Goal: Communication & Community: Answer question/provide support

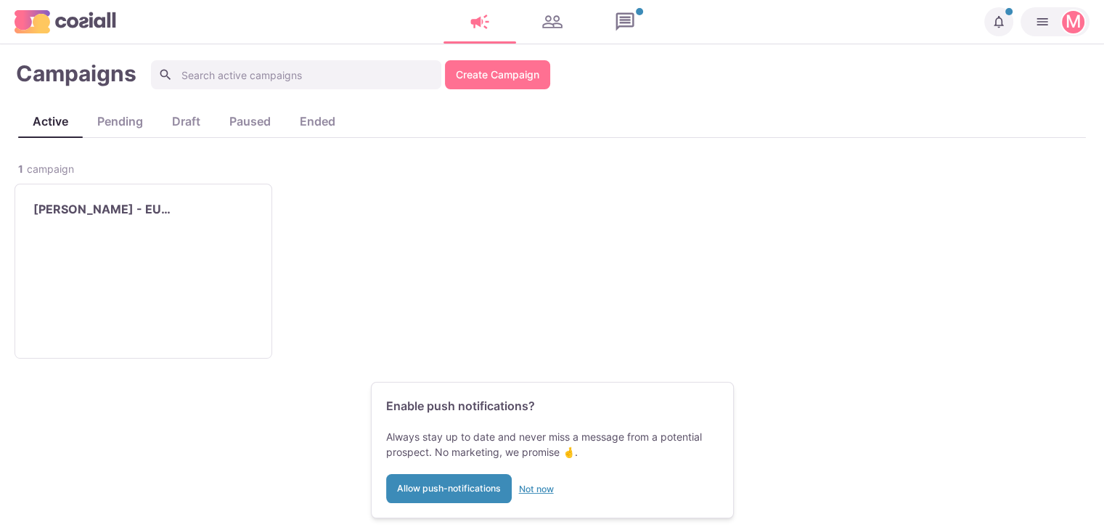
click at [547, 480] on button "Not now" at bounding box center [536, 488] width 35 height 29
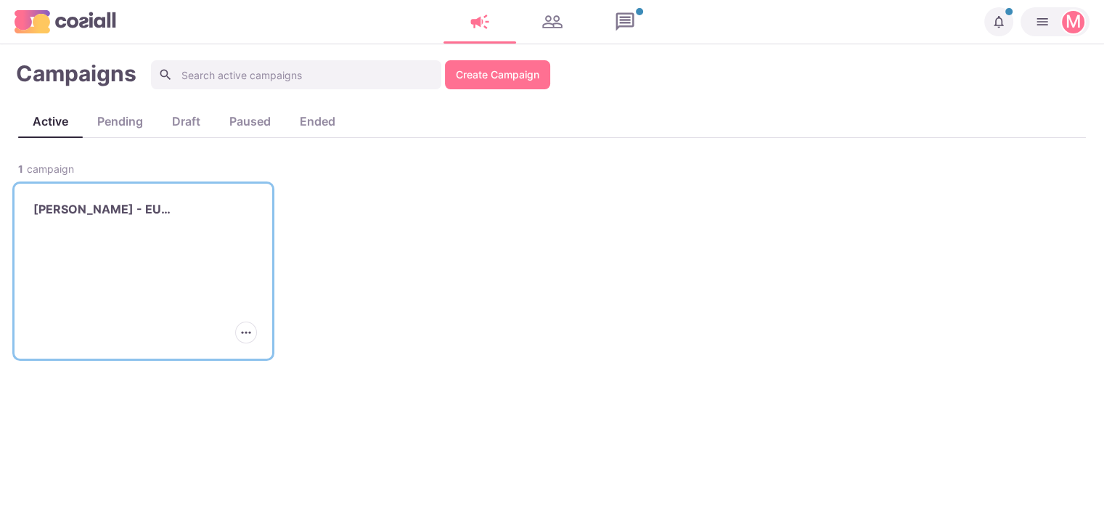
click at [190, 196] on div "[PERSON_NAME] - EU [GEOGRAPHIC_DATA]" at bounding box center [143, 210] width 242 height 36
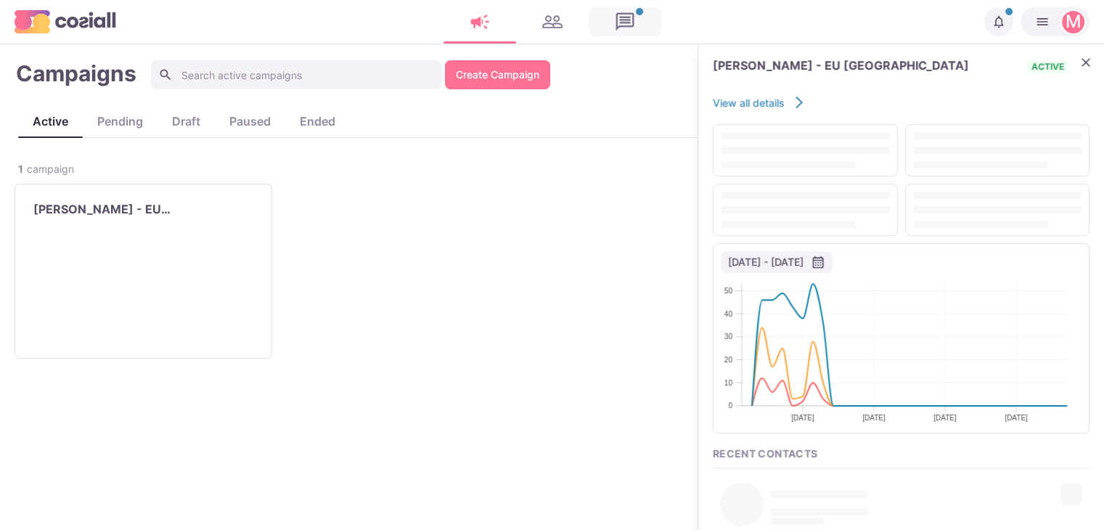
click at [636, 21] on link at bounding box center [624, 21] width 73 height 29
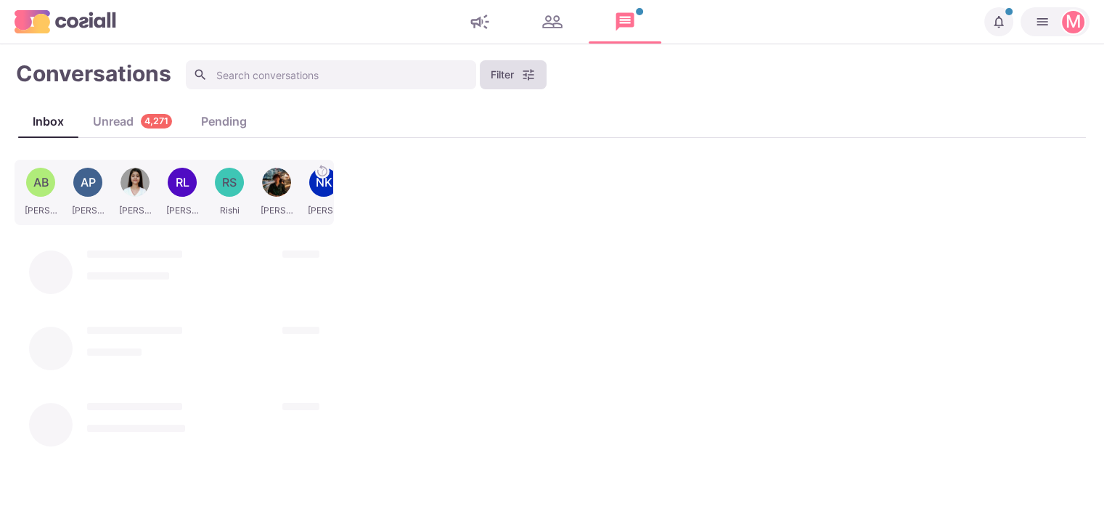
click at [520, 76] on button "Filter" at bounding box center [513, 74] width 67 height 29
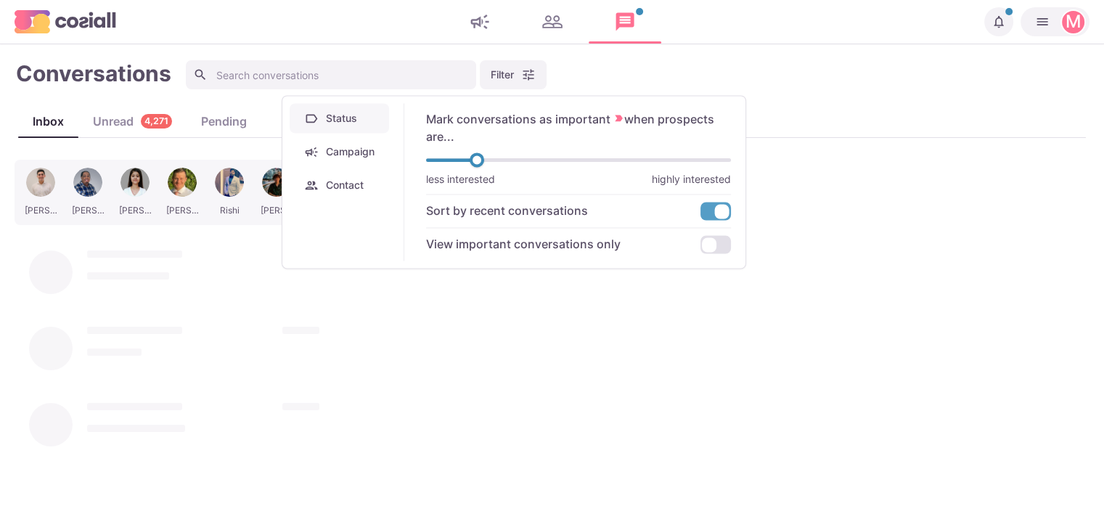
click at [356, 152] on button "Campaign" at bounding box center [339, 151] width 99 height 30
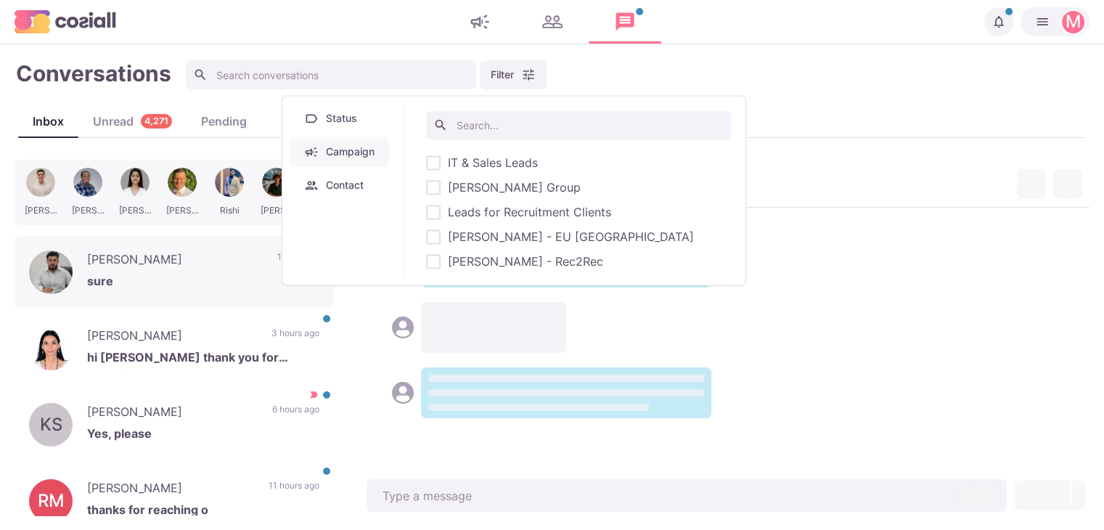
click at [477, 229] on span "[PERSON_NAME] - EU [GEOGRAPHIC_DATA]" at bounding box center [571, 236] width 246 height 17
click at [426, 237] on input "[PERSON_NAME] - EU [GEOGRAPHIC_DATA]" at bounding box center [425, 237] width 1 height 1
checkbox input "true"
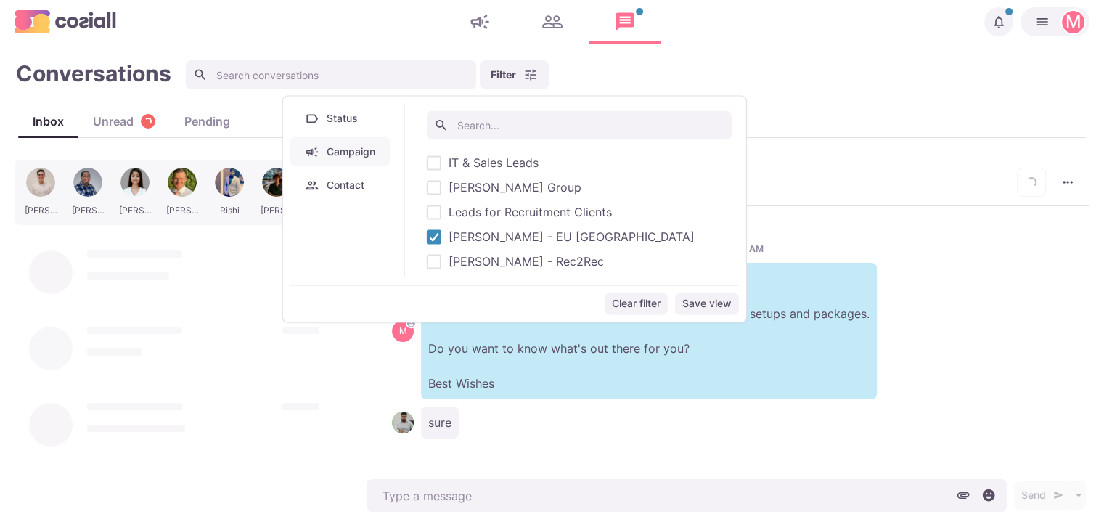
click at [490, 416] on div "sure" at bounding box center [726, 422] width 668 height 32
click at [533, 63] on button "Filter" at bounding box center [514, 74] width 69 height 29
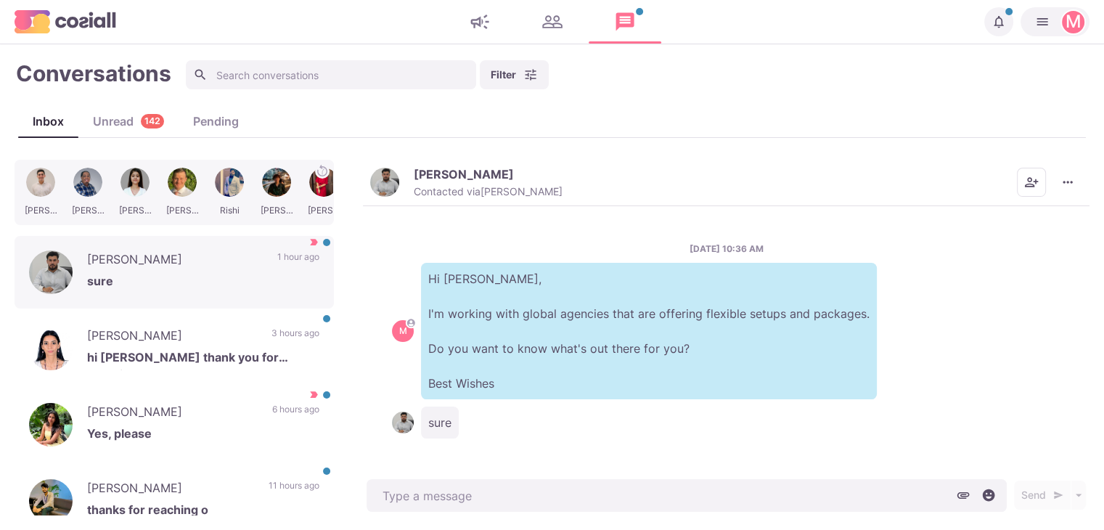
click at [420, 183] on div "[PERSON_NAME] Contacted via [PERSON_NAME]" at bounding box center [488, 182] width 149 height 31
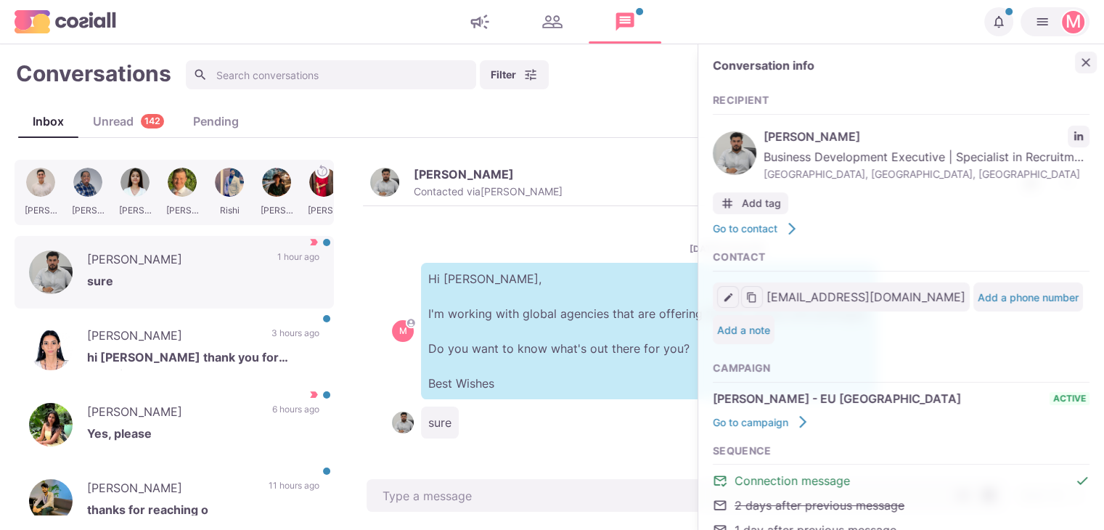
click at [1075, 69] on button "Close" at bounding box center [1086, 63] width 22 height 22
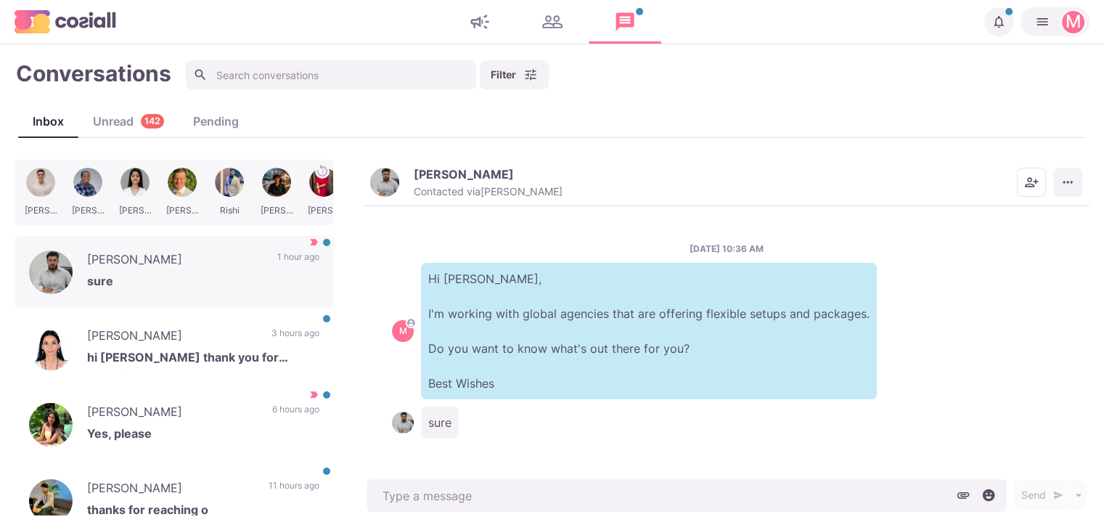
click at [1064, 183] on icon "More menu" at bounding box center [1067, 182] width 15 height 15
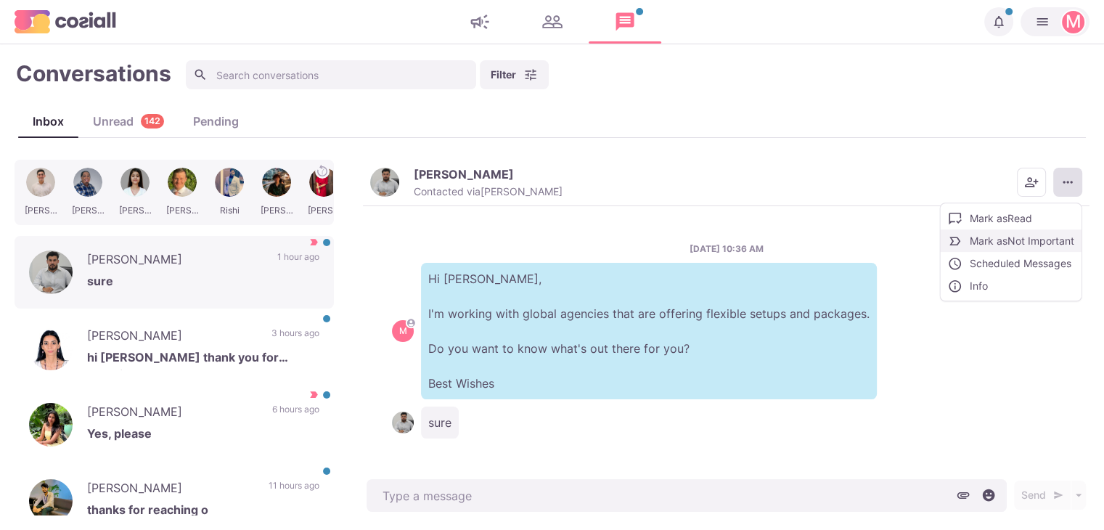
drag, startPoint x: 1003, startPoint y: 248, endPoint x: 1009, endPoint y: 240, distance: 9.9
click at [1004, 248] on button "Mark as Not Important" at bounding box center [1010, 240] width 141 height 22
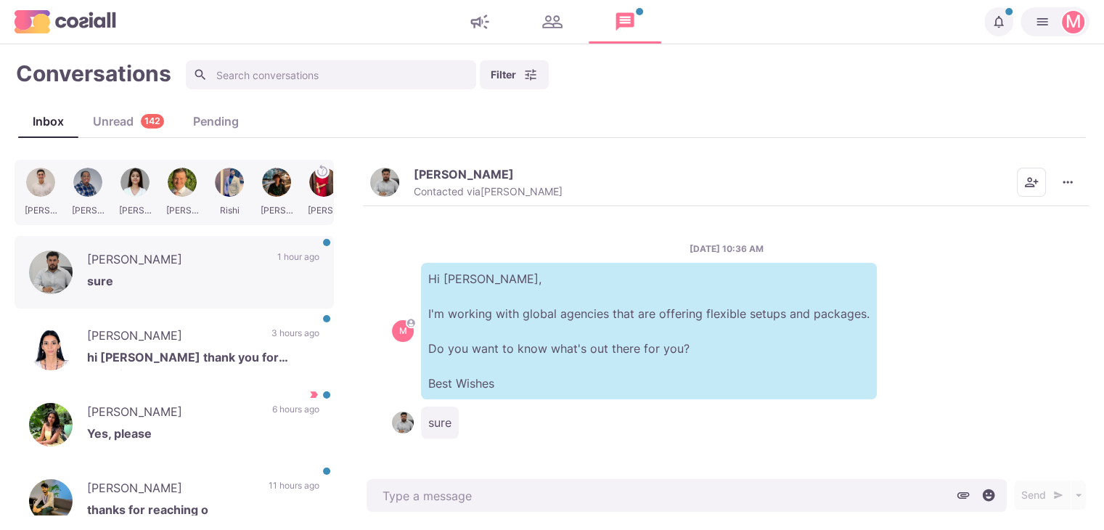
click at [403, 191] on button "[PERSON_NAME] Contacted via [PERSON_NAME]" at bounding box center [466, 182] width 192 height 31
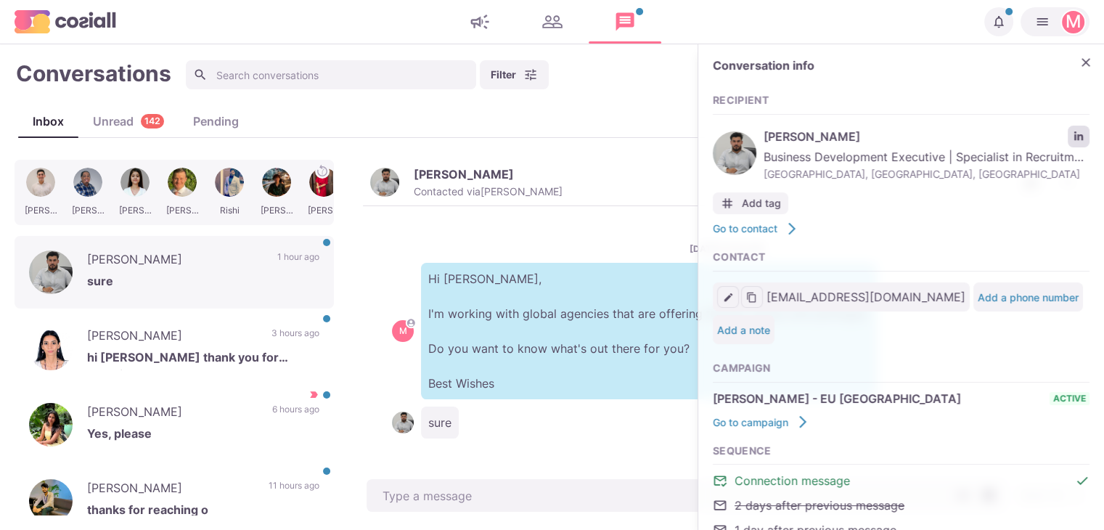
click at [1074, 134] on icon "LinkedIn profile link" at bounding box center [1078, 135] width 9 height 9
click at [1083, 63] on button "Close" at bounding box center [1086, 63] width 22 height 22
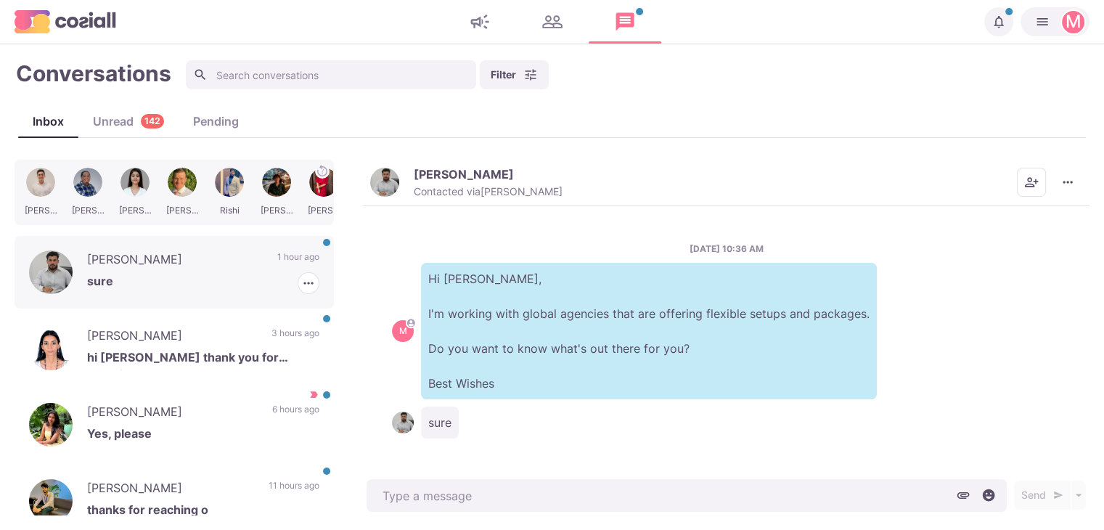
click at [131, 268] on p "[PERSON_NAME]" at bounding box center [175, 261] width 176 height 22
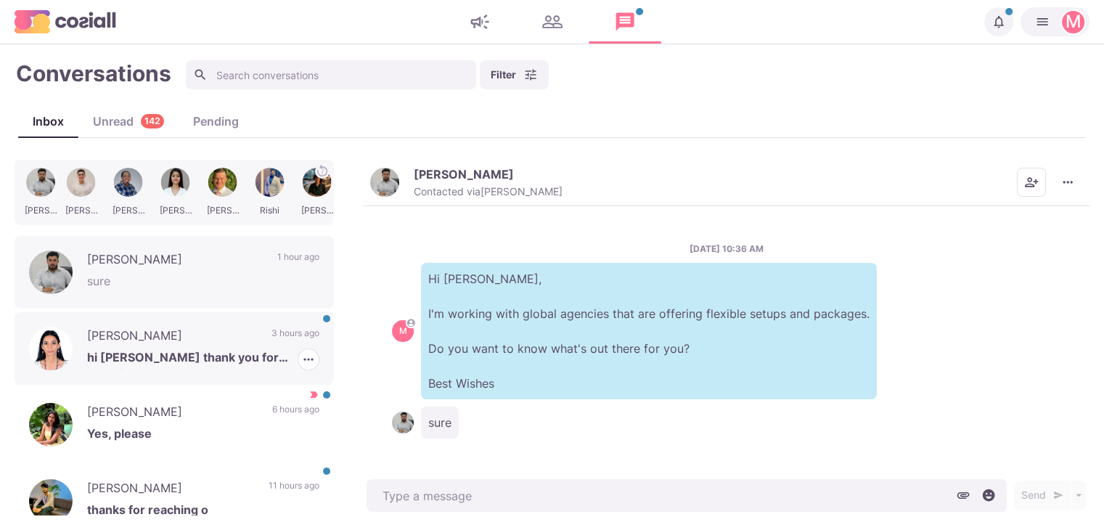
click at [148, 348] on p "hi [PERSON_NAME] thank you for reaching out" at bounding box center [203, 359] width 232 height 22
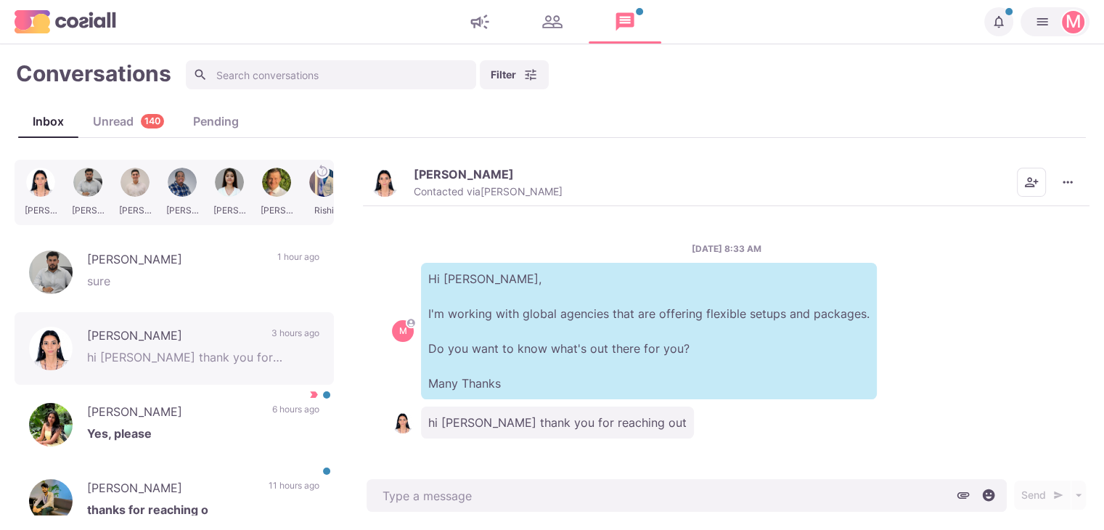
click at [393, 169] on div "[PERSON_NAME] Contacted via [PERSON_NAME] [PERSON_NAME] as Unread Mark as Impor…" at bounding box center [726, 183] width 726 height 46
click at [388, 177] on img "button" at bounding box center [384, 182] width 29 height 29
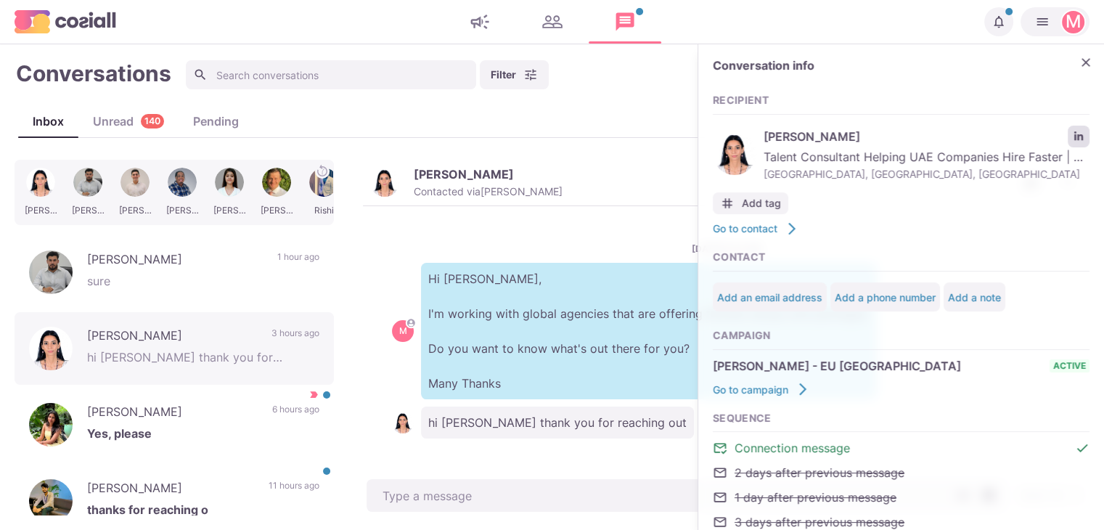
click at [1073, 133] on icon "LinkedIn profile link" at bounding box center [1078, 136] width 10 height 10
click at [203, 474] on div "[PERSON_NAME] thanks for reaching o 11 hours ago [PERSON_NAME] as Read [PERSON_…" at bounding box center [174, 500] width 319 height 73
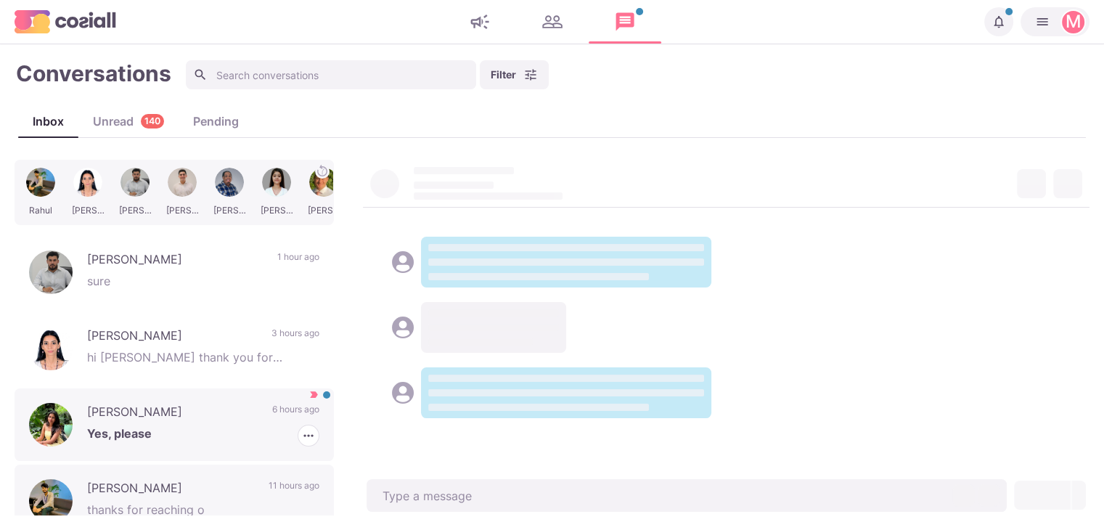
click at [187, 419] on p "[PERSON_NAME]" at bounding box center [172, 414] width 171 height 22
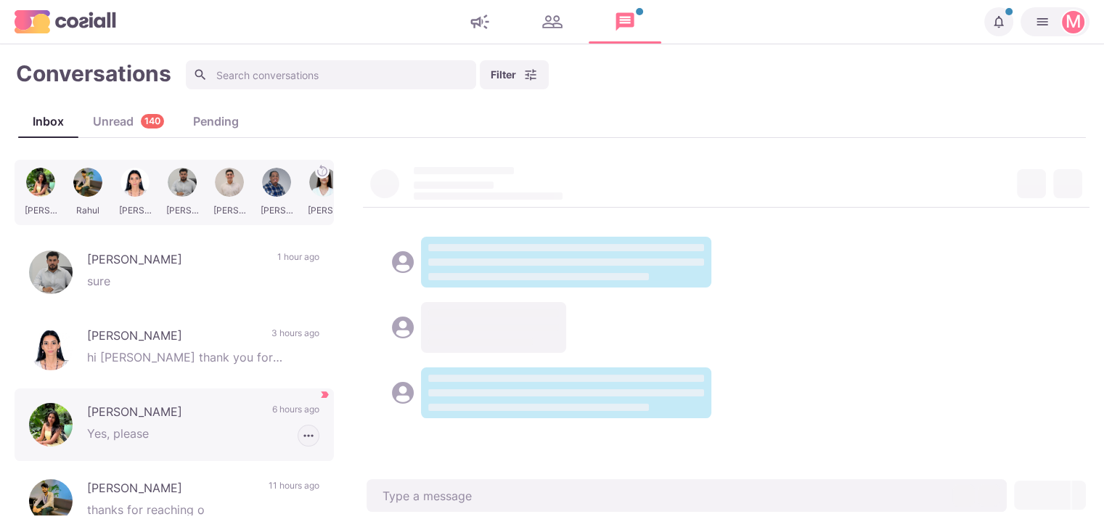
click at [301, 432] on icon "button" at bounding box center [308, 435] width 15 height 15
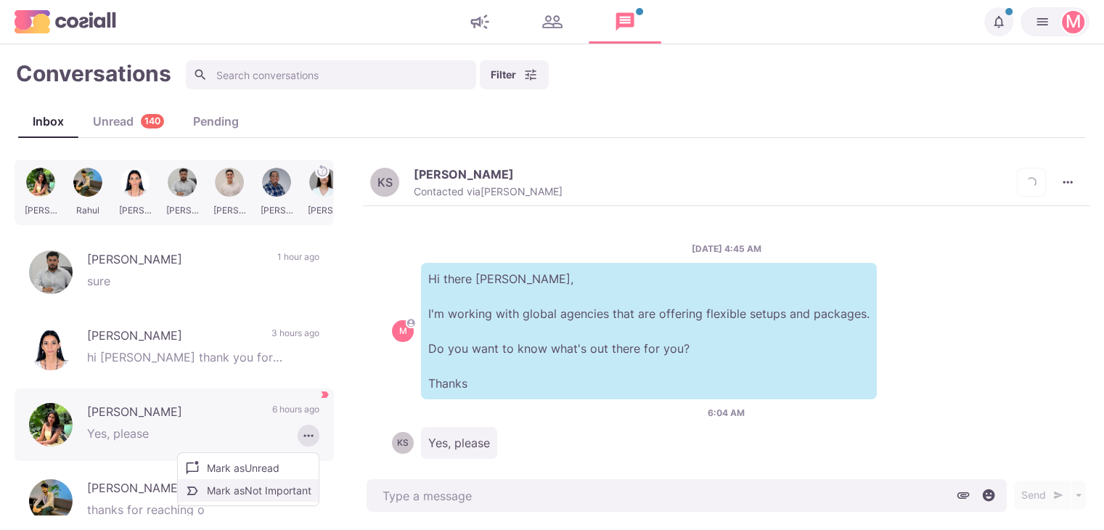
scroll to position [20, 0]
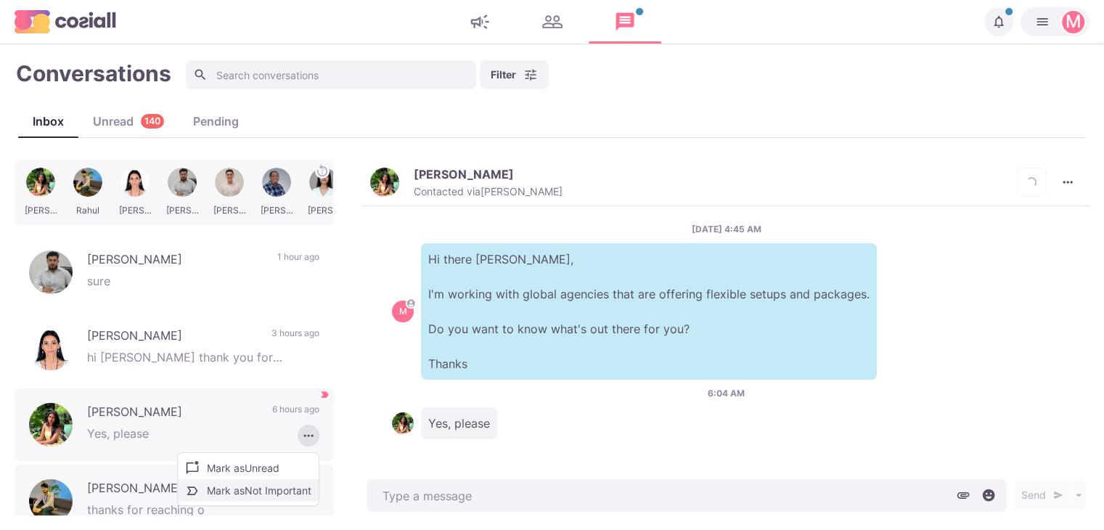
click at [260, 490] on button "Mark as Not Important" at bounding box center [248, 490] width 141 height 22
click at [122, 123] on div "Unread 140" at bounding box center [128, 120] width 100 height 17
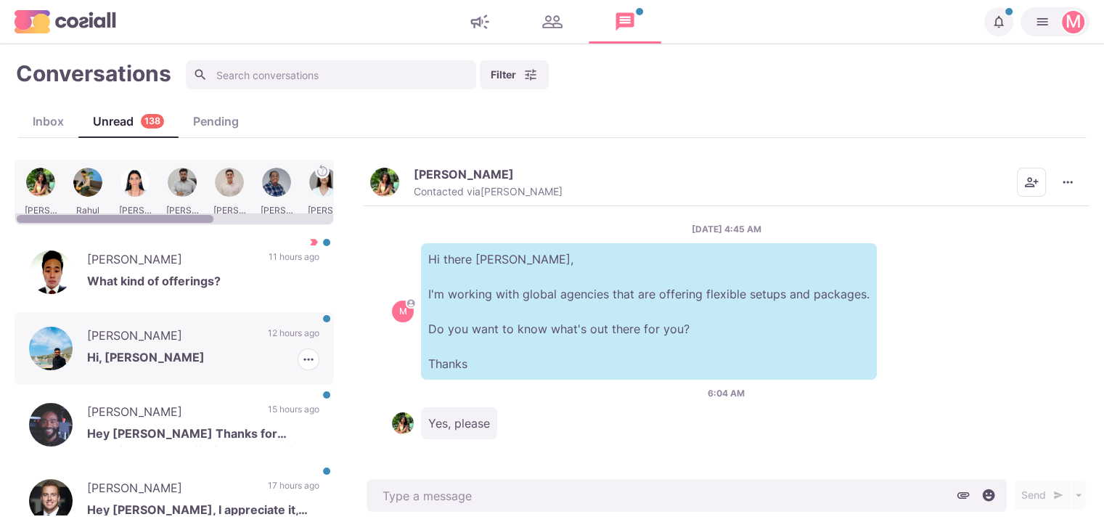
click at [229, 318] on div "[PERSON_NAME] Hi, [PERSON_NAME] 12 hours ago [PERSON_NAME] as Read [PERSON_NAME…" at bounding box center [174, 348] width 319 height 73
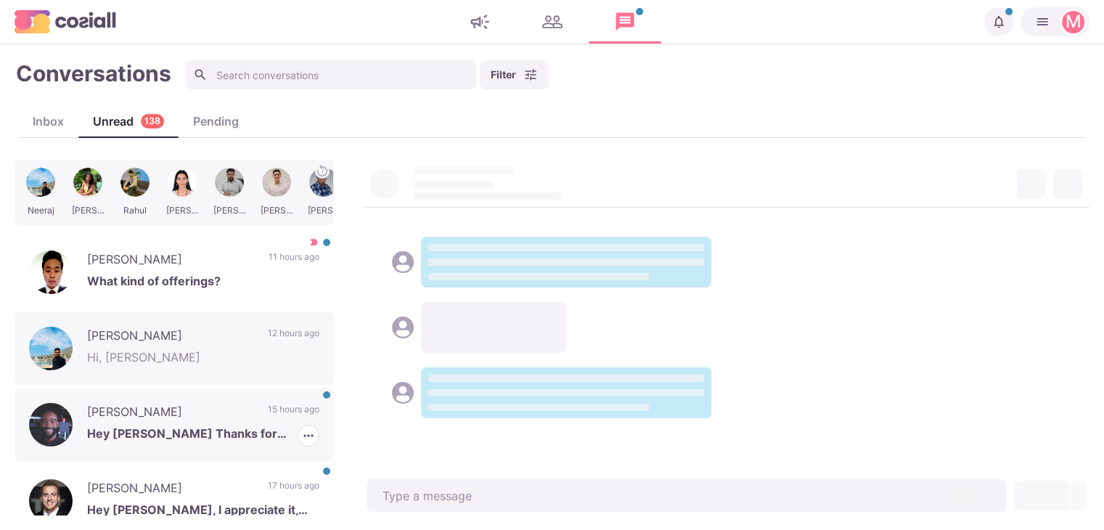
click at [235, 436] on p "Hey [PERSON_NAME] Thanks for reaching out and offering your services. We’re not…" at bounding box center [203, 435] width 232 height 22
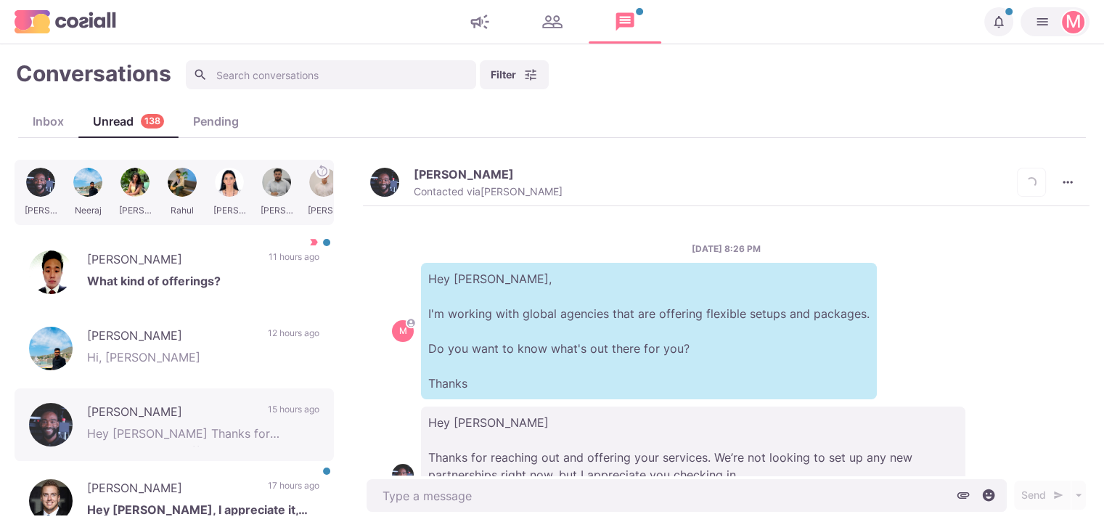
scroll to position [104, 0]
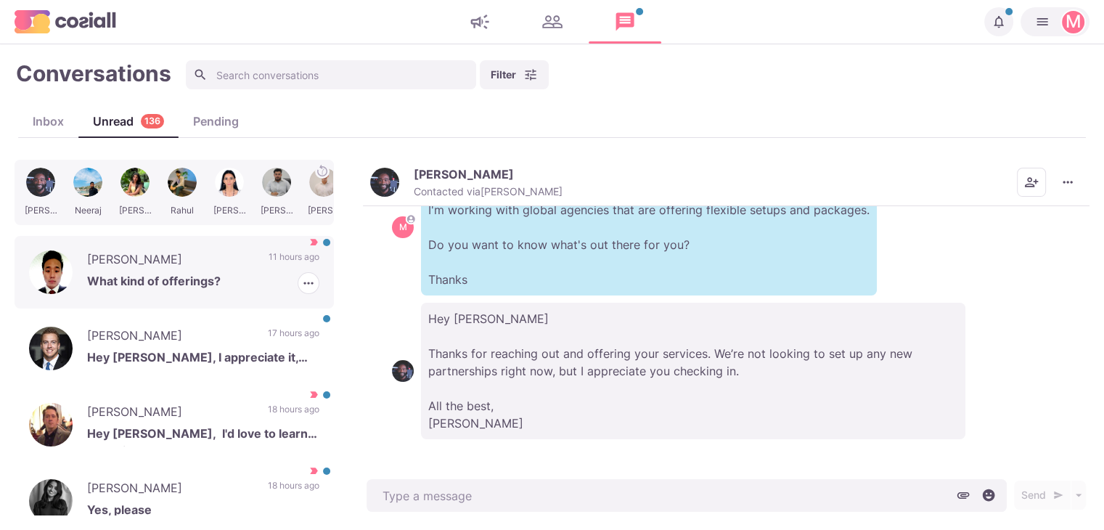
click at [223, 274] on p "What kind of offerings?" at bounding box center [203, 283] width 232 height 22
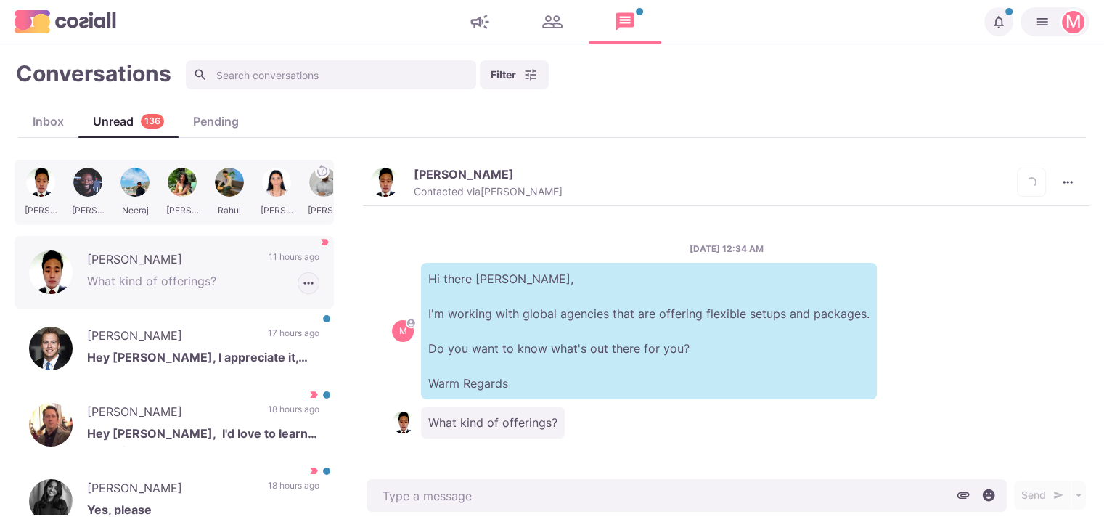
click at [302, 287] on icon "button" at bounding box center [308, 283] width 15 height 15
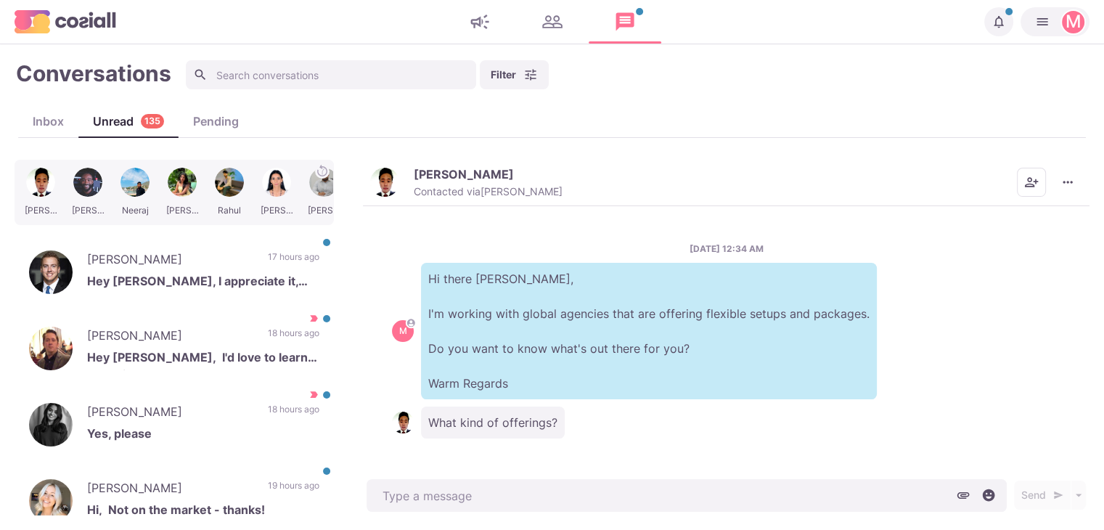
click at [358, 185] on div "[PERSON_NAME] [PERSON_NAME] [PERSON_NAME] [PERSON_NAME] [PERSON_NAME] [PERSON_N…" at bounding box center [552, 338] width 1075 height 356
click at [392, 180] on img "button" at bounding box center [384, 182] width 29 height 29
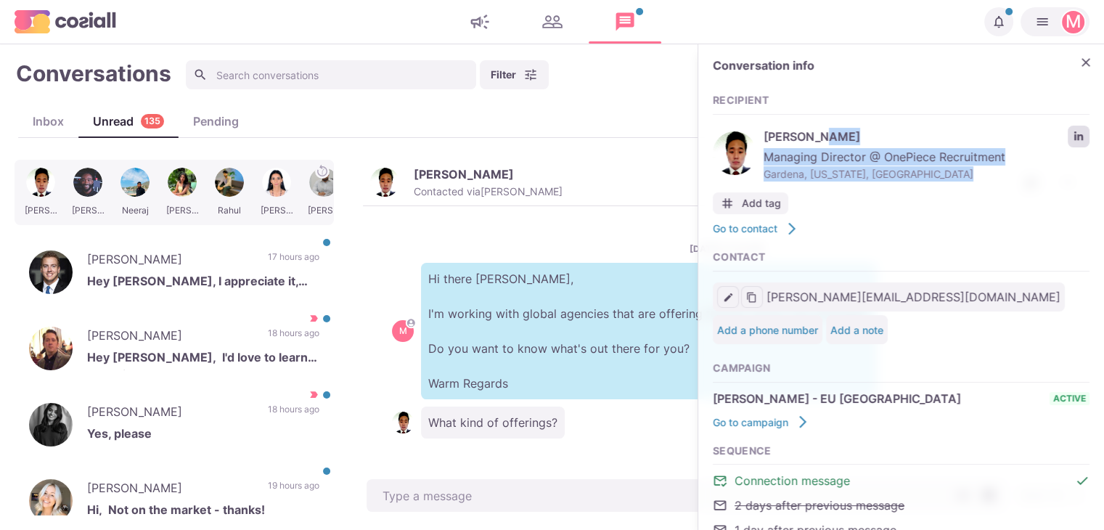
drag, startPoint x: 961, startPoint y: 143, endPoint x: 1065, endPoint y: 134, distance: 104.1
click at [1065, 134] on div "[PERSON_NAME] Managing Director @ OnePiece Recruitment Gardena, [US_STATE], [GE…" at bounding box center [901, 153] width 377 height 63
click at [1073, 134] on icon "LinkedIn profile link" at bounding box center [1078, 136] width 10 height 10
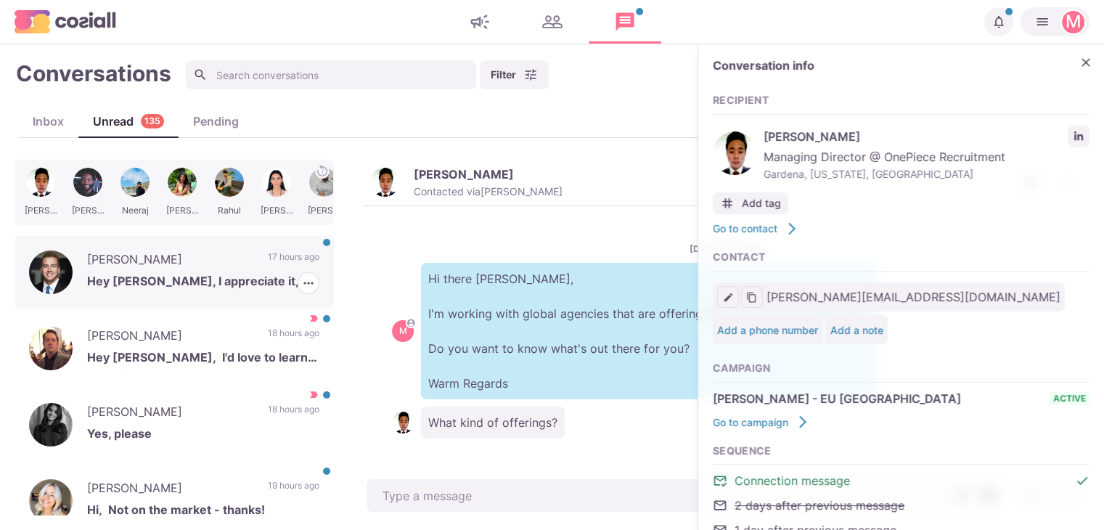
click at [242, 272] on p "Hey [PERSON_NAME], I appreciate it, but I am very happy where I am at." at bounding box center [203, 283] width 232 height 22
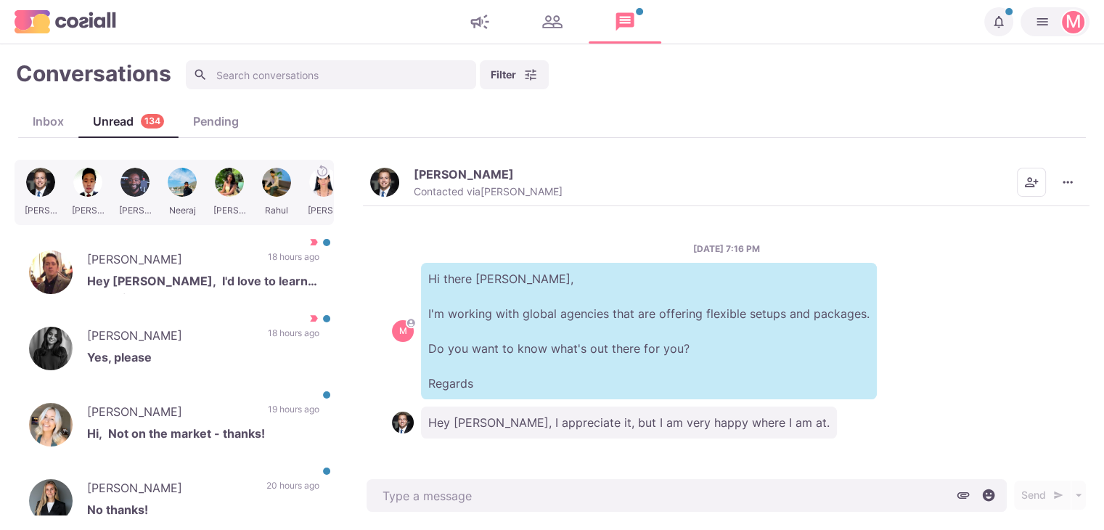
click at [387, 170] on img "button" at bounding box center [384, 182] width 29 height 29
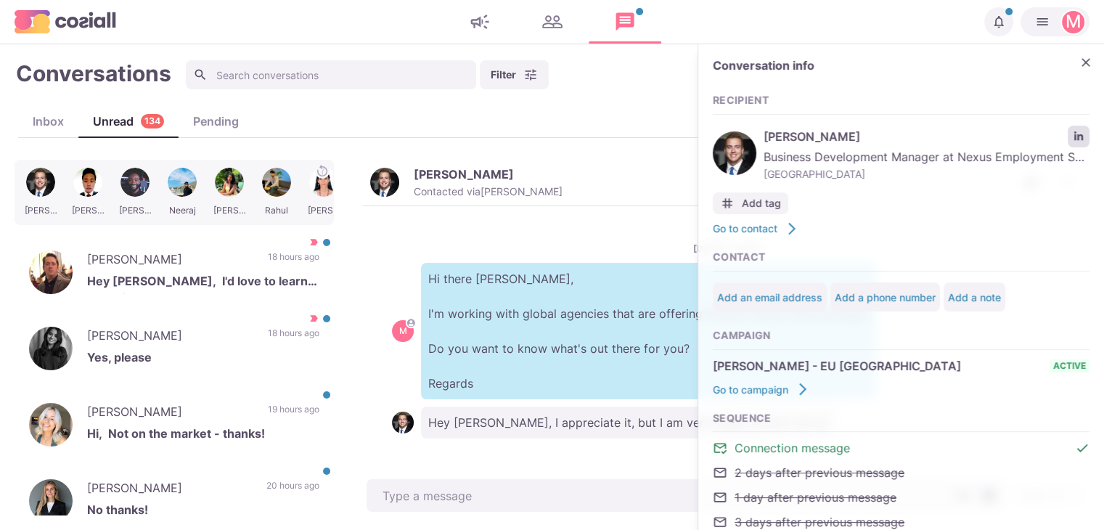
click at [1067, 134] on link "LinkedIn profile link" at bounding box center [1078, 137] width 22 height 22
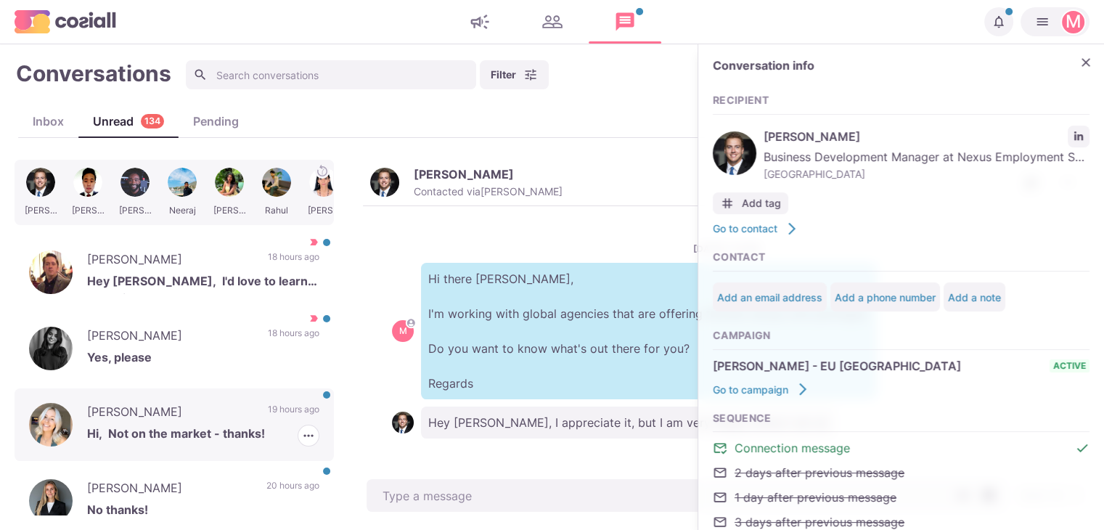
click at [283, 406] on p "19 hours ago" at bounding box center [294, 414] width 52 height 22
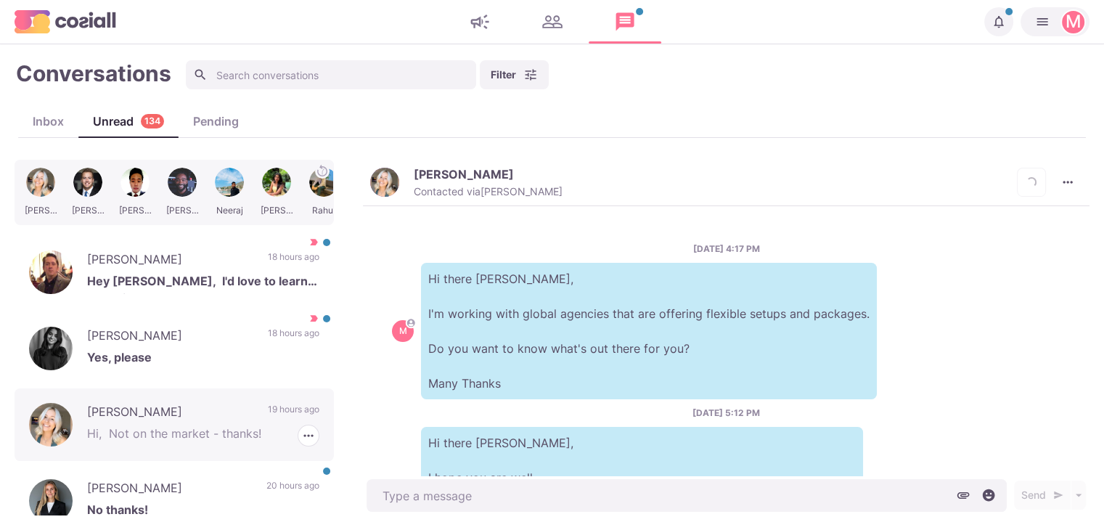
scroll to position [658, 0]
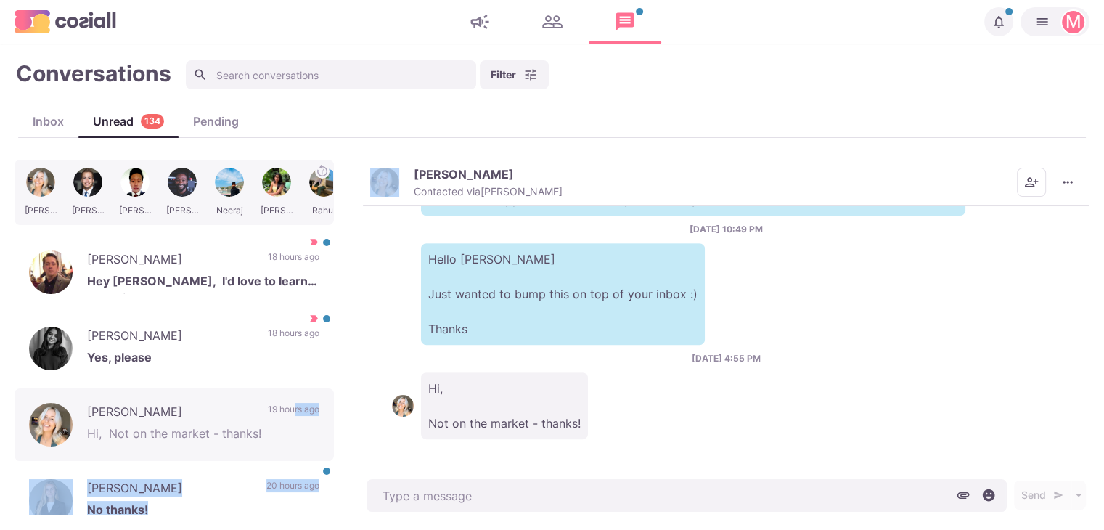
drag, startPoint x: 283, startPoint y: 406, endPoint x: 379, endPoint y: 194, distance: 232.5
click at [379, 194] on div "[PERSON_NAME] [PERSON_NAME] [PERSON_NAME] [PERSON_NAME] Rahul [PERSON_NAME] [PE…" at bounding box center [552, 338] width 1075 height 356
click at [385, 168] on img "button" at bounding box center [384, 182] width 29 height 29
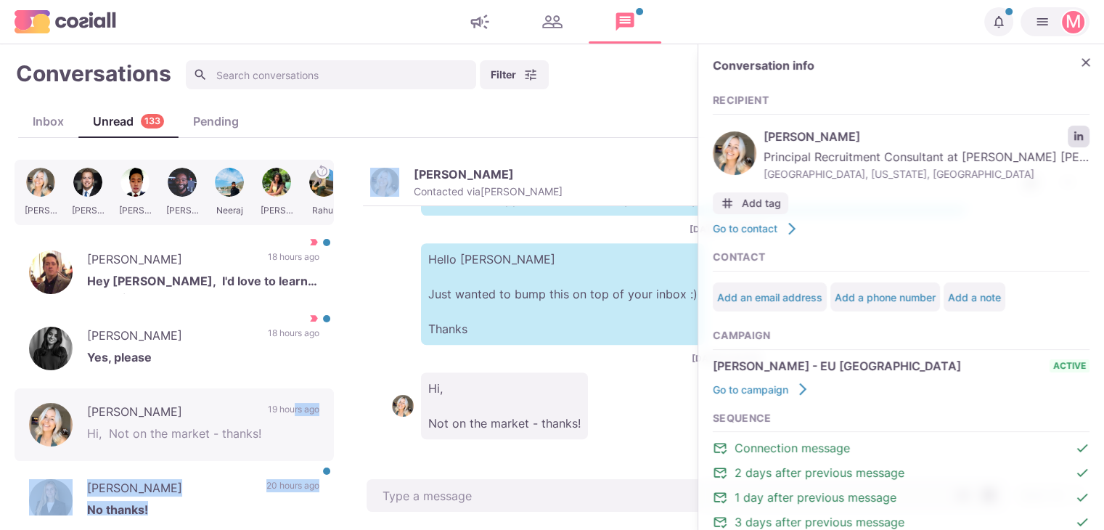
click at [1074, 137] on icon "LinkedIn profile link" at bounding box center [1078, 135] width 9 height 9
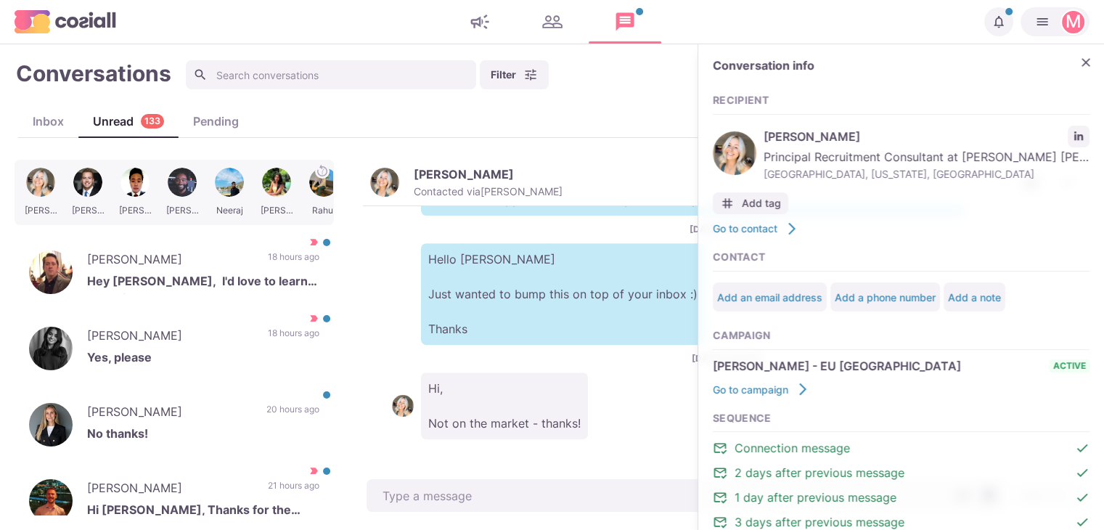
click at [366, 295] on div "[DATE] 4:17 PM M Hi there [PERSON_NAME], I'm working with global agencies that …" at bounding box center [726, 340] width 726 height 269
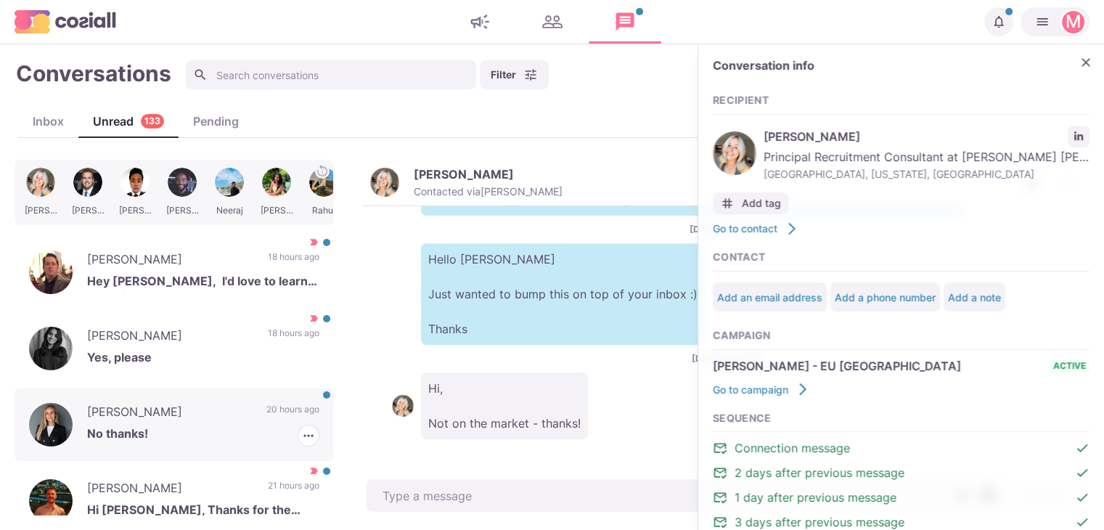
click at [215, 448] on div "[PERSON_NAME] No thanks! 20 hours ago [PERSON_NAME] as Read [PERSON_NAME] as Im…" at bounding box center [174, 424] width 319 height 73
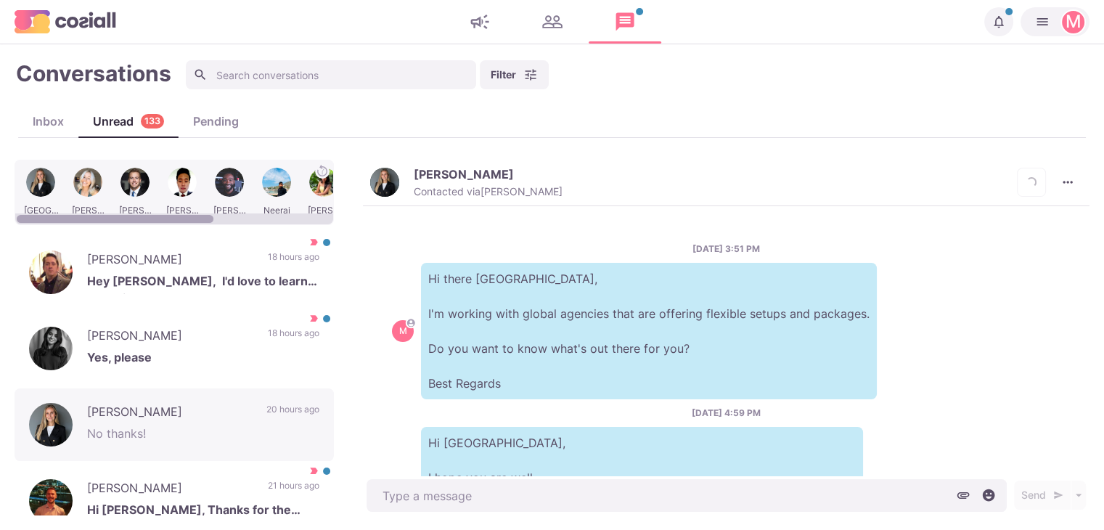
scroll to position [183, 0]
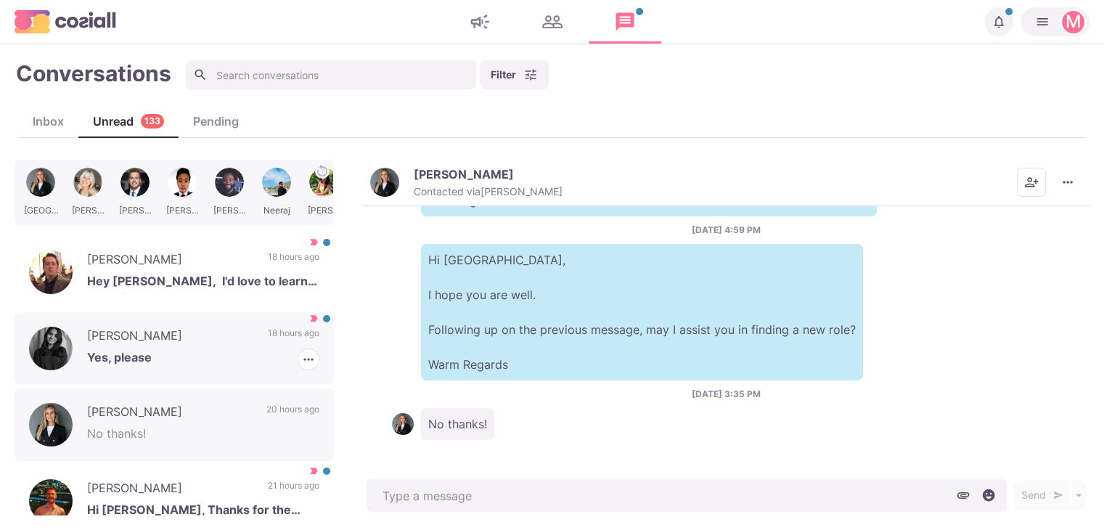
click at [183, 366] on p "Yes, please" at bounding box center [203, 359] width 232 height 22
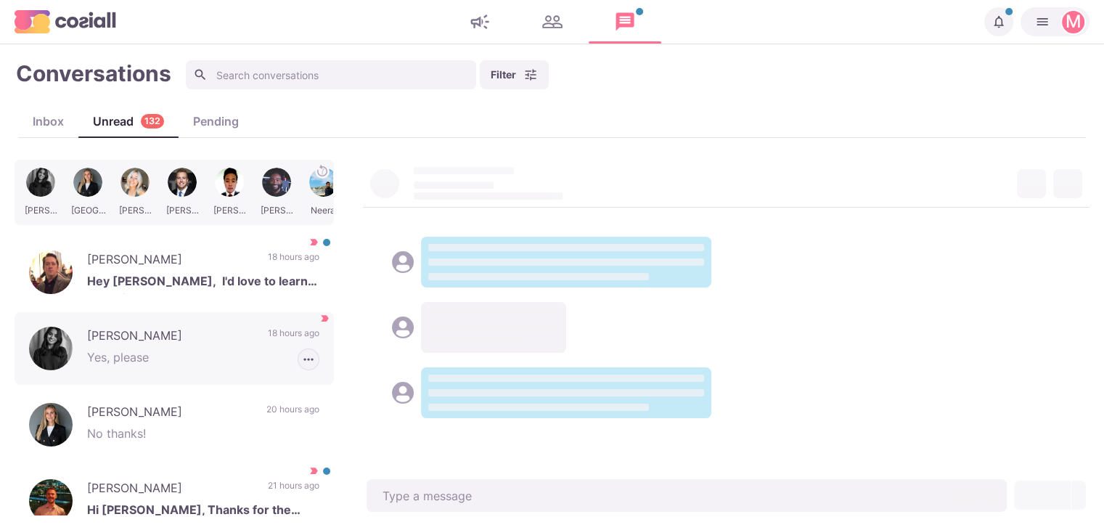
click at [301, 361] on icon "button" at bounding box center [308, 359] width 15 height 15
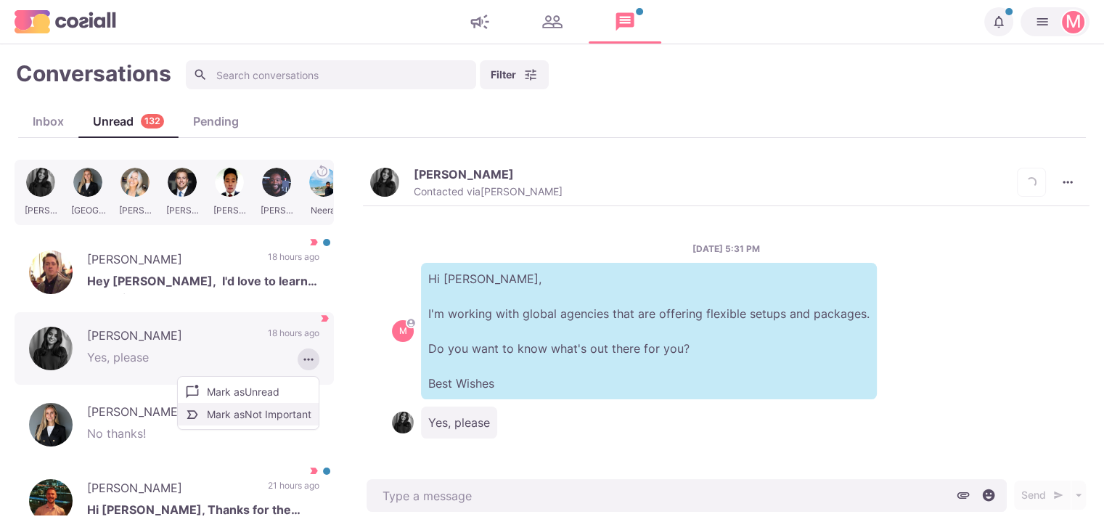
click at [276, 408] on button "Mark as Not Important" at bounding box center [248, 414] width 141 height 22
click at [403, 178] on button "[PERSON_NAME] Contacted via [PERSON_NAME]" at bounding box center [466, 182] width 192 height 31
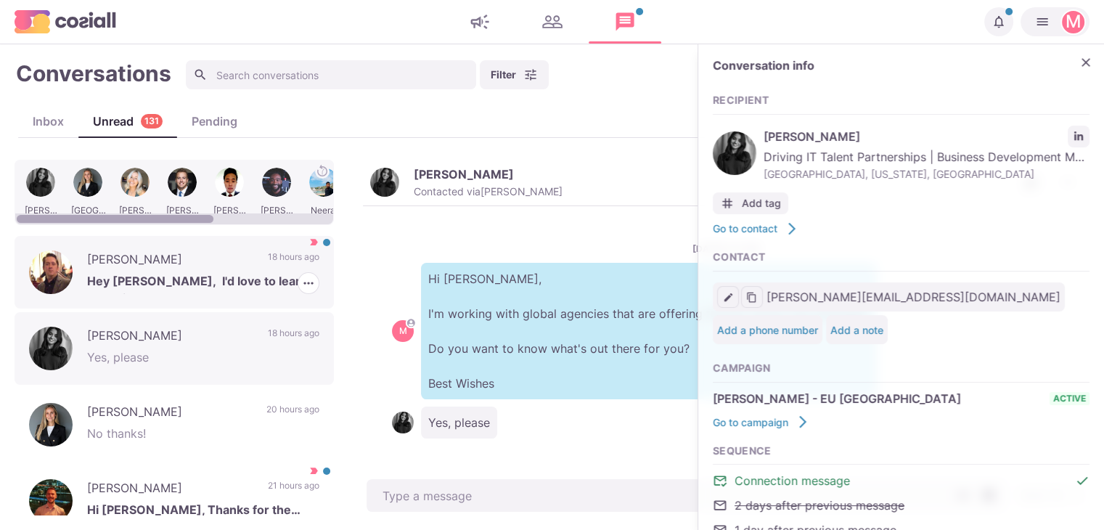
click at [269, 270] on p "18 hours ago" at bounding box center [294, 261] width 52 height 22
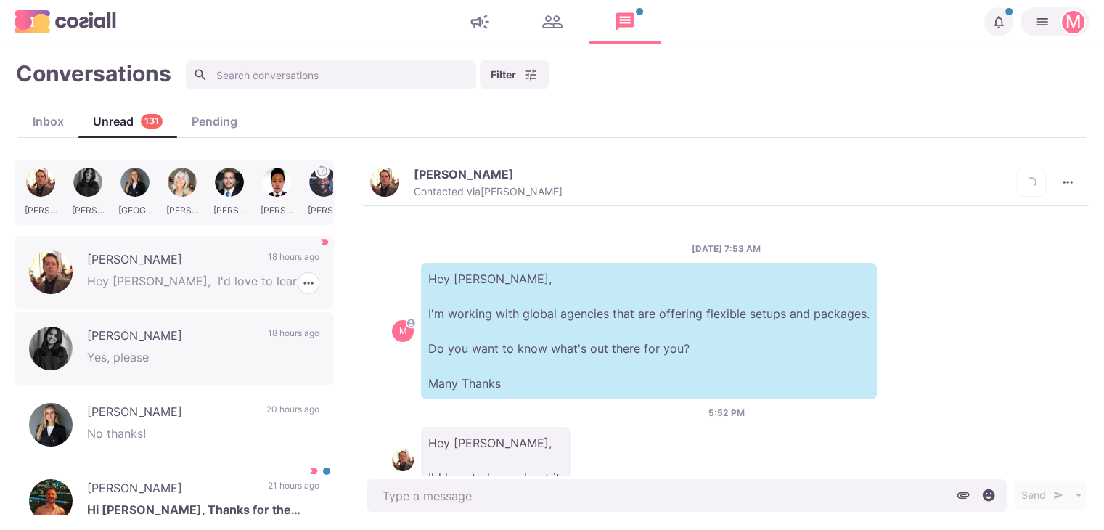
scroll to position [54, 0]
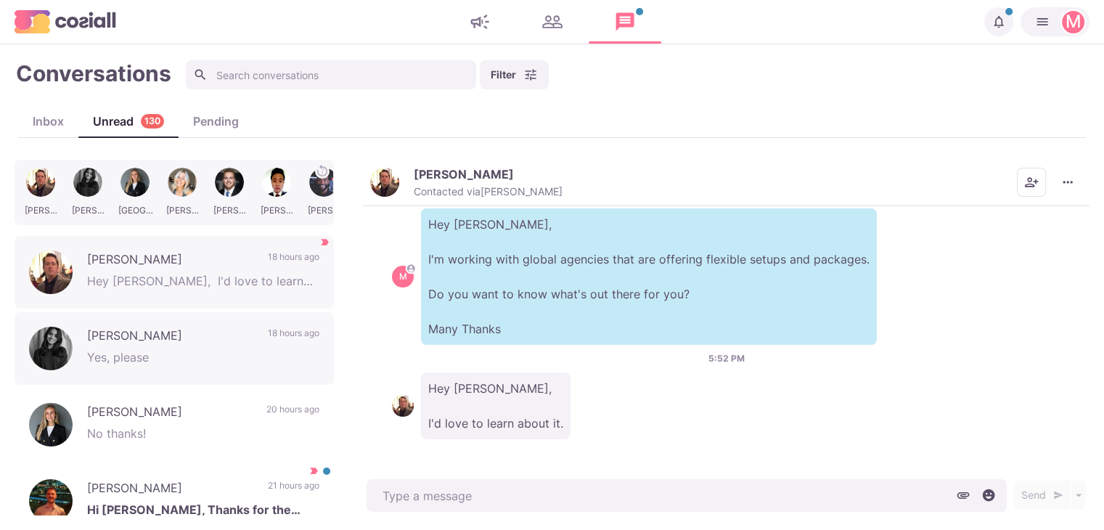
click at [386, 174] on img "button" at bounding box center [384, 182] width 29 height 29
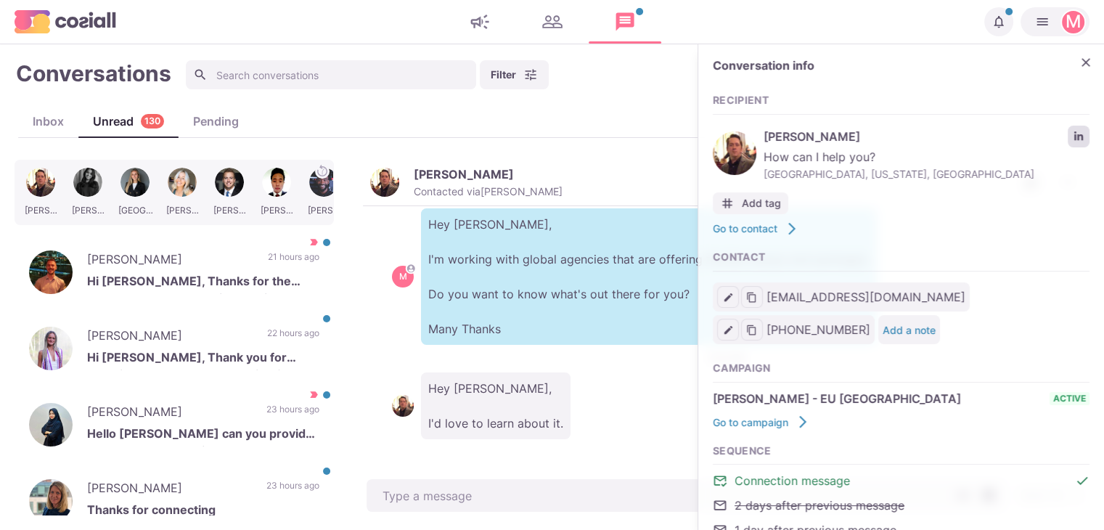
click at [1067, 127] on link "LinkedIn profile link" at bounding box center [1078, 137] width 22 height 22
click at [284, 340] on p "22 hours ago" at bounding box center [293, 338] width 52 height 22
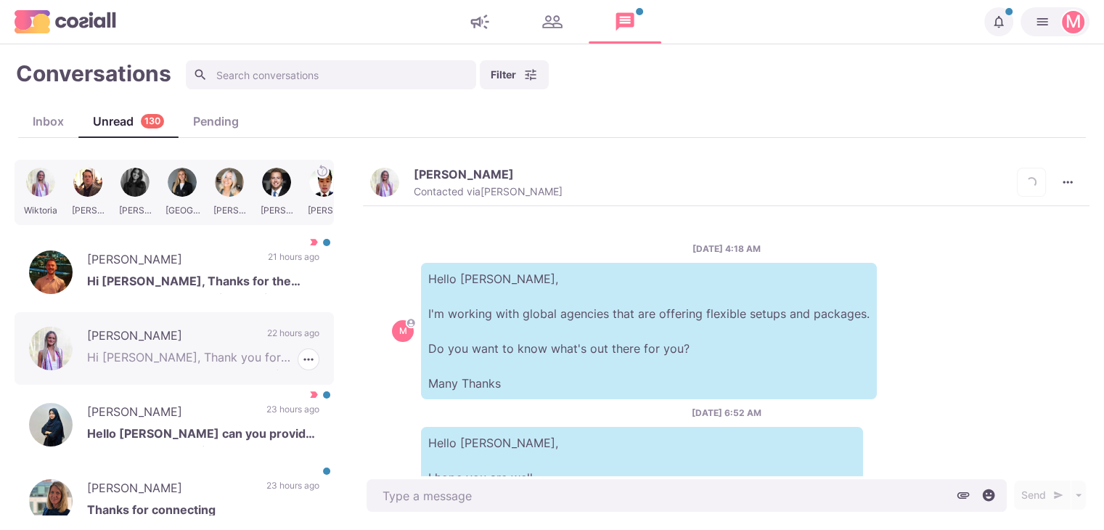
scroll to position [382, 0]
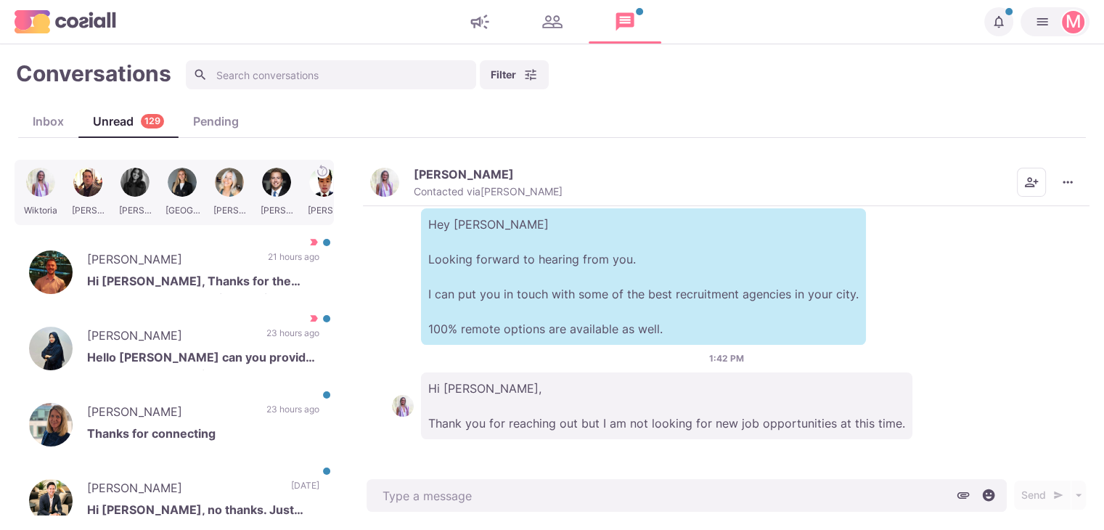
click at [383, 184] on img "button" at bounding box center [384, 182] width 29 height 29
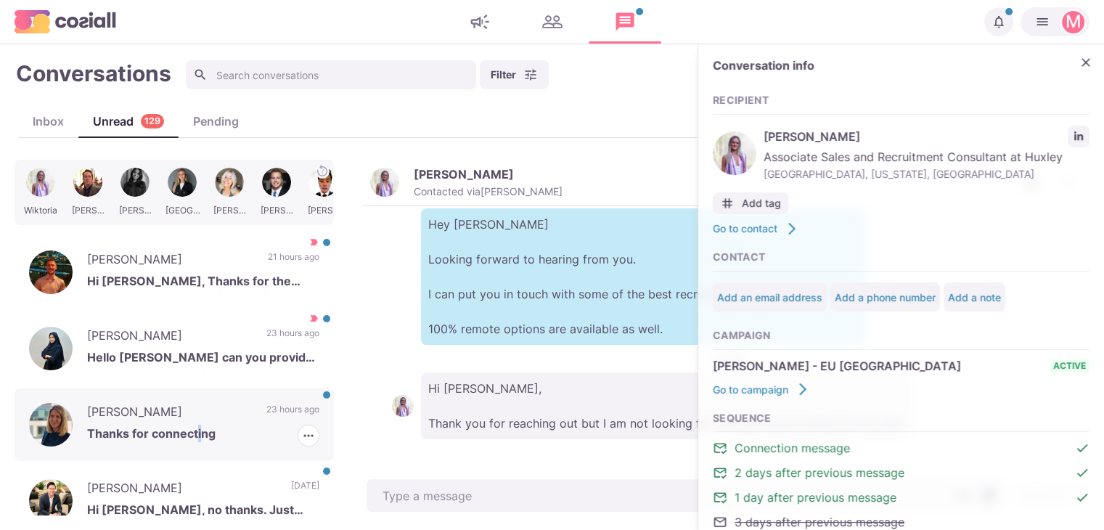
click at [195, 427] on p "Thanks for connecting" at bounding box center [203, 435] width 232 height 22
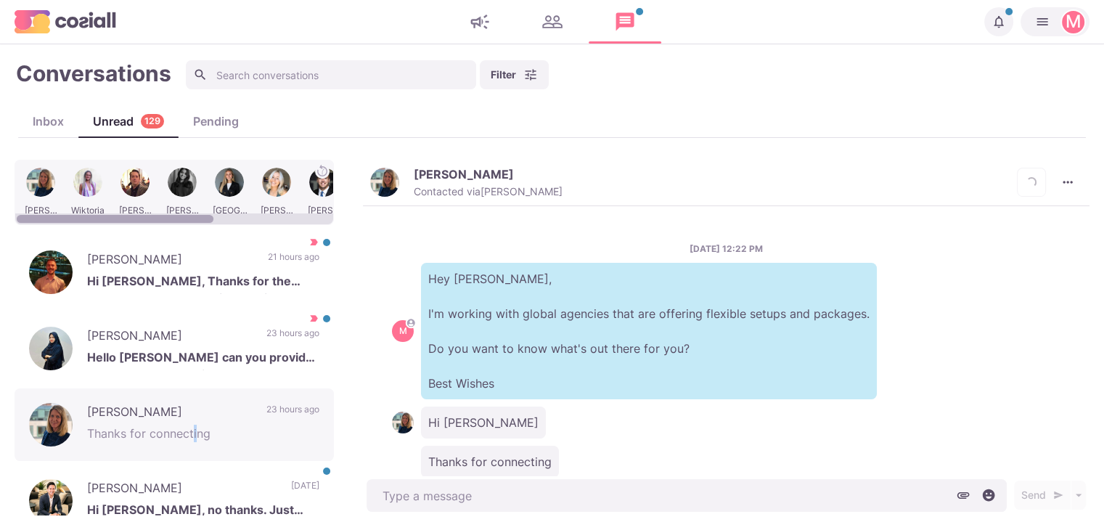
scroll to position [38, 0]
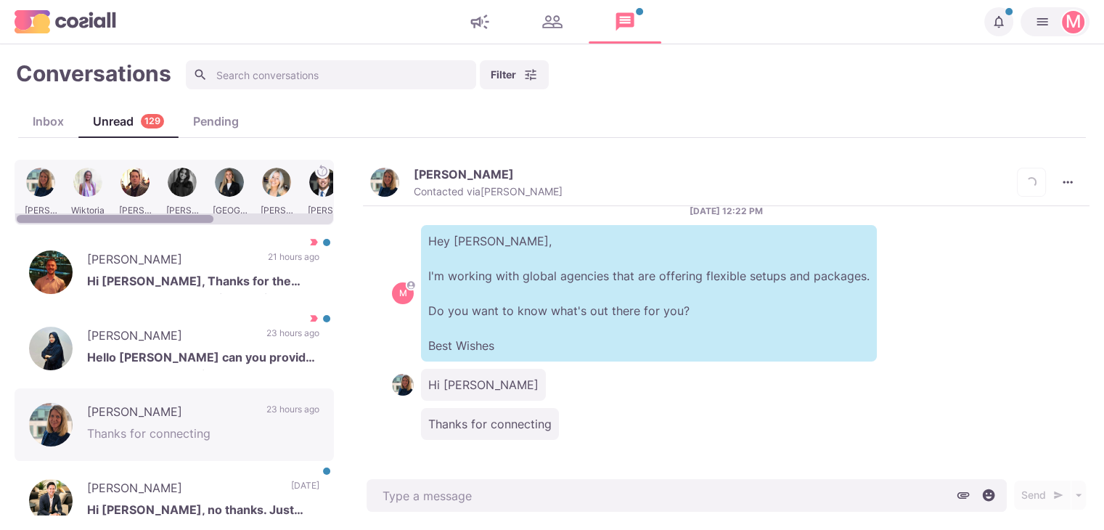
drag, startPoint x: 96, startPoint y: 180, endPoint x: 445, endPoint y: 137, distance: 351.6
click at [96, 180] on div at bounding box center [88, 192] width 44 height 57
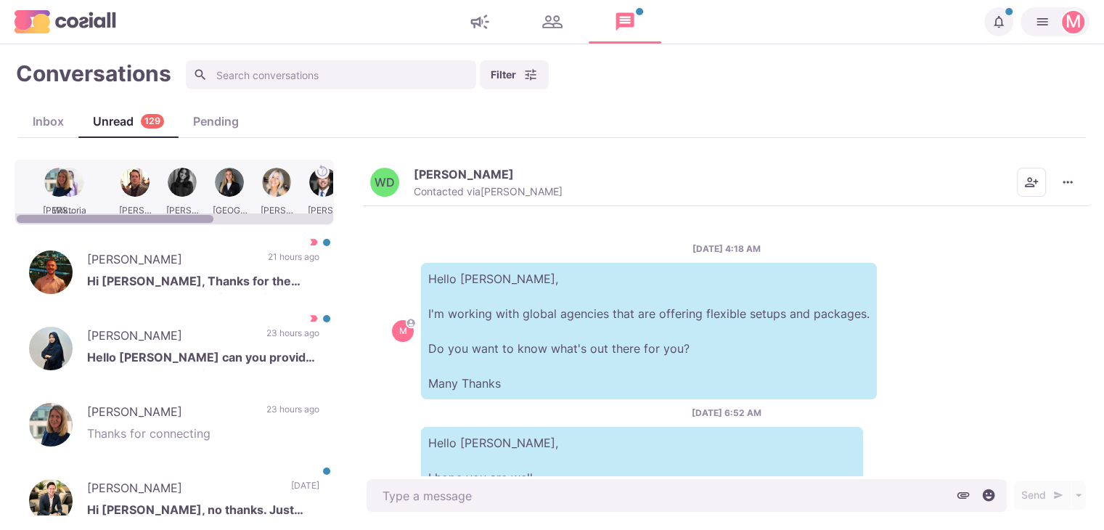
scroll to position [382, 0]
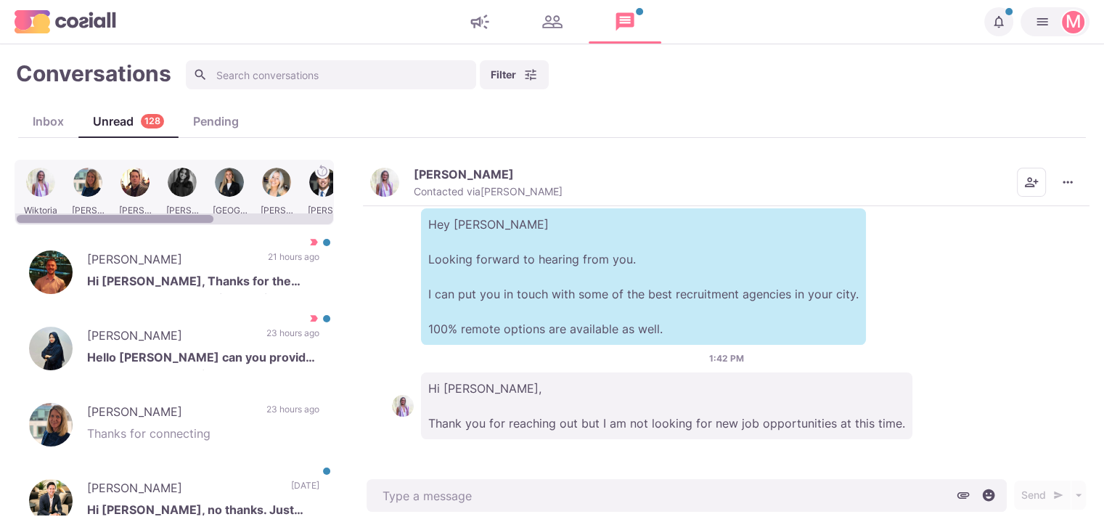
click at [383, 171] on img "button" at bounding box center [384, 182] width 29 height 29
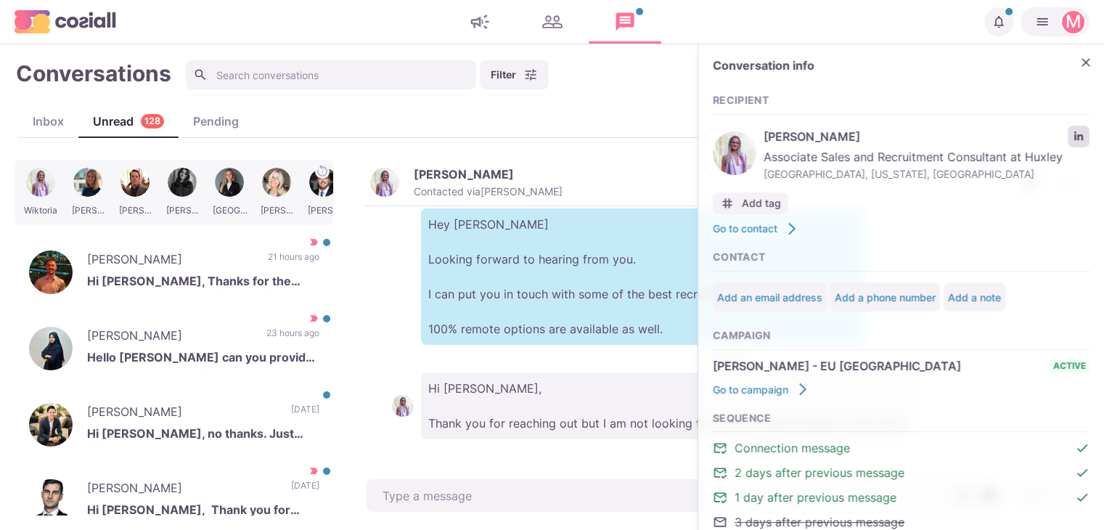
click at [1073, 135] on icon "LinkedIn profile link" at bounding box center [1078, 136] width 10 height 10
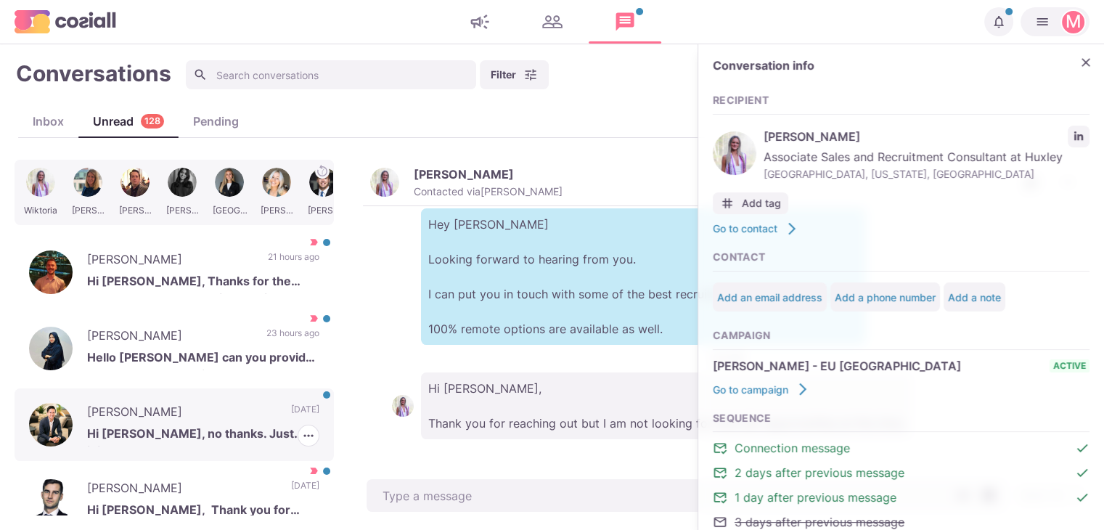
click at [249, 395] on div "[PERSON_NAME] Hi [PERSON_NAME], no thanks. Just joined a new company [DATE] [PE…" at bounding box center [174, 424] width 319 height 73
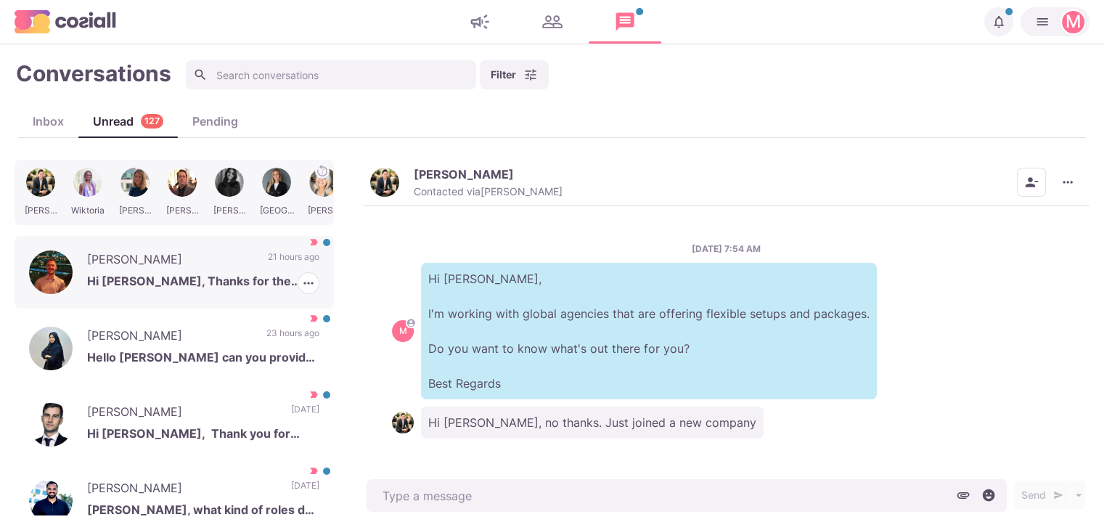
click at [215, 279] on p "Hi [PERSON_NAME], Thanks for the message. That sounds interesting, I am current…" at bounding box center [203, 283] width 232 height 22
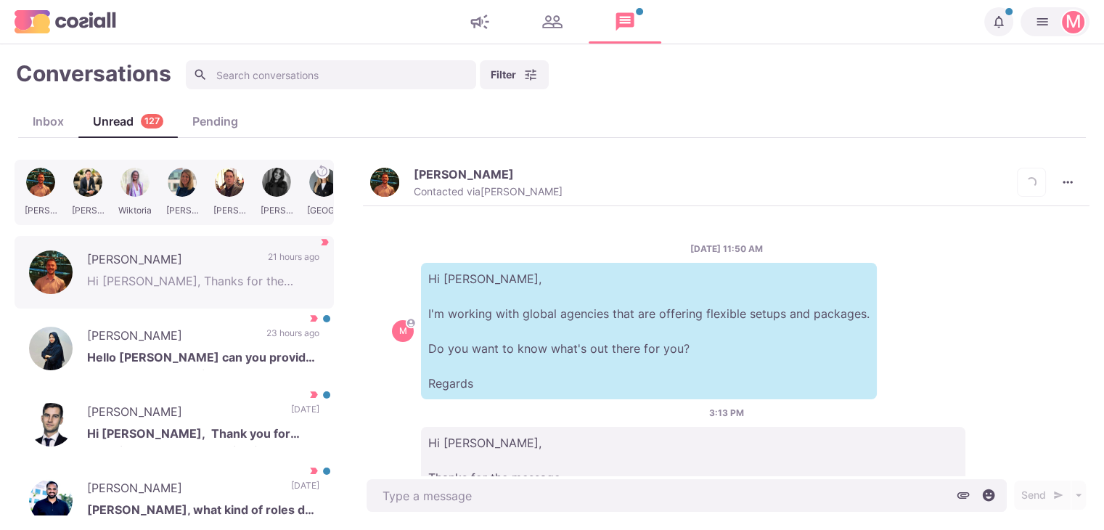
scroll to position [246, 0]
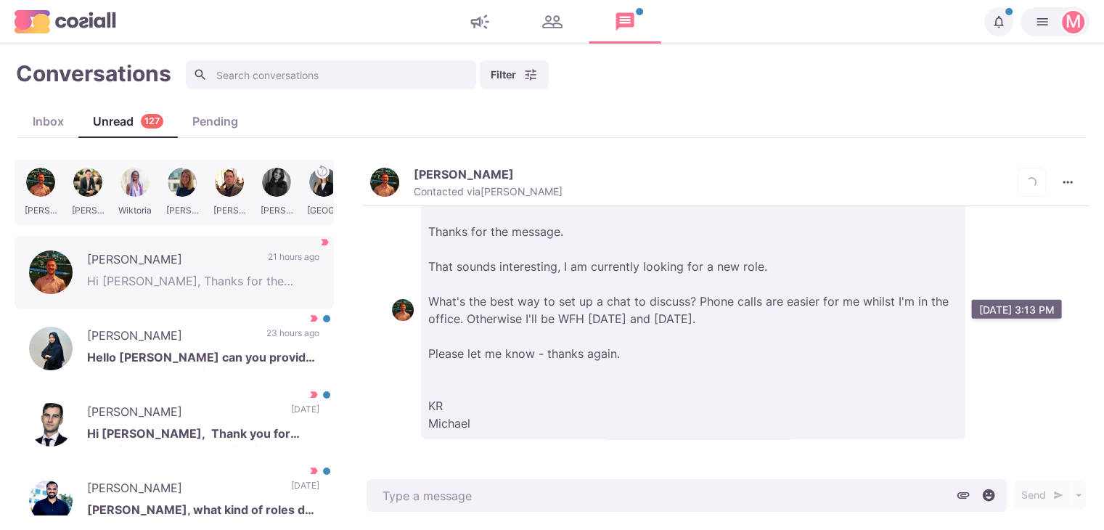
click at [500, 236] on p "Hi [PERSON_NAME], Thanks for the message. That sounds interesting, I am current…" at bounding box center [693, 310] width 544 height 258
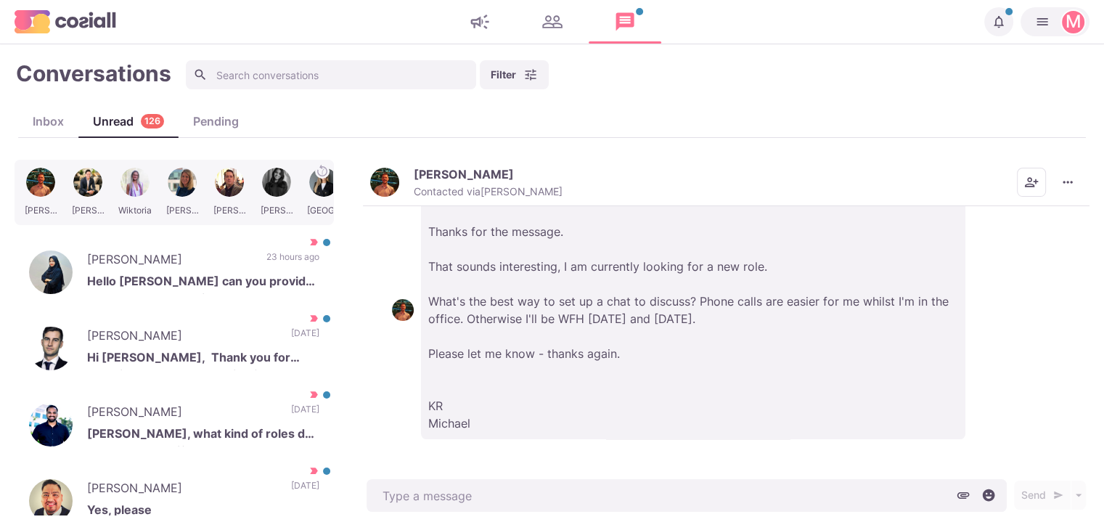
click at [455, 174] on p "[PERSON_NAME]" at bounding box center [464, 174] width 100 height 15
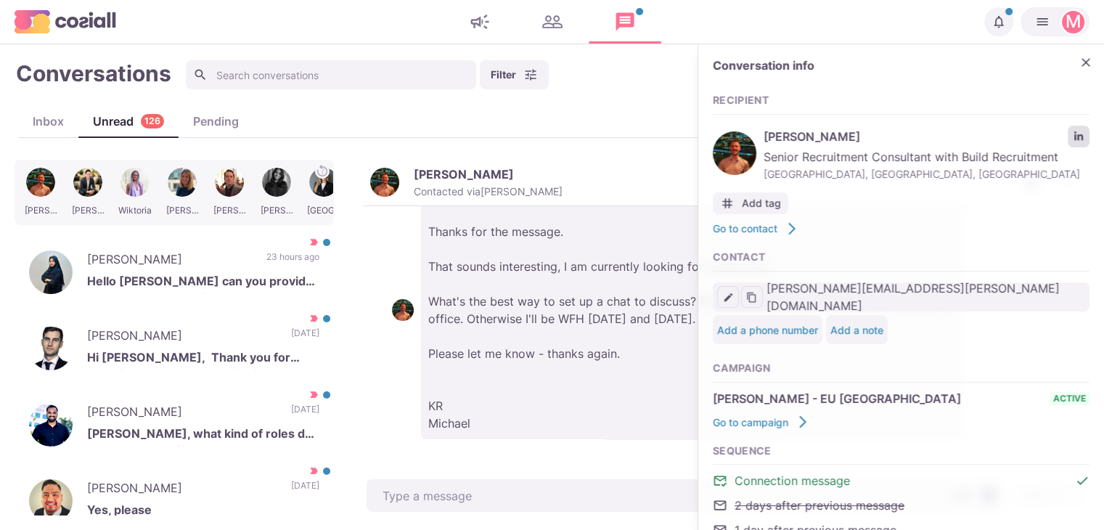
click at [1074, 131] on icon "LinkedIn profile link" at bounding box center [1078, 135] width 9 height 9
click at [522, 390] on p "Hi [PERSON_NAME], Thanks for the message. That sounds interesting, I am current…" at bounding box center [693, 310] width 544 height 258
drag, startPoint x: 578, startPoint y: 365, endPoint x: 837, endPoint y: 263, distance: 278.5
click at [649, 337] on p "Hi [PERSON_NAME], Thanks for the message. That sounds interesting, I am current…" at bounding box center [693, 310] width 544 height 258
click at [1078, 67] on icon "Close" at bounding box center [1085, 62] width 15 height 15
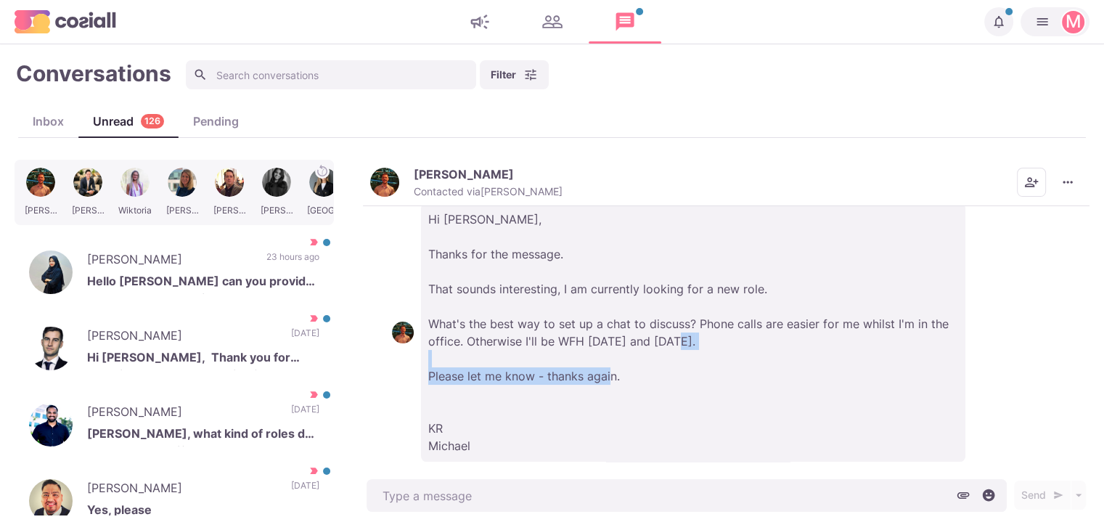
scroll to position [183, 0]
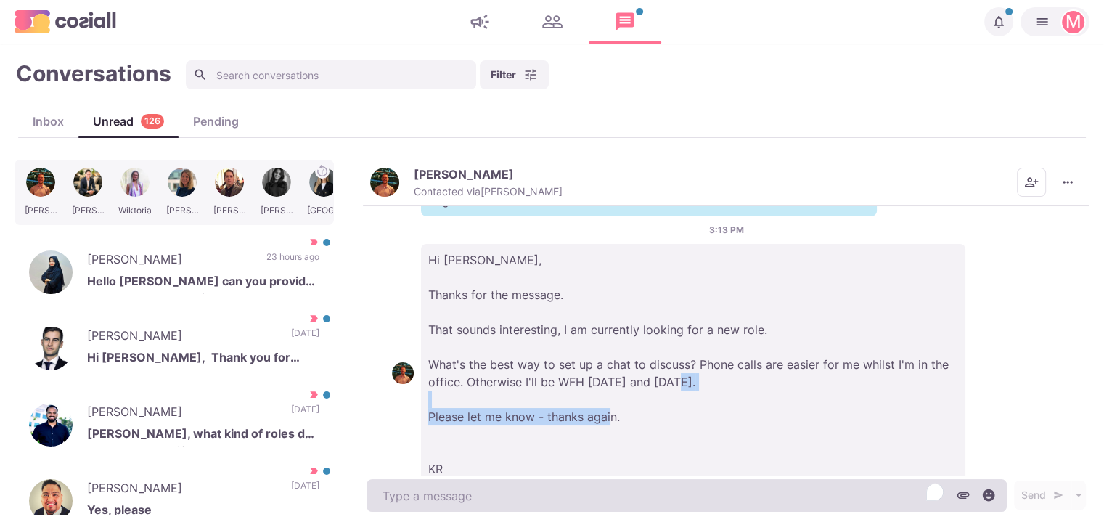
click at [691, 499] on textarea "To enrich screen reader interactions, please activate Accessibility in Grammarl…" at bounding box center [686, 495] width 640 height 33
type textarea "x"
type textarea "J"
type textarea "x"
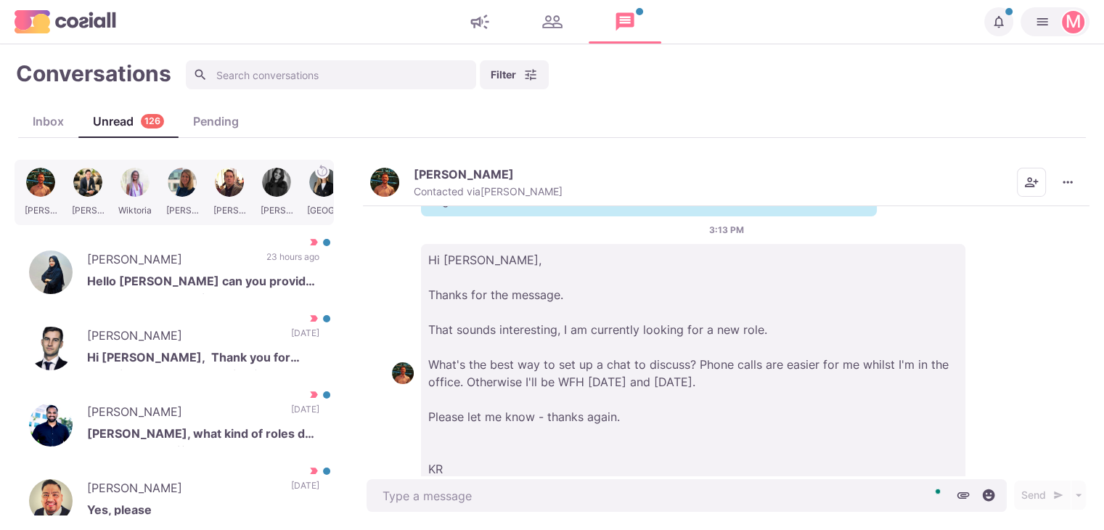
type textarea "x"
type textarea "H"
type textarea "x"
type textarea "He"
type textarea "x"
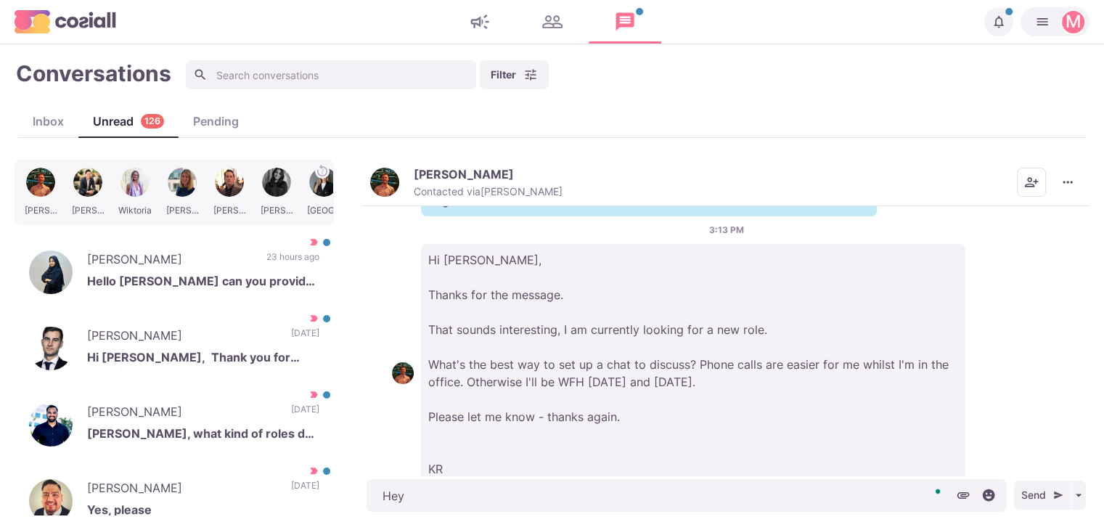
type textarea "Heyi"
type textarea "x"
type textarea "Hey"
type textarea "x"
type textarea "Hey,"
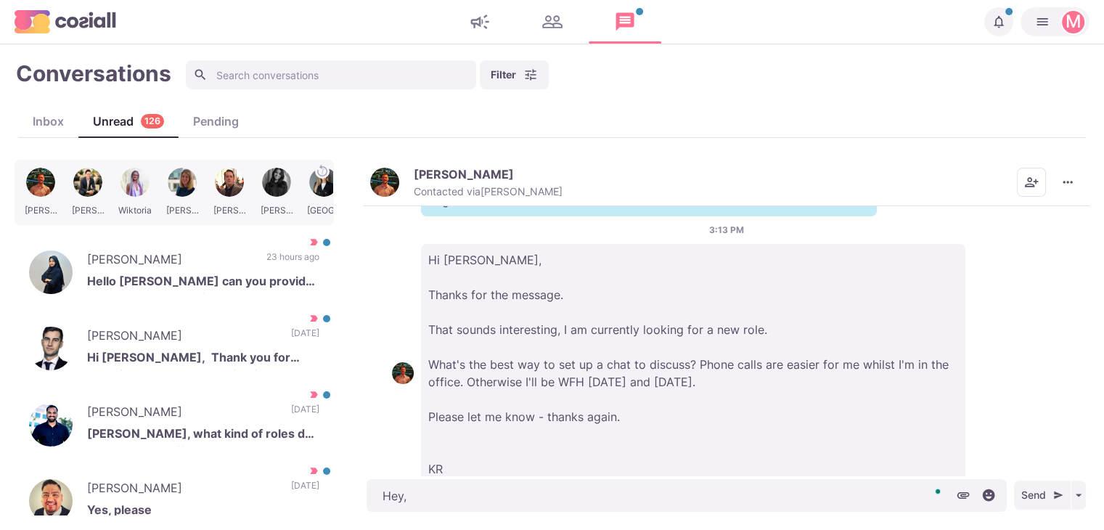
type textarea "x"
type textarea "Hey,"
type textarea "x"
type textarea "Hey, a"
type textarea "x"
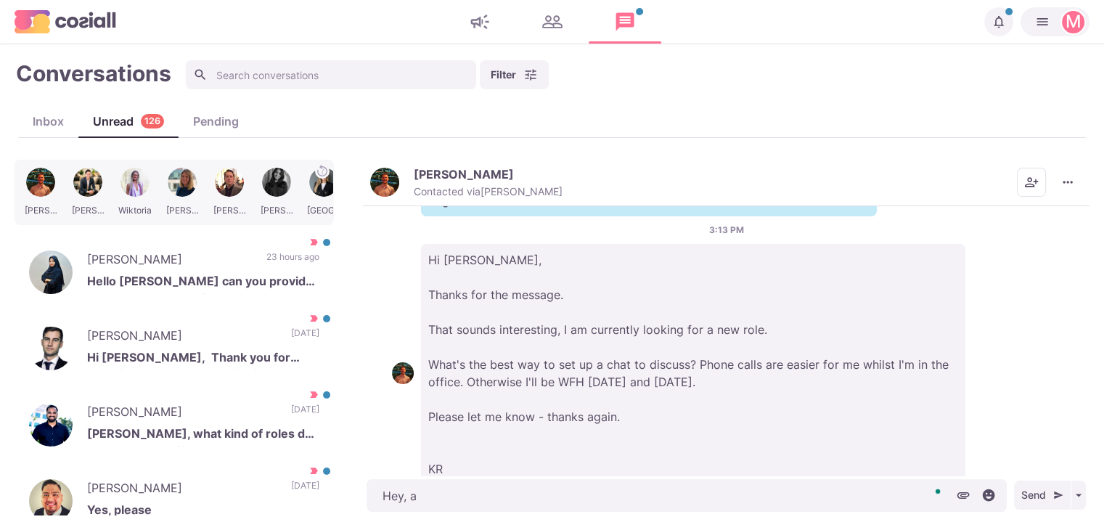
type textarea "Hey, ar"
type textarea "x"
type textarea "Hey, are"
type textarea "x"
type textarea "Hey, are y"
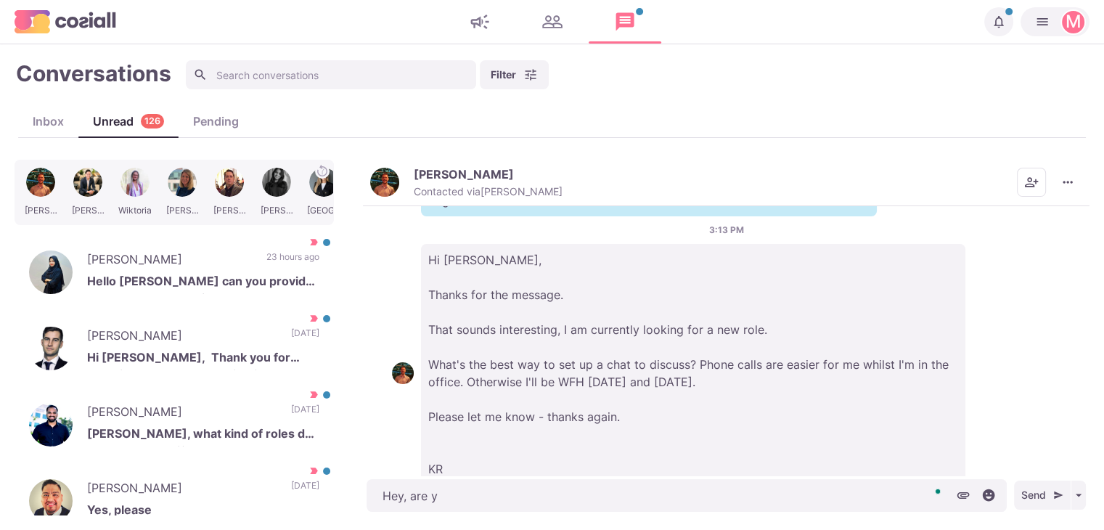
type textarea "x"
type textarea "Hey, are yo"
type textarea "x"
type textarea "Hey, are you"
type textarea "x"
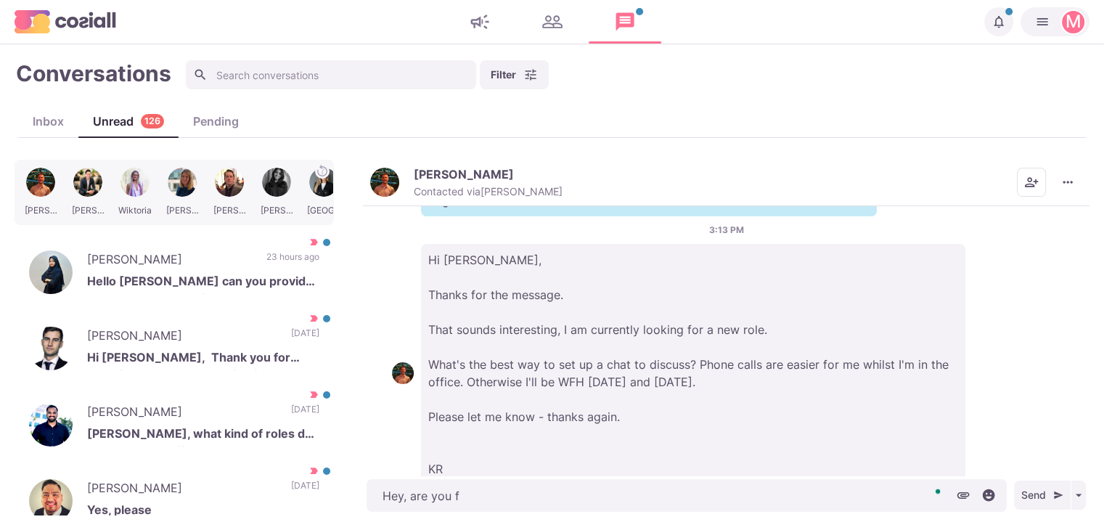
type textarea "Hey, are you fr"
type textarea "x"
type textarea "Hey, are you fre"
type textarea "x"
type textarea "Hey, are you free"
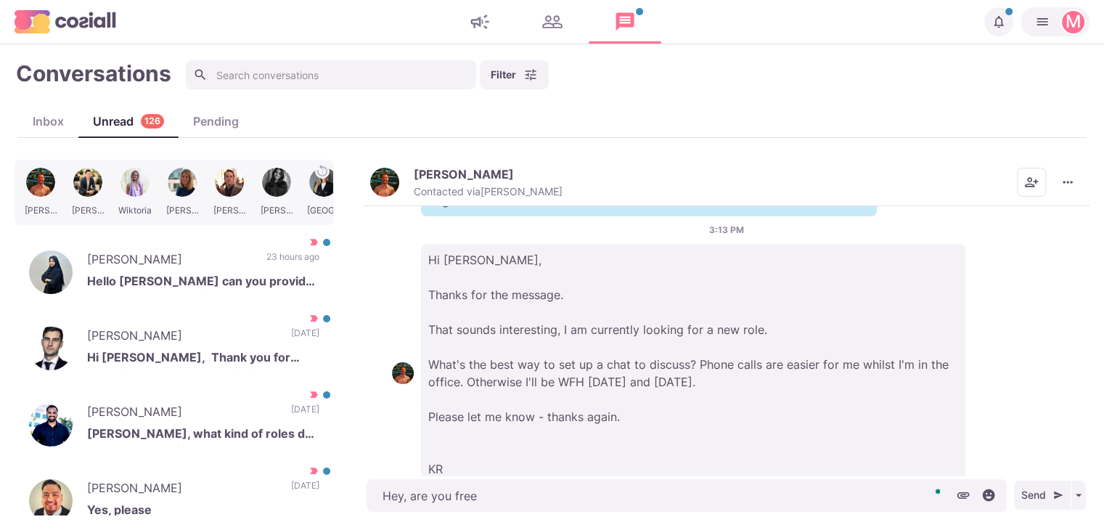
type textarea "x"
type textarea "Hey, are you free t"
type textarea "x"
type textarea "Hey, are you free [PERSON_NAME]"
type textarea "x"
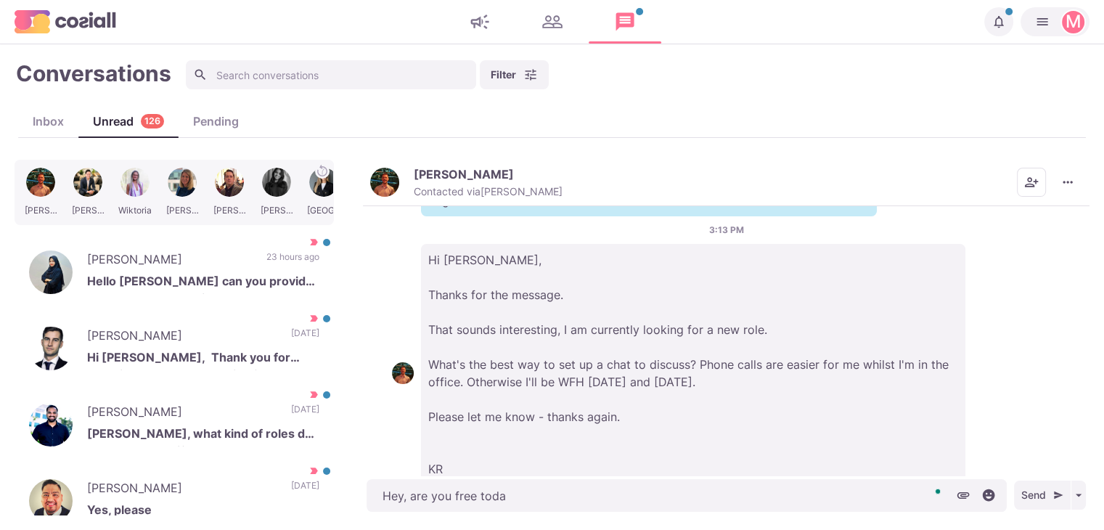
type textarea "Hey, are you free [DATE]"
type textarea "x"
type textarea "Hey, are you free [DATE]"
type textarea "x"
type textarea "Hey, are you free [DATE] b"
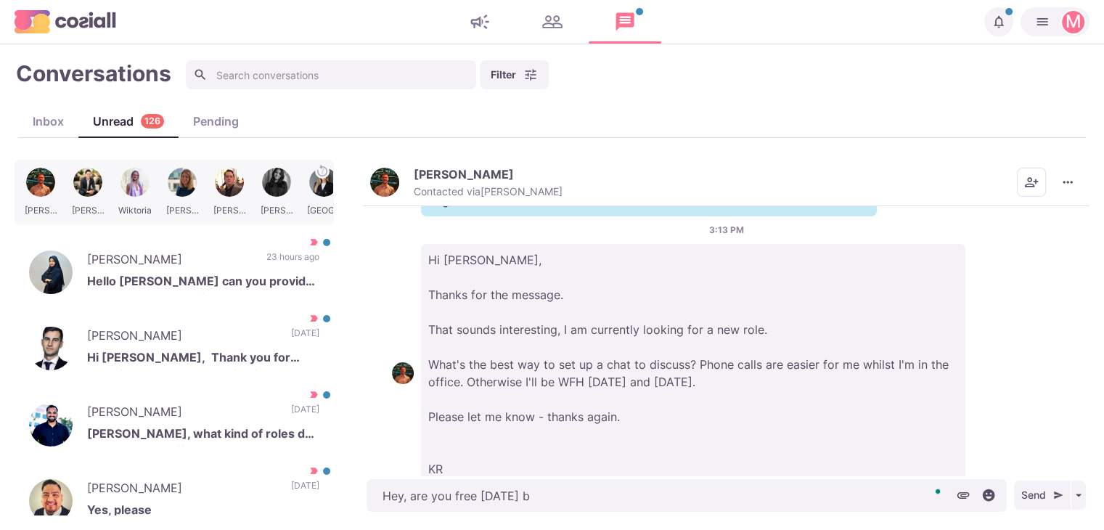
type textarea "x"
type textarea "Hey, are you free [DATE] by"
type textarea "x"
type textarea "Hey, are you free [DATE] by a"
type textarea "x"
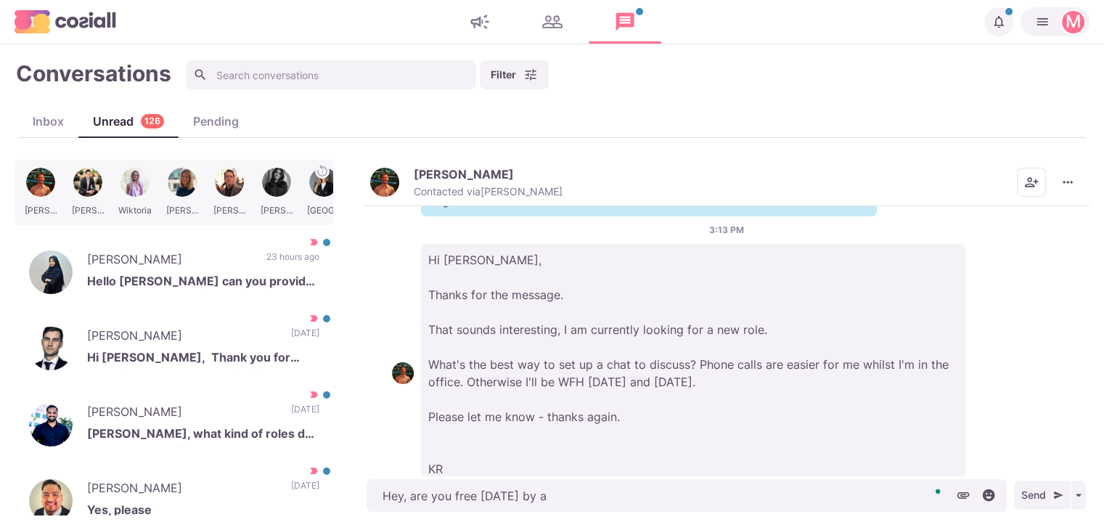
type textarea "Hey, are you free [DATE] by an"
type textarea "x"
type textarea "Hey, are you free [DATE] by any"
type textarea "x"
type textarea "Hey, are you free [DATE] by any cha"
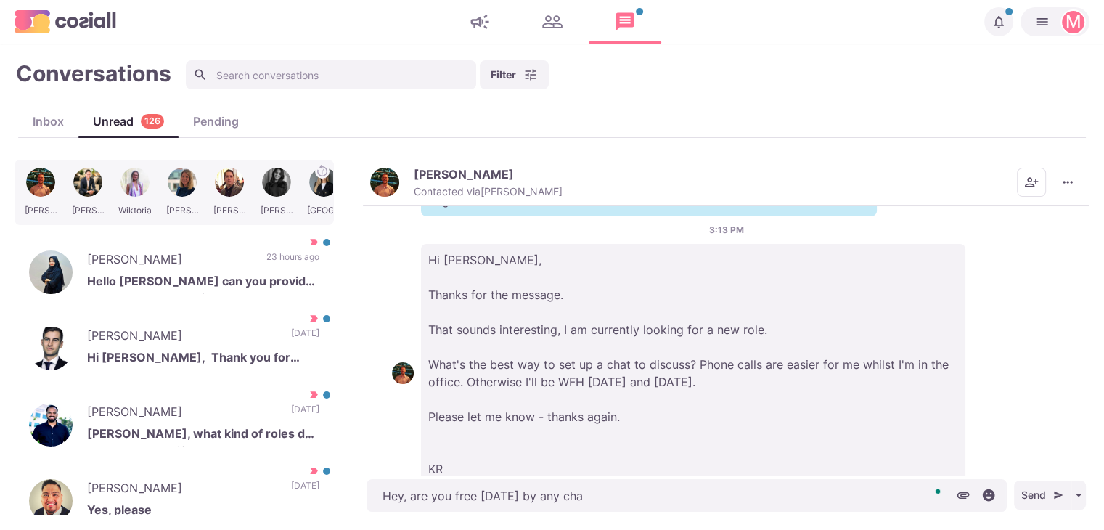
type textarea "x"
type textarea "Hey, are you free [DATE] by any chanc"
type textarea "x"
type textarea "Hey, are you free [DATE] by any chance"
type textarea "x"
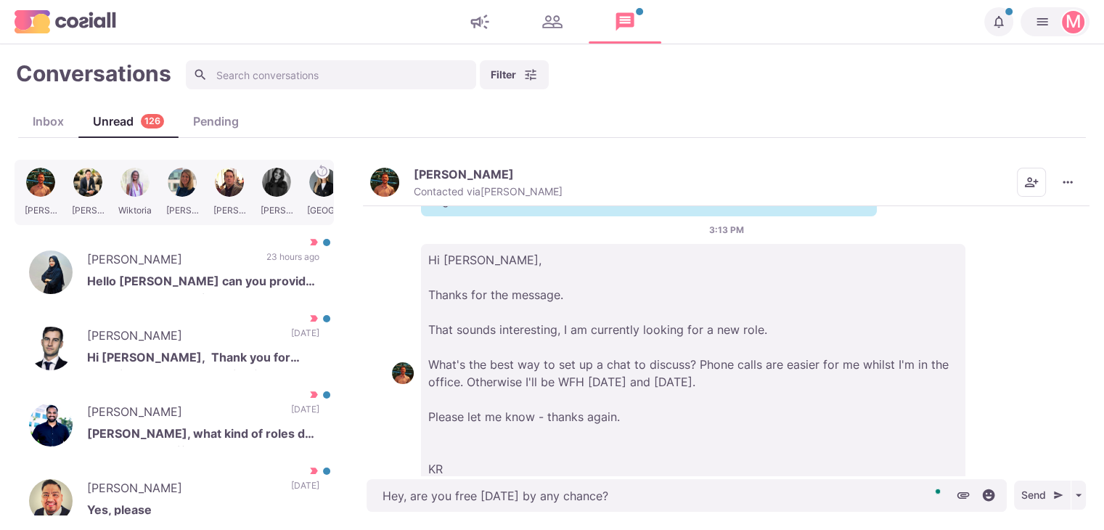
type textarea "Hey, are you free [DATE] by any chance?"
type textarea "x"
type textarea "Hey, are you free [DATE] by any chance? |"
type textarea "x"
type textarea "Hey, are you free [DATE] by any chance?"
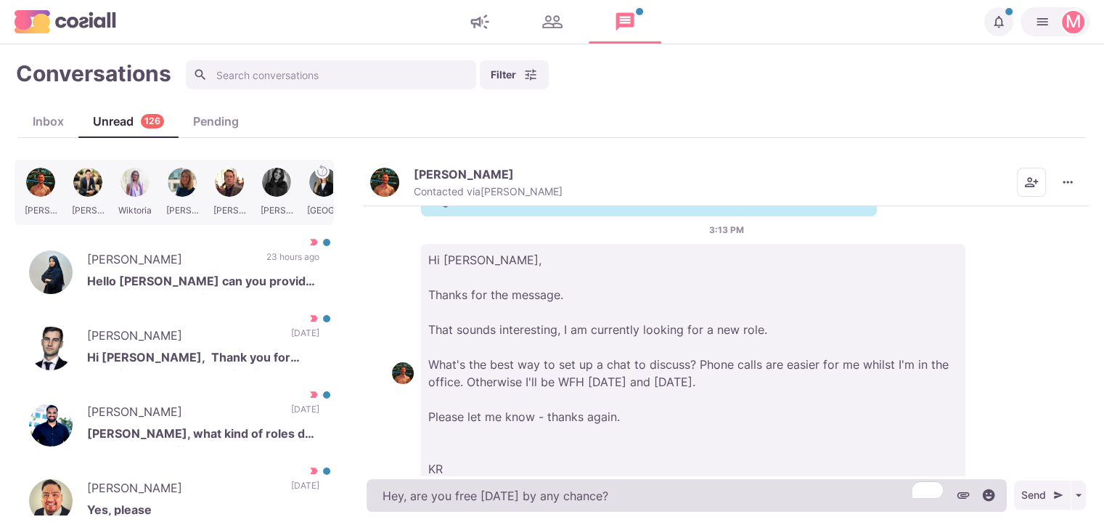
type textarea "x"
type textarea "Hey, are you free [DATE] by any chance?"
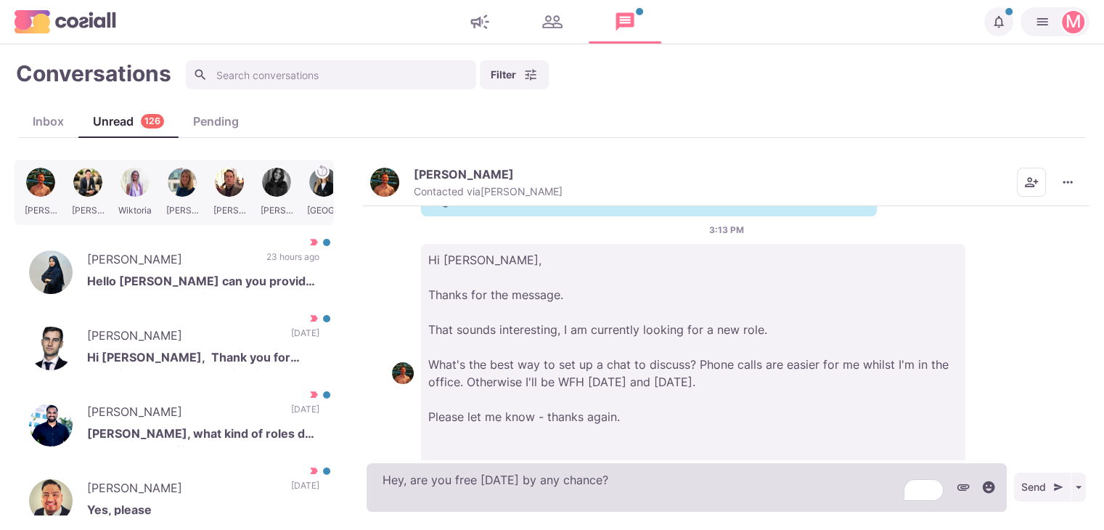
type textarea "x"
paste textarea "I work with over 500 clients that offer remote, hybrid, and non-remote position…"
type textarea "Hey, are you free [DATE] by any chance? I work with over 500 clients that offer…"
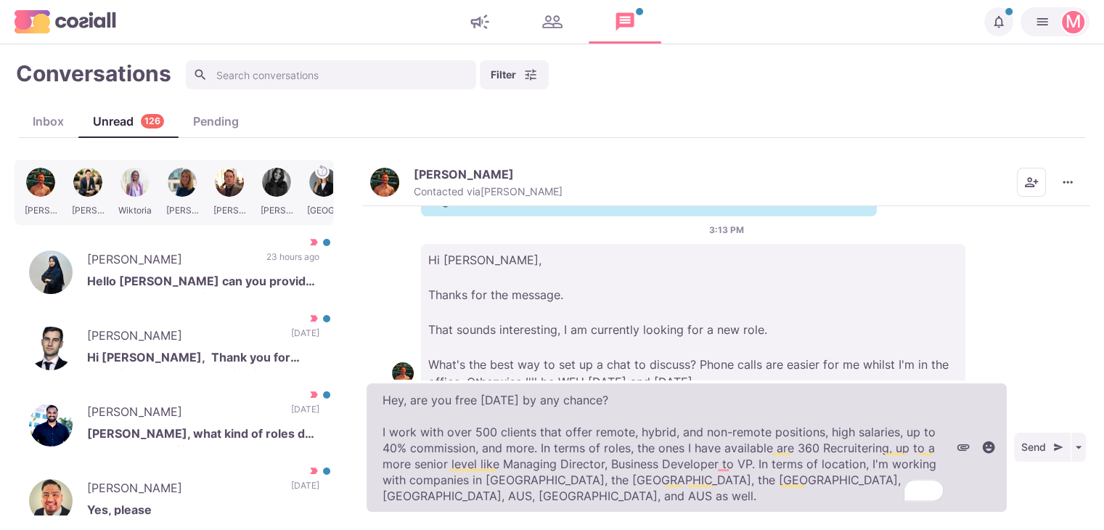
type textarea "x"
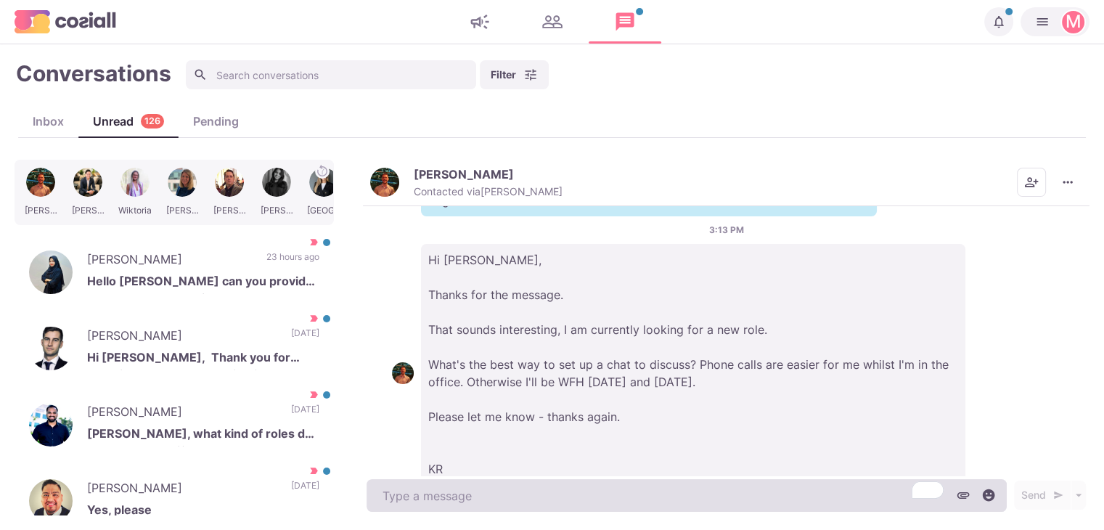
scroll to position [409, 0]
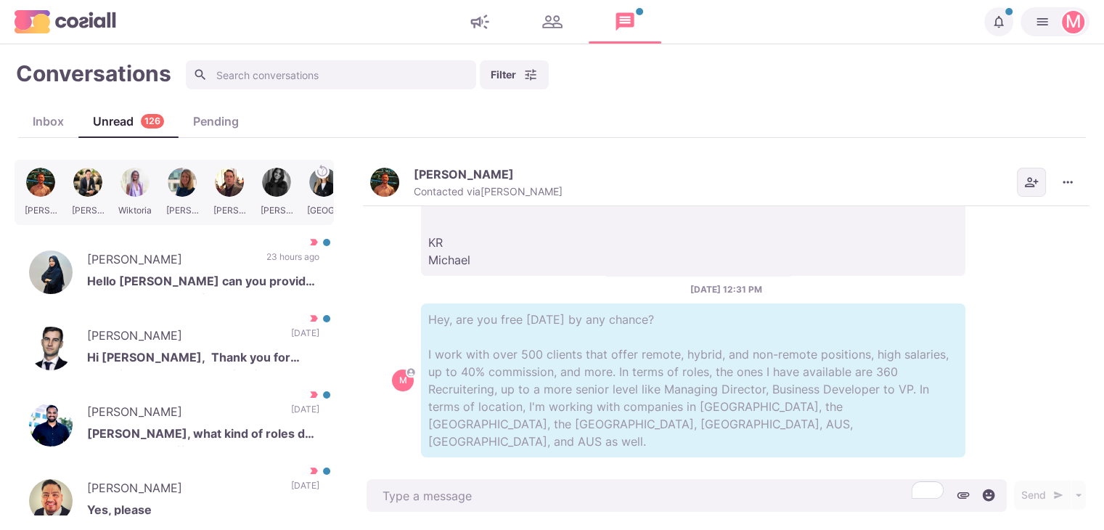
click at [1033, 195] on button "Add add contacts" at bounding box center [1031, 182] width 29 height 29
click at [203, 294] on div "[PERSON_NAME] Hello [PERSON_NAME] can you provide me some more details 23 hours…" at bounding box center [174, 272] width 319 height 73
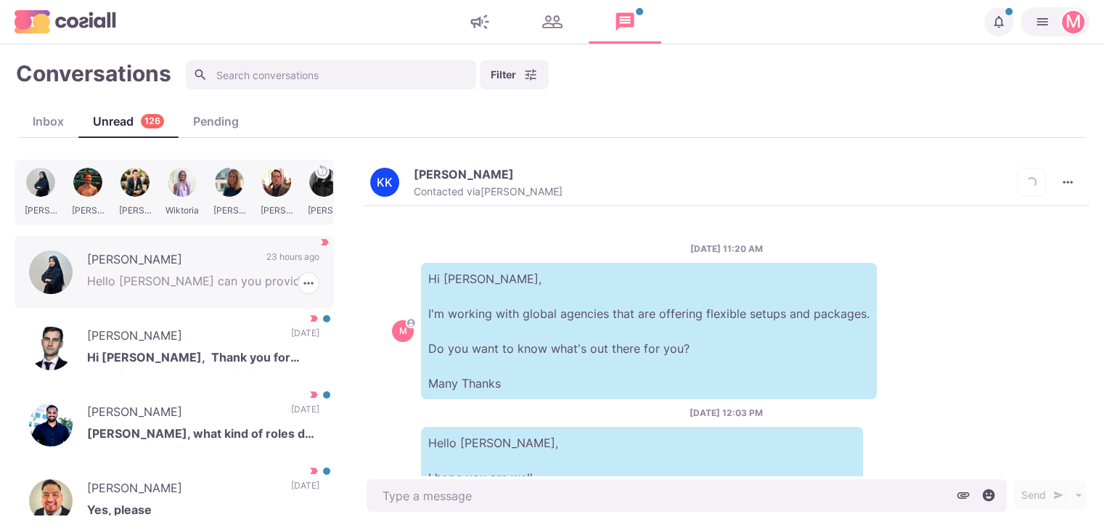
scroll to position [623, 0]
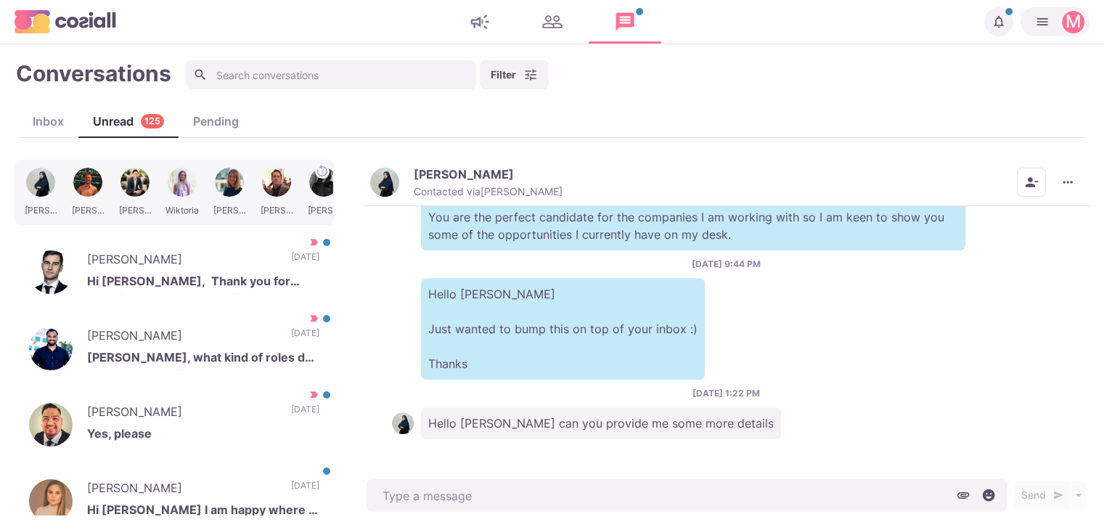
click at [380, 181] on img "button" at bounding box center [384, 182] width 29 height 29
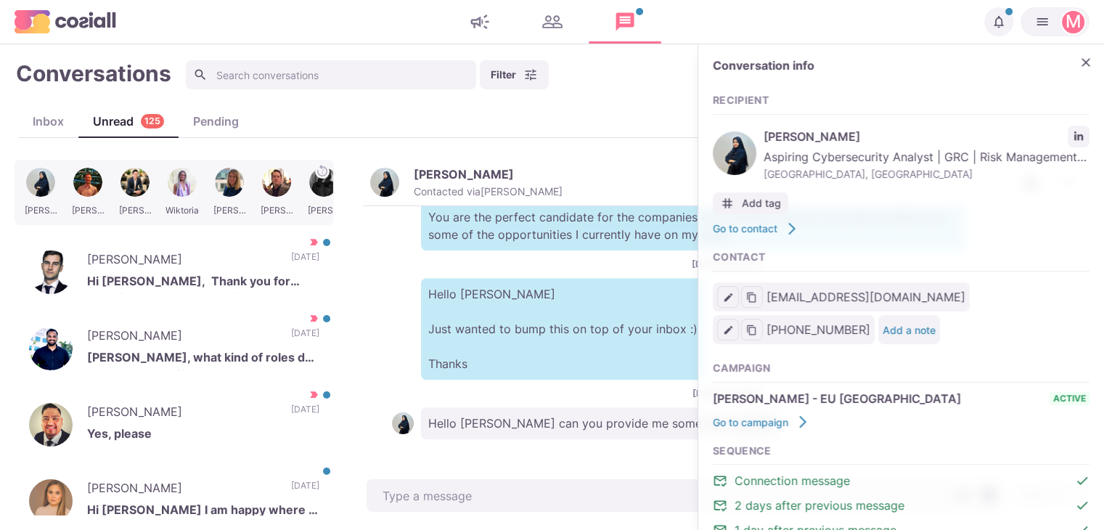
click at [1077, 73] on div "Conversation info" at bounding box center [901, 69] width 377 height 21
click at [1075, 62] on button "Close" at bounding box center [1086, 63] width 22 height 22
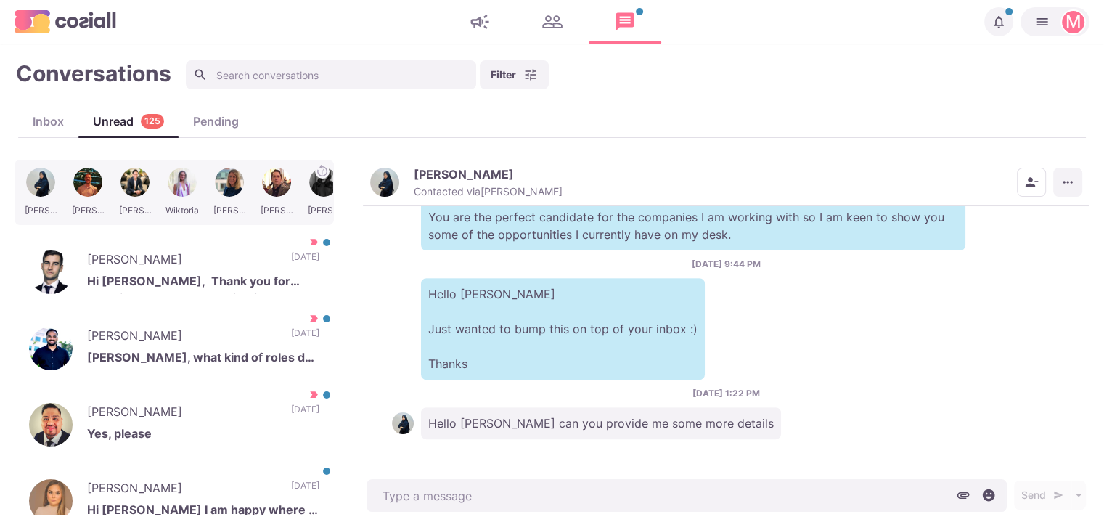
click at [1058, 189] on button "More menu" at bounding box center [1067, 182] width 29 height 29
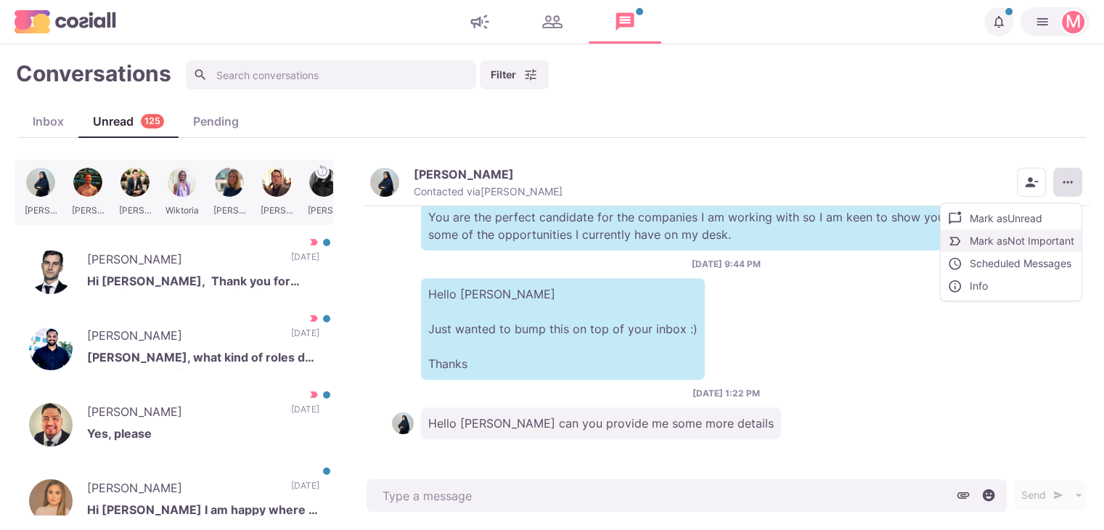
click at [1038, 243] on button "Mark as Not Important" at bounding box center [1010, 240] width 141 height 22
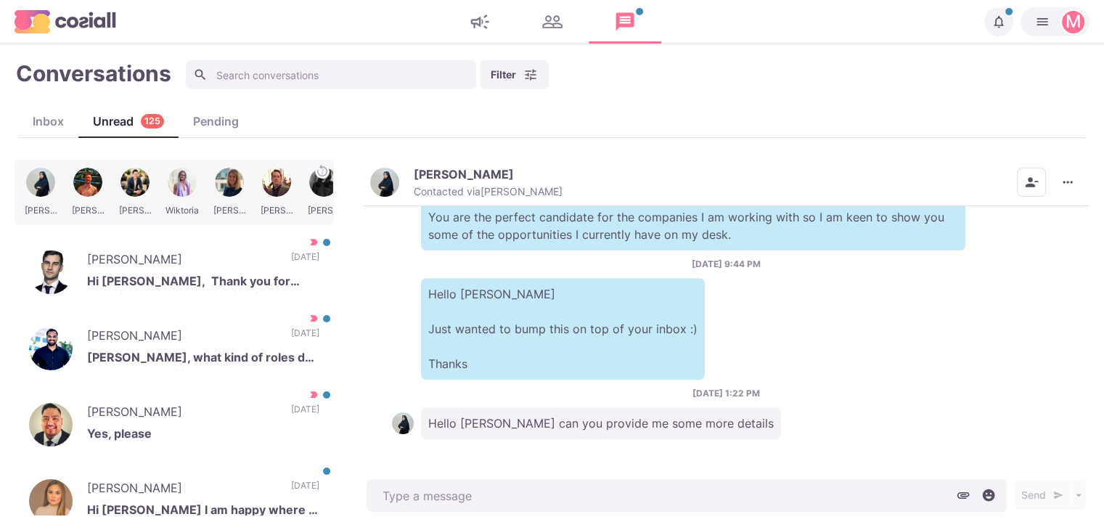
click at [428, 181] on div "[PERSON_NAME] Contacted via [PERSON_NAME]" at bounding box center [488, 182] width 149 height 31
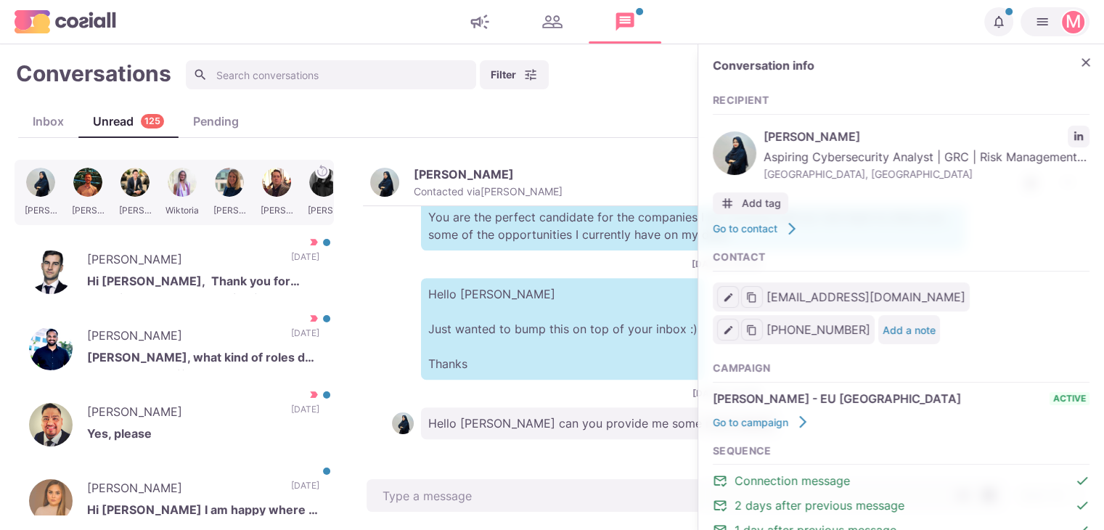
click at [1052, 123] on div "[PERSON_NAME] Kubra Aspiring Cybersecurity Analyst | GRC | Risk Management | SO…" at bounding box center [901, 153] width 377 height 63
click at [1059, 125] on div "[PERSON_NAME] Kubra Aspiring Cybersecurity Analyst | GRC | Risk Management | SO…" at bounding box center [901, 153] width 377 height 63
click at [1067, 126] on link "LinkedIn profile link" at bounding box center [1078, 137] width 22 height 22
click at [741, 293] on button "Copy" at bounding box center [752, 297] width 22 height 22
click at [1080, 68] on icon "Close" at bounding box center [1085, 62] width 15 height 15
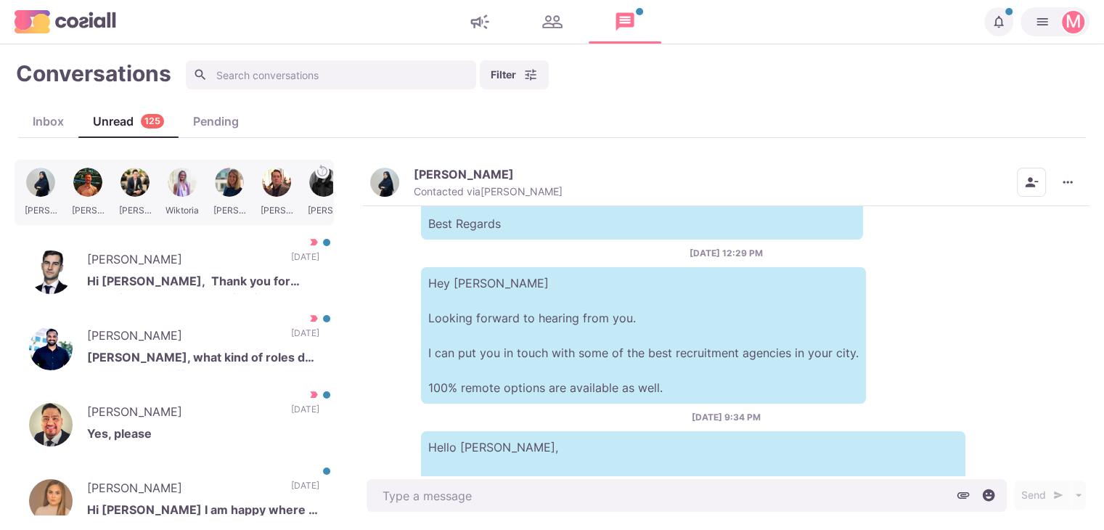
scroll to position [623, 0]
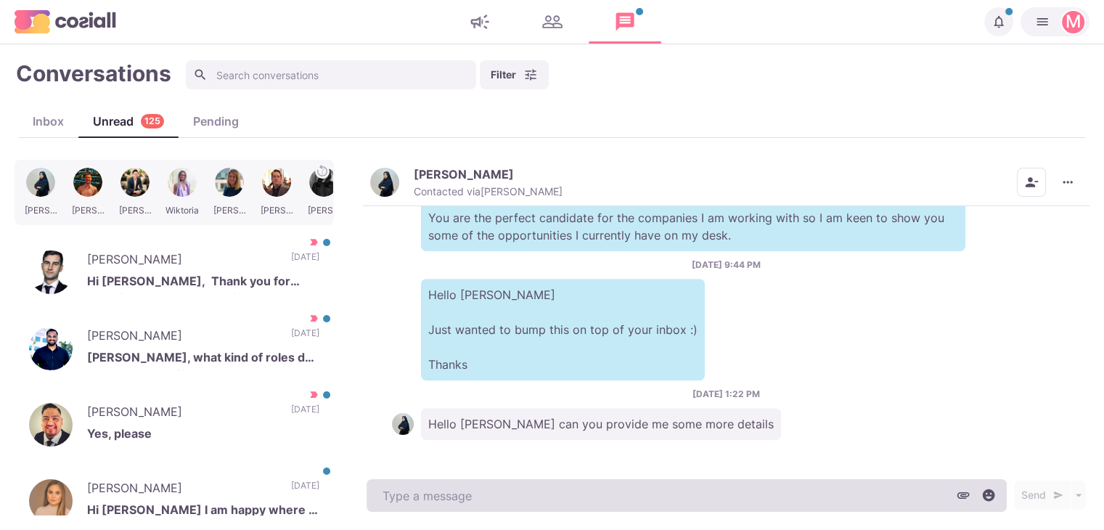
click at [444, 504] on textarea at bounding box center [686, 495] width 640 height 33
paste textarea "[EMAIL_ADDRESS][DOMAIN_NAME]"
type textarea "x"
type textarea "[EMAIL_ADDRESS][DOMAIN_NAME]"
type textarea "x"
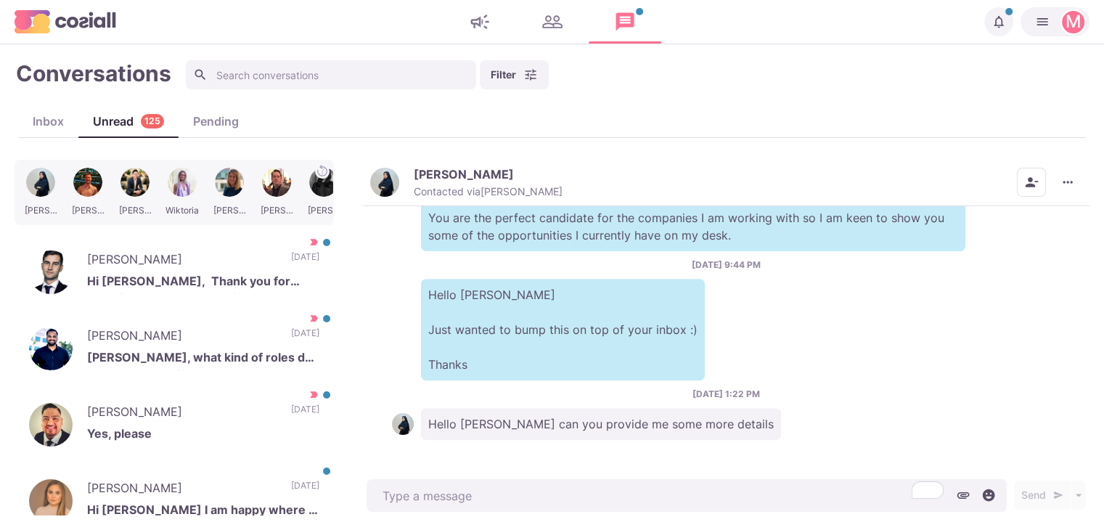
paste textarea "I work with over 500 clients that offer remote, hybrid, and non-remote position…"
type textarea "x"
type textarea "I work with over 500 clients that offer remote, hybrid, and non-remote position…"
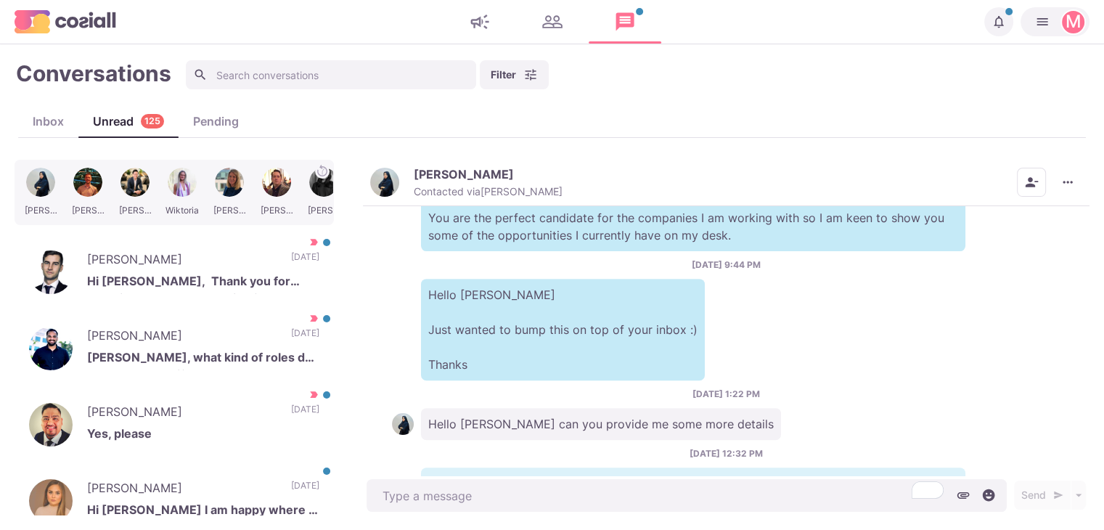
scroll to position [752, 0]
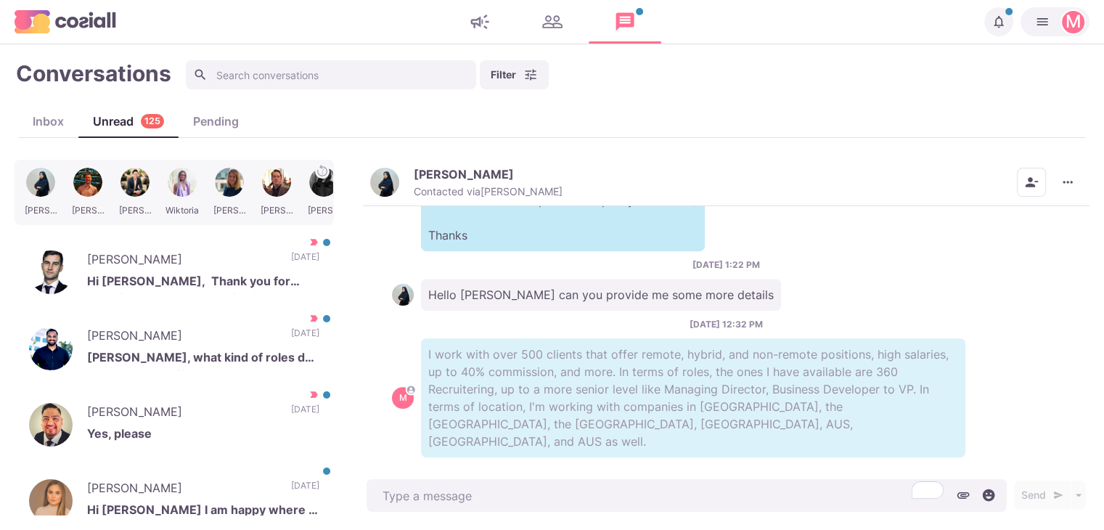
click at [377, 387] on div "[DATE] 11:20 AM M Hi [PERSON_NAME], I'm working with global agencies that are o…" at bounding box center [726, 340] width 726 height 269
click at [1033, 178] on icon "Remove from contacts" at bounding box center [1031, 182] width 15 height 15
click at [1059, 175] on button "More menu" at bounding box center [1067, 182] width 29 height 29
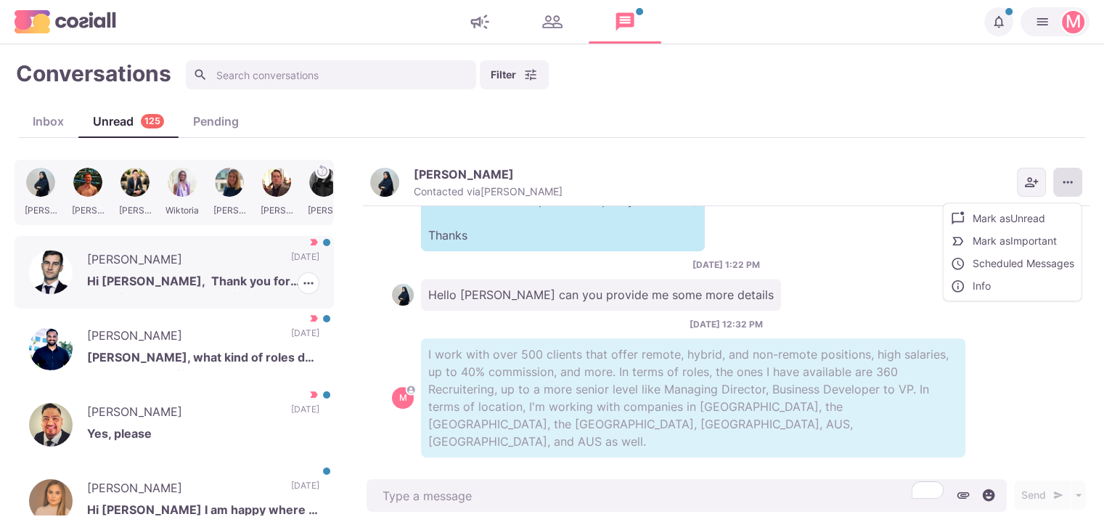
click at [238, 274] on p "Hi [PERSON_NAME], Thank you for reaching out, and I apologise for the delayed r…" at bounding box center [203, 283] width 232 height 22
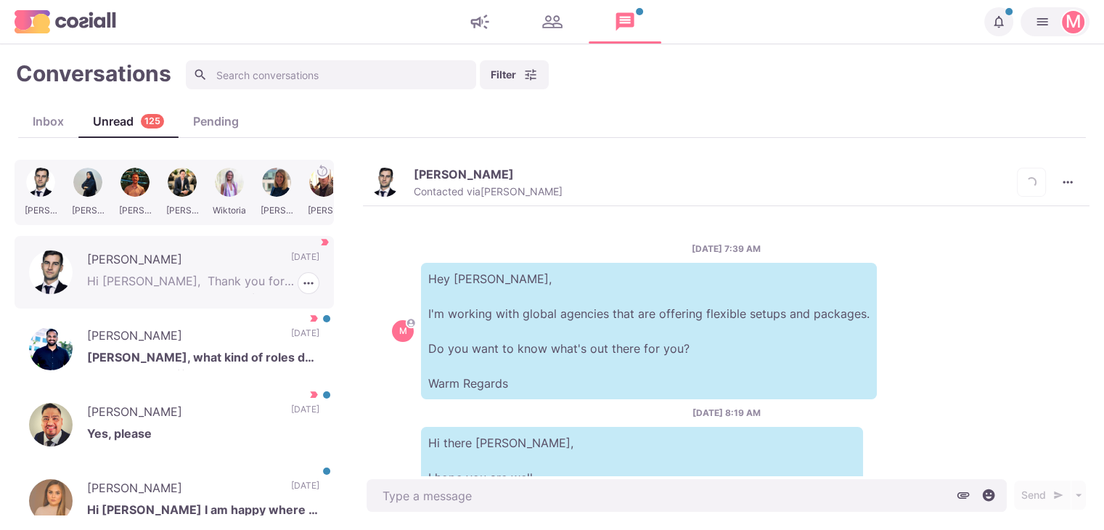
scroll to position [832, 0]
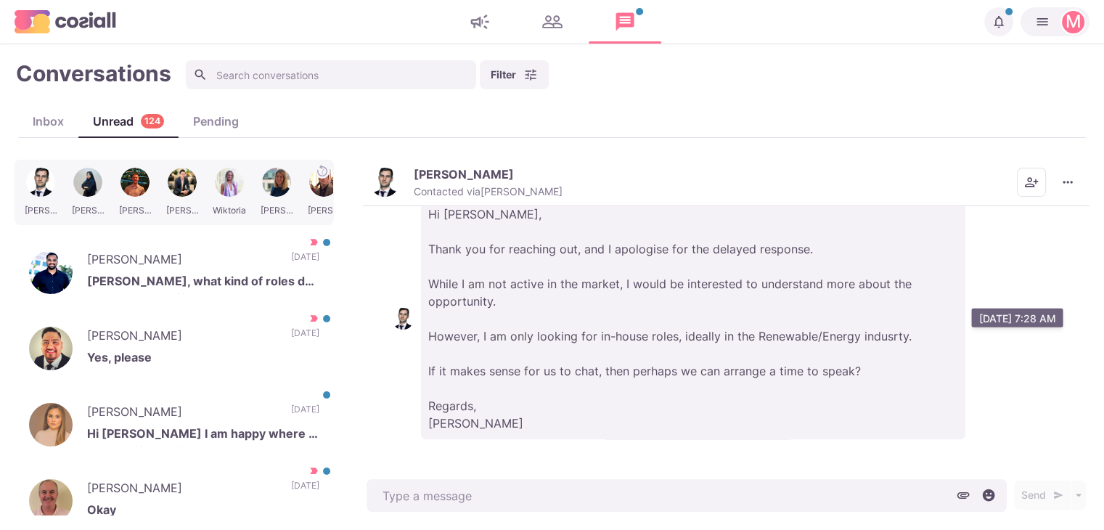
click at [537, 303] on p "Hi [PERSON_NAME], Thank you for reaching out, and I apologise for the delayed r…" at bounding box center [693, 318] width 544 height 241
drag, startPoint x: 498, startPoint y: 498, endPoint x: 624, endPoint y: 397, distance: 161.0
click at [502, 493] on textarea at bounding box center [686, 495] width 640 height 33
click at [1063, 172] on button "More menu" at bounding box center [1067, 182] width 29 height 29
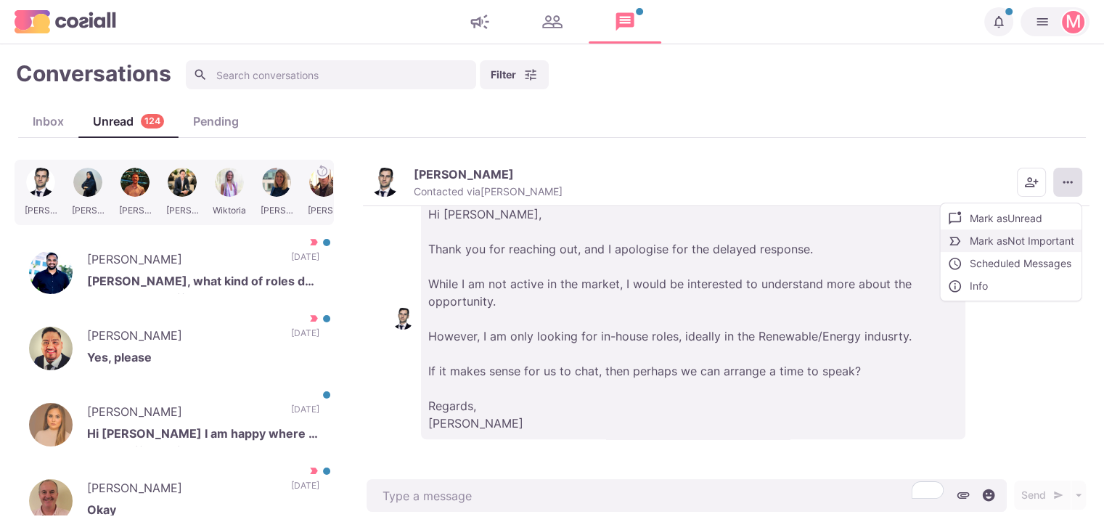
click at [1007, 242] on button "Mark as Not Important" at bounding box center [1010, 240] width 141 height 22
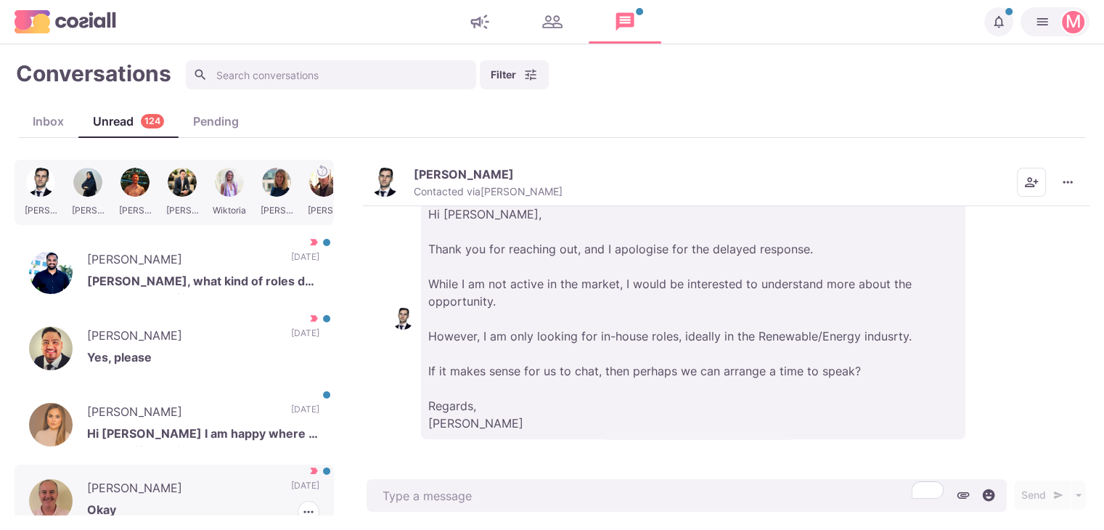
click at [225, 476] on div "[PERSON_NAME] Okay [DATE] [PERSON_NAME] as Read [PERSON_NAME] as Not Important" at bounding box center [174, 500] width 319 height 73
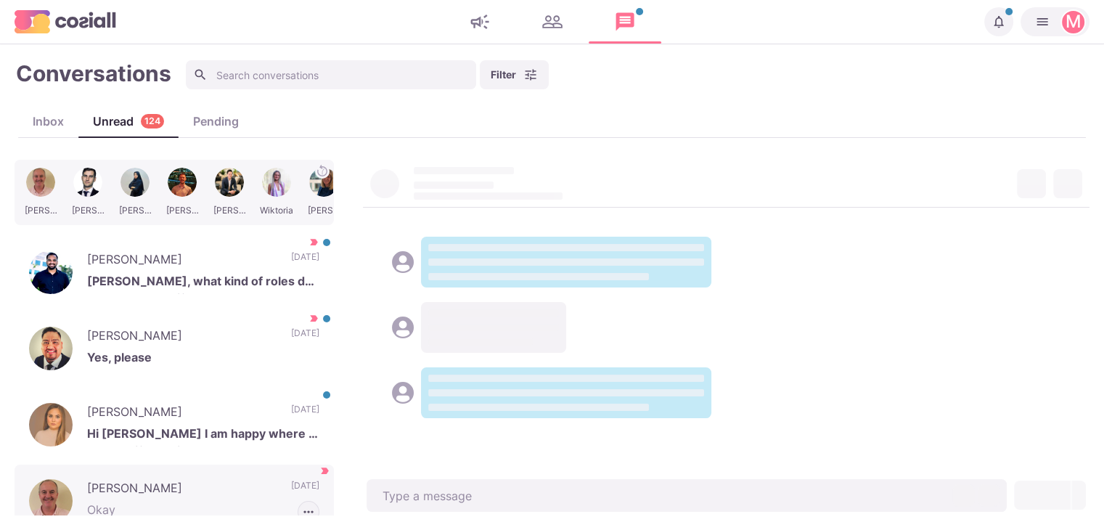
click at [301, 506] on icon "button" at bounding box center [308, 511] width 15 height 15
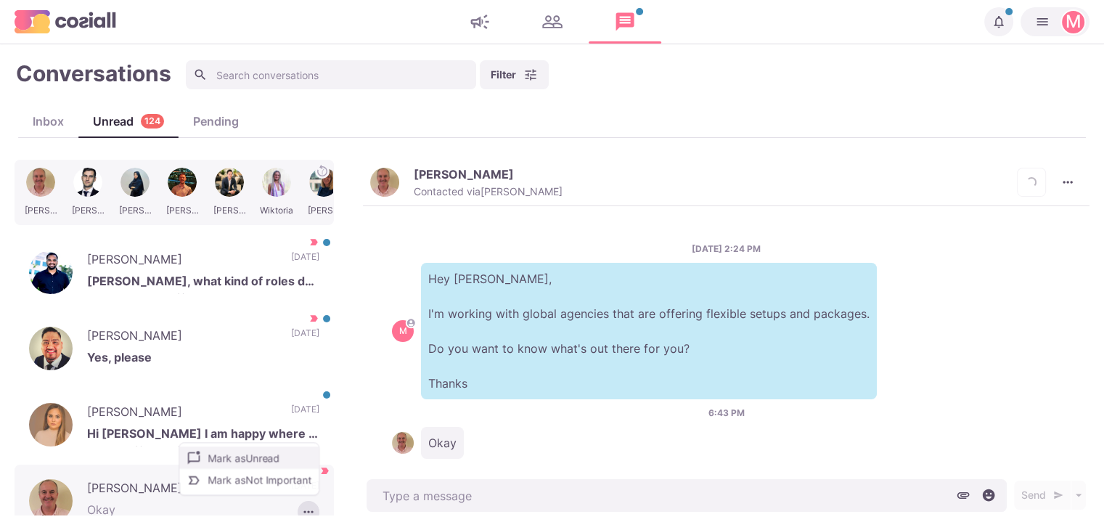
scroll to position [20, 0]
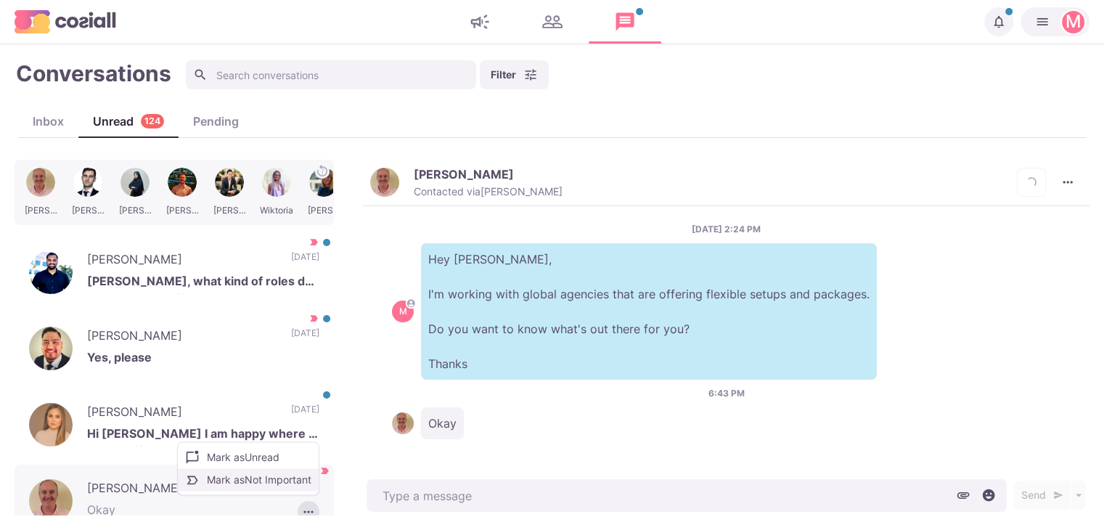
click at [258, 476] on button "Mark as Not Important" at bounding box center [248, 479] width 141 height 22
click at [385, 168] on img "button" at bounding box center [384, 182] width 29 height 29
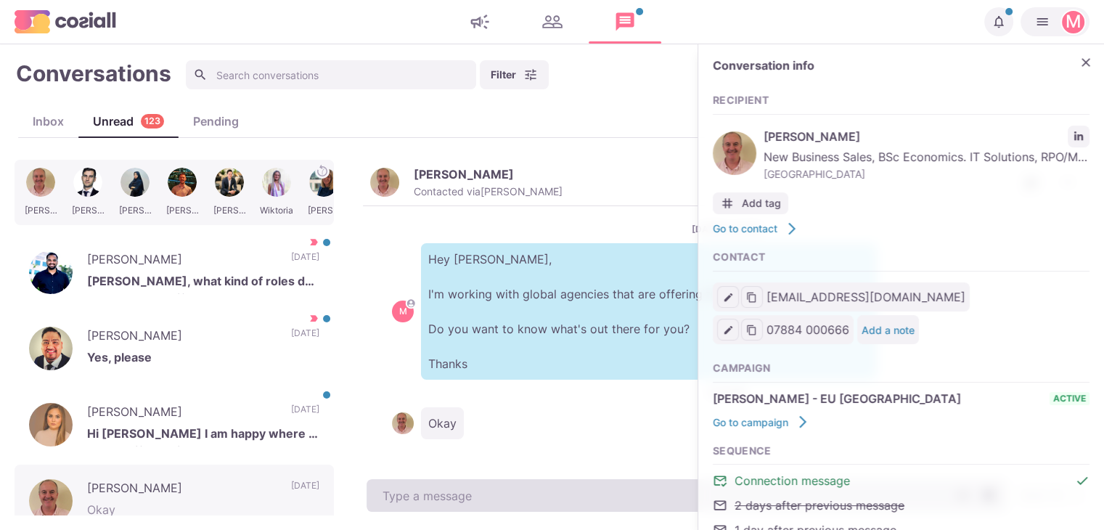
click at [517, 508] on textarea at bounding box center [686, 495] width 640 height 33
click at [517, 508] on textarea "To enrich screen reader interactions, please activate Accessibility in Grammarl…" at bounding box center [686, 495] width 640 height 33
paste textarea "I work with over 500 clients that offer remote, hybrid, and non-remote position…"
type textarea "x"
type textarea "I work with over 500 clients that offer remote, hybrid, and non-remote position…"
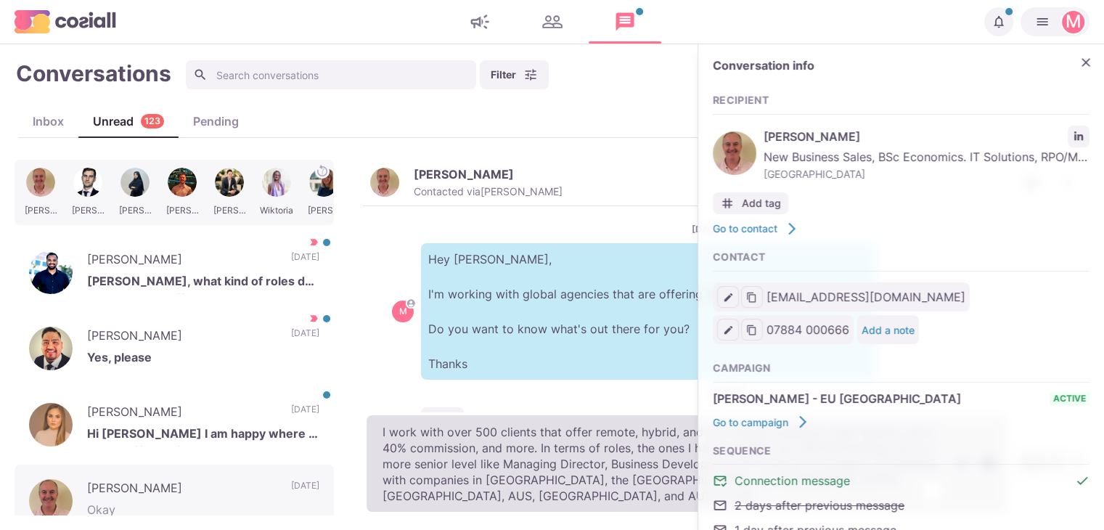
type textarea "x"
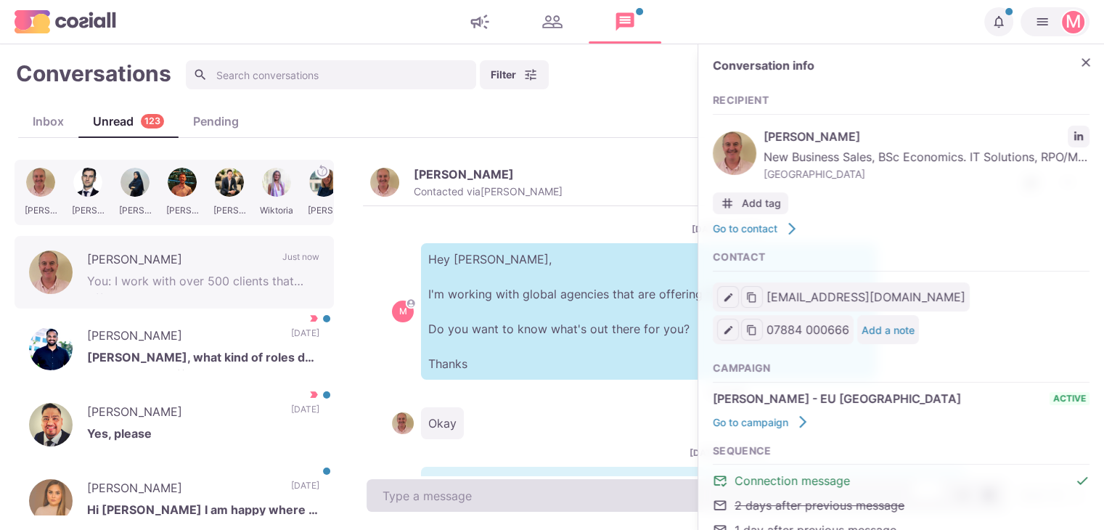
scroll to position [148, 0]
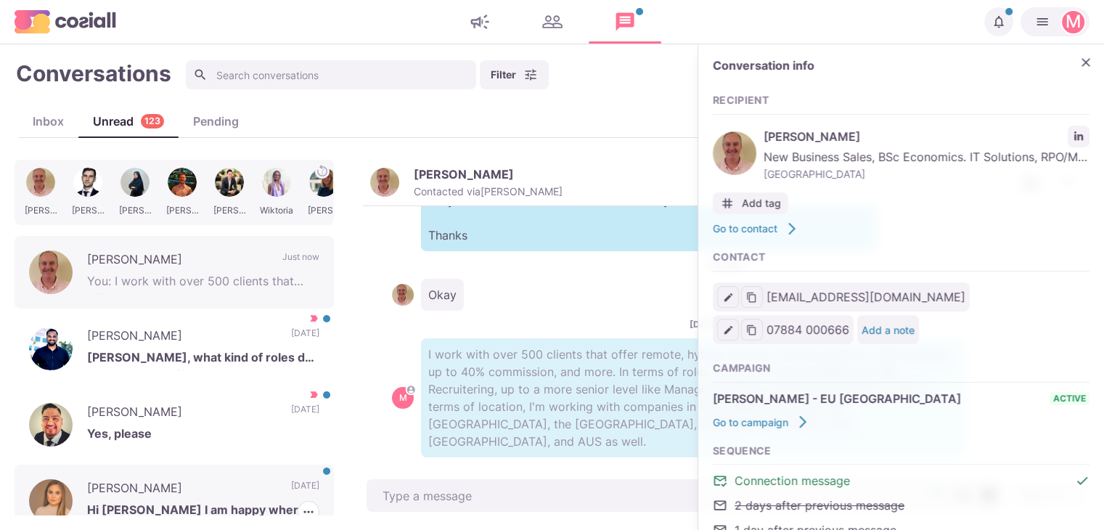
click at [192, 480] on p "[PERSON_NAME]" at bounding box center [181, 490] width 189 height 22
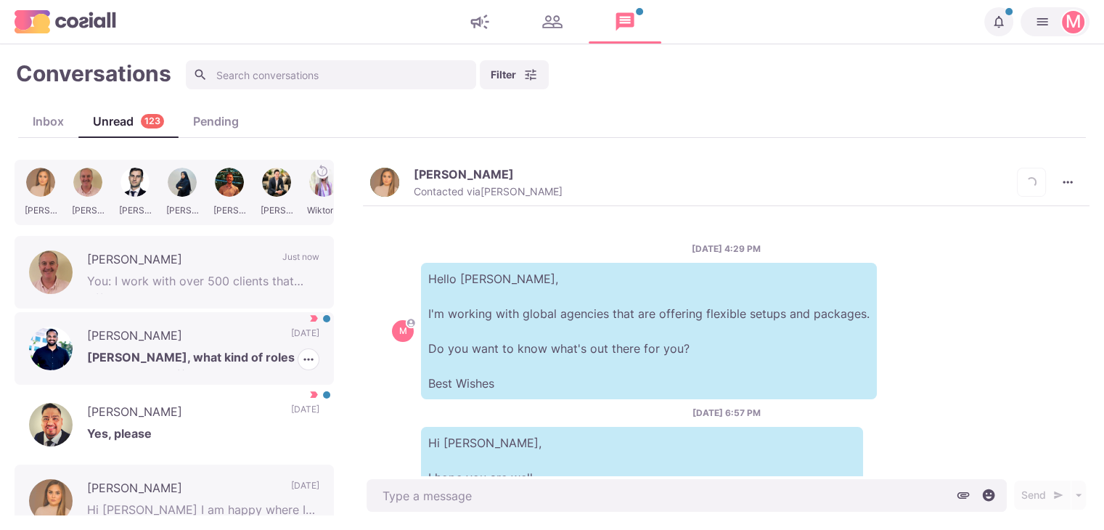
scroll to position [200, 0]
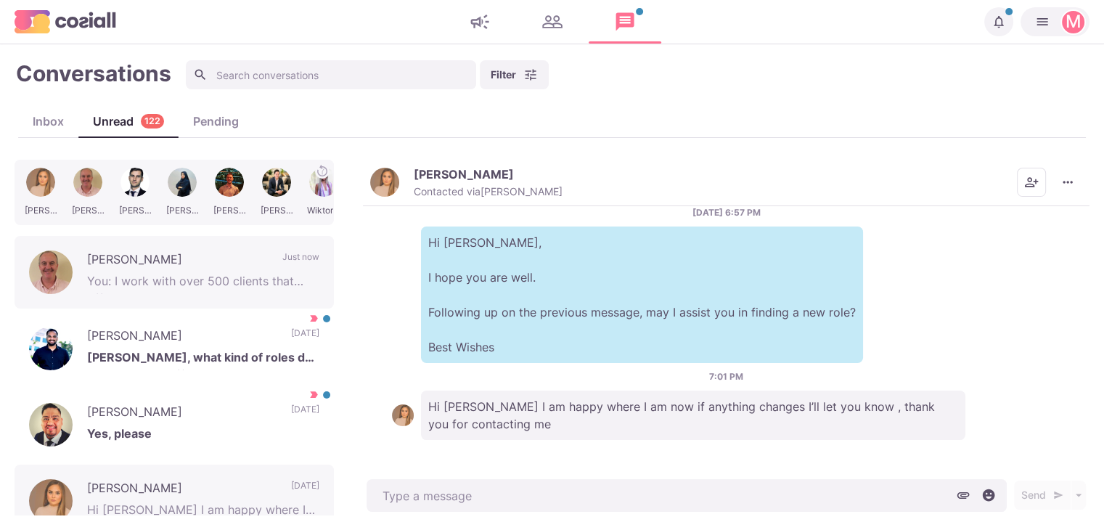
click at [438, 185] on p "Contacted via [PERSON_NAME]" at bounding box center [488, 191] width 149 height 13
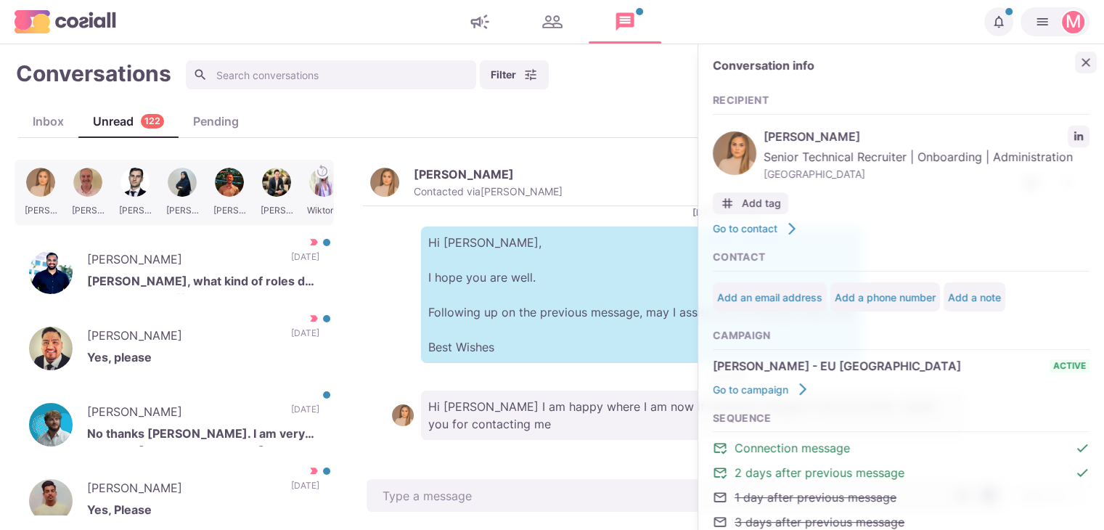
click at [1080, 54] on button "Close" at bounding box center [1086, 63] width 22 height 22
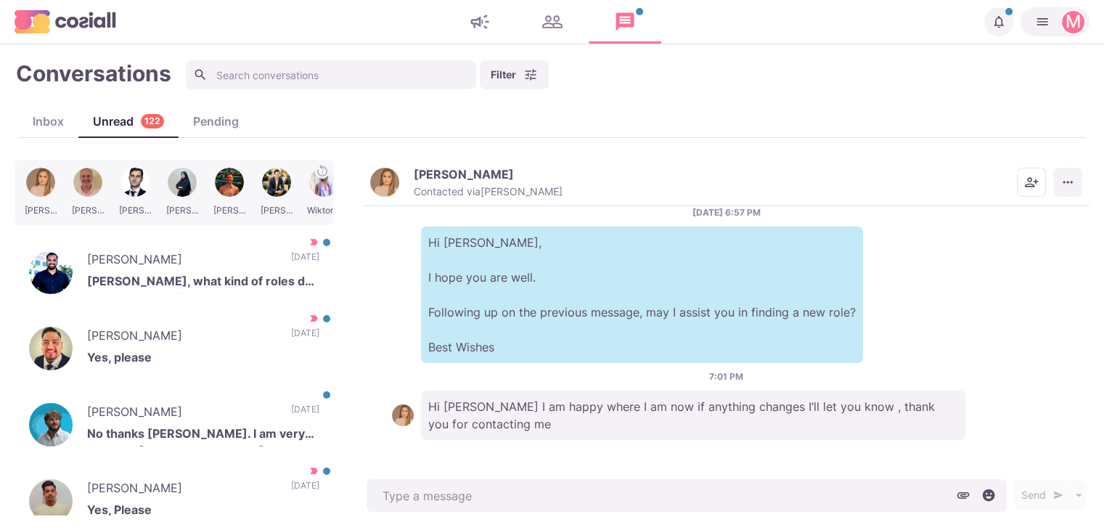
click at [1058, 177] on button "More menu" at bounding box center [1067, 182] width 29 height 29
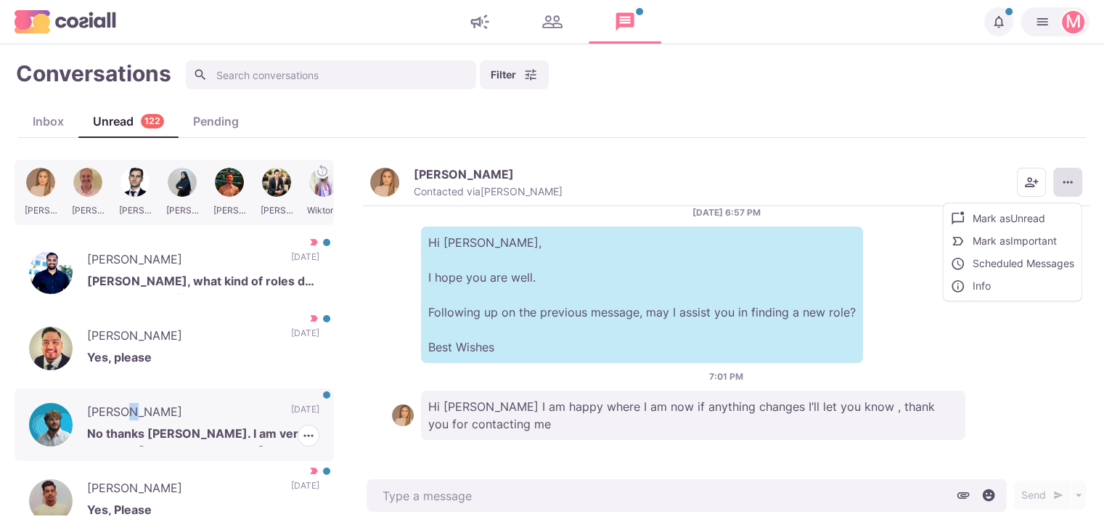
drag, startPoint x: 129, startPoint y: 414, endPoint x: 134, endPoint y: 401, distance: 13.3
click at [128, 414] on p "[PERSON_NAME]" at bounding box center [181, 414] width 189 height 22
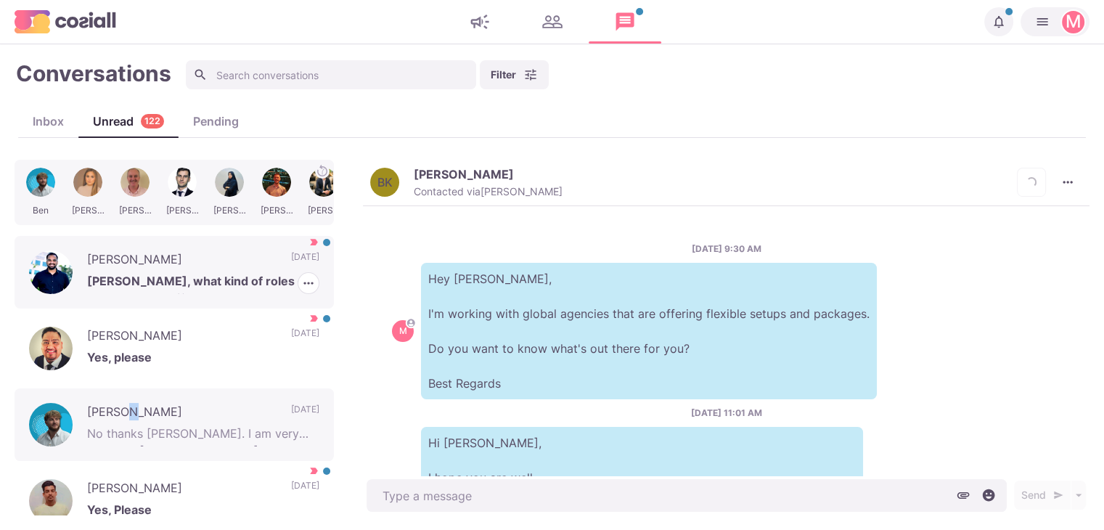
scroll to position [183, 0]
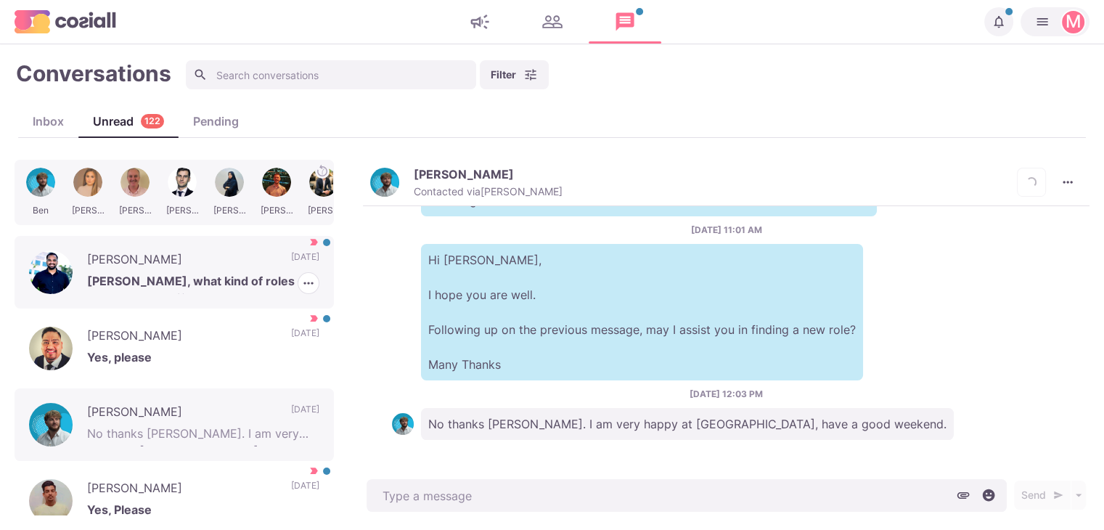
click at [247, 266] on p "[PERSON_NAME]" at bounding box center [181, 261] width 189 height 22
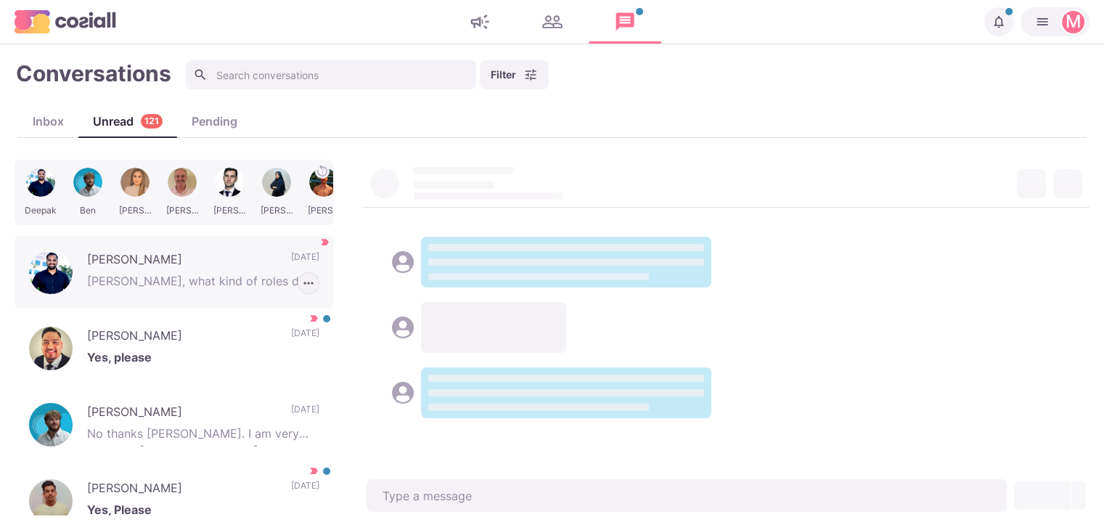
click at [302, 285] on icon "button" at bounding box center [308, 283] width 15 height 15
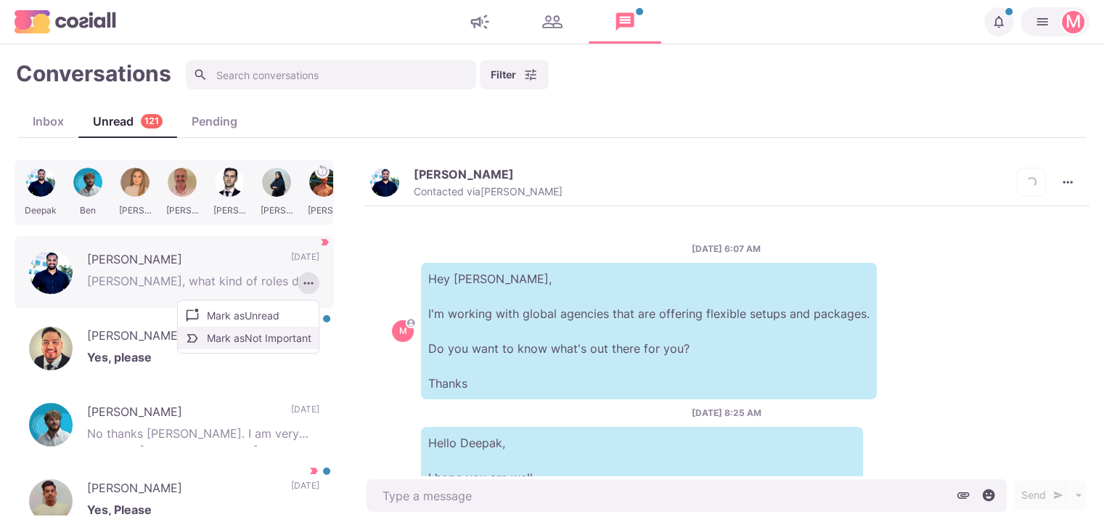
scroll to position [200, 0]
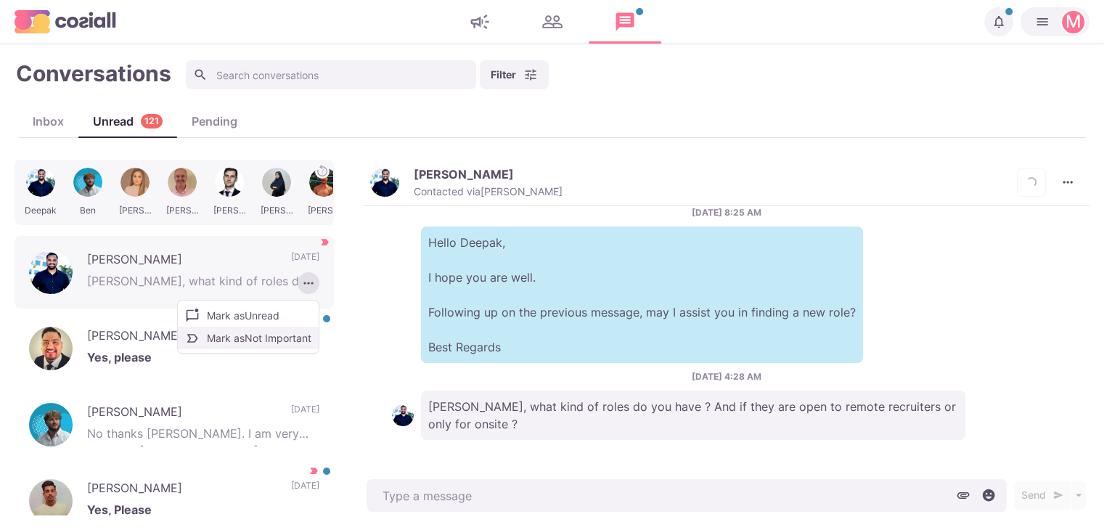
click at [282, 338] on button "Mark as Not Important" at bounding box center [248, 338] width 141 height 22
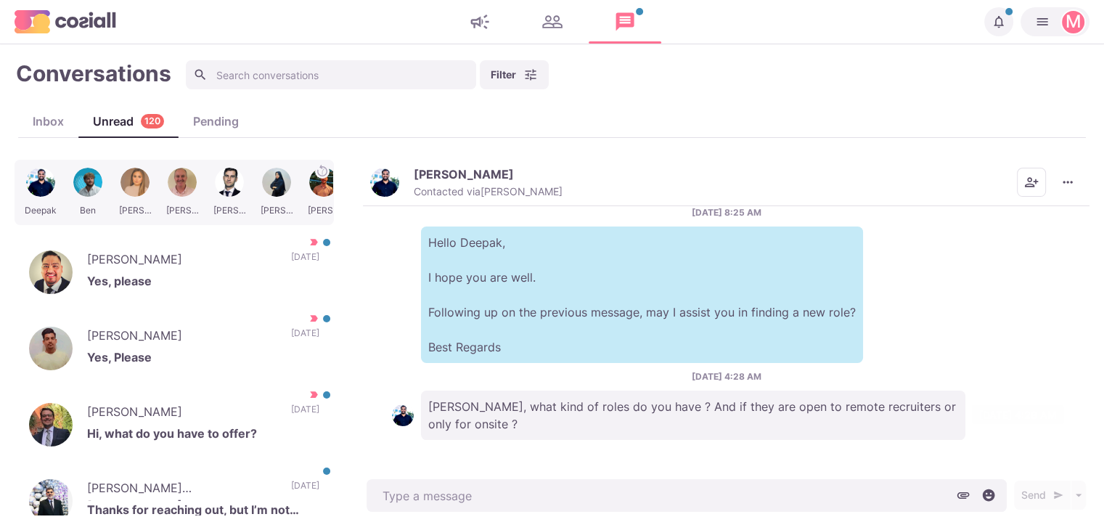
click at [606, 422] on p "[PERSON_NAME], what kind of roles do you have ? And if they are open to remote …" at bounding box center [693, 414] width 544 height 49
click at [411, 189] on button "[PERSON_NAME] Contacted via [PERSON_NAME]" at bounding box center [466, 182] width 192 height 31
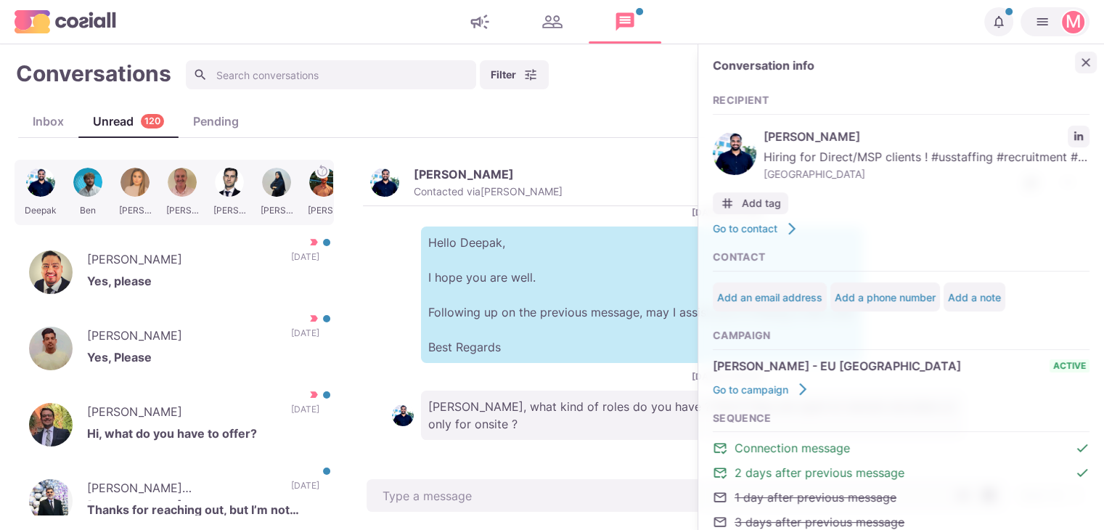
click at [1078, 66] on icon "Close" at bounding box center [1085, 62] width 15 height 15
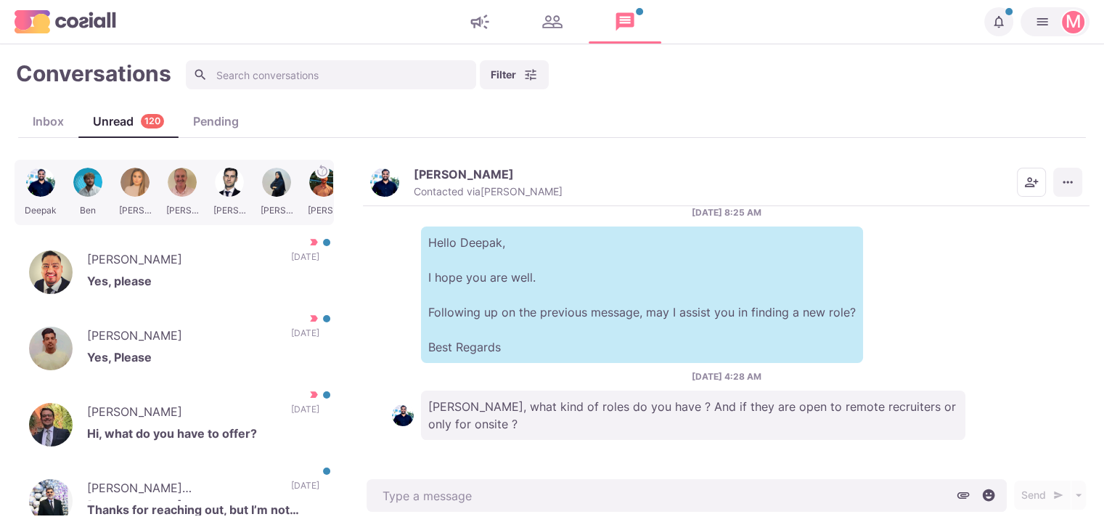
click at [1075, 190] on button "More menu" at bounding box center [1067, 182] width 29 height 29
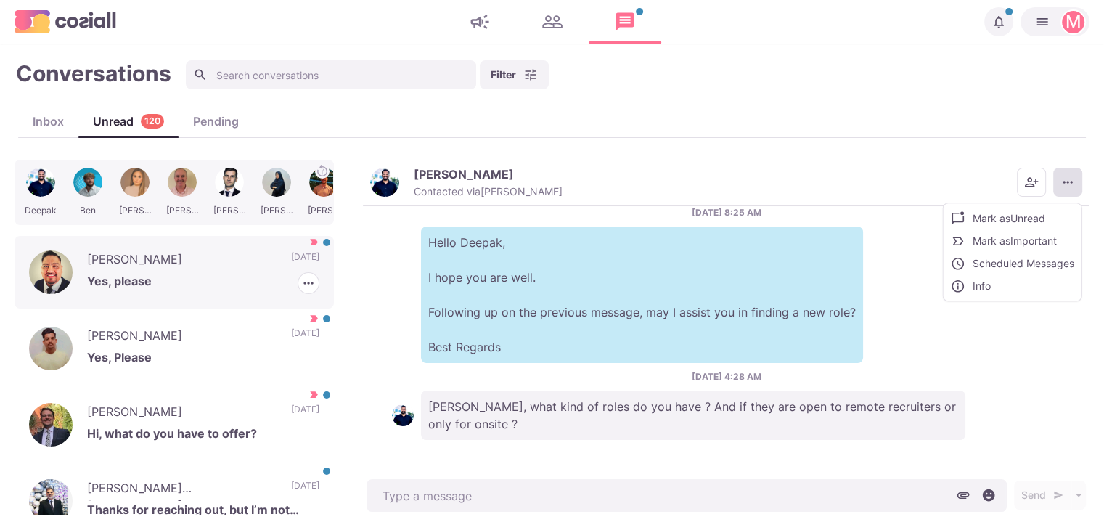
click at [154, 278] on p "Yes, please" at bounding box center [203, 283] width 232 height 22
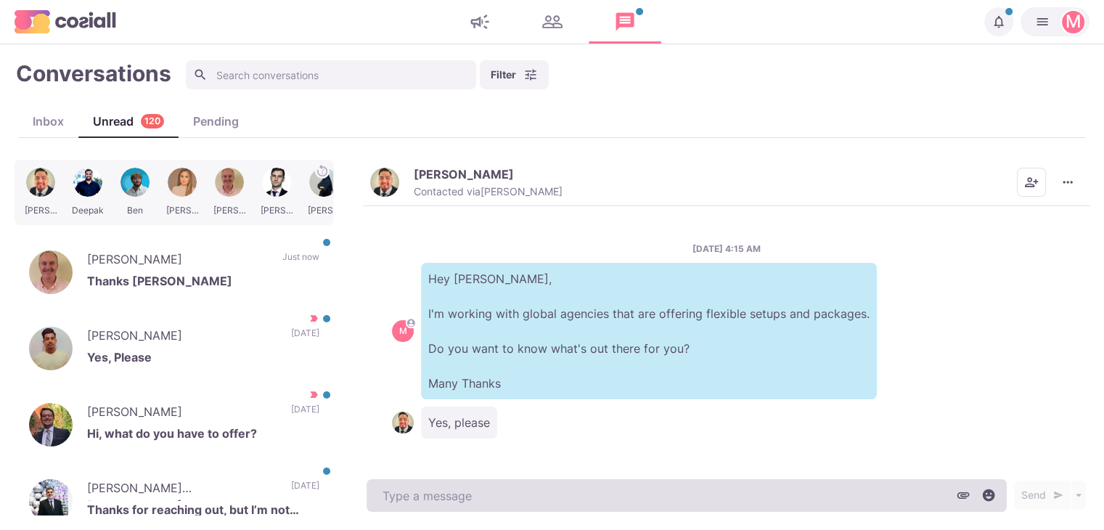
drag, startPoint x: 486, startPoint y: 515, endPoint x: 485, endPoint y: 507, distance: 8.0
click at [485, 507] on main "Conversations Filter Status Campaign Contact Mark conversations as important wh…" at bounding box center [552, 286] width 1104 height 485
click at [484, 501] on textarea at bounding box center [686, 495] width 640 height 33
click at [483, 501] on textarea "To enrich screen reader interactions, please activate Accessibility in Grammarl…" at bounding box center [686, 495] width 640 height 33
click at [447, 483] on textarea "To enrich screen reader interactions, please activate Accessibility in Grammarl…" at bounding box center [686, 495] width 640 height 33
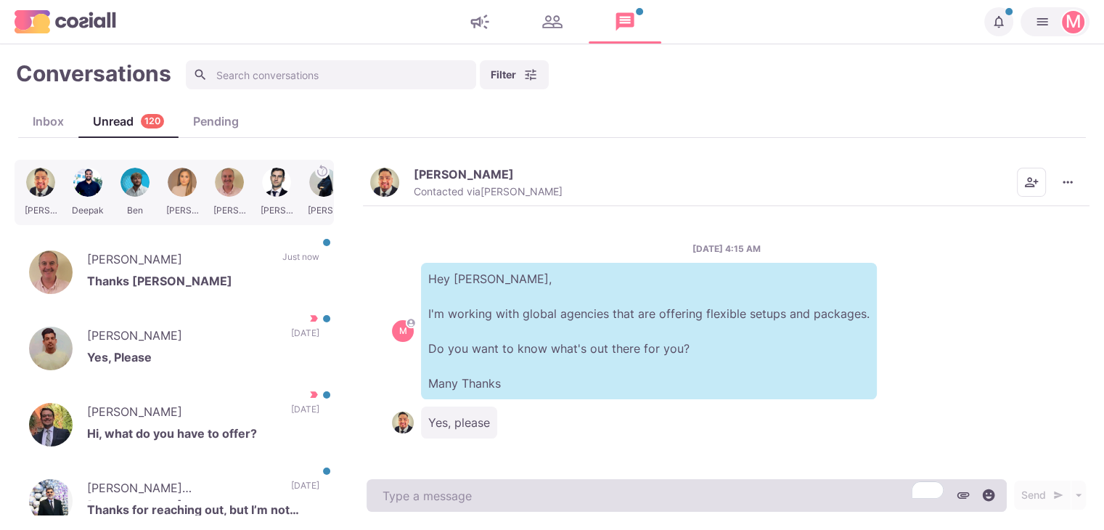
click at [520, 493] on textarea "To enrich screen reader interactions, please activate Accessibility in Grammarl…" at bounding box center [686, 495] width 640 height 33
paste textarea "I work with over 500 clients that offer remote, hybrid, and non-remote position…"
type textarea "x"
type textarea "I work with over 500 clients that offer remote, hybrid, and non-remote position…"
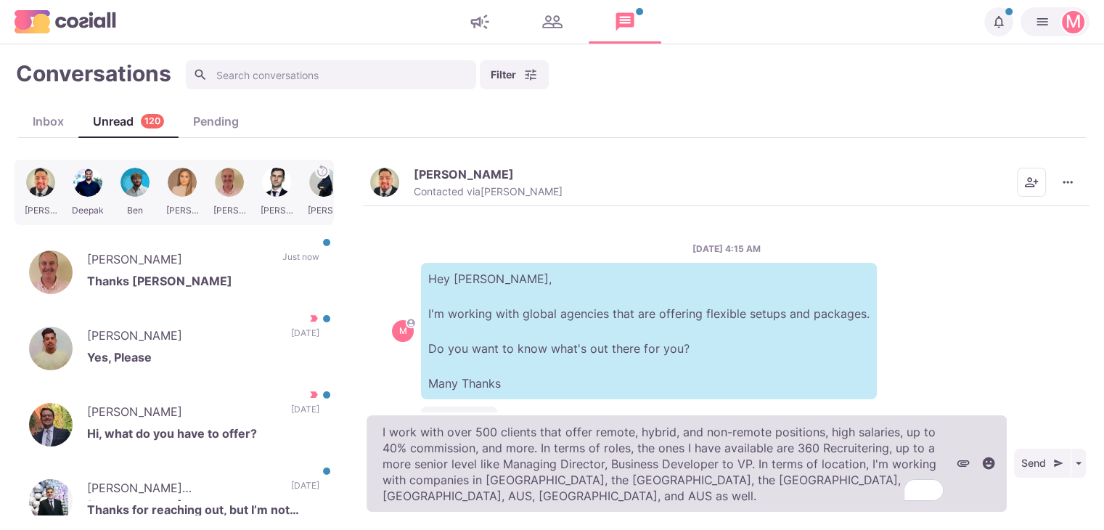
type textarea "x"
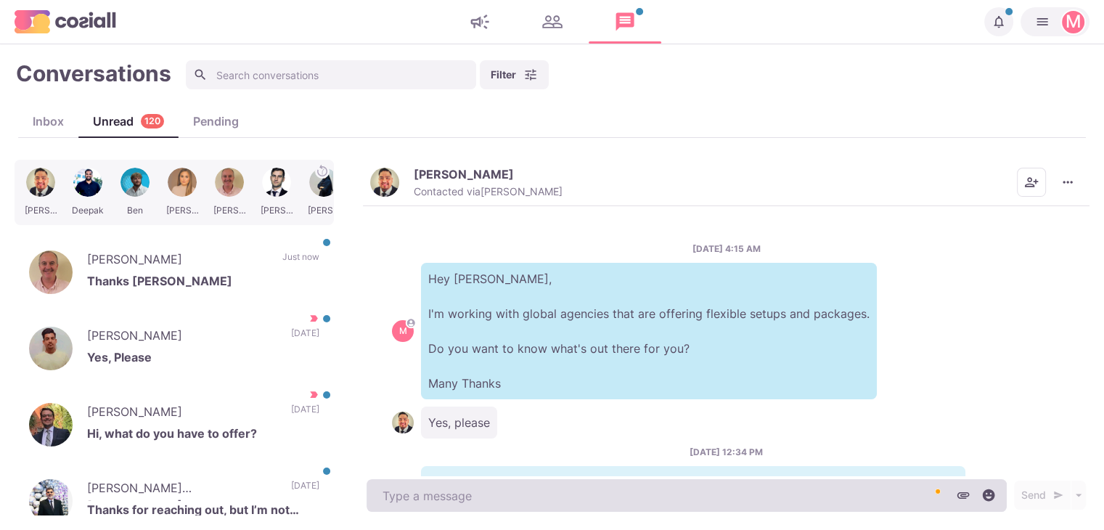
scroll to position [128, 0]
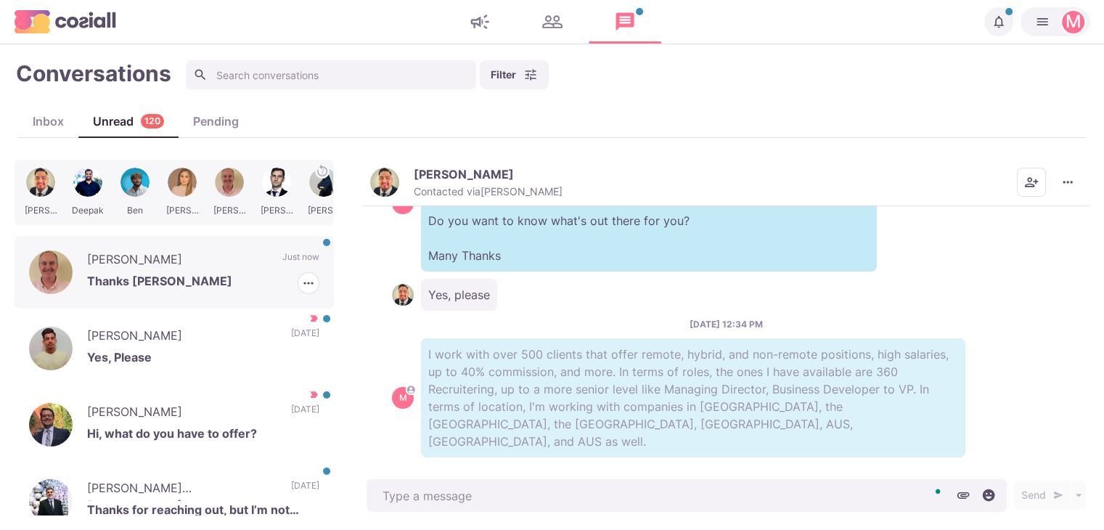
click at [215, 255] on p "[PERSON_NAME]" at bounding box center [177, 261] width 181 height 22
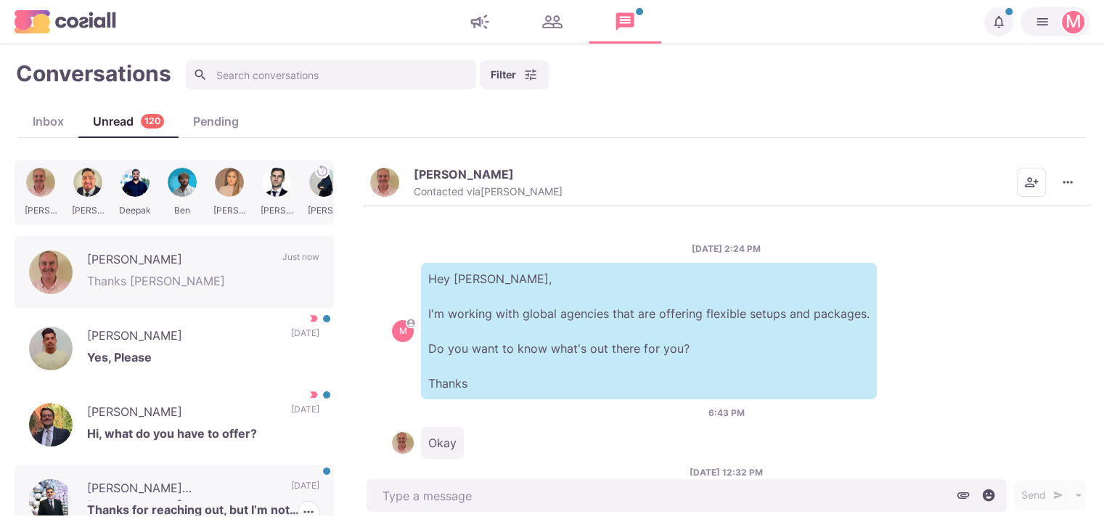
scroll to position [148, 0]
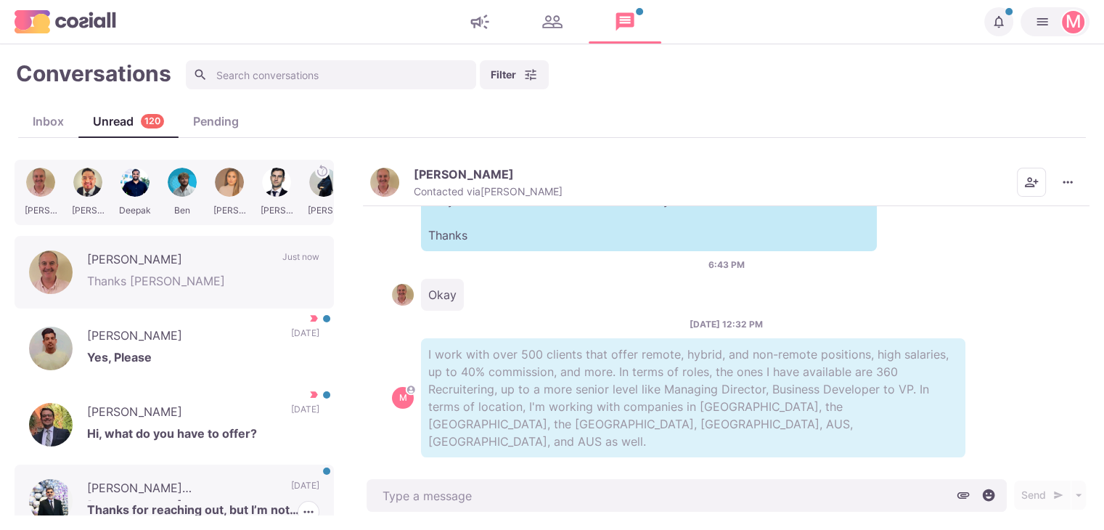
click at [222, 497] on p "[PERSON_NAME] [PERSON_NAME]" at bounding box center [181, 490] width 189 height 22
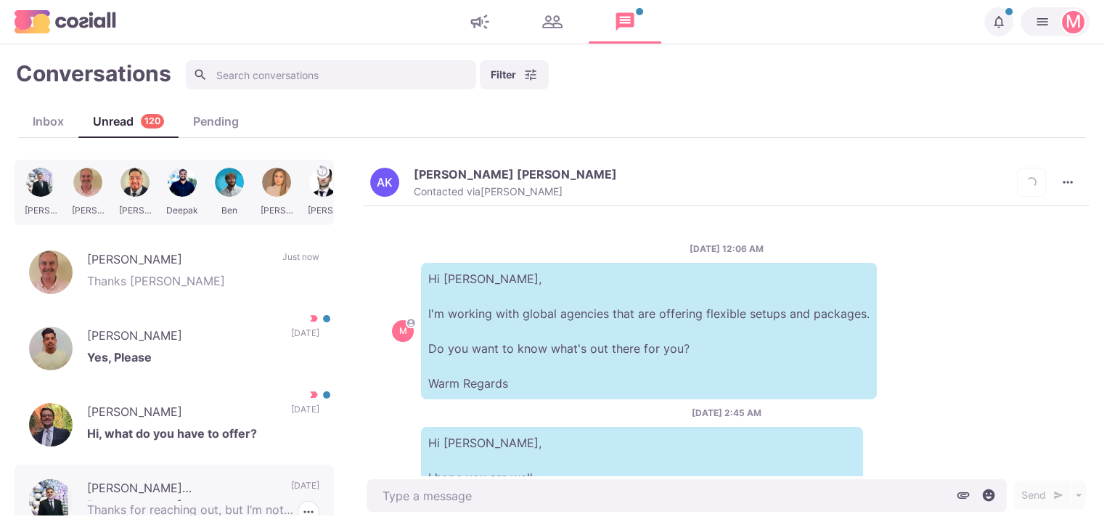
scroll to position [240, 0]
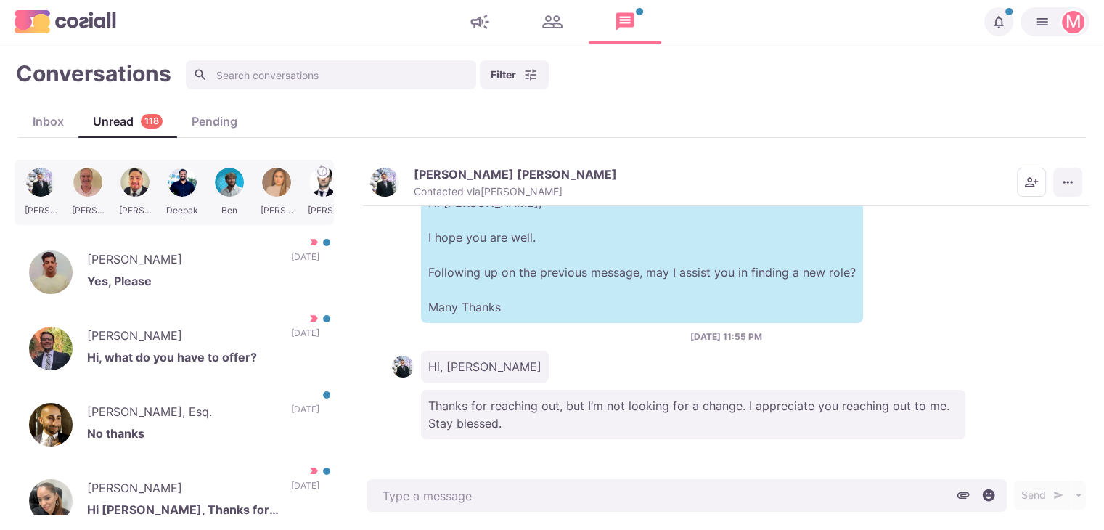
click at [1073, 180] on button "More menu" at bounding box center [1067, 182] width 29 height 29
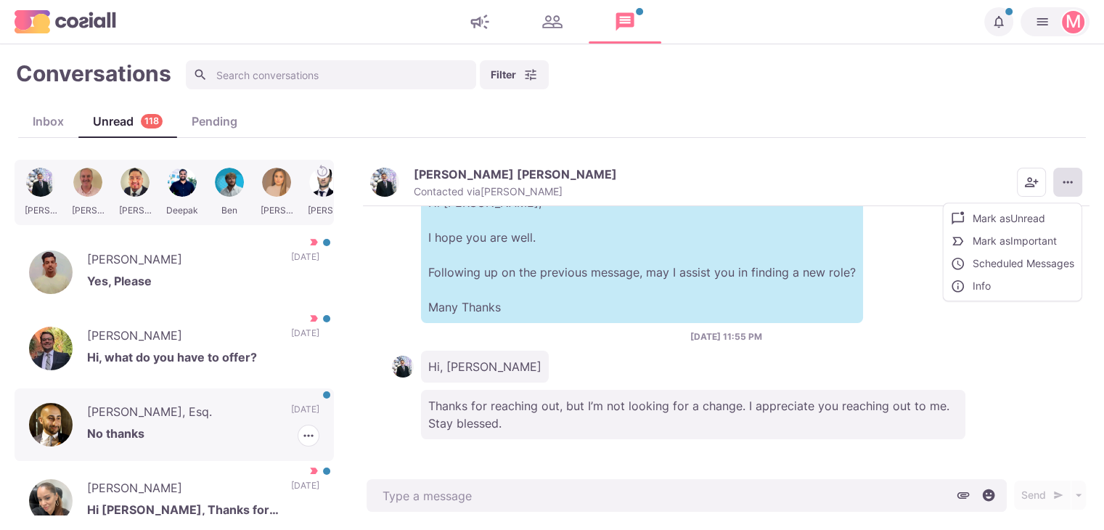
click at [116, 411] on p "[PERSON_NAME], Esq." at bounding box center [181, 414] width 189 height 22
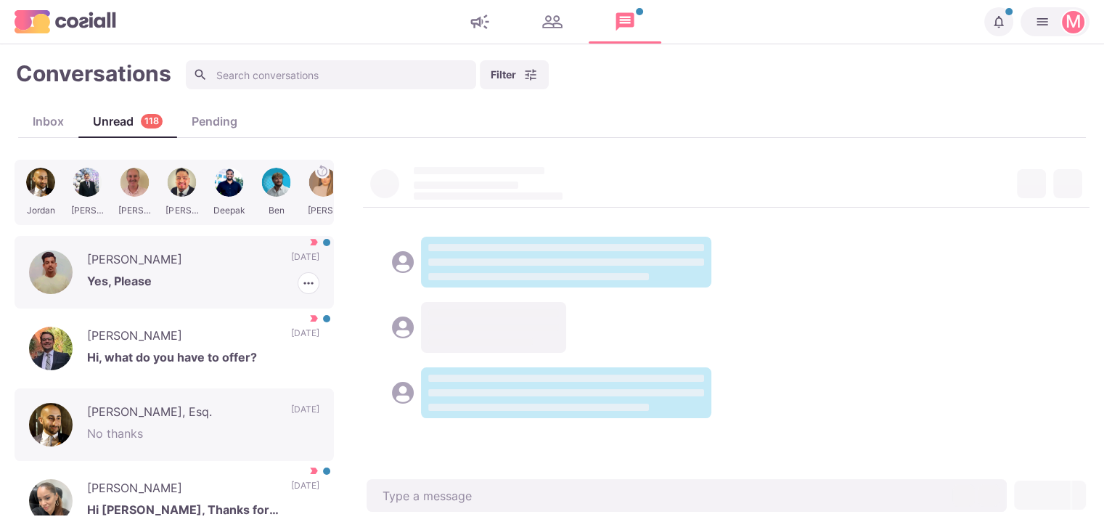
click at [196, 267] on p "[PERSON_NAME]" at bounding box center [181, 261] width 189 height 22
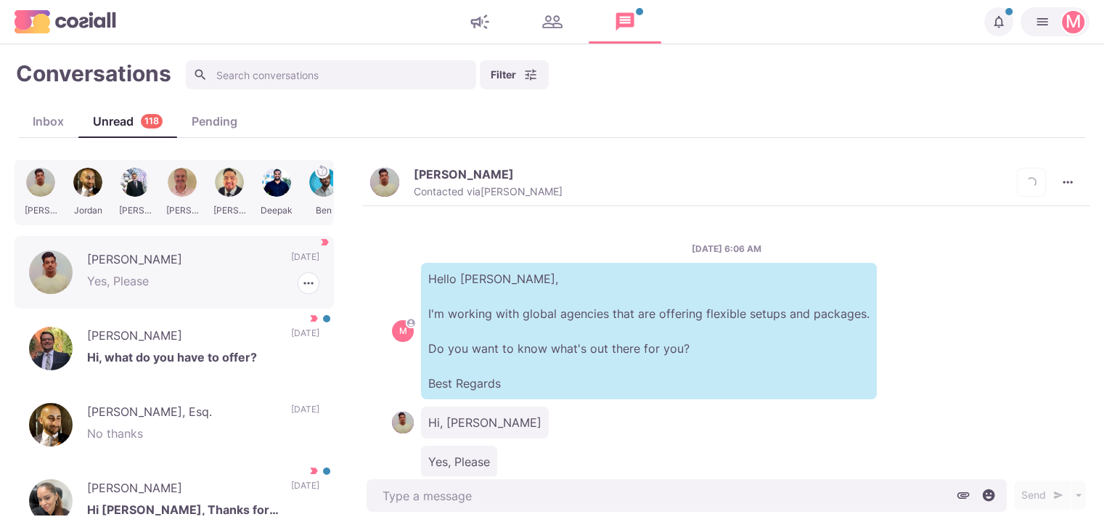
scroll to position [38, 0]
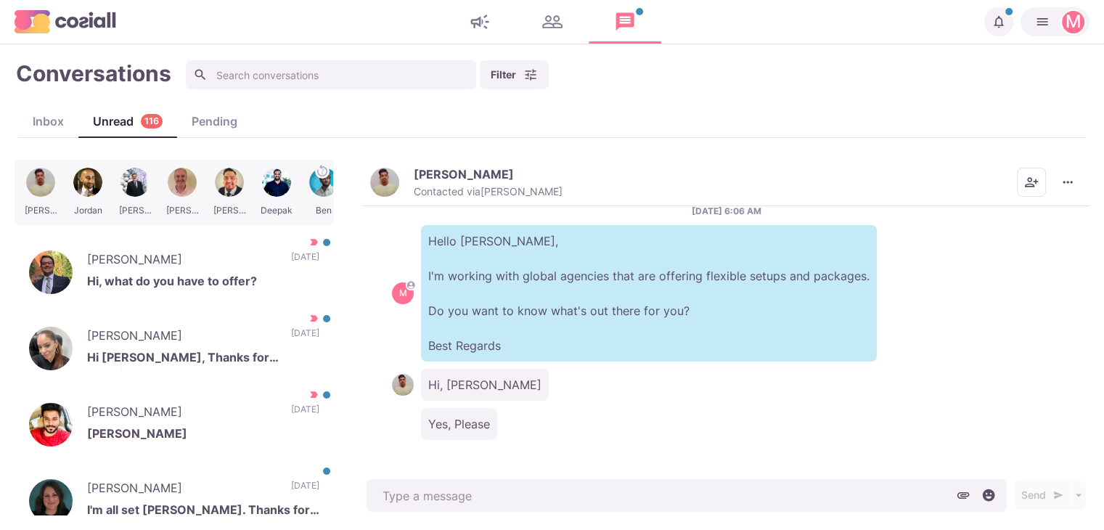
click at [407, 194] on button "[PERSON_NAME] Contacted via [PERSON_NAME]" at bounding box center [466, 182] width 192 height 31
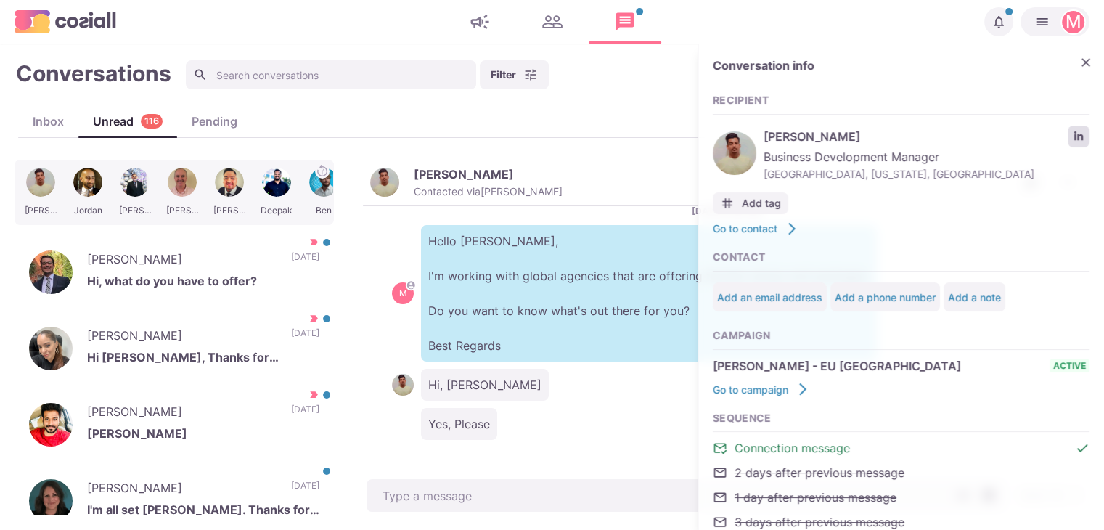
click at [1067, 142] on link "LinkedIn profile link" at bounding box center [1078, 137] width 22 height 22
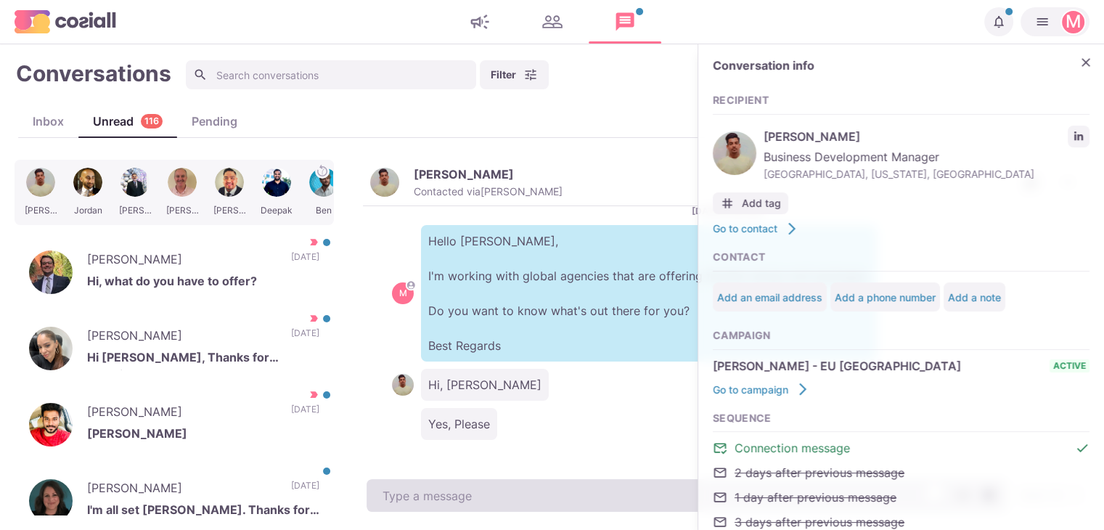
click at [447, 483] on textarea "To enrich screen reader interactions, please activate Accessibility in Grammarl…" at bounding box center [686, 495] width 640 height 33
paste textarea "I work with around 500 agencies across the [GEOGRAPHIC_DATA], [GEOGRAPHIC_DATA]…"
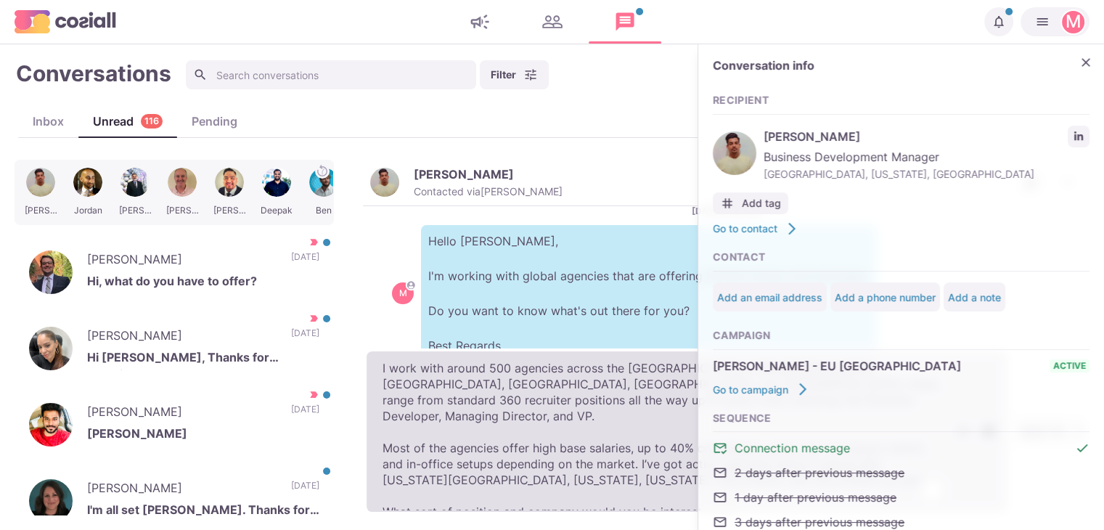
type textarea "x"
type textarea "I work with around 500 agencies across the [GEOGRAPHIC_DATA], [GEOGRAPHIC_DATA]…"
type textarea "x"
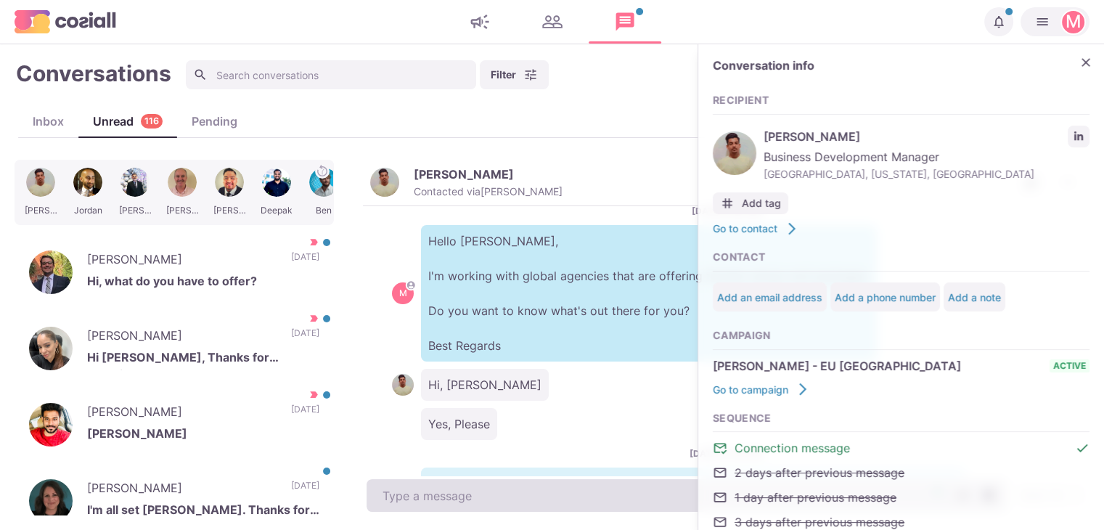
scroll to position [237, 0]
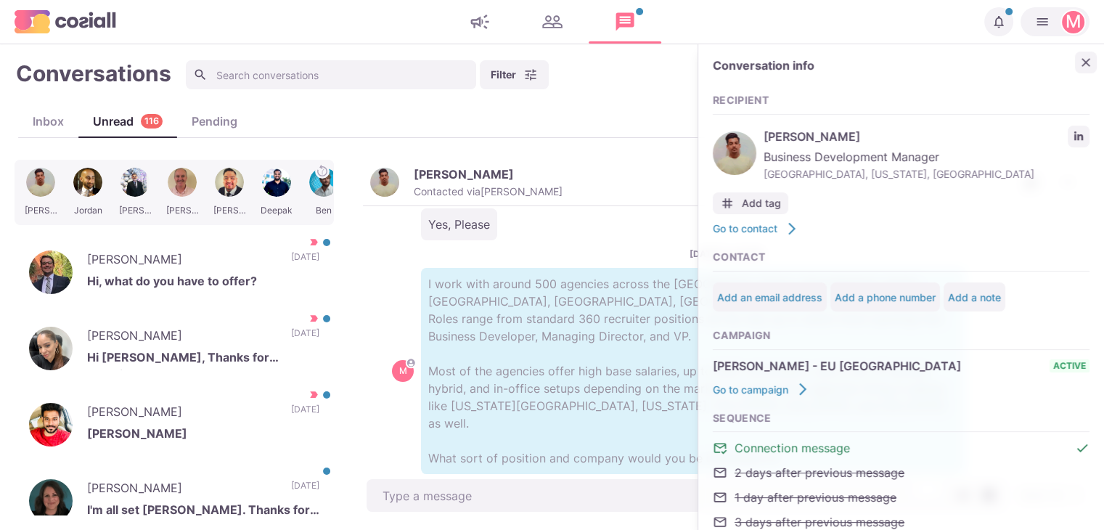
click at [1078, 65] on icon "Close" at bounding box center [1085, 62] width 15 height 15
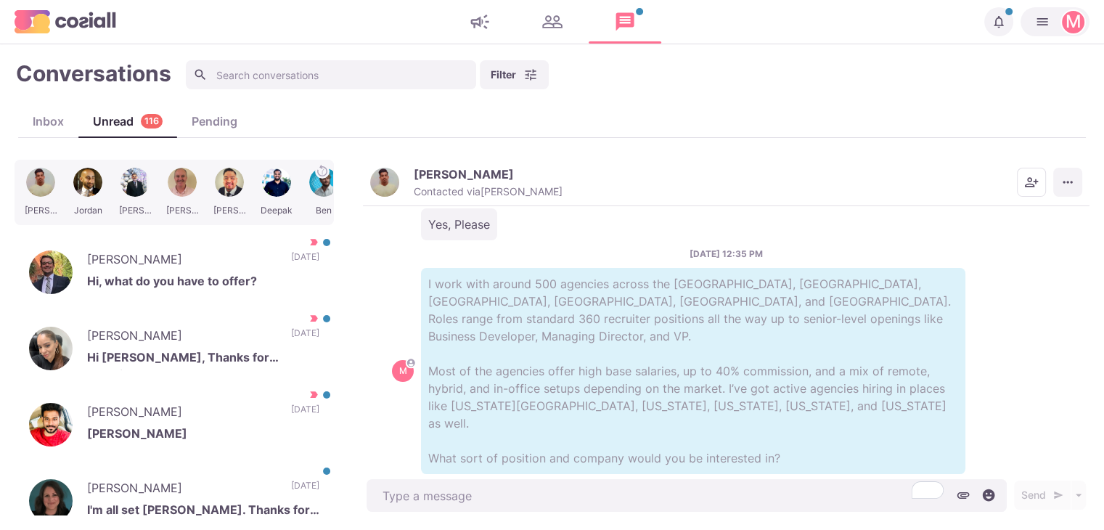
click at [1074, 186] on icon "More menu" at bounding box center [1067, 182] width 15 height 15
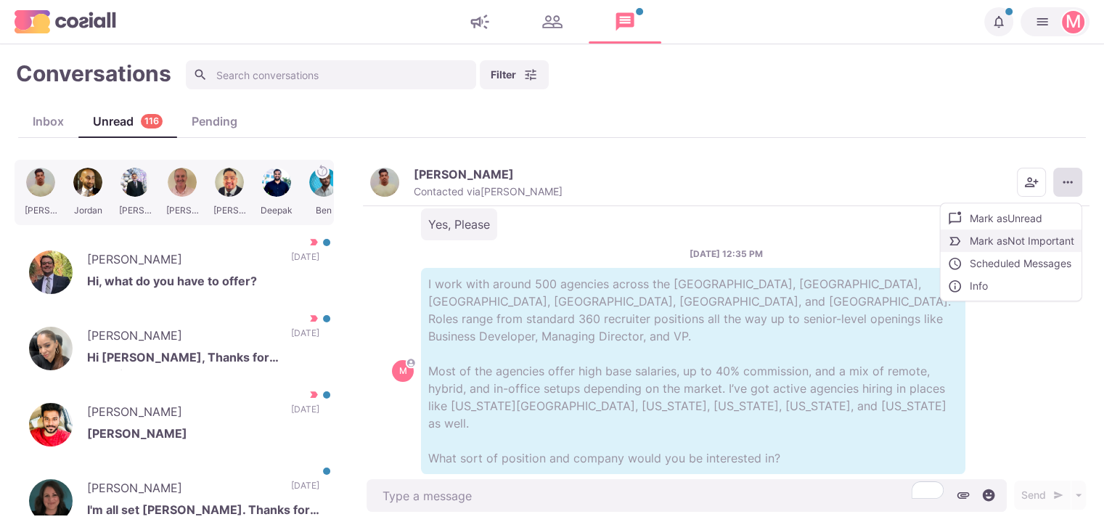
click at [1036, 247] on button "Mark as Not Important" at bounding box center [1010, 240] width 141 height 22
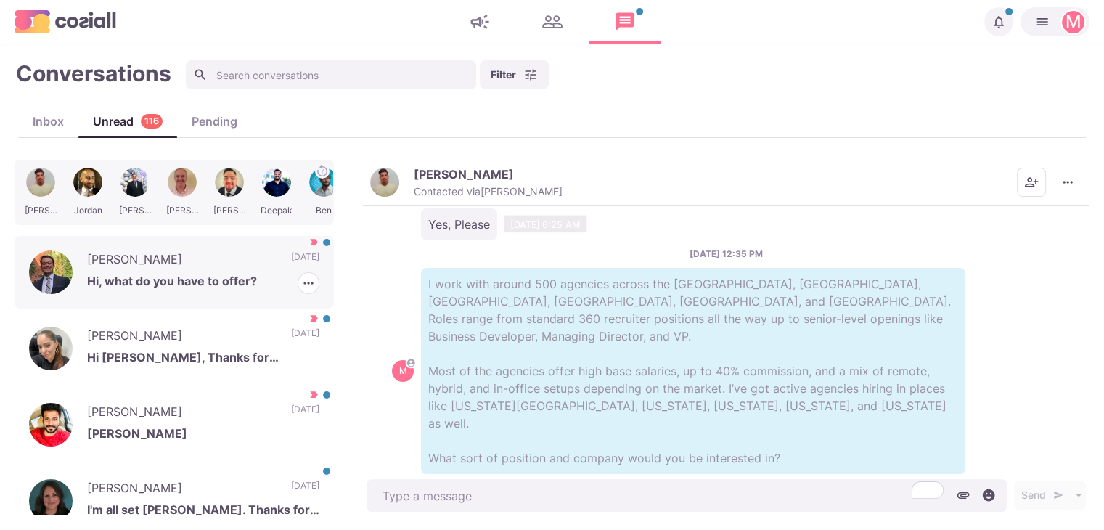
click at [234, 244] on div "[PERSON_NAME] Hi, what do you have to offer? [DATE] [PERSON_NAME] as Read Mark …" at bounding box center [174, 272] width 319 height 73
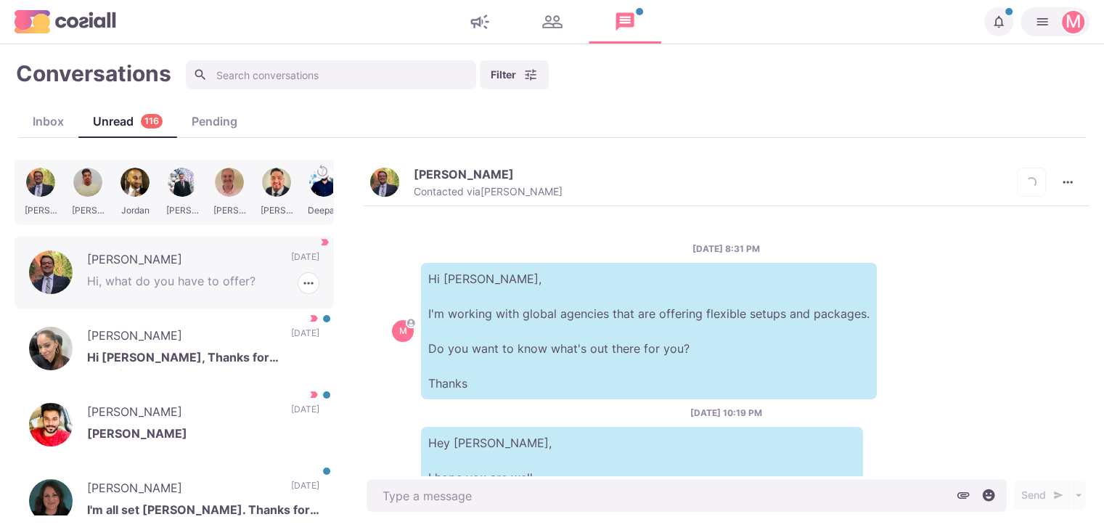
scroll to position [348, 0]
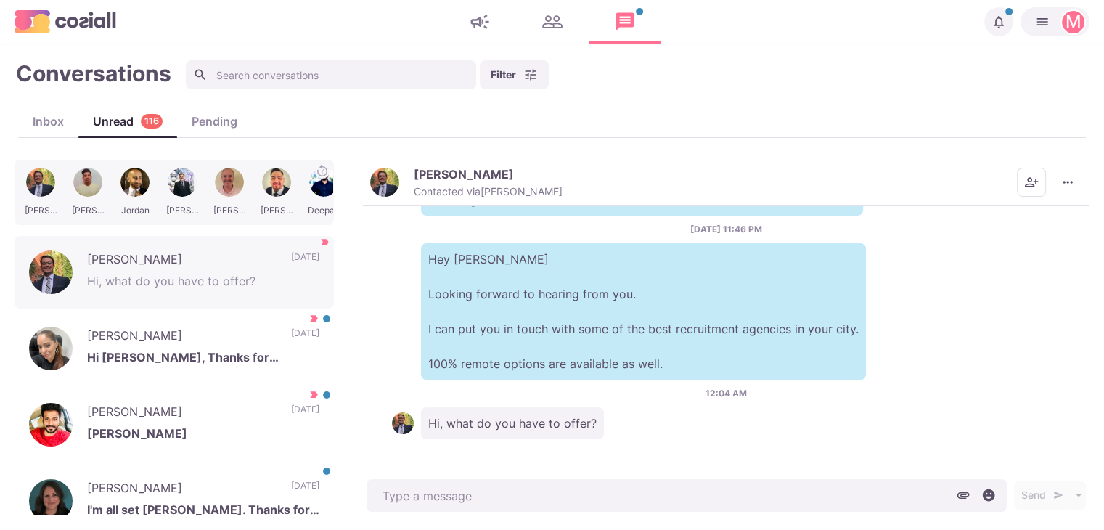
click at [398, 179] on img "button" at bounding box center [384, 182] width 29 height 29
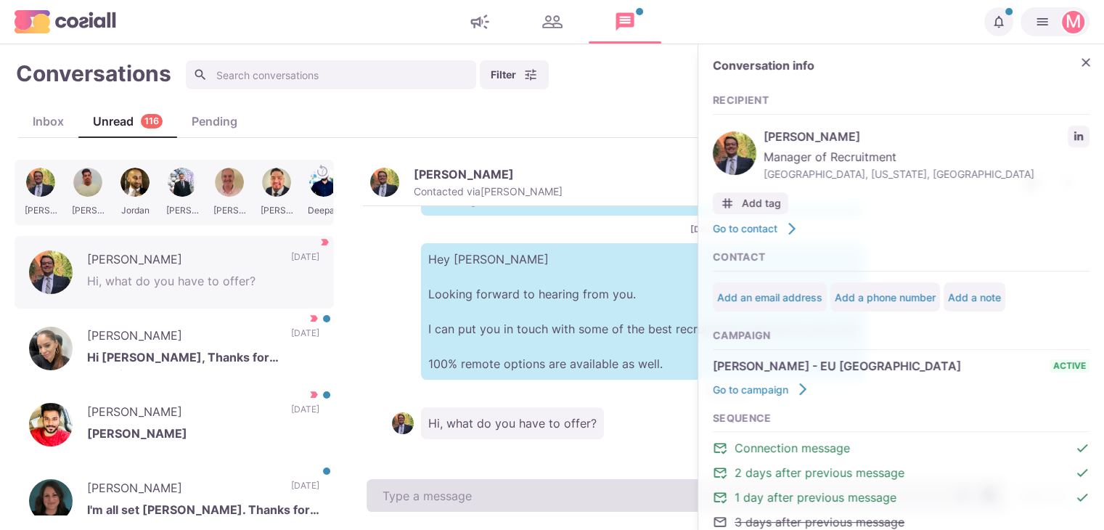
click at [538, 494] on textarea at bounding box center [686, 495] width 640 height 33
paste textarea "I work with around 500 agencies across the [GEOGRAPHIC_DATA], [GEOGRAPHIC_DATA]…"
type textarea "x"
type textarea "I work with around 500 agencies across the [GEOGRAPHIC_DATA], [GEOGRAPHIC_DATA]…"
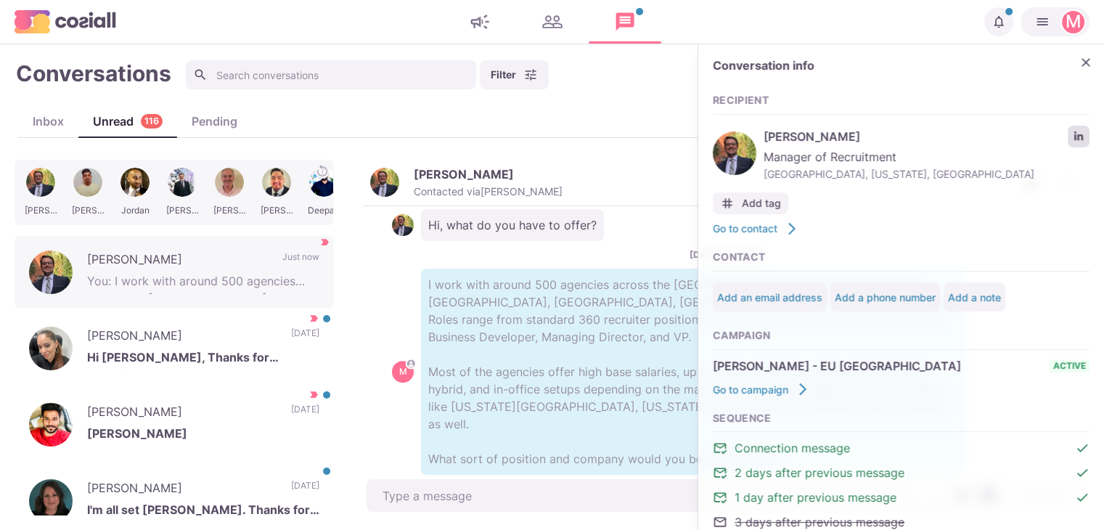
click at [1073, 133] on icon "LinkedIn profile link" at bounding box center [1078, 136] width 10 height 10
type textarea "x"
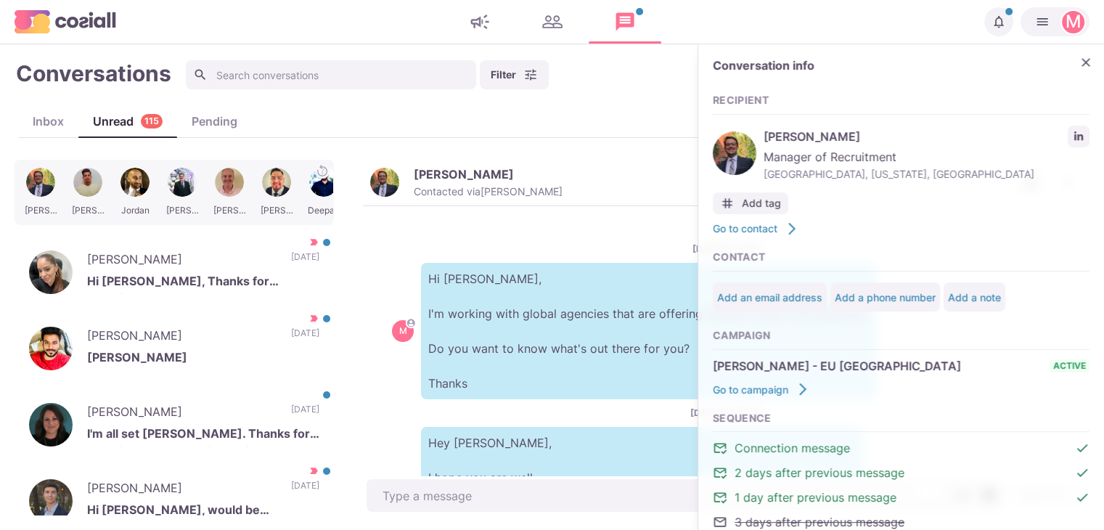
scroll to position [546, 0]
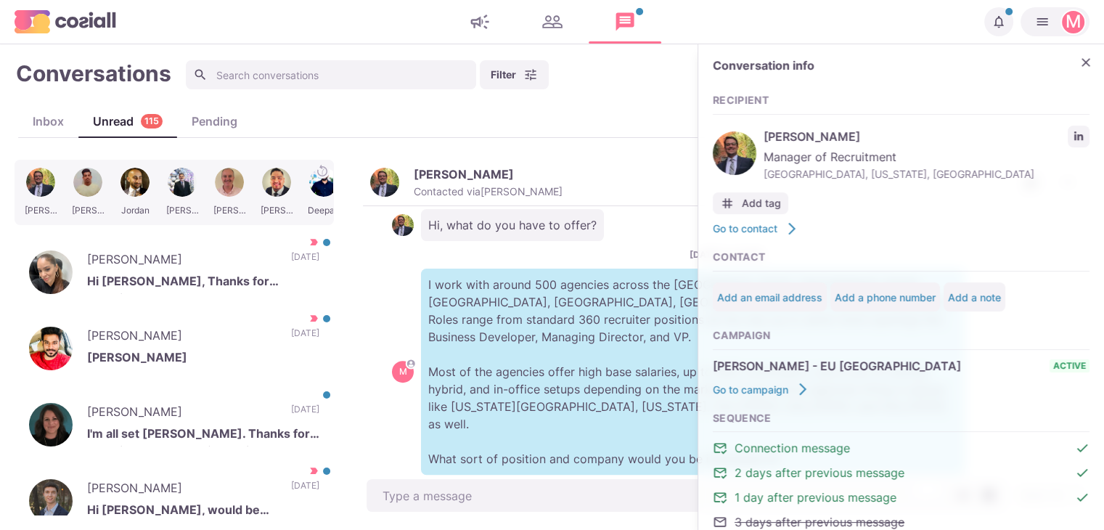
click at [1065, 76] on div "Conversation info" at bounding box center [901, 69] width 377 height 21
click at [1075, 70] on button "Close" at bounding box center [1086, 63] width 22 height 22
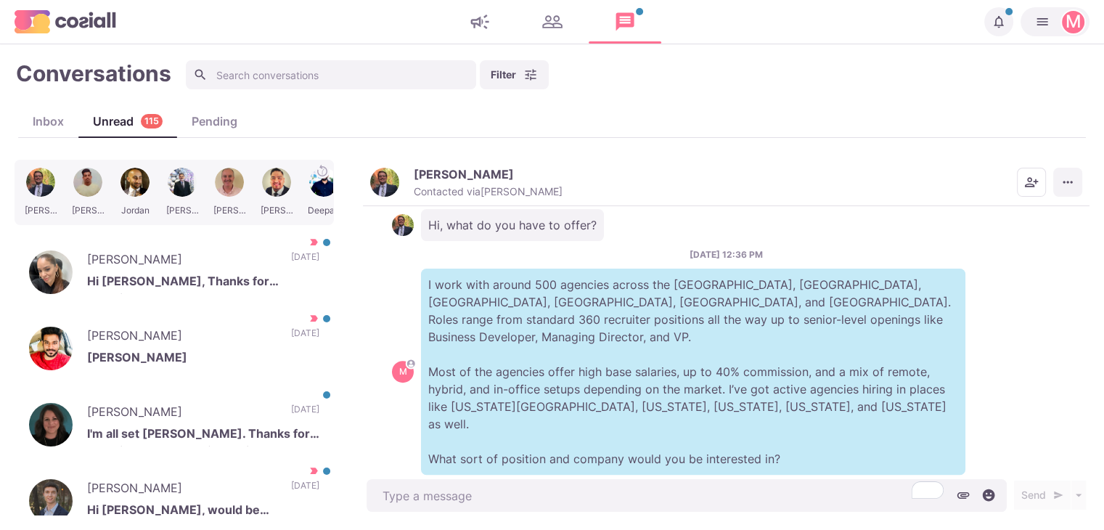
click at [1076, 178] on button "More menu" at bounding box center [1067, 182] width 29 height 29
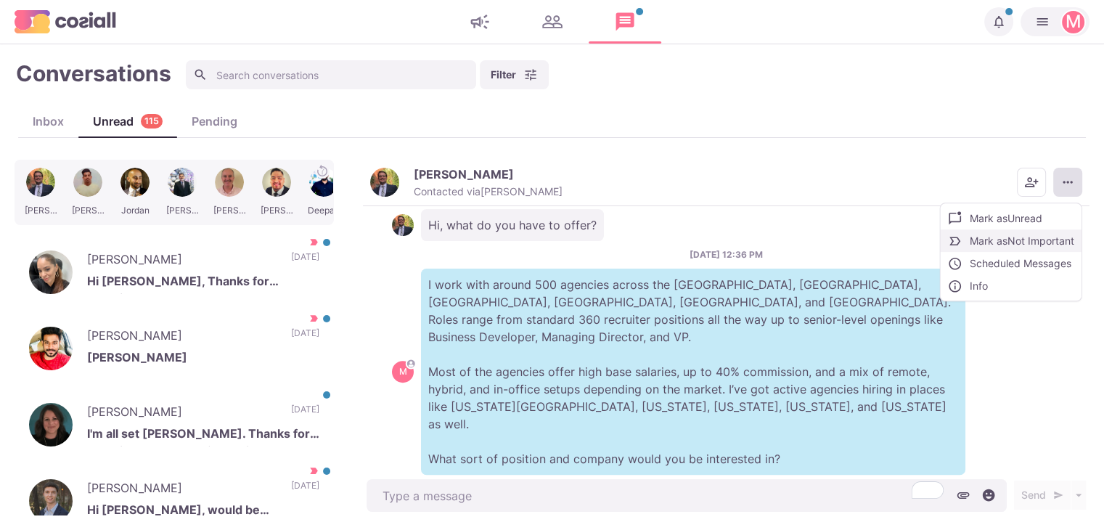
click at [1022, 245] on button "Mark as Not Important" at bounding box center [1010, 240] width 141 height 22
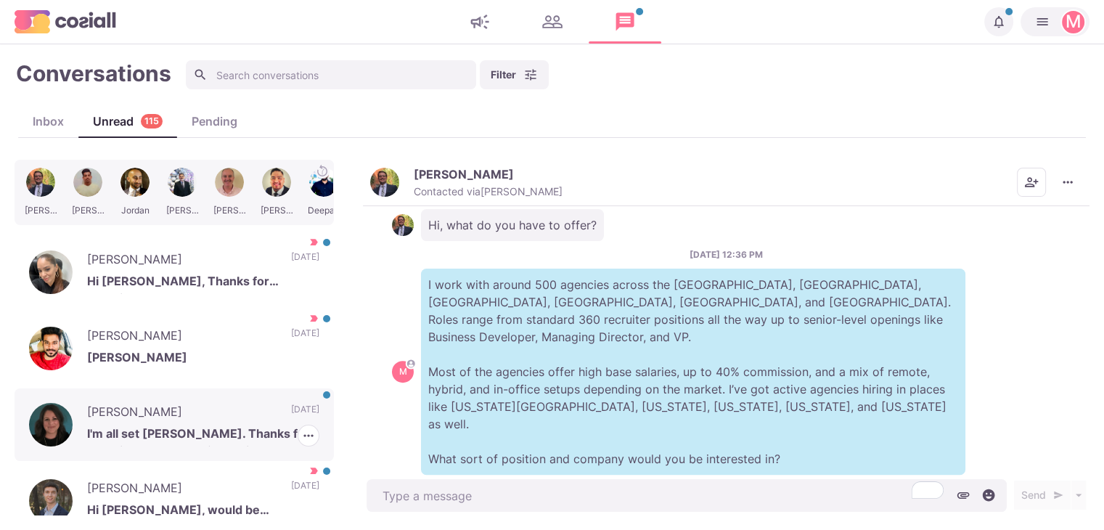
click at [166, 439] on p "I'm all set [PERSON_NAME]. Thanks for reaching out. Have a fantastic weekend." at bounding box center [203, 435] width 232 height 22
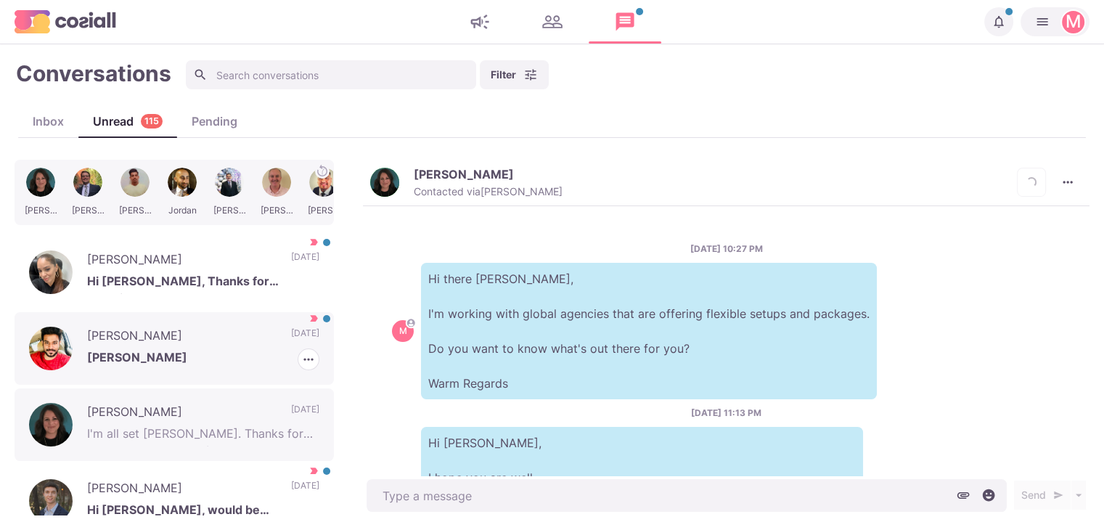
click at [258, 317] on div "[PERSON_NAME] Sure [PERSON_NAME] [DATE] [PERSON_NAME] as Read [PERSON_NAME] as …" at bounding box center [174, 348] width 319 height 73
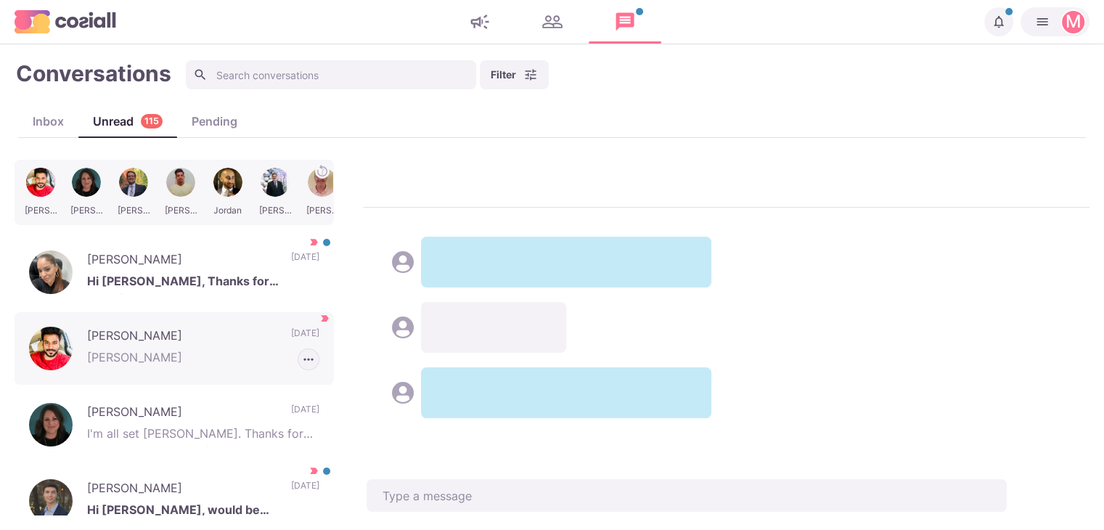
click at [303, 358] on icon "button" at bounding box center [307, 359] width 9 height 2
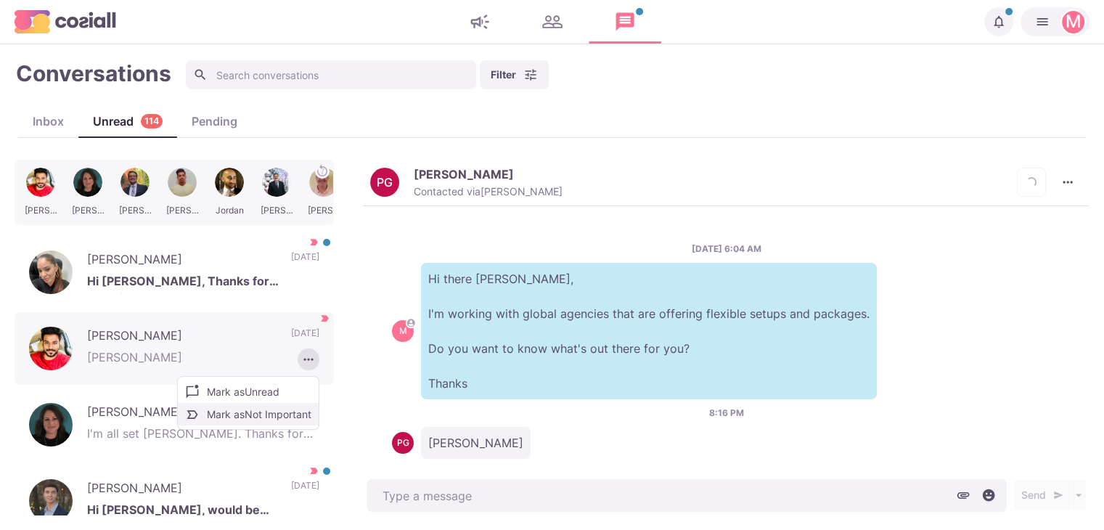
scroll to position [20, 0]
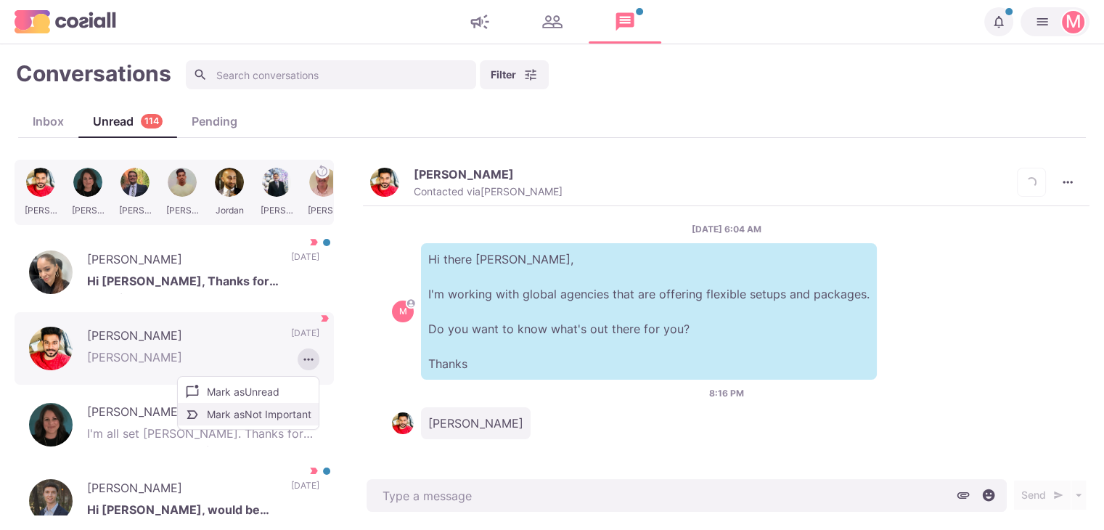
click at [273, 410] on button "Mark as Not Important" at bounding box center [248, 414] width 141 height 22
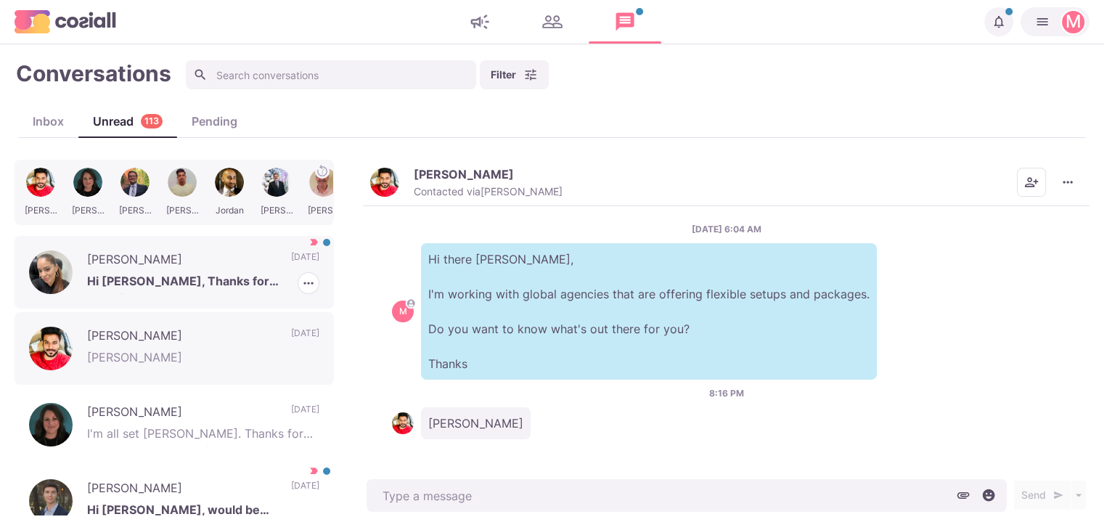
click at [238, 257] on p "[PERSON_NAME]" at bounding box center [181, 261] width 189 height 22
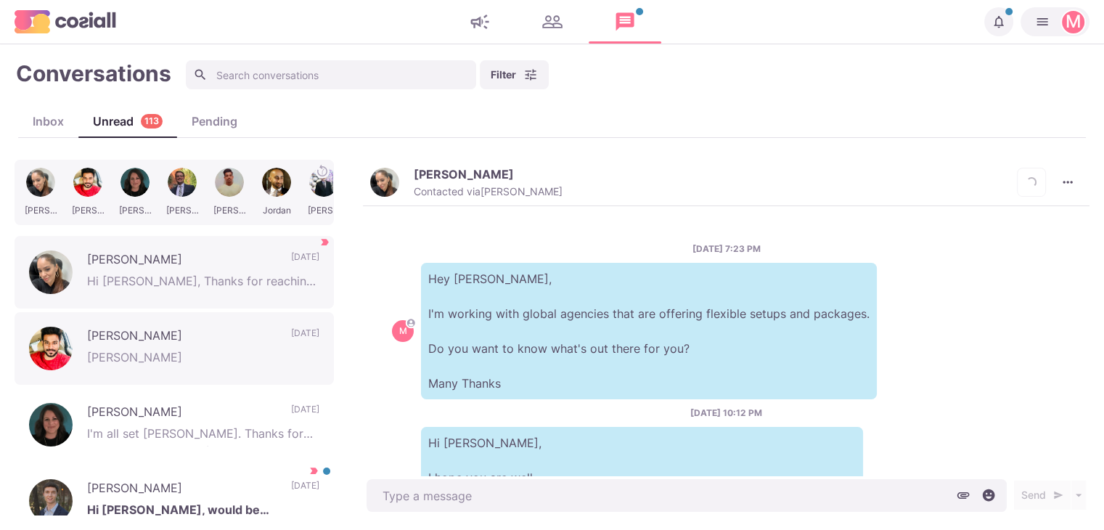
scroll to position [218, 0]
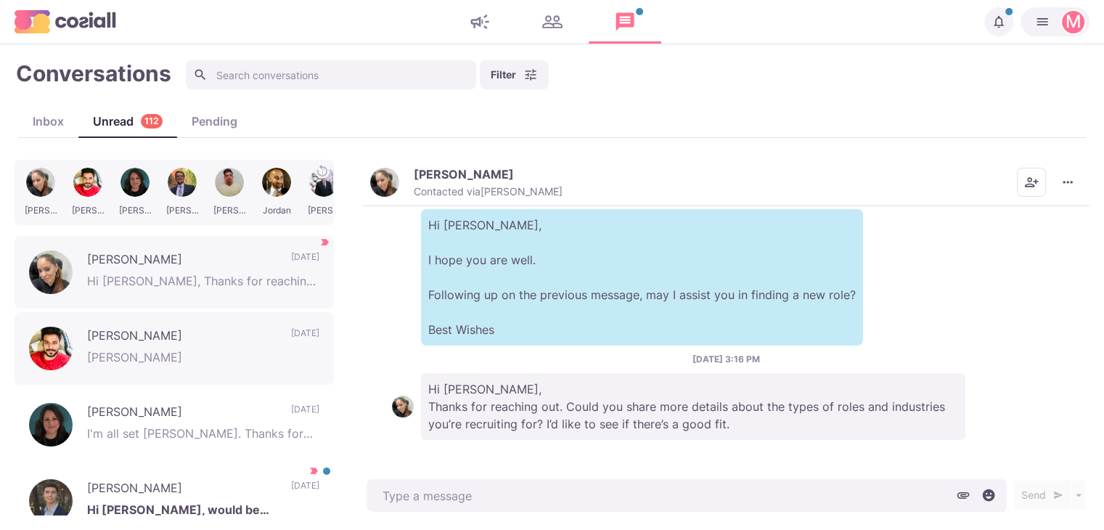
click at [462, 162] on div "veronica santana Contacted via Sam Richardson Mark as Unread Mark as Not Import…" at bounding box center [726, 183] width 726 height 46
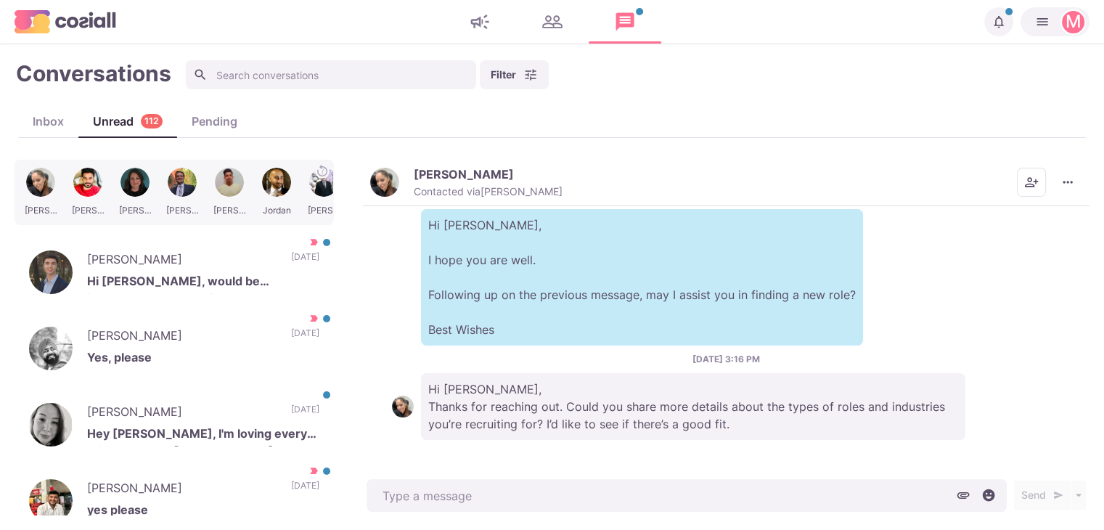
click at [430, 176] on p "[PERSON_NAME]" at bounding box center [464, 174] width 100 height 15
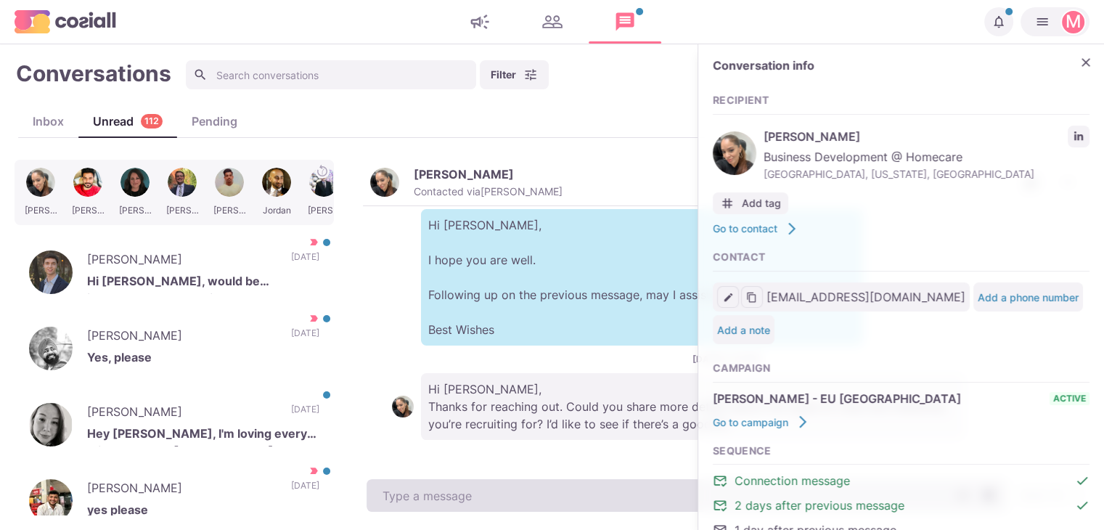
click at [549, 480] on textarea at bounding box center [686, 495] width 640 height 33
paste textarea "I work with around 500 agencies across the [GEOGRAPHIC_DATA], [GEOGRAPHIC_DATA]…"
type textarea "x"
type textarea "I work with around 500 agencies across the [GEOGRAPHIC_DATA], [GEOGRAPHIC_DATA]…"
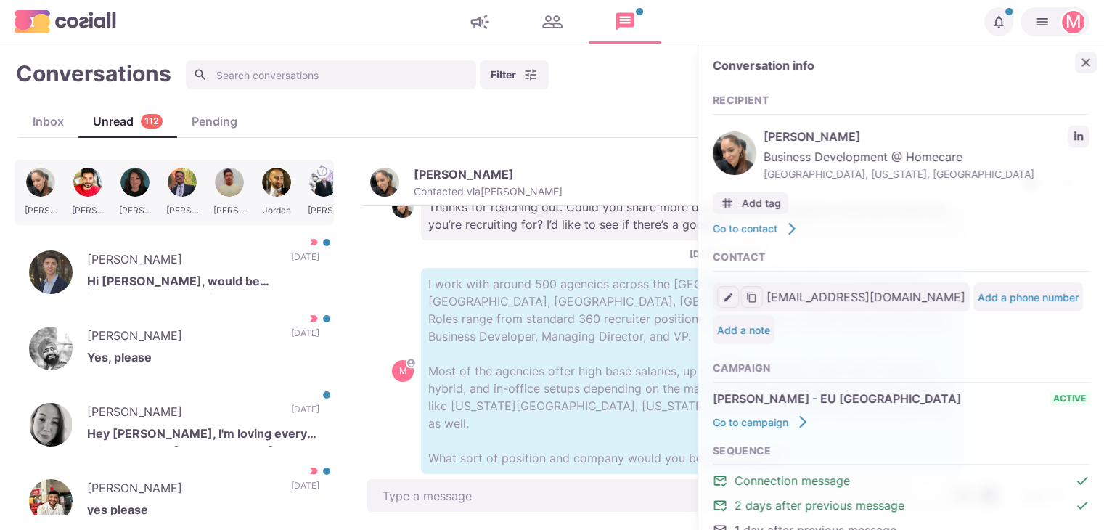
click at [1078, 65] on icon "Close" at bounding box center [1085, 62] width 15 height 15
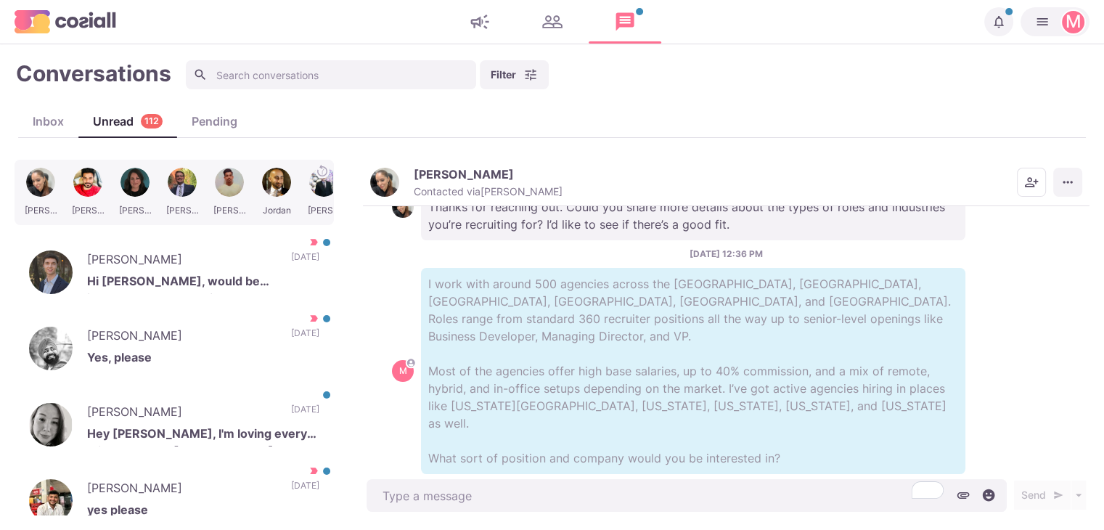
click at [1062, 169] on button "More menu" at bounding box center [1067, 182] width 29 height 29
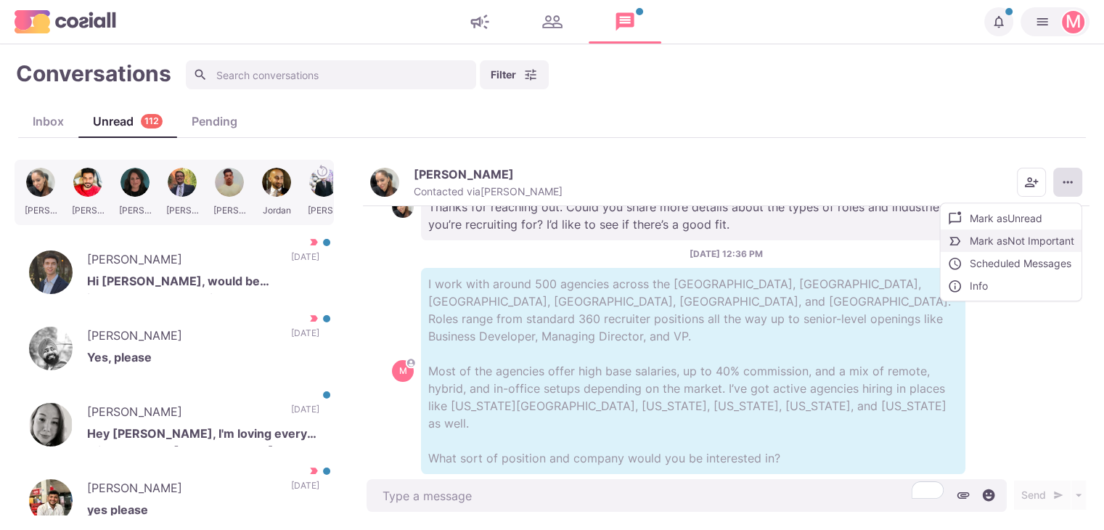
click at [1026, 231] on button "Mark as Not Important" at bounding box center [1010, 240] width 141 height 22
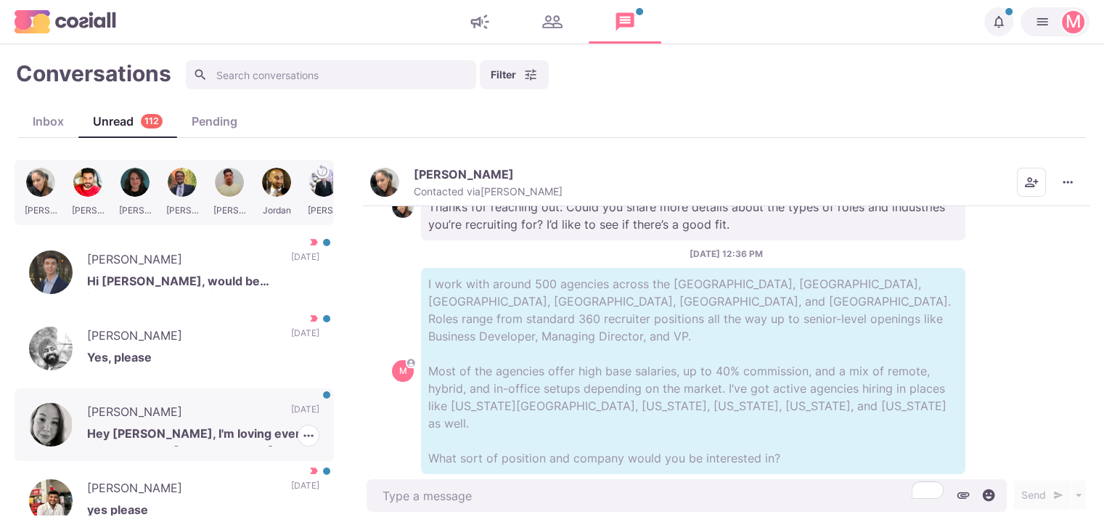
click at [270, 439] on p "Hey [PERSON_NAME], I'm loving every minute here at [PERSON_NAME], so I’m not ex…" at bounding box center [203, 435] width 232 height 22
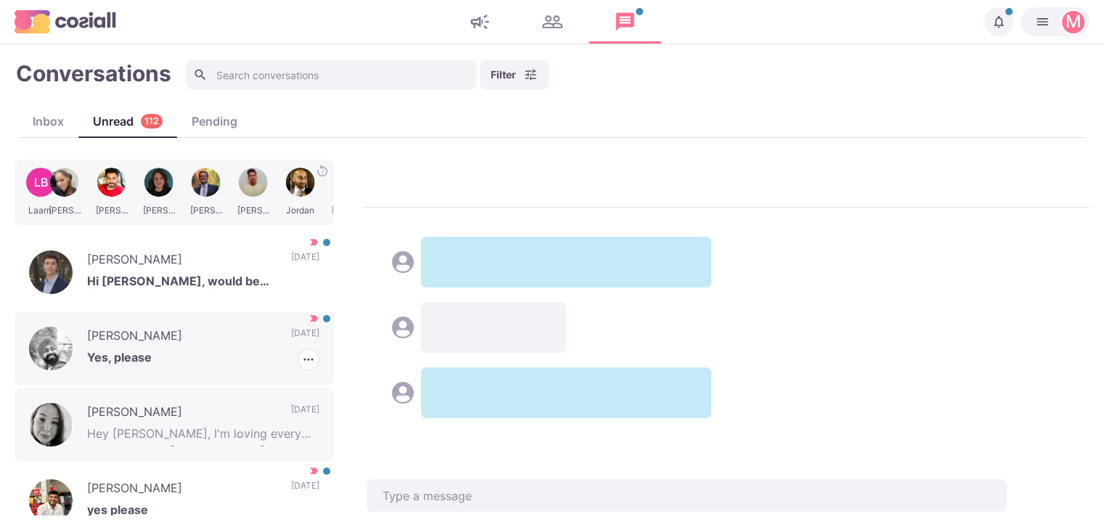
click at [218, 358] on p "Yes, please" at bounding box center [203, 359] width 232 height 22
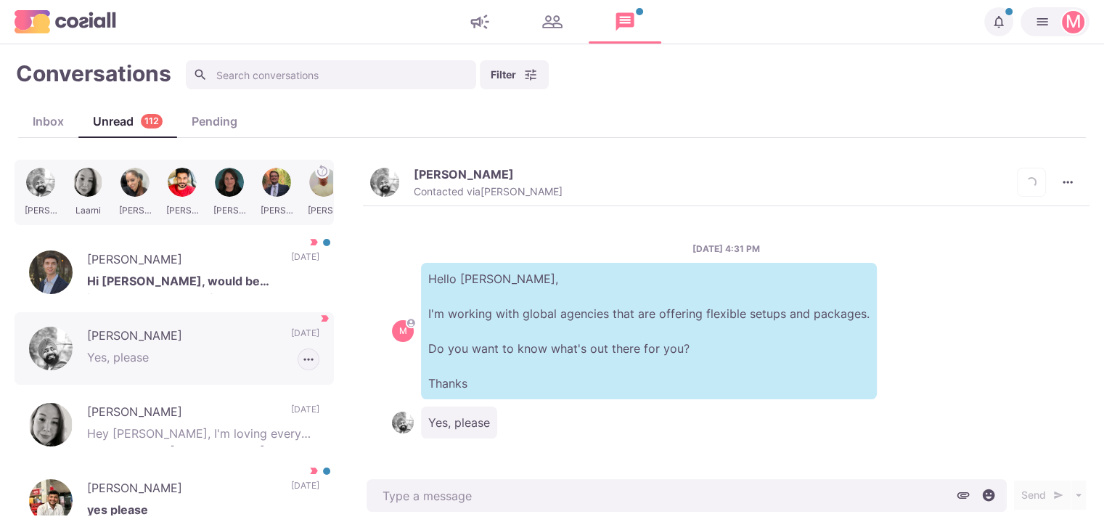
click at [301, 354] on icon "button" at bounding box center [308, 359] width 15 height 15
click at [288, 403] on button "Mark as Not Important" at bounding box center [248, 414] width 141 height 22
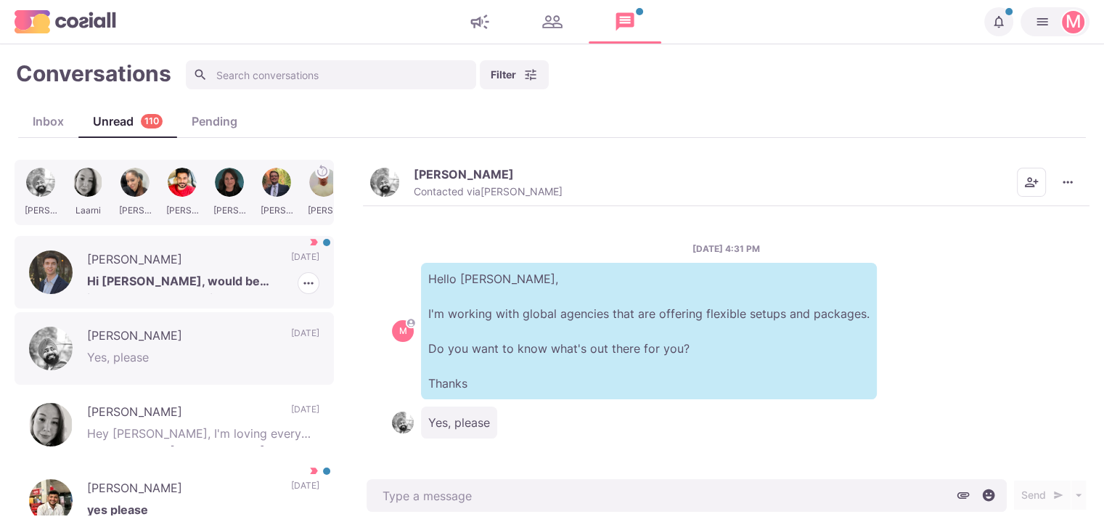
click at [232, 279] on p "Hi [PERSON_NAME], would be interested to hear a bit more about these opportunit…" at bounding box center [203, 283] width 232 height 22
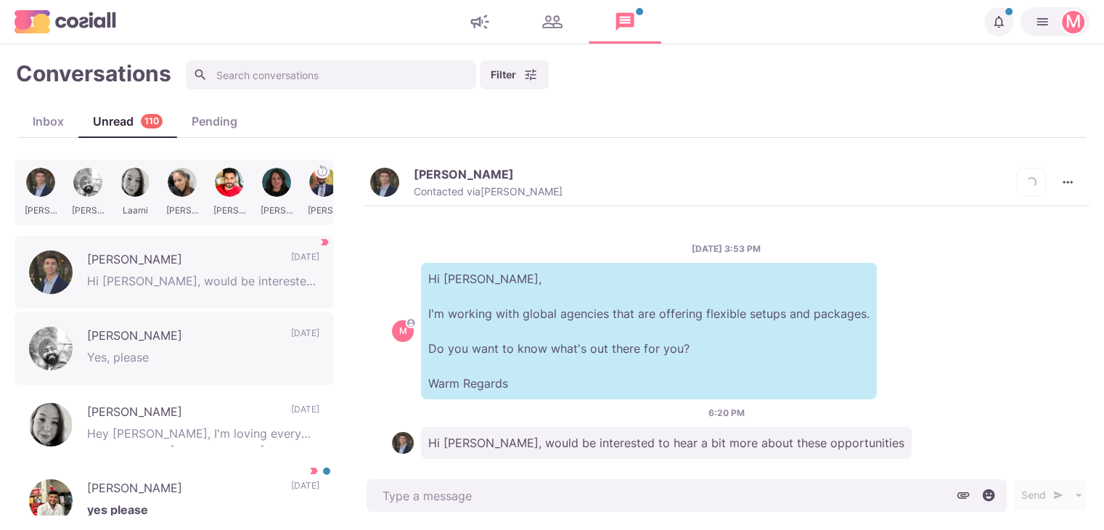
scroll to position [20, 0]
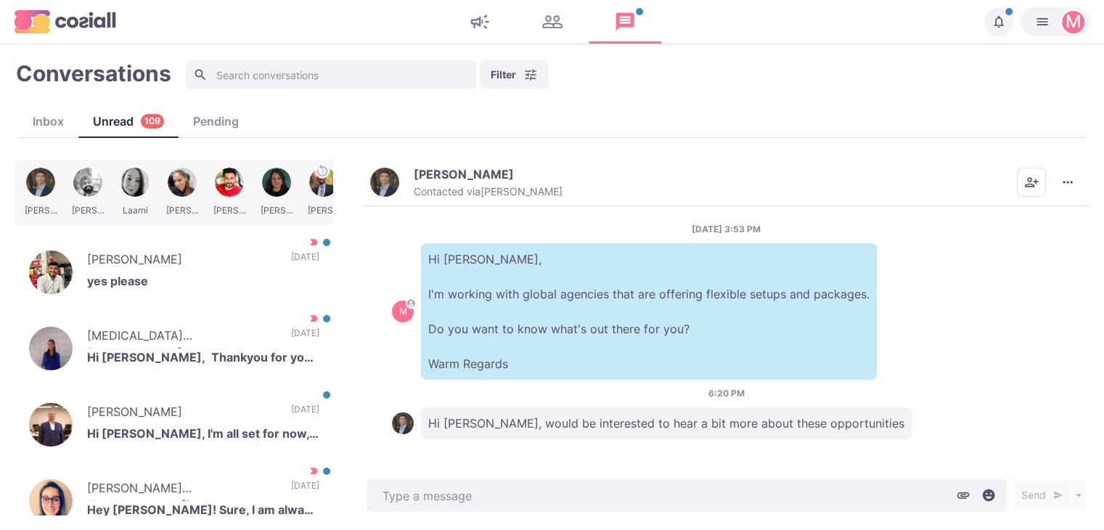
click at [411, 186] on button "Luke Stockmayer Contacted via Sam Richardson" at bounding box center [466, 182] width 192 height 31
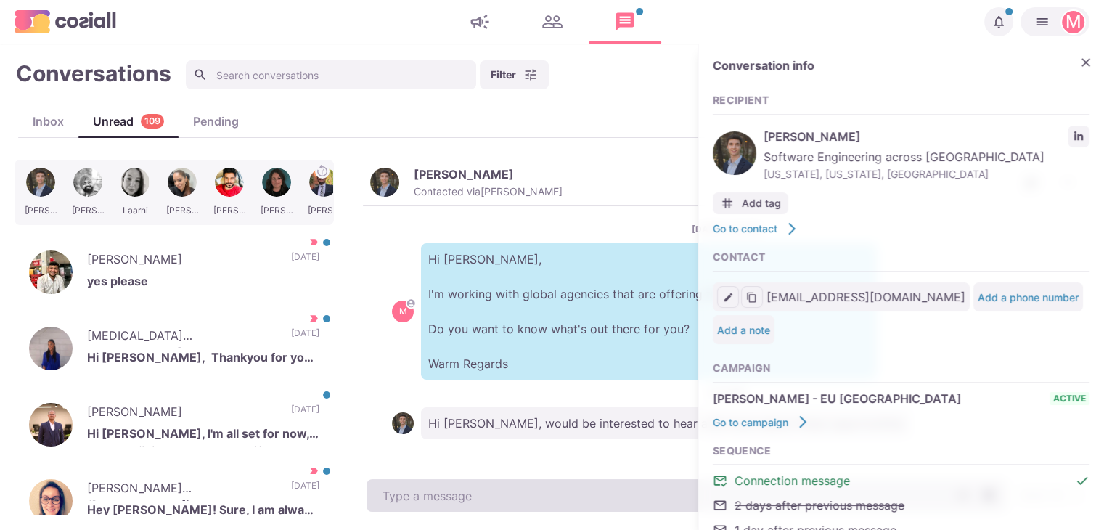
click at [484, 506] on textarea at bounding box center [686, 495] width 640 height 33
paste textarea "I work with around 500 agencies across the [GEOGRAPHIC_DATA], [GEOGRAPHIC_DATA]…"
type textarea "x"
type textarea "I work with around 500 agencies across the [GEOGRAPHIC_DATA], [GEOGRAPHIC_DATA]…"
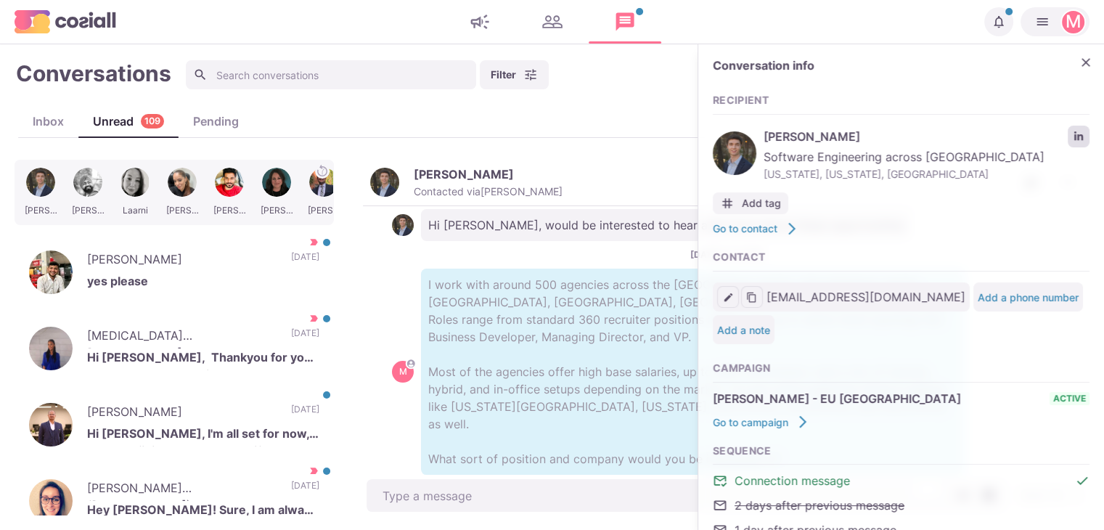
click at [1072, 146] on link "LinkedIn profile link" at bounding box center [1078, 137] width 22 height 22
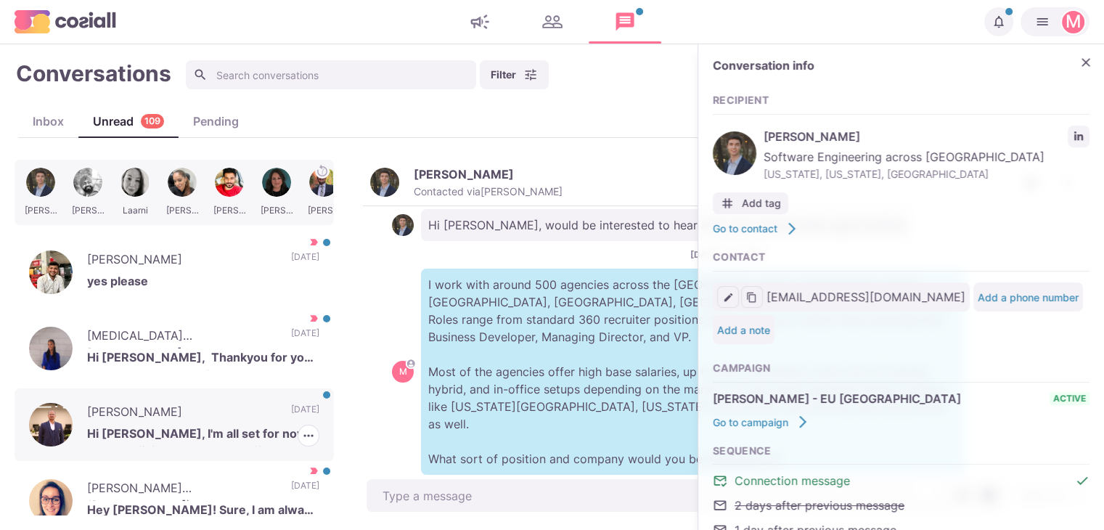
click at [291, 410] on p "[DATE]" at bounding box center [305, 414] width 28 height 22
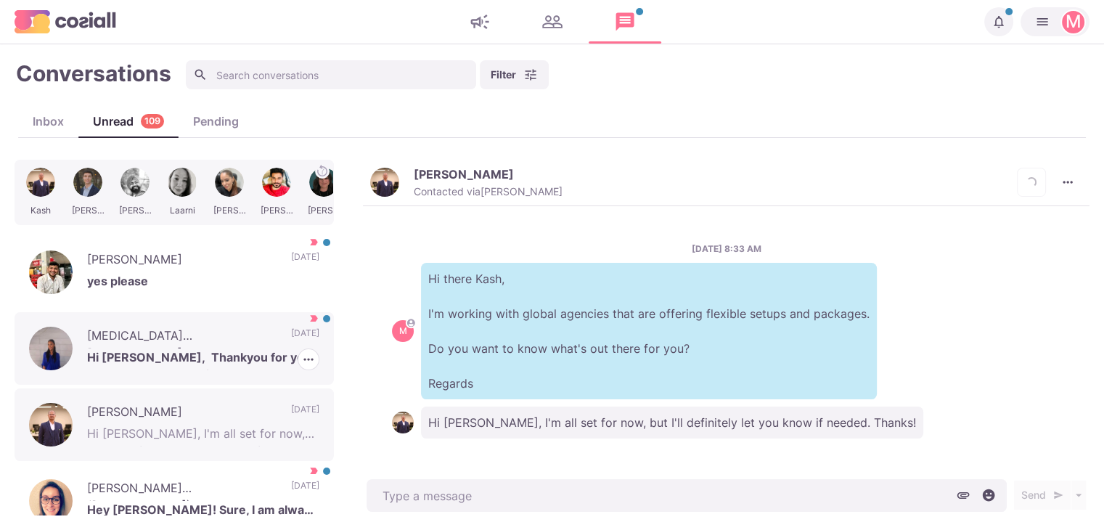
click at [258, 351] on p "Hi [PERSON_NAME], Thankyou for your message. I would be interested to know what…" at bounding box center [203, 359] width 232 height 22
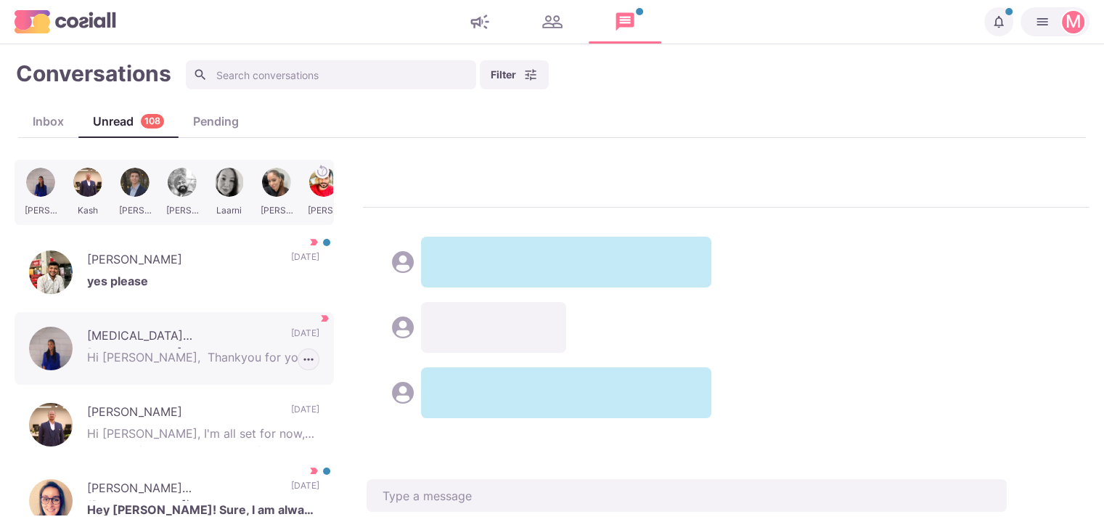
click at [303, 359] on icon "button" at bounding box center [307, 359] width 9 height 2
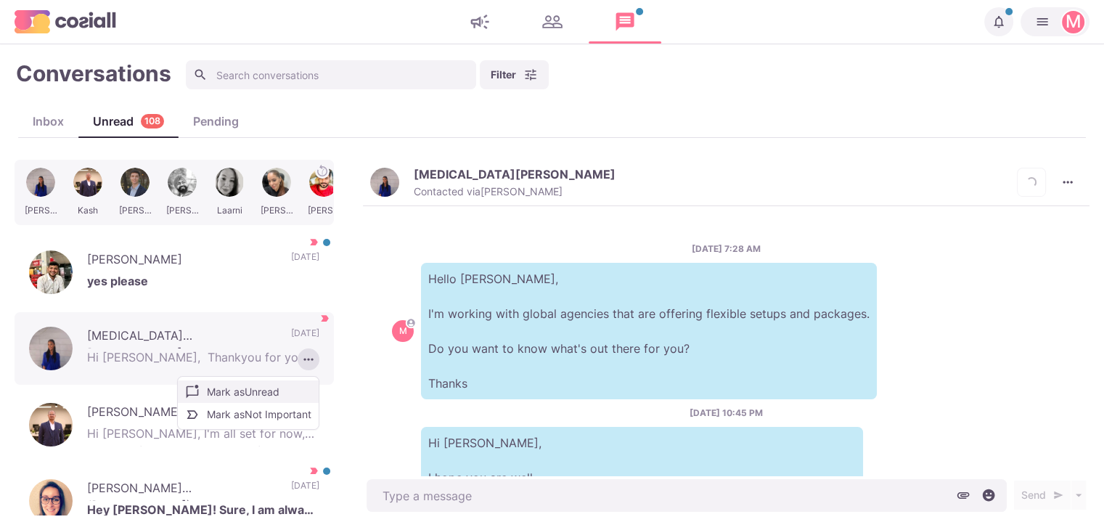
scroll to position [382, 0]
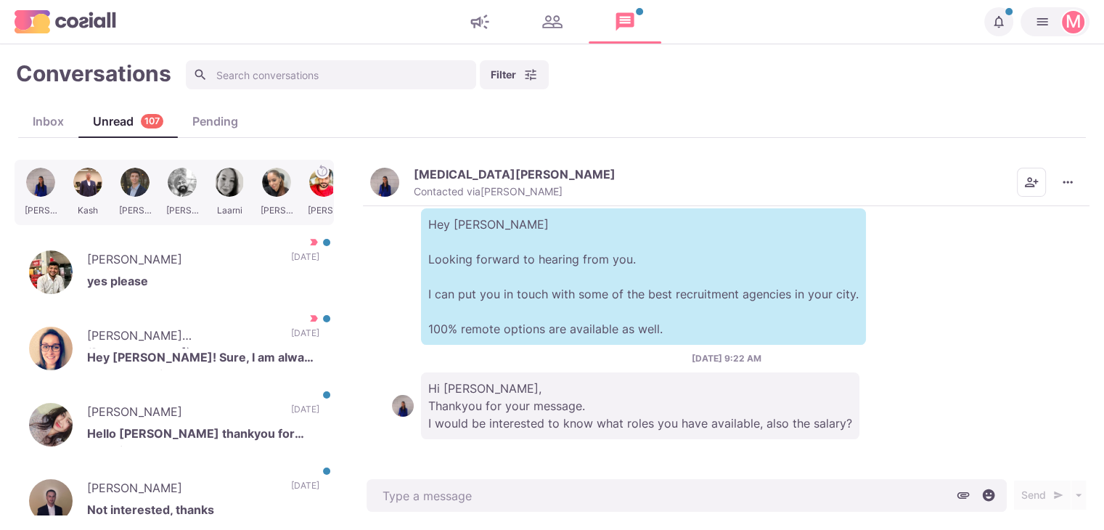
click at [427, 160] on div "Yasmin Smith Contacted via Sam Richardson Mark as Unread Mark as Not Important …" at bounding box center [726, 183] width 726 height 46
click at [421, 195] on p "Contacted via Sam Richardson" at bounding box center [488, 191] width 149 height 13
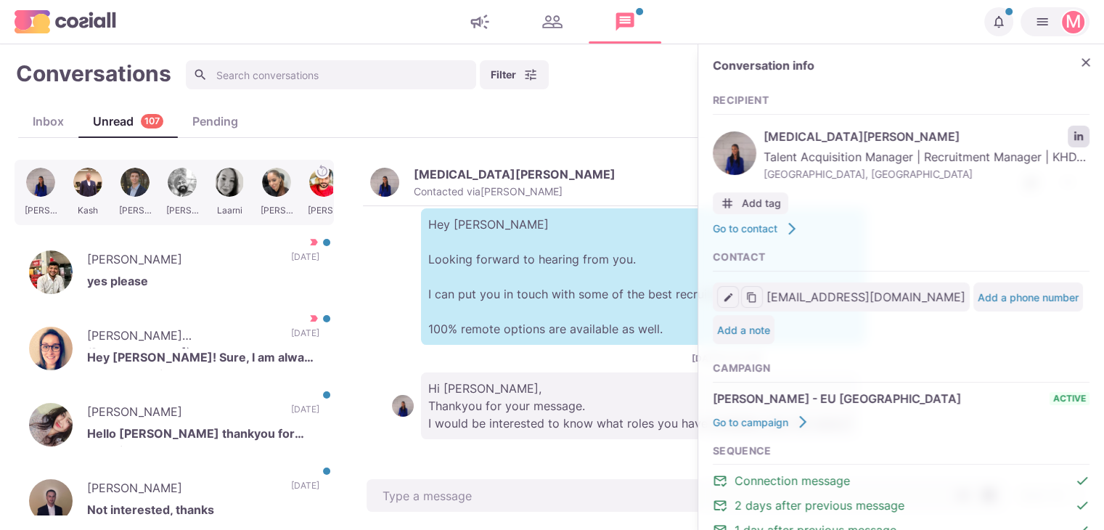
click at [1072, 128] on link "LinkedIn profile link" at bounding box center [1078, 137] width 22 height 22
click at [1078, 67] on icon "Close" at bounding box center [1085, 62] width 15 height 15
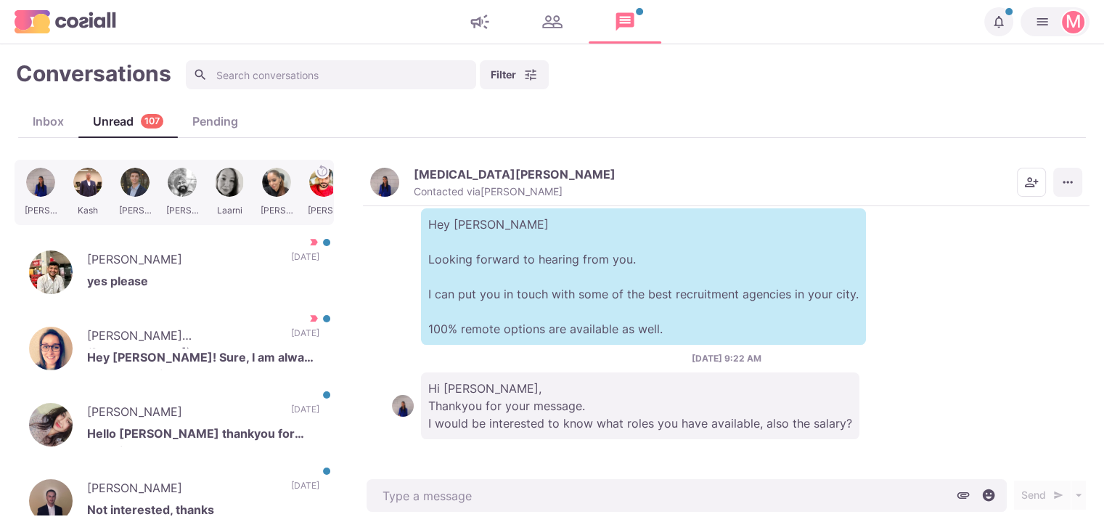
click at [1064, 181] on icon "More menu" at bounding box center [1067, 182] width 15 height 15
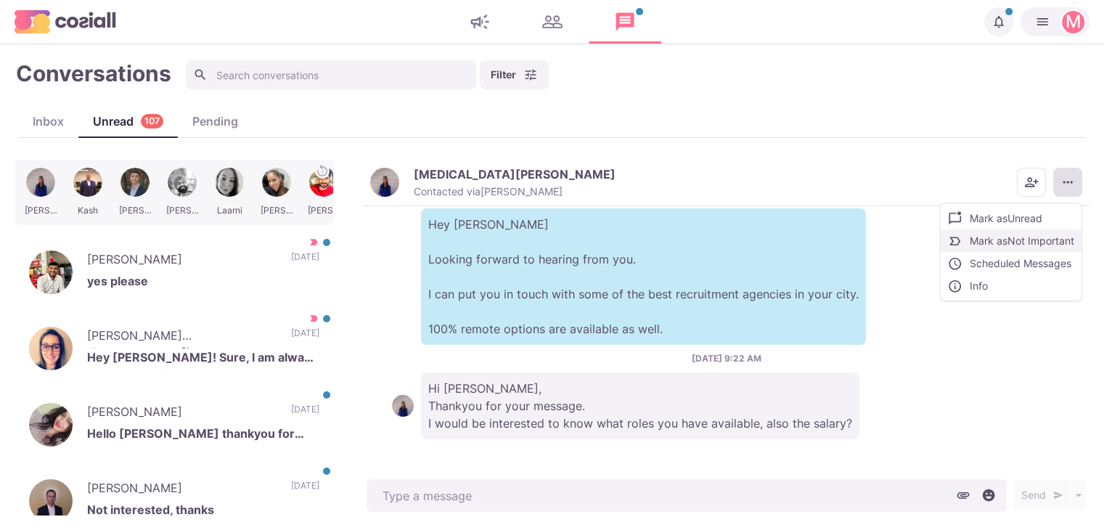
click at [1025, 233] on button "Mark as Not Important" at bounding box center [1010, 240] width 141 height 22
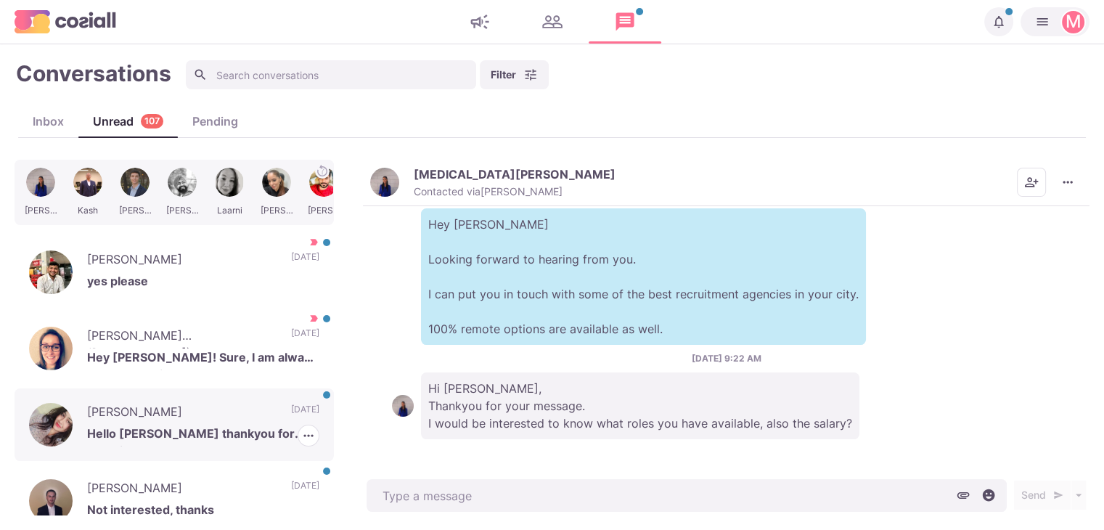
click at [217, 390] on div "Simran Dubey Hello Sam thankyou for reaching me out. But I am happy where I am …" at bounding box center [174, 424] width 319 height 73
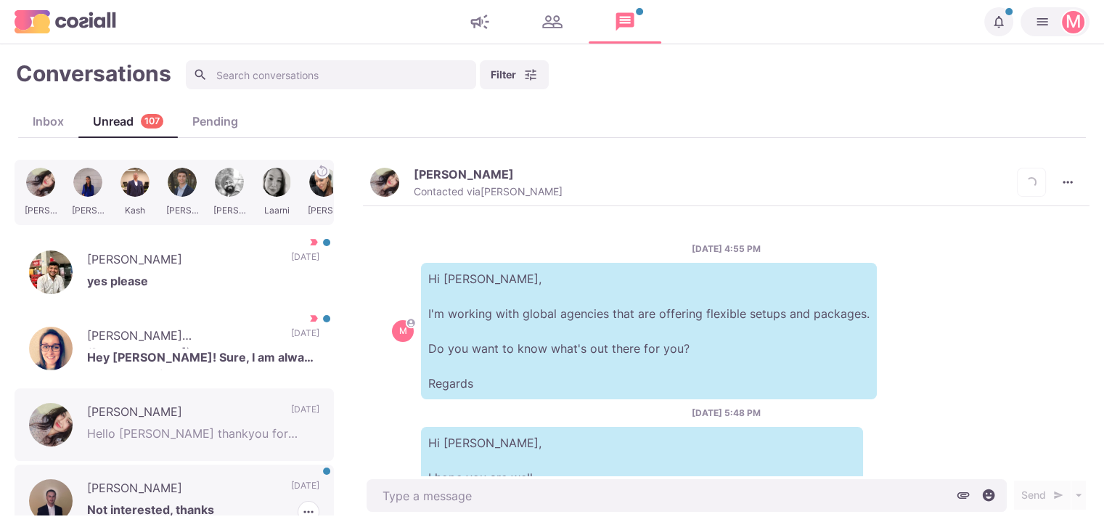
scroll to position [641, 0]
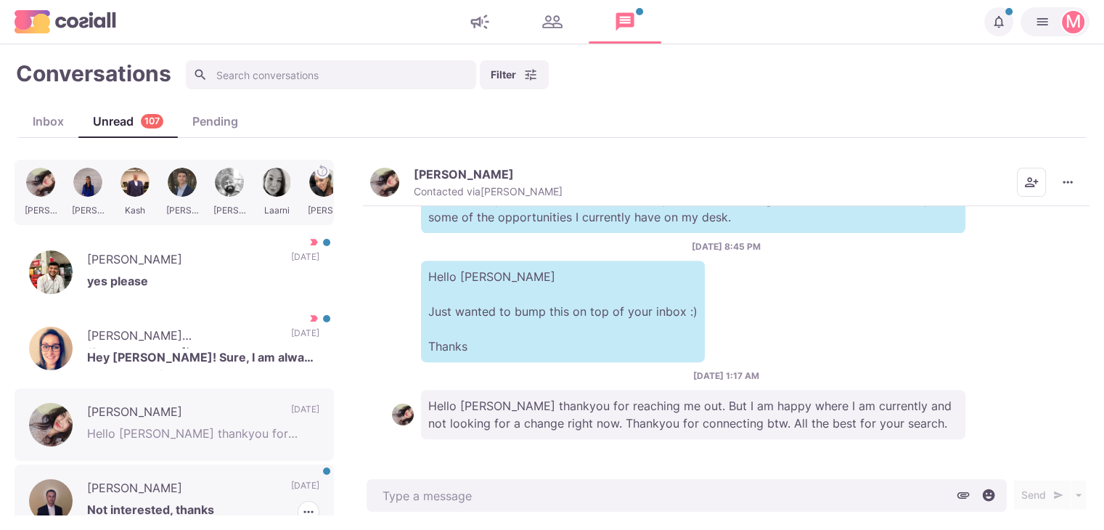
click at [221, 503] on p "Not interested, thanks" at bounding box center [203, 512] width 232 height 22
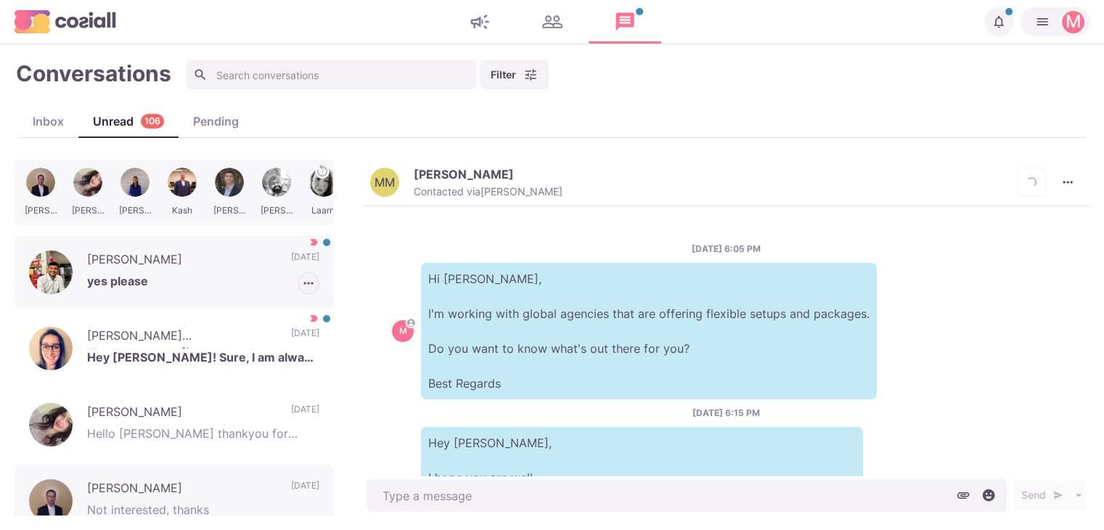
click at [255, 279] on p "yes please" at bounding box center [203, 283] width 232 height 22
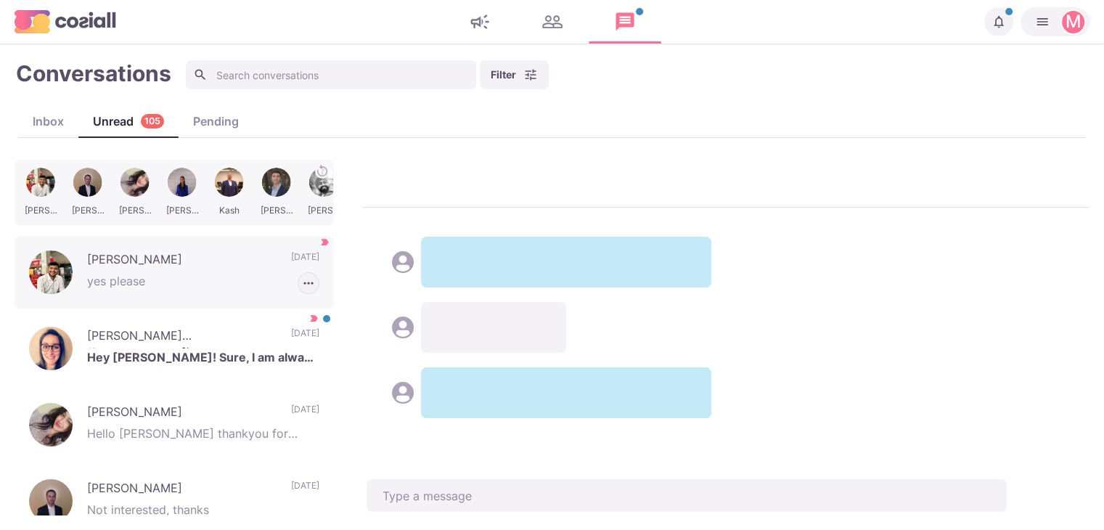
click at [301, 281] on icon "button" at bounding box center [308, 283] width 15 height 15
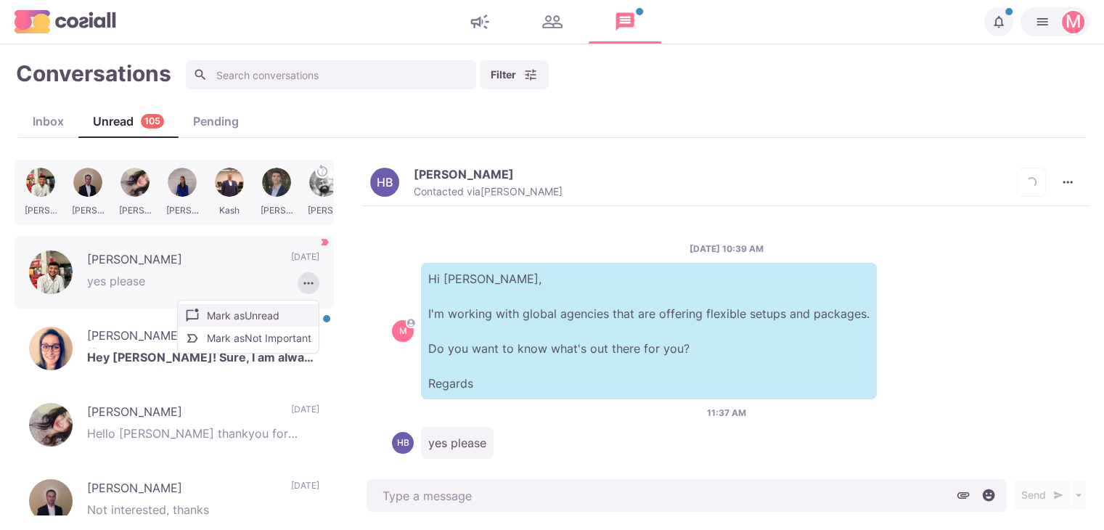
scroll to position [20, 0]
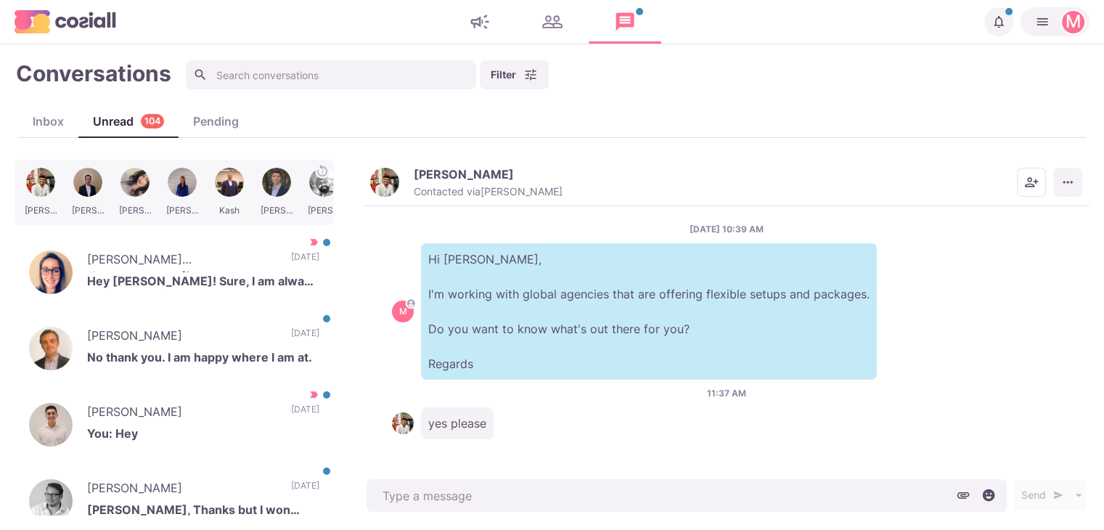
click at [1061, 175] on icon "More menu" at bounding box center [1067, 182] width 15 height 15
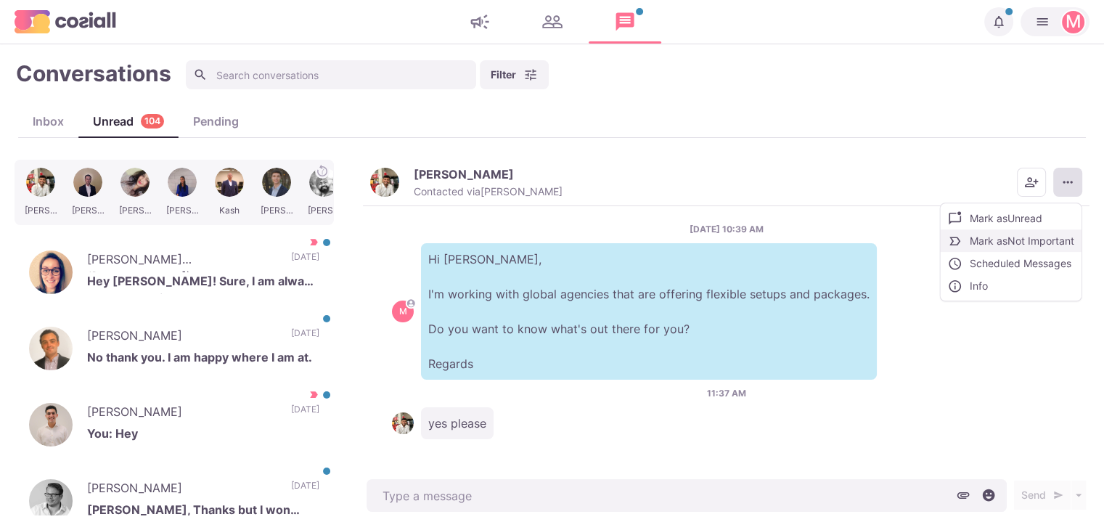
click at [1021, 236] on button "Mark as Not Important" at bounding box center [1010, 240] width 141 height 22
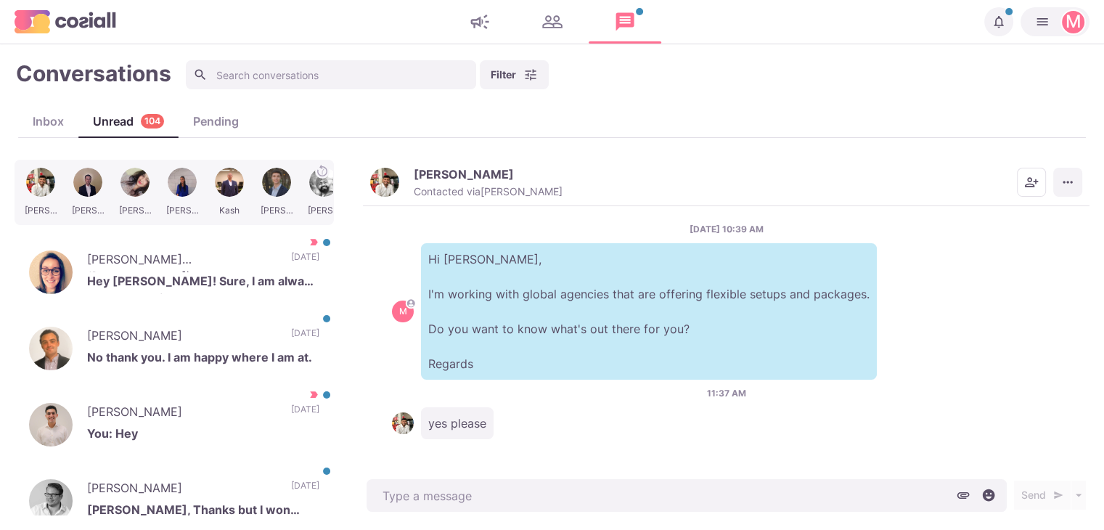
click at [1077, 173] on button "More menu" at bounding box center [1067, 182] width 29 height 29
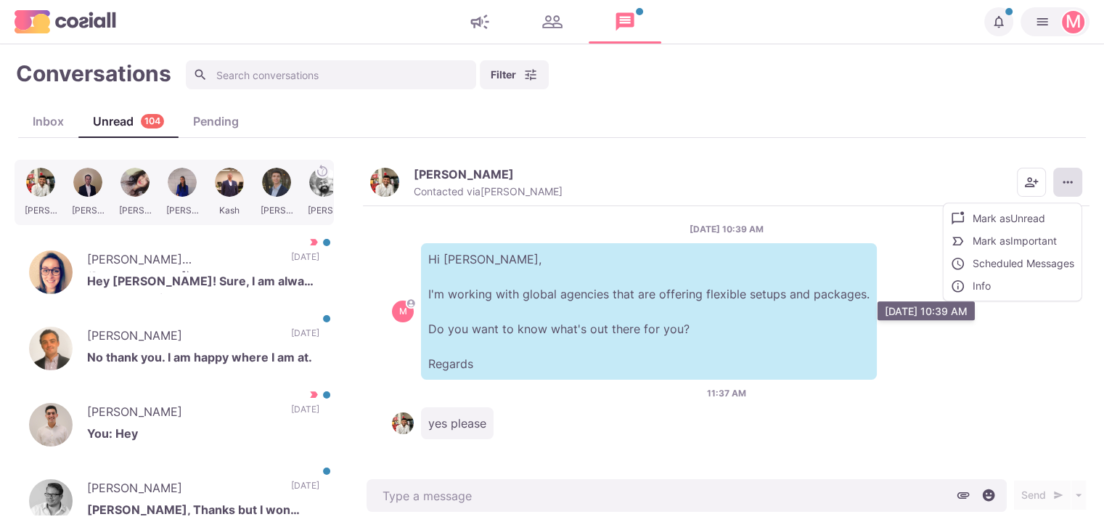
click at [699, 332] on p "Hi Hitarth, I'm working with global agencies that are offering flexible setups …" at bounding box center [649, 311] width 456 height 136
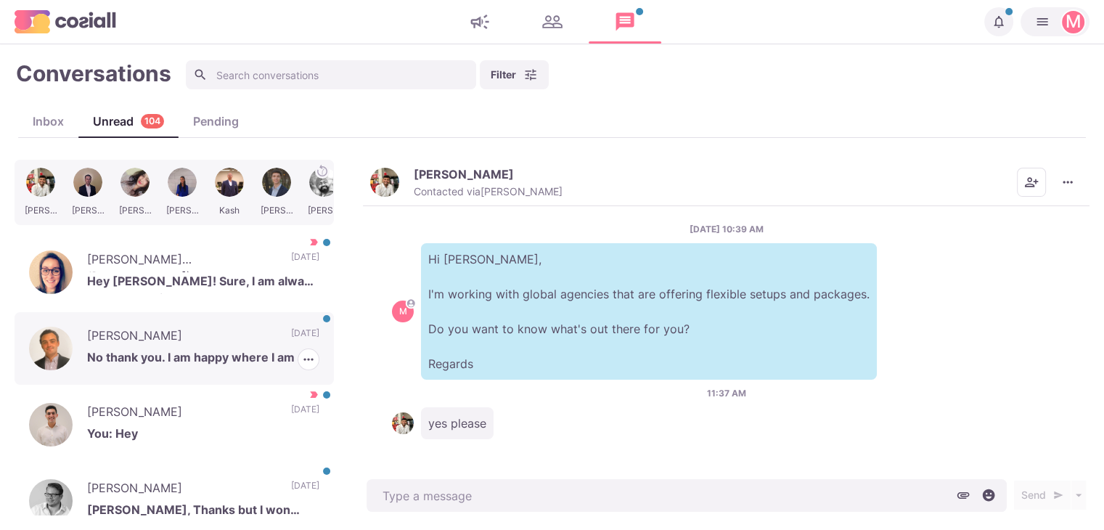
click at [253, 352] on p "No thank you. I am happy where I am at." at bounding box center [203, 359] width 232 height 22
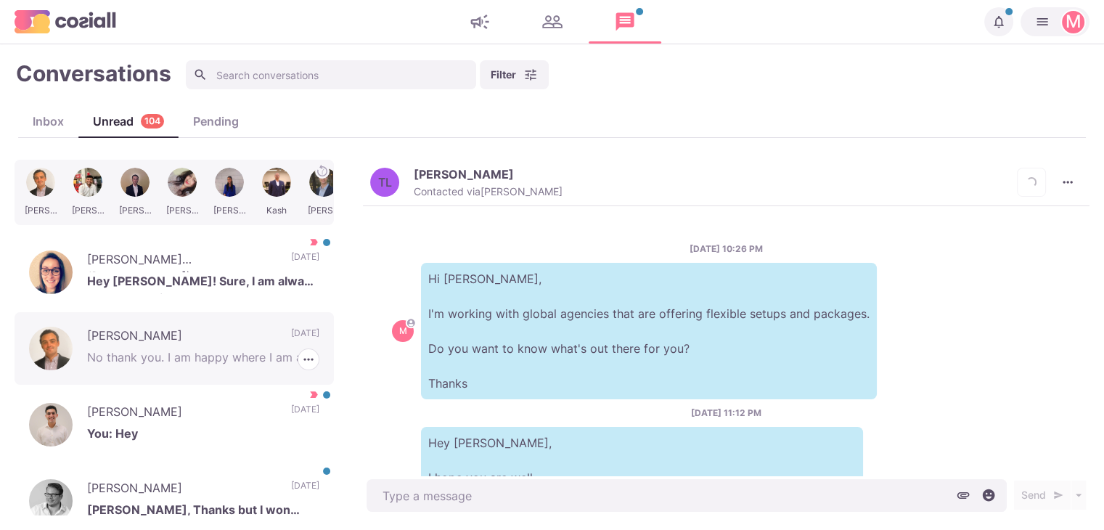
scroll to position [493, 0]
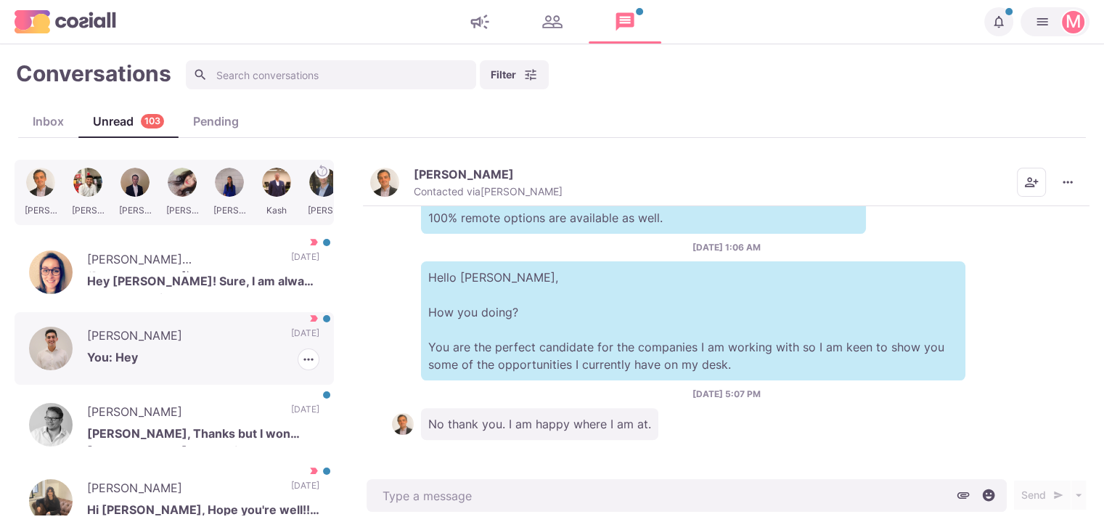
click at [258, 352] on p "You: Hey" at bounding box center [203, 359] width 232 height 22
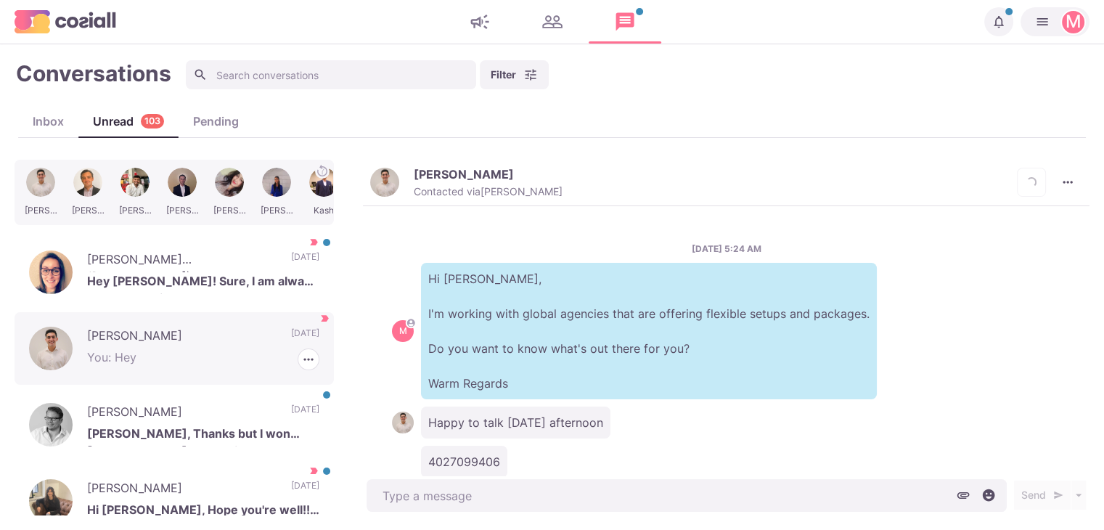
scroll to position [652, 0]
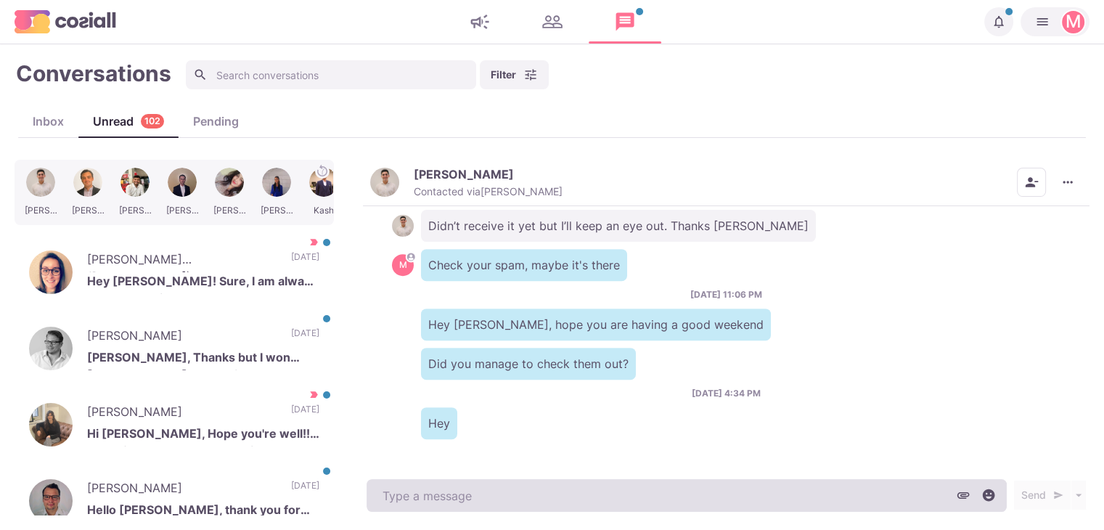
click at [522, 493] on textarea at bounding box center [686, 495] width 640 height 33
type textarea "x"
type textarea "H"
type textarea "x"
type textarea "He"
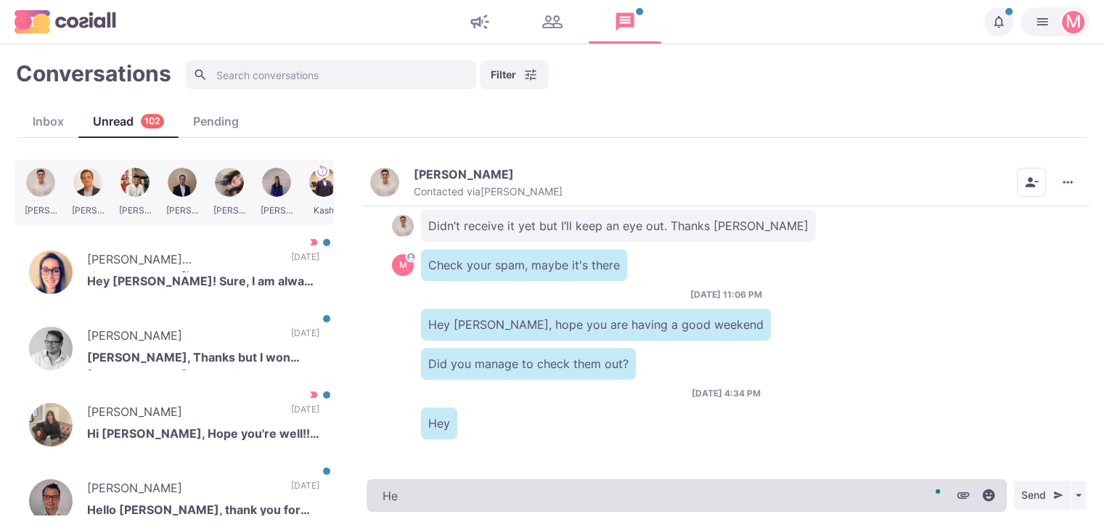
type textarea "x"
type textarea "Hey"
type textarea "x"
type textarea "Hey A"
type textarea "x"
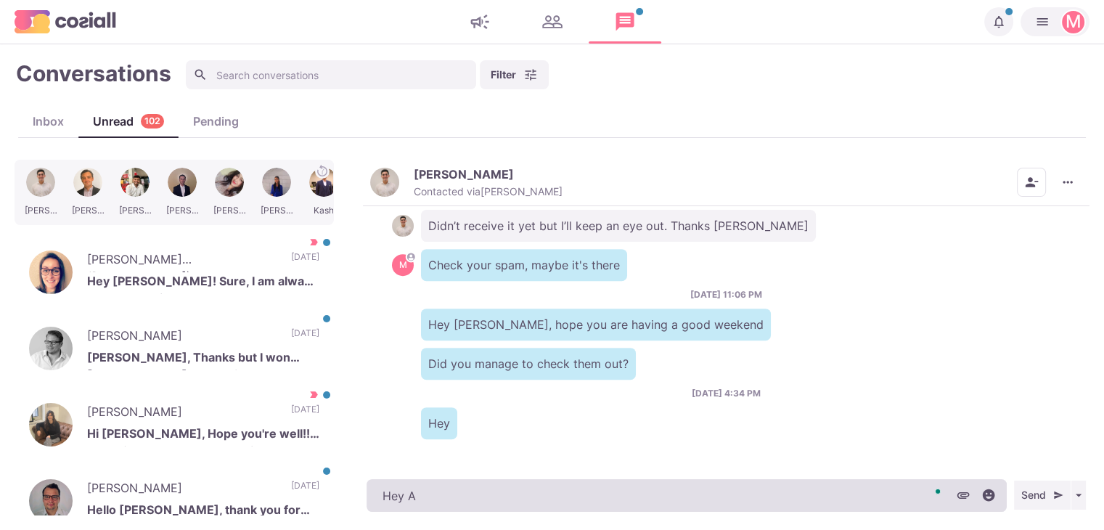
type textarea "Hey Al"
type textarea "x"
type textarea "Hey Ale"
type textarea "x"
type textarea "Hey Alex"
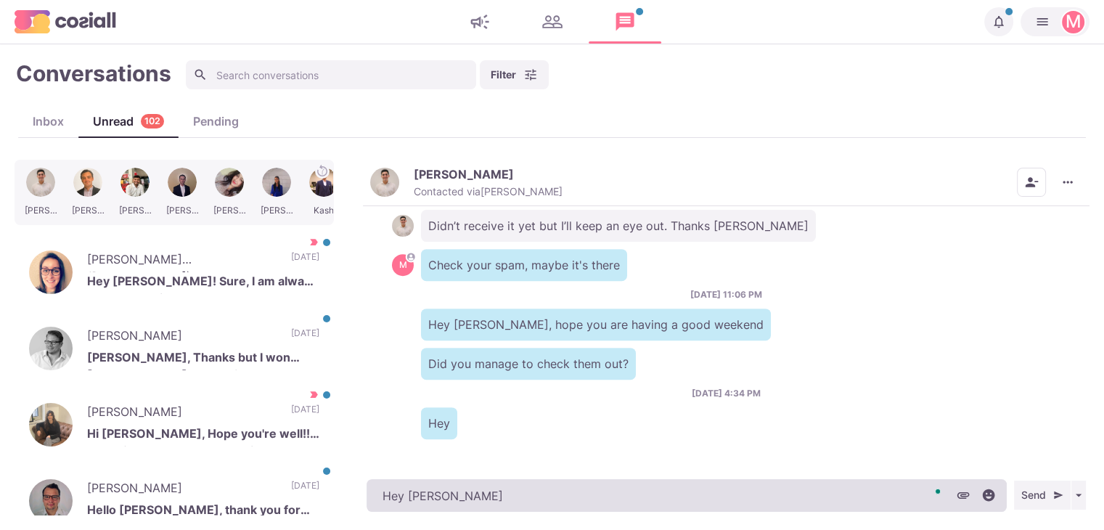
type textarea "x"
type textarea "Hey Alexx"
type textarea "x"
type textarea "Hey Alex"
type textarea "x"
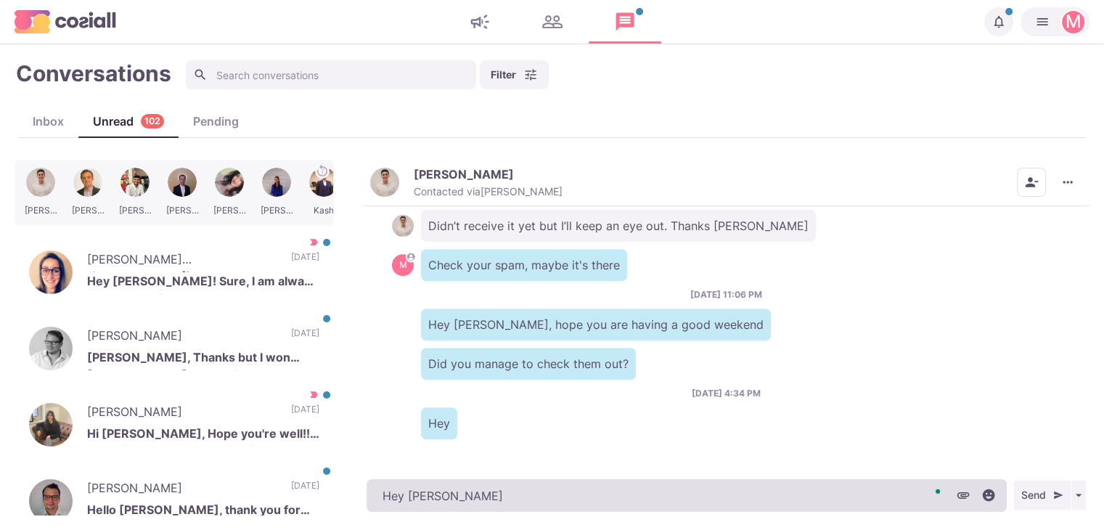
type textarea "Hey Alex,"
type textarea "x"
type textarea "Hey Alex,"
type textarea "x"
type textarea "Hey Alex, do"
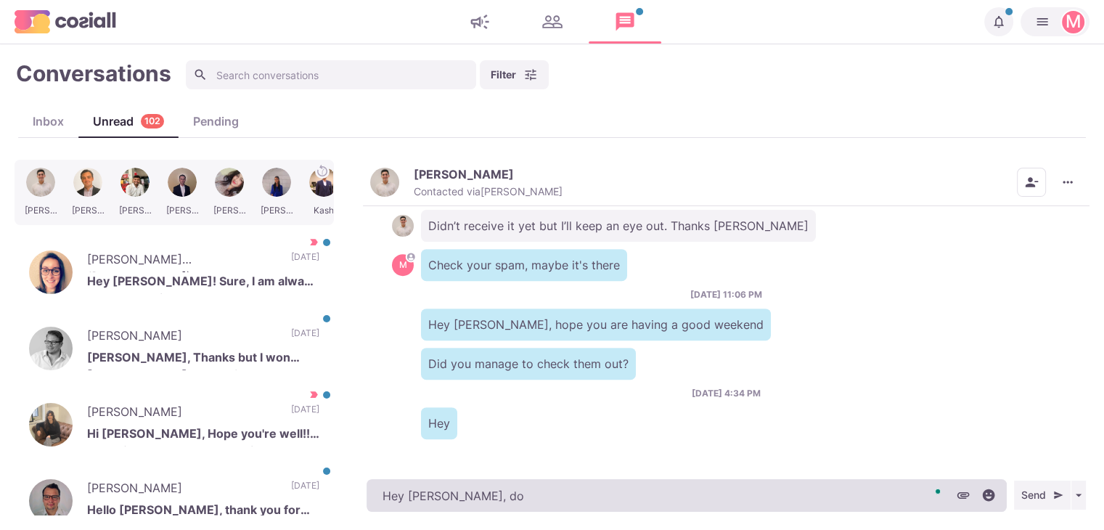
type textarea "x"
type textarea "Hey Alex, do y"
type textarea "x"
type textarea "Hey Alex, do yo"
type textarea "x"
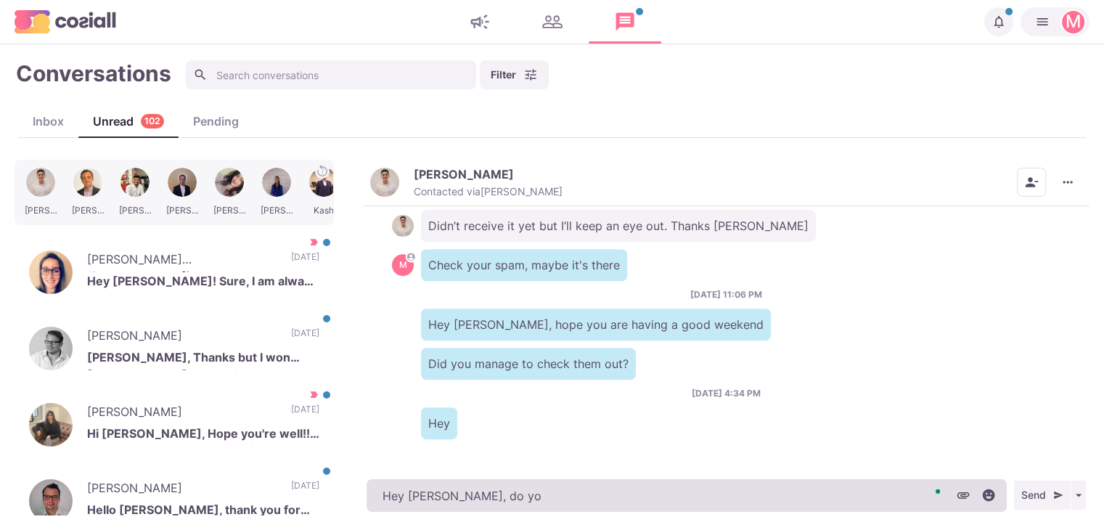
type textarea "Hey Alex, do you"
type textarea "x"
type textarea "Hey Alex, do you"
type textarea "x"
type textarea "Hey Alex, do you st"
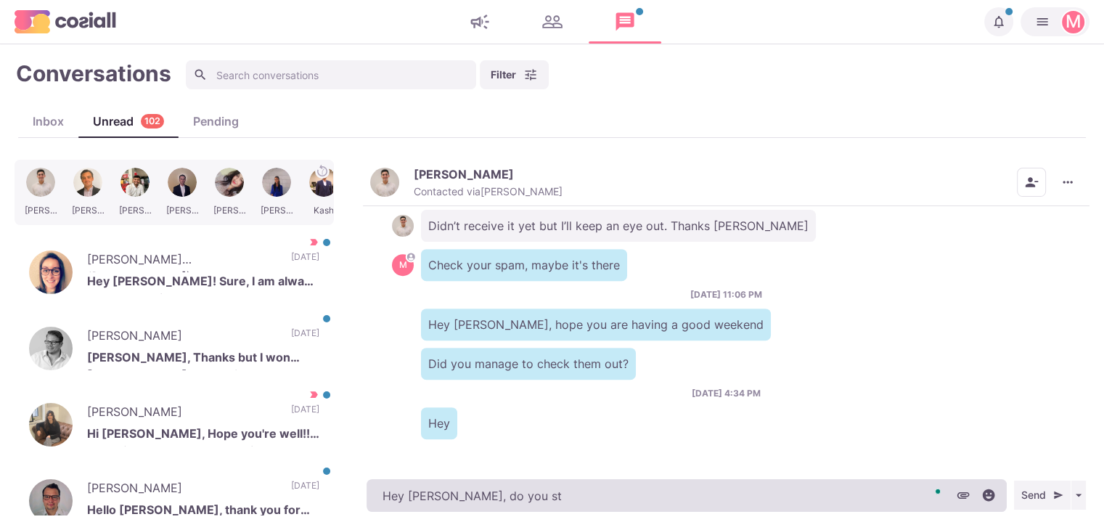
type textarea "x"
type textarea "Hey Alex, do you sti"
type textarea "x"
type textarea "Hey Alex, do you stil"
type textarea "x"
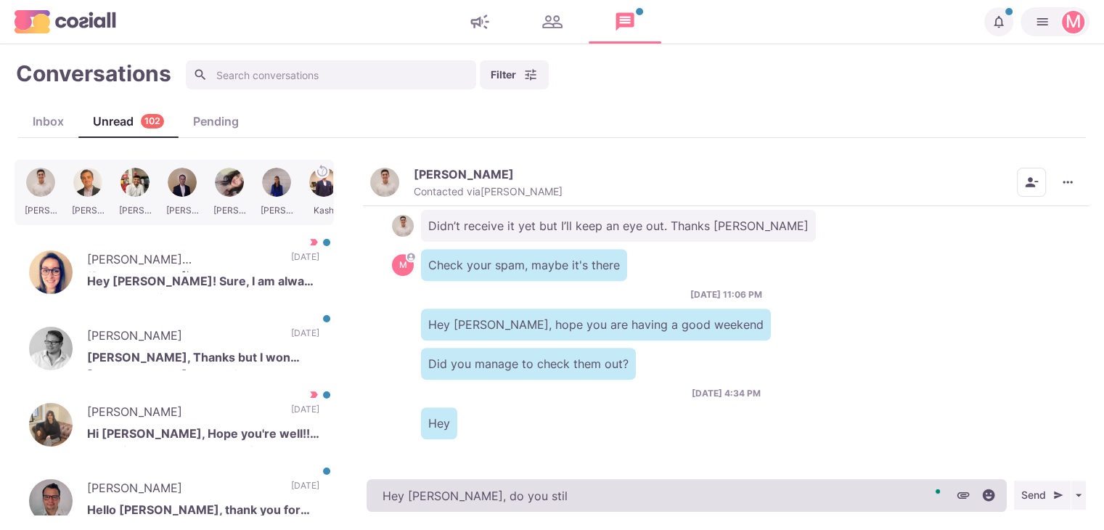
type textarea "Hey Alex, do you still"
type textarea "x"
type textarea "Hey Alex, do you still w"
type textarea "x"
type textarea "Hey Alex, do you still wa"
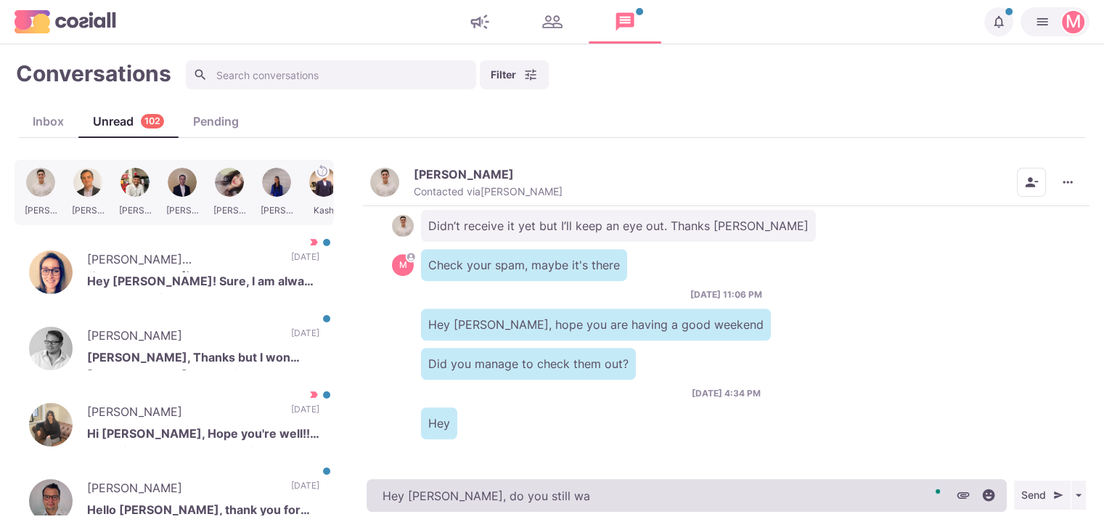
type textarea "x"
type textarea "Hey Alex, do you still wan"
type textarea "x"
type textarea "Hey Alex, do you still want"
type textarea "x"
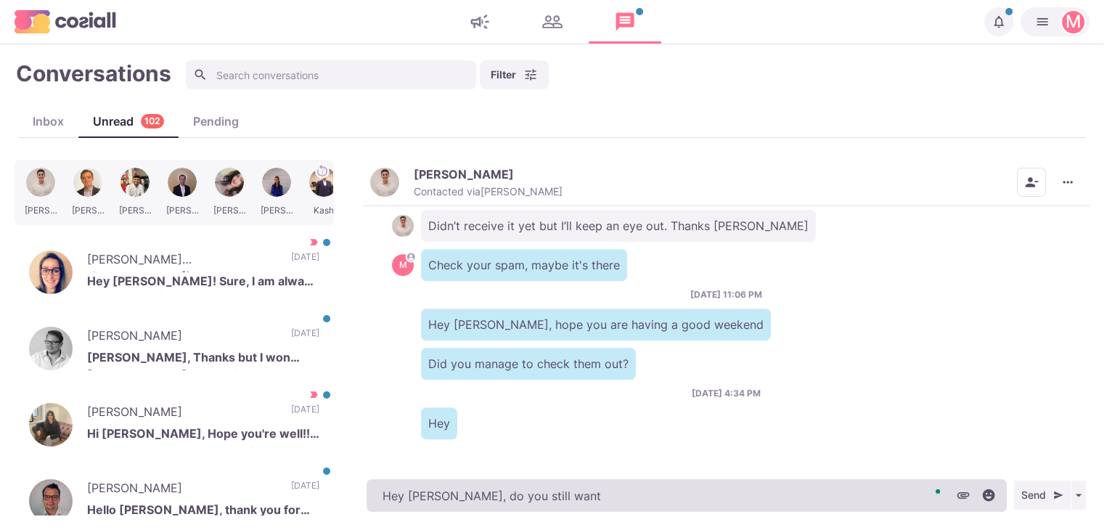
type textarea "Hey Alex, do you still want t"
type textarea "x"
type textarea "Hey Alex, do you still want to"
type textarea "x"
type textarea "Hey Alex, do you still want to p"
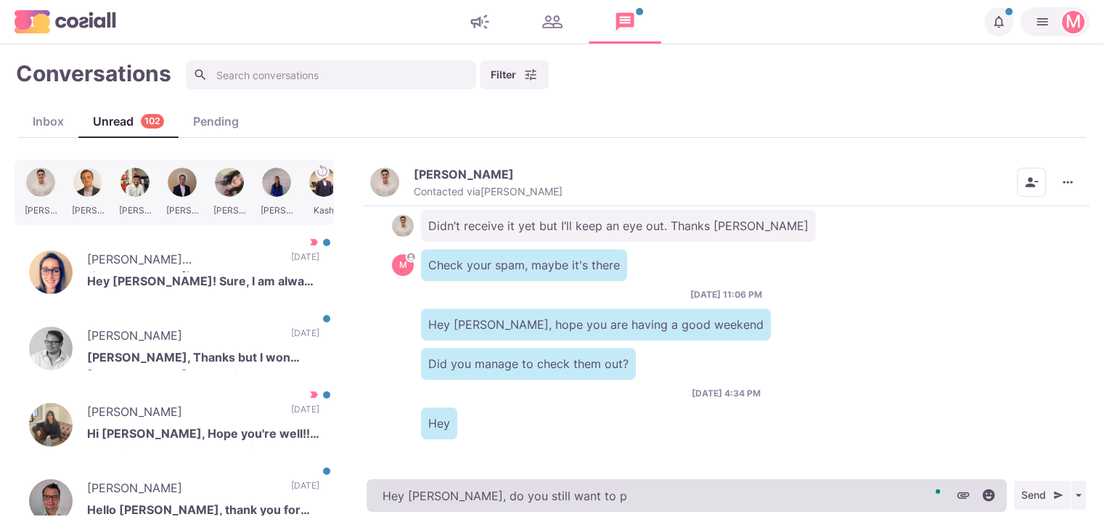
type textarea "x"
type textarea "Hey Alex, do you still want to pr"
type textarea "x"
type textarea "Hey Alex, do you still want to proc"
type textarea "x"
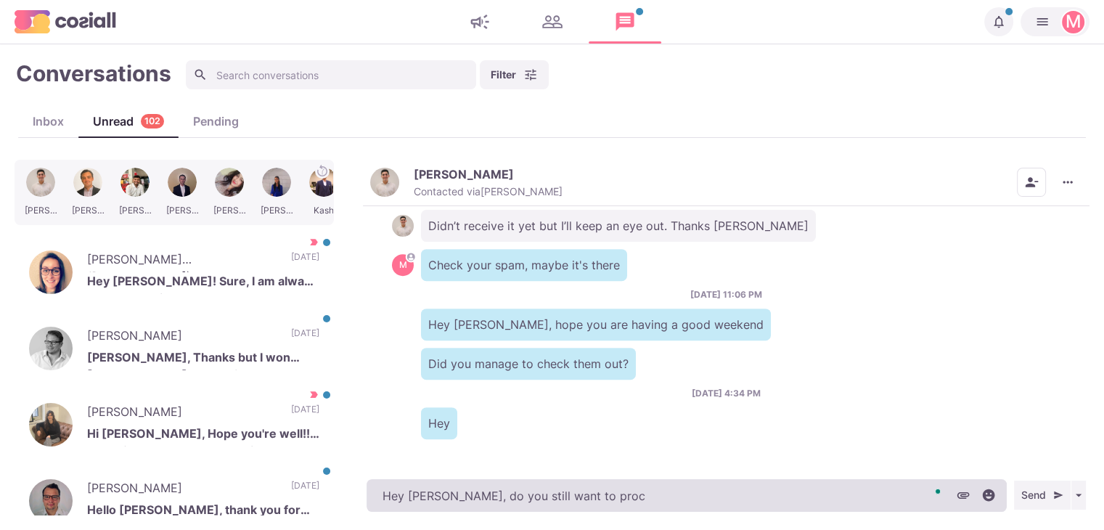
type textarea "Hey Alex, do you still want to proce"
type textarea "x"
type textarea "Hey Alex, do you still want to procee"
type textarea "x"
type textarea "Hey Alex, do you still want to proceed"
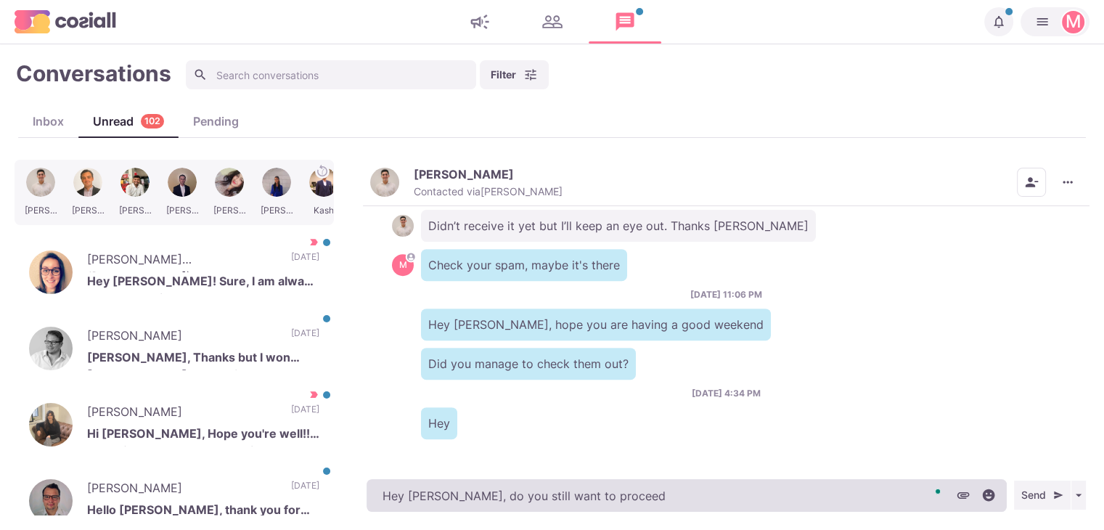
type textarea "x"
type textarea "Hey Alex, do you still want to proceed"
type textarea "x"
type textarea "Hey Alex, do you still want to proceed w"
type textarea "x"
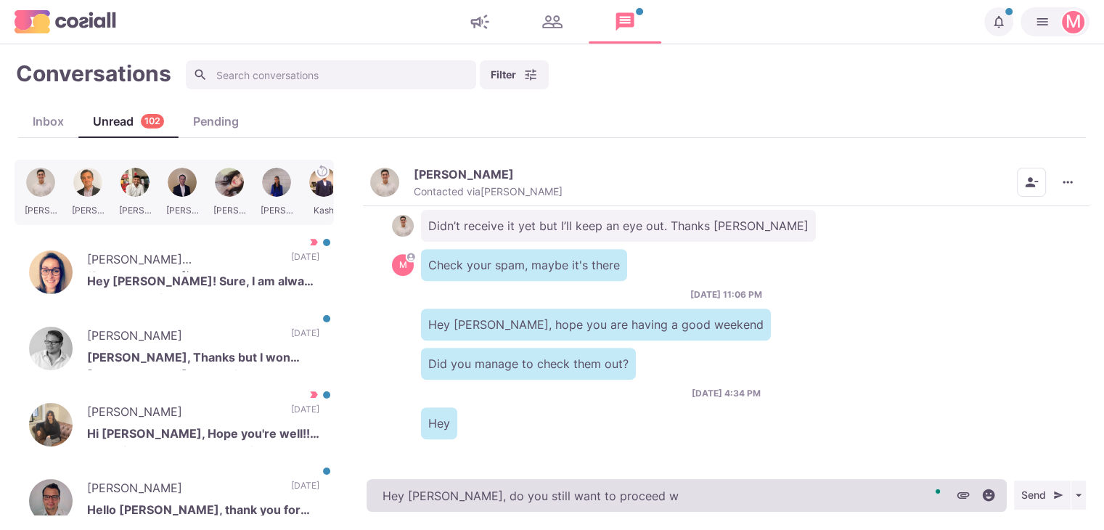
type textarea "Hey Alex, do you still want to proceed wi"
type textarea "x"
type textarea "Hey Alex, do you still want to proceed with"
type textarea "x"
type textarea "Hey Alex, do you still want to proceed with t"
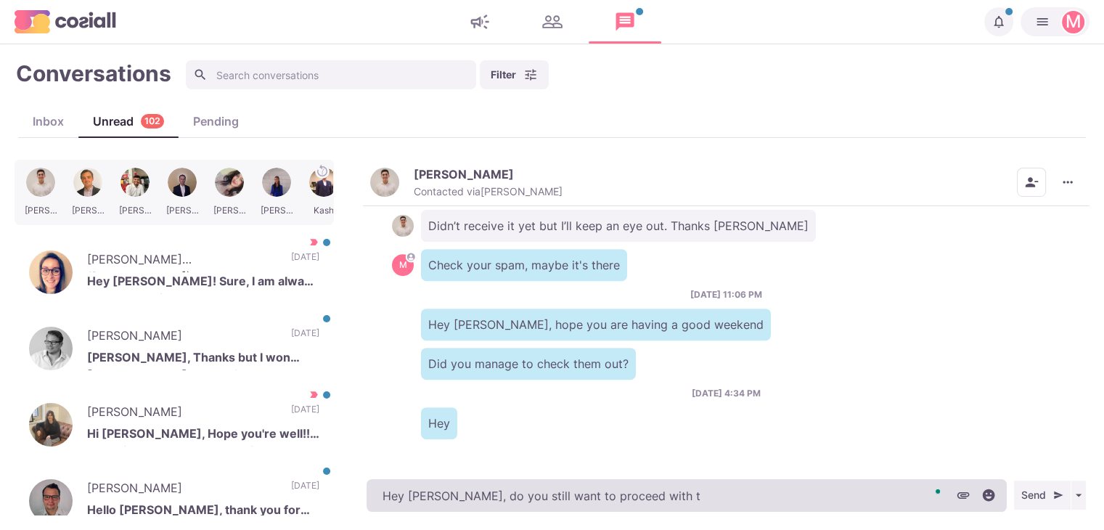
type textarea "x"
type textarea "Hey Alex, do you still want to proceed with th"
type textarea "x"
type textarea "Hey Alex, do you still want to proceed with the o"
type textarea "x"
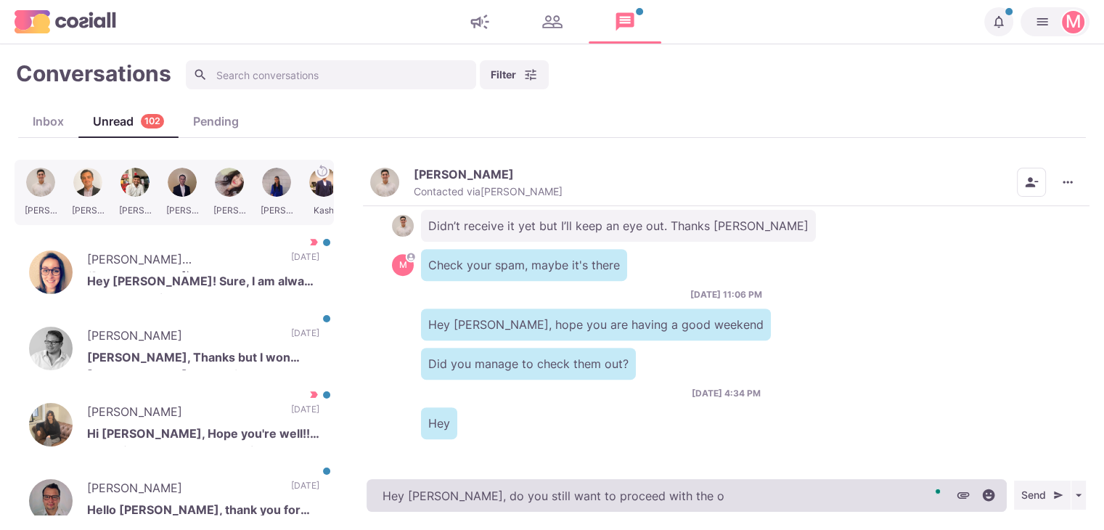
type textarea "Hey Alex, do you still want to proceed with the op"
type textarea "x"
type textarea "Hey Alex, do you still want to proceed with the opo"
type textarea "x"
type textarea "Hey Alex, do you still want to proceed with the op"
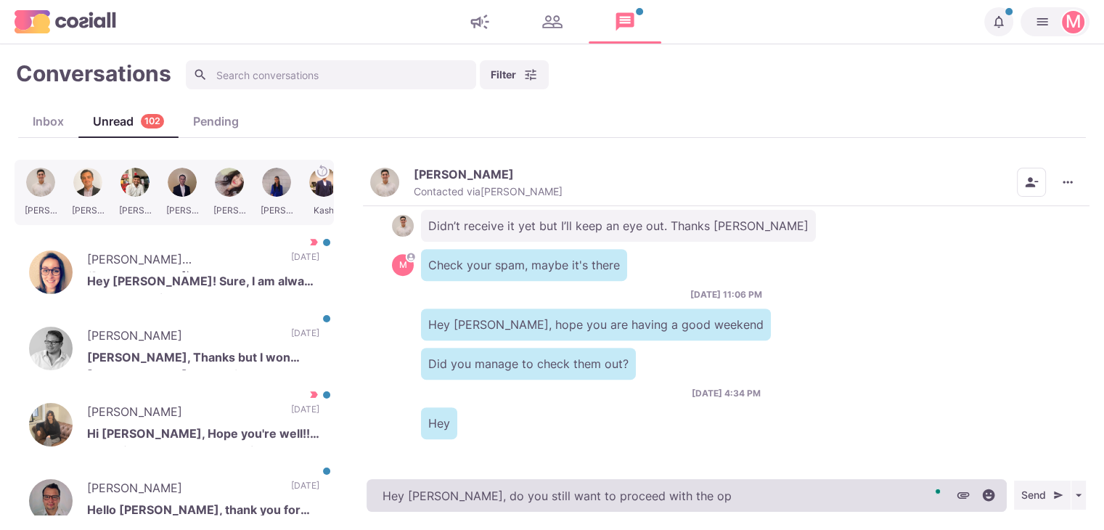
type textarea "x"
type textarea "Hey Alex, do you still want to proceed with the opp"
type textarea "x"
type textarea "Hey Alex, do you still want to proceed with the oppo"
type textarea "x"
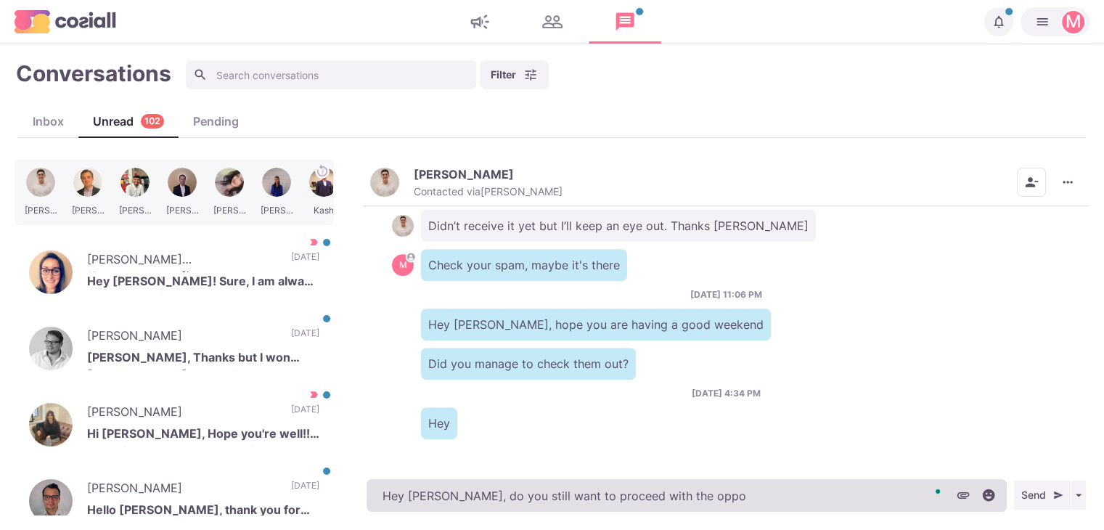
type textarea "Hey Alex, do you still want to proceed with the oppor"
type textarea "x"
type textarea "Hey Alex, do you still want to proceed with the opport"
type textarea "x"
type textarea "Hey Alex, do you still want to proceed with the opportun"
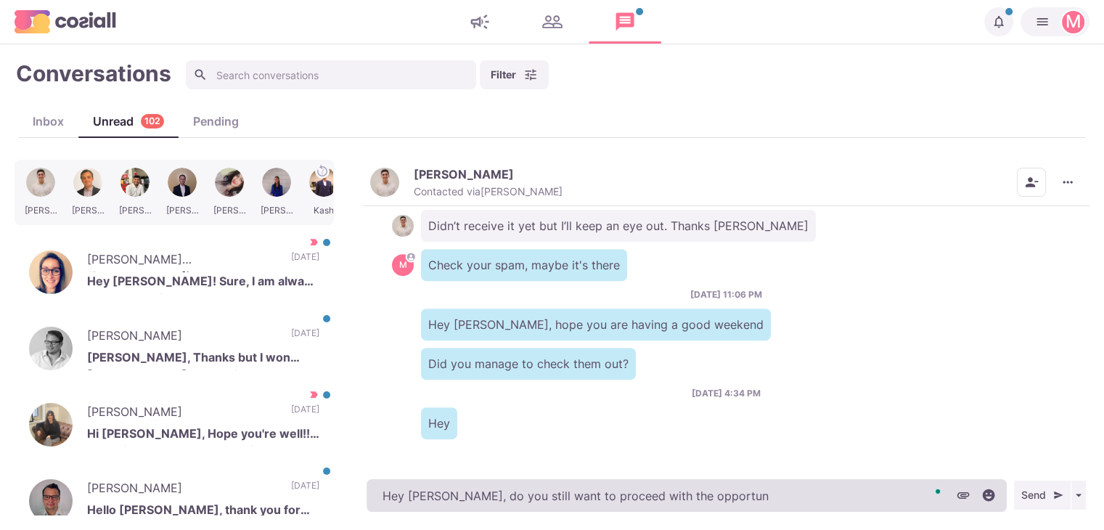
type textarea "x"
type textarea "Hey Alex, do you still want to proceed with the opportunit"
type textarea "x"
type textarea "Hey Alex, do you still want to proceed with the opportuniti"
type textarea "x"
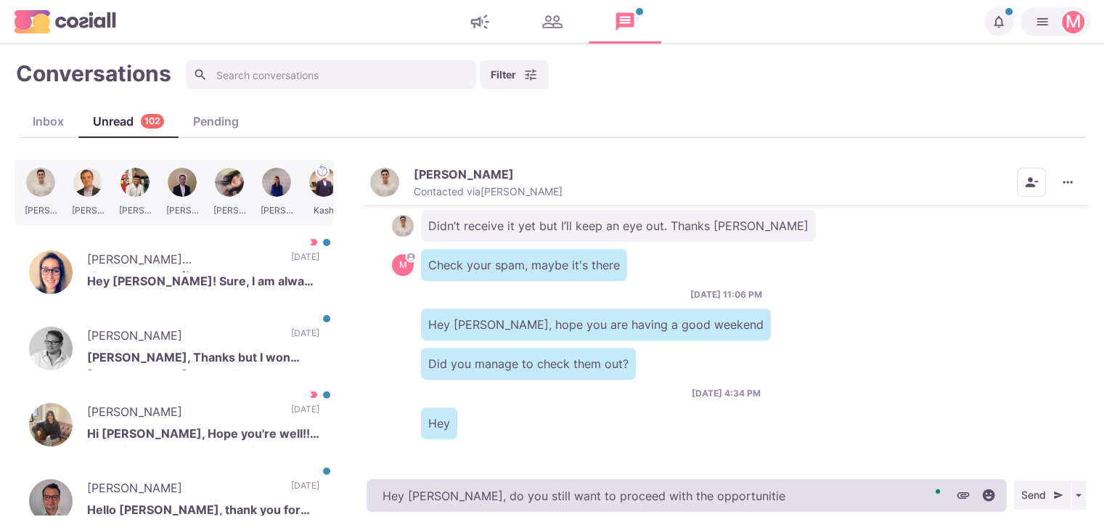
type textarea "Hey Alex, do you still want to proceed with the opportunities"
type textarea "x"
type textarea "Hey Alex, do you still want to proceed with the opportunities"
type textarea "x"
type textarea "Hey Alex, do you still want to proceed with the opportunities w"
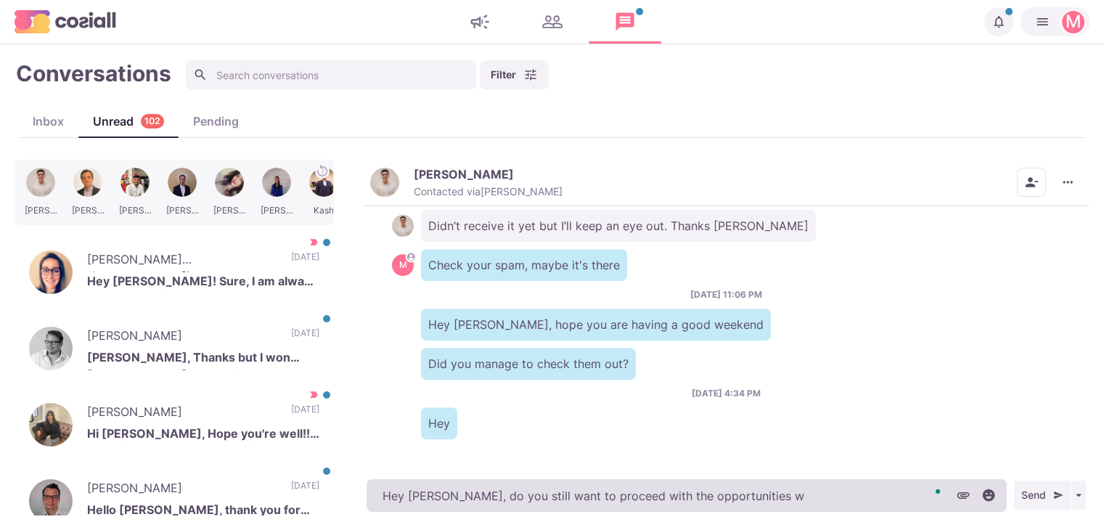
type textarea "x"
type textarea "Hey Alex, do you still want to proceed with the opportunities we"
type textarea "x"
type textarea "Hey Alex, do you still want to proceed with the opportunities we s"
type textarea "x"
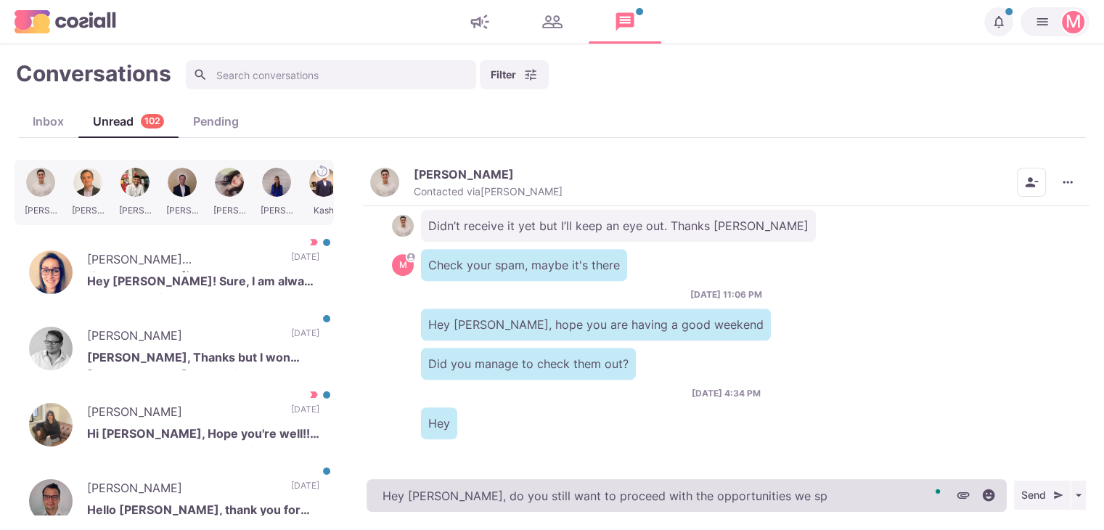
type textarea "Hey Alex, do you still want to proceed with the opportunities we spo"
type textarea "x"
type textarea "Hey Alex, do you still want to proceed with the opportunities we spok"
type textarea "x"
type textarea "Hey Alex, do you still want to proceed with the opportunities we spoke"
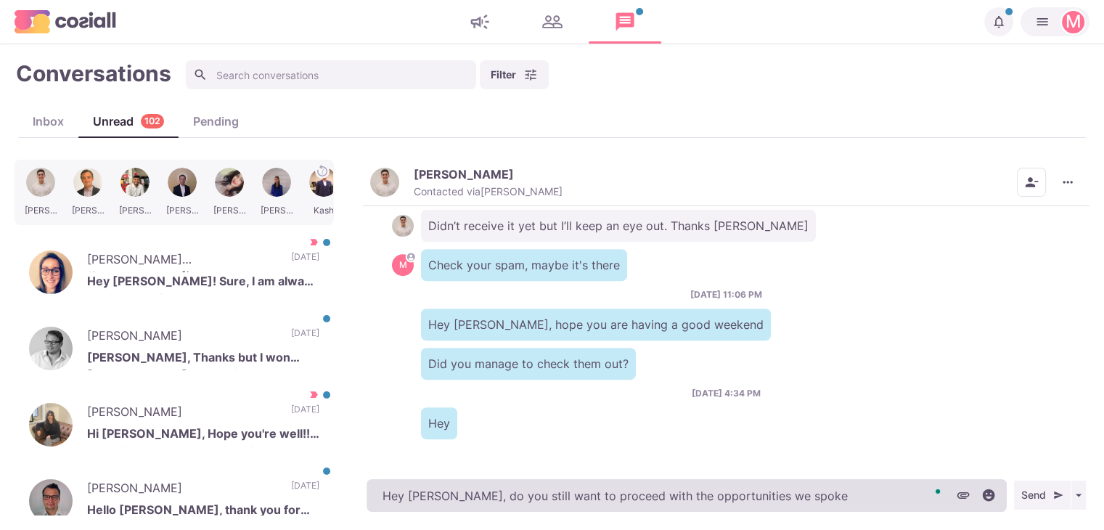
type textarea "x"
type textarea "Hey Alex, do you still want to proceed with the opportunities we spoke a"
type textarea "x"
type textarea "Hey Alex, do you still want to proceed with the opportunities we spoke abo"
type textarea "x"
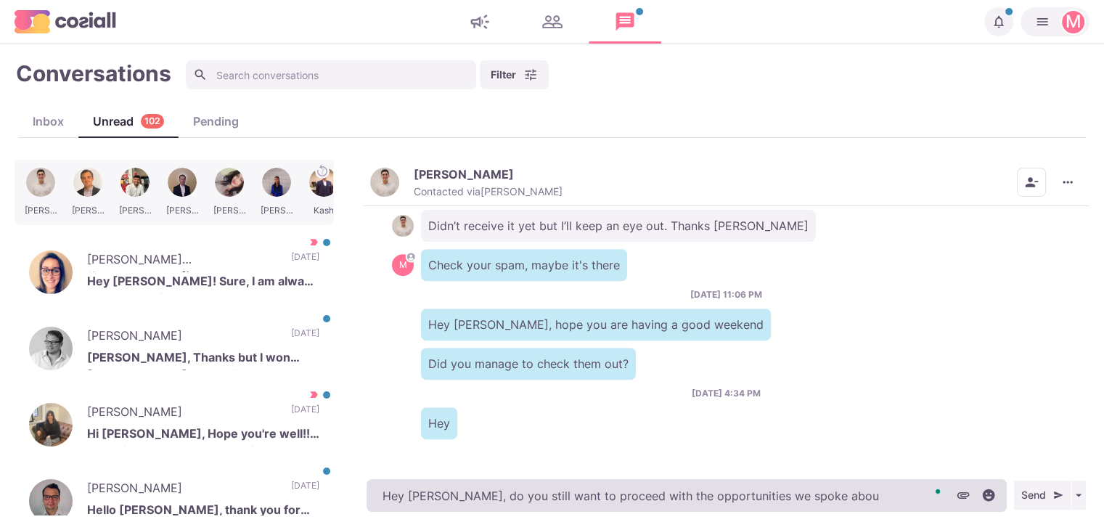
type textarea "Hey Alex, do you still want to proceed with the opportunities we spoke about"
type textarea "x"
type textarea "Hey Alex, do you still want to proceed with the opportunities we spoke about?"
type textarea "x"
type textarea "Hey Alex, do you still want to proceed with the opportunities we spoke about?"
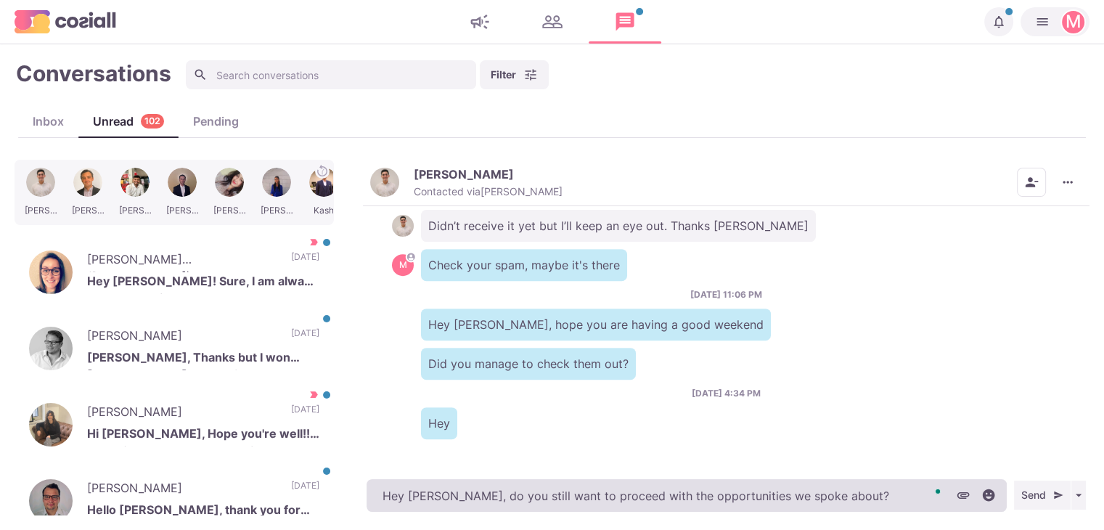
type textarea "x"
type textarea "Hey Alex, do you still want to proceed with the opportunities we spoke about? Le"
type textarea "x"
type textarea "Hey Alex, do you still want to proceed with the opportunities we spoke about? L…"
type textarea "x"
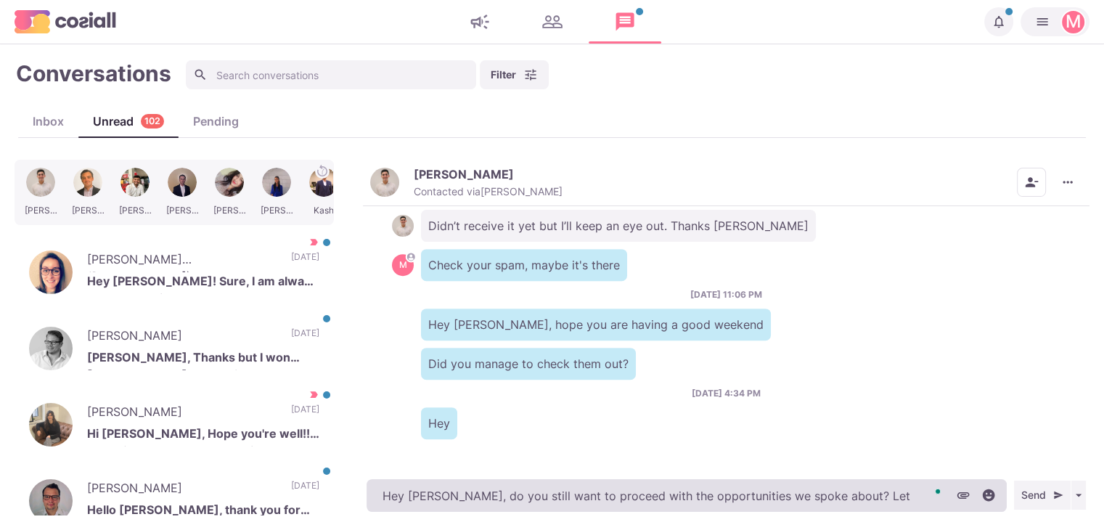
type textarea "Hey Alex, do you still want to proceed with the opportunities we spoke about? L…"
type textarea "x"
type textarea "Hey Alex, do you still want to proceed with the opportunities we spoke about? L…"
type textarea "x"
type textarea "Hey Alex, do you still want to proceed with the opportunities we spoke about? L…"
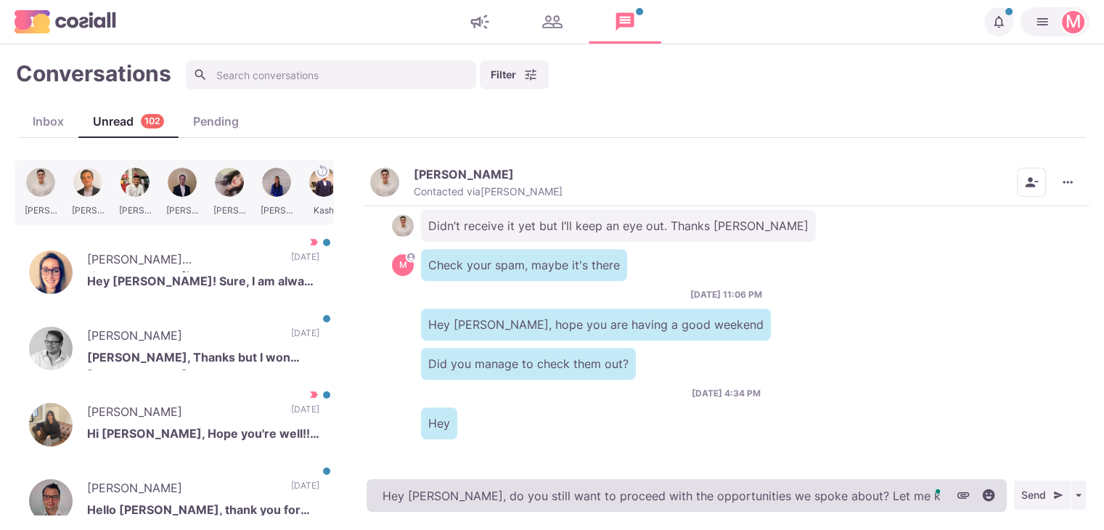
type textarea "x"
type textarea "Hey Alex, do you still want to proceed with the opportunities we spoke about? L…"
type textarea "x"
type textarea "Hey Alex, do you still want to proceed with the opportunities we spoke about? L…"
type textarea "x"
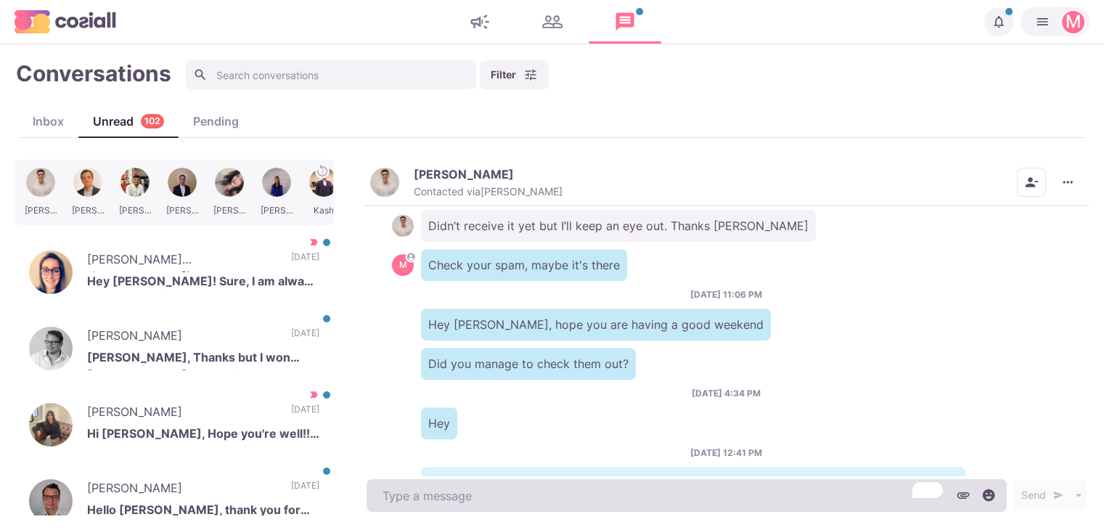
scroll to position [711, 0]
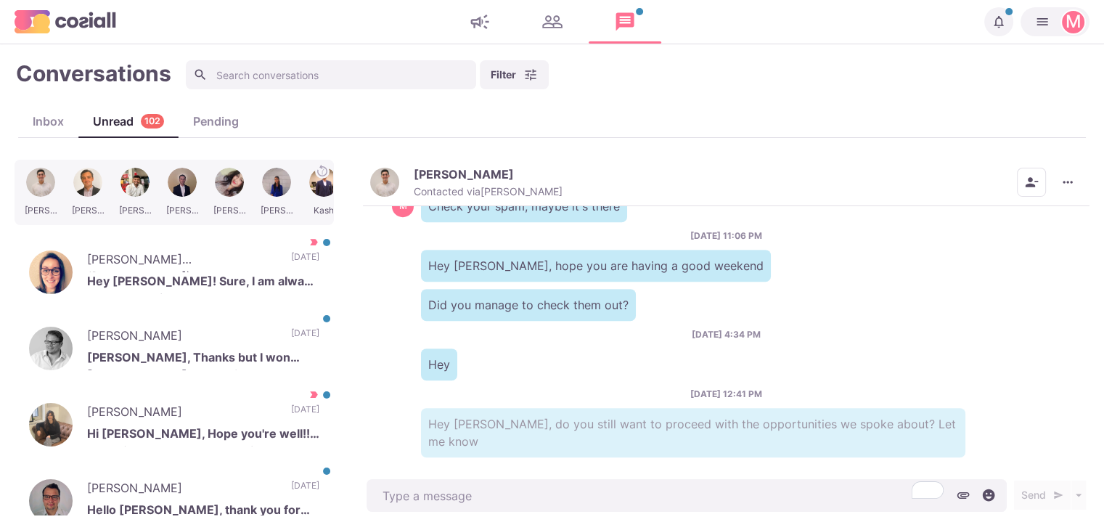
click at [384, 178] on img "button" at bounding box center [384, 182] width 29 height 29
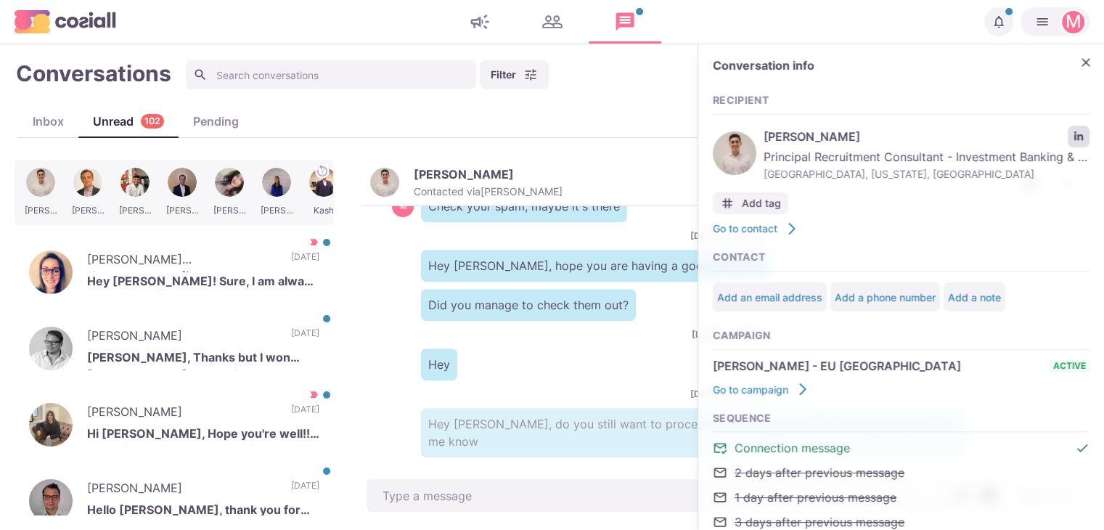
click at [1067, 128] on link "LinkedIn profile link" at bounding box center [1078, 137] width 22 height 22
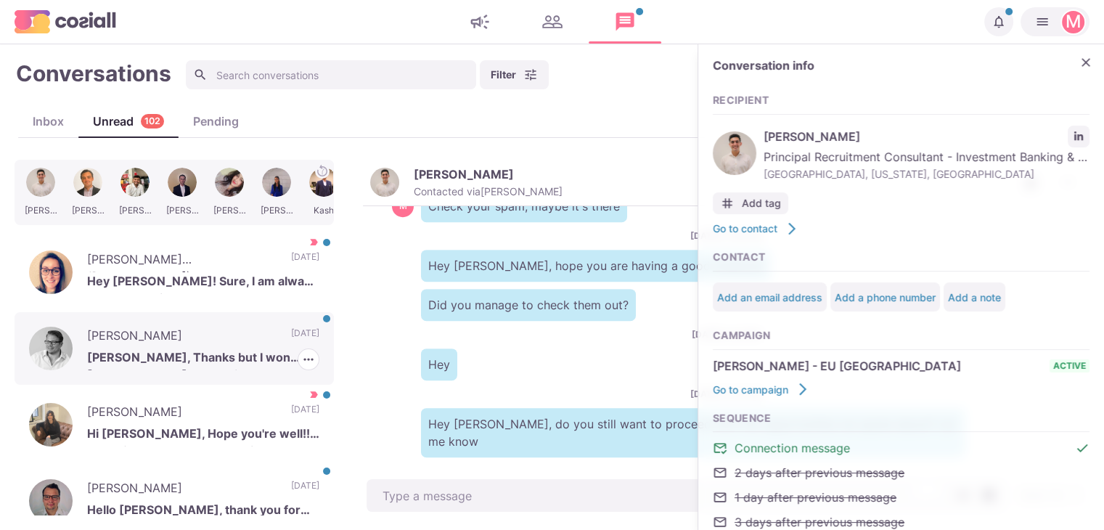
click at [261, 343] on div "Graham Ventham Sam, Thanks but I won Conrad Consulting. So not looking. Best wi…" at bounding box center [174, 348] width 319 height 73
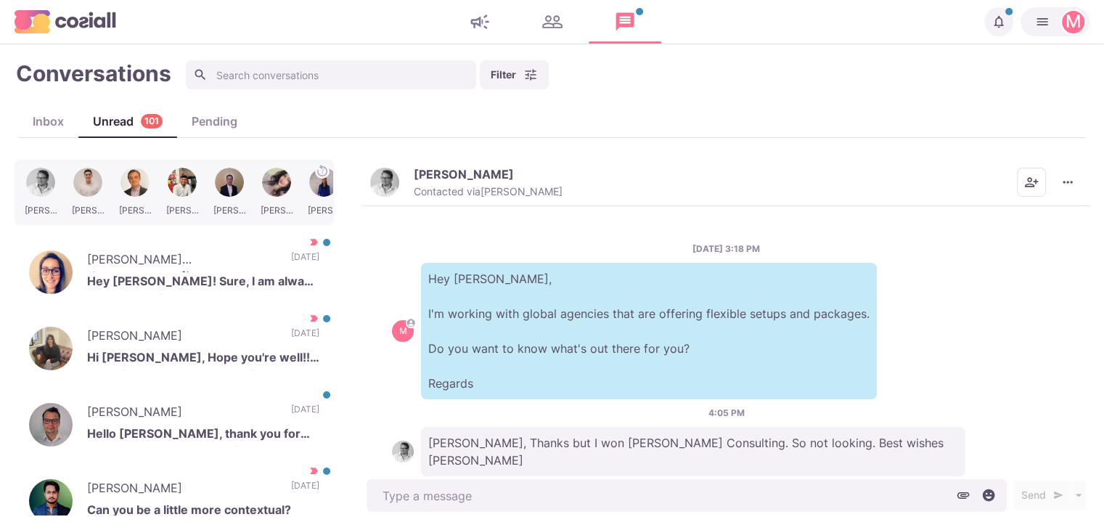
scroll to position [20, 0]
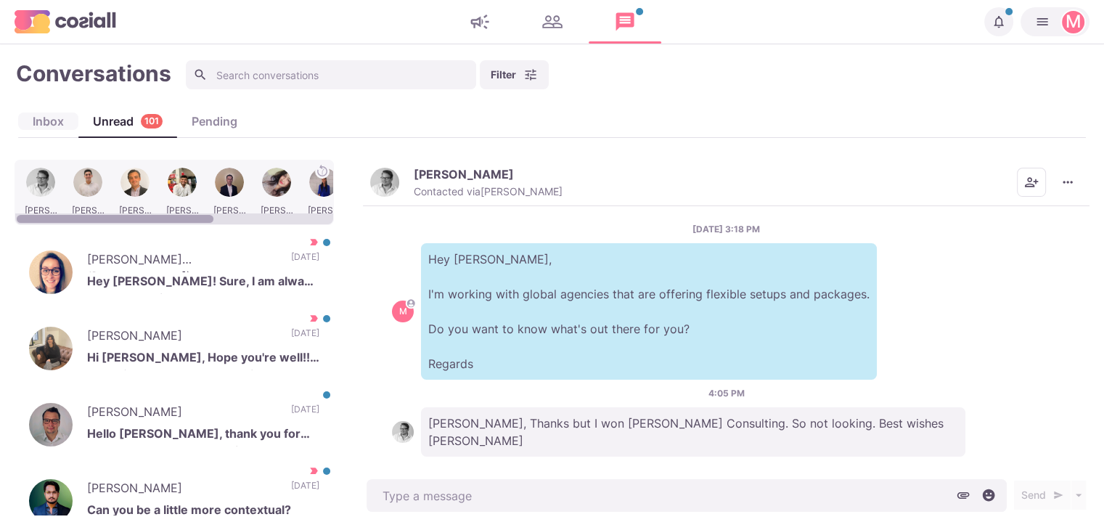
click at [37, 115] on div "Inbox" at bounding box center [48, 120] width 60 height 17
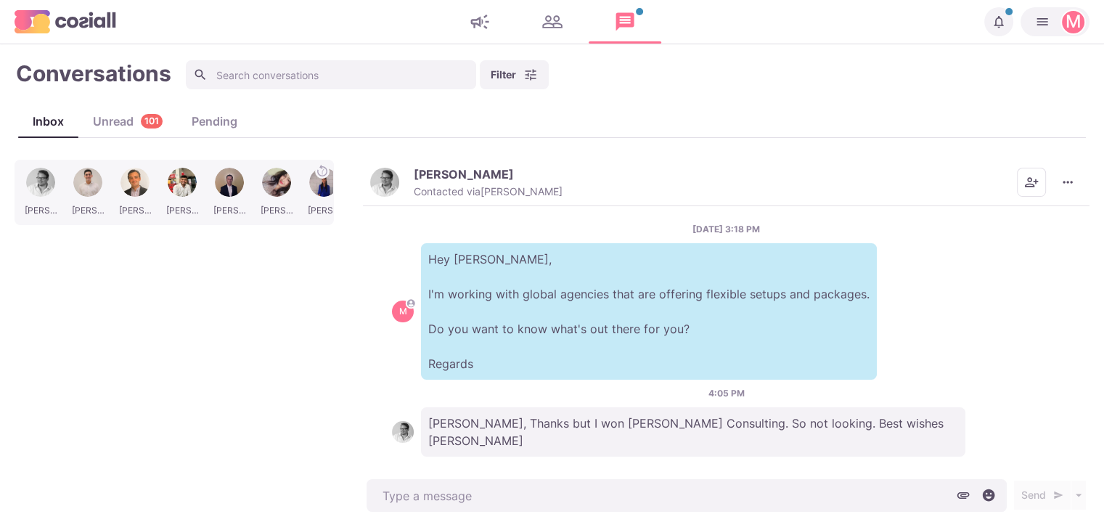
click at [269, 93] on div "Conversations Filter Status Campaign Contact Mark conversations as important wh…" at bounding box center [552, 287] width 1075 height 456
type textarea "x"
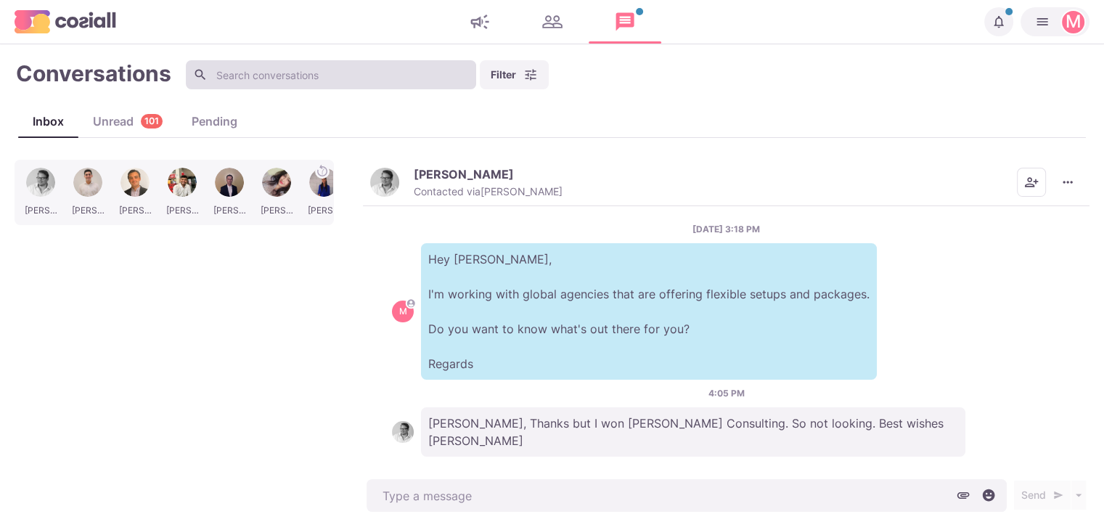
click at [260, 73] on input at bounding box center [331, 74] width 290 height 29
type input "le"
type textarea "x"
type input "lee howards"
click at [259, 76] on input "lee howards" at bounding box center [331, 74] width 290 height 29
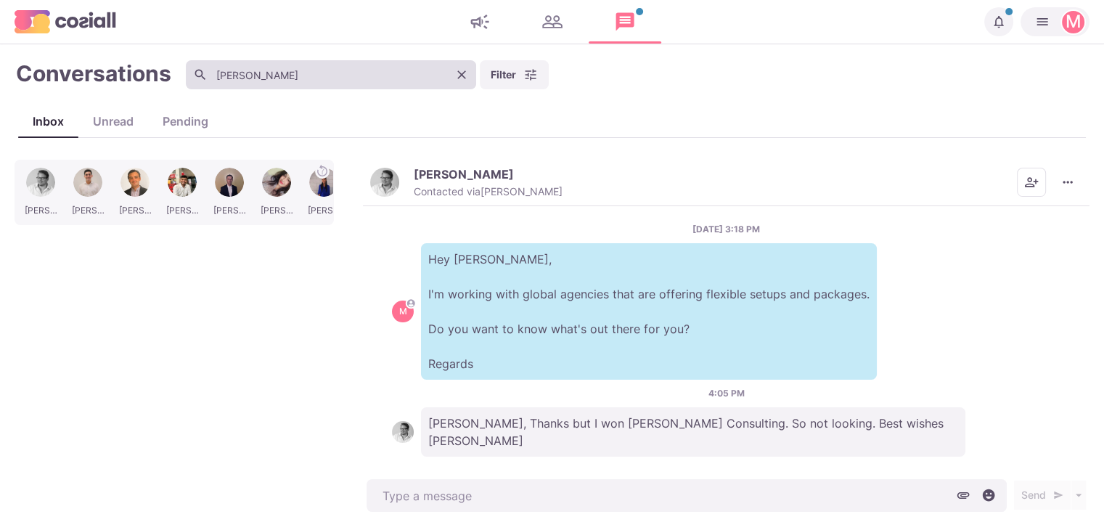
drag, startPoint x: 259, startPoint y: 76, endPoint x: 279, endPoint y: 77, distance: 19.6
click at [279, 77] on input "lee howards" at bounding box center [331, 74] width 290 height 29
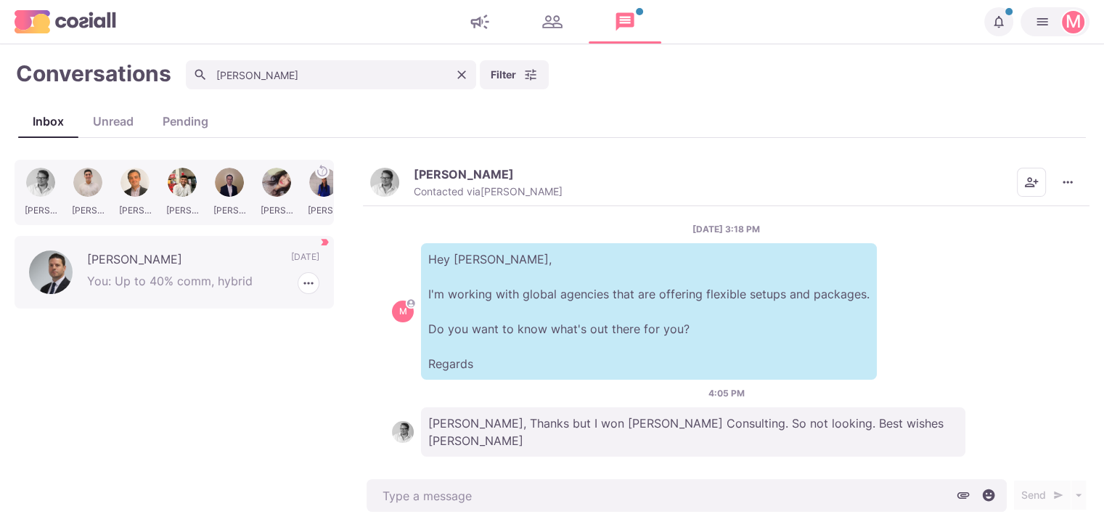
click at [242, 272] on p "You: Up to 40% comm, hybrid" at bounding box center [203, 283] width 232 height 22
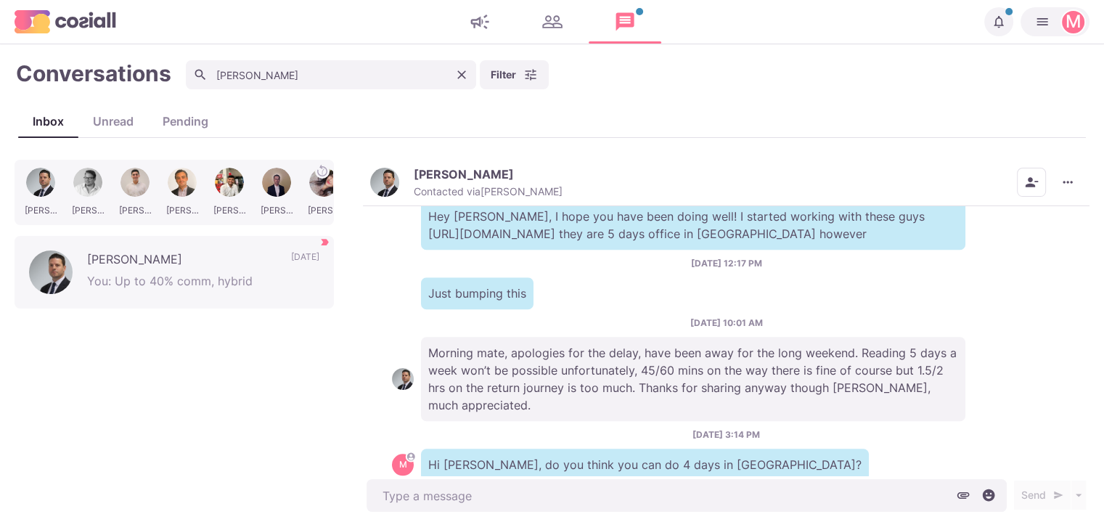
scroll to position [1236, 0]
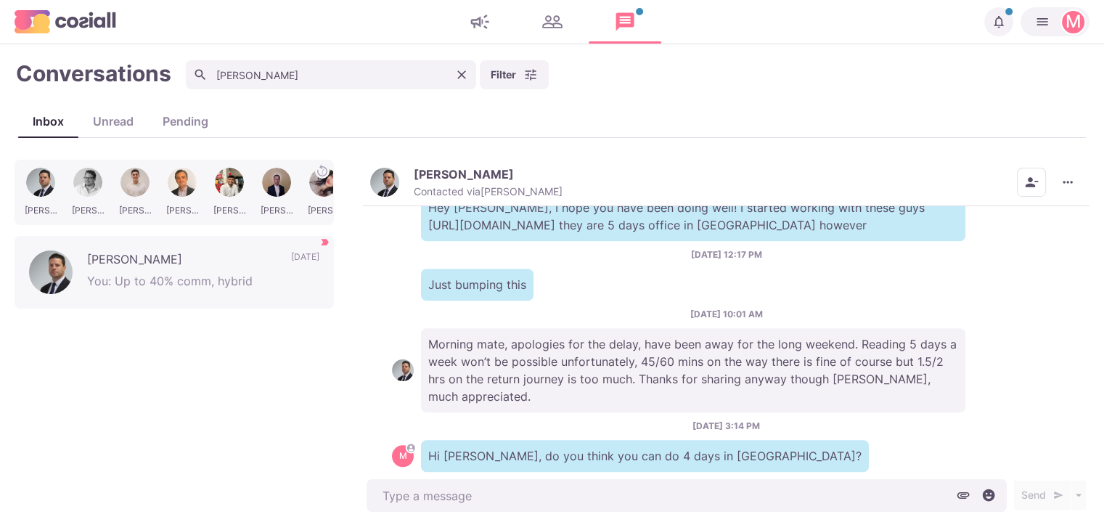
drag, startPoint x: 1080, startPoint y: 411, endPoint x: 1092, endPoint y: 412, distance: 11.6
click at [1096, 411] on div "Conversations lee howards Filter Status Campaign Contact Mark conversations as …" at bounding box center [552, 287] width 1104 height 456
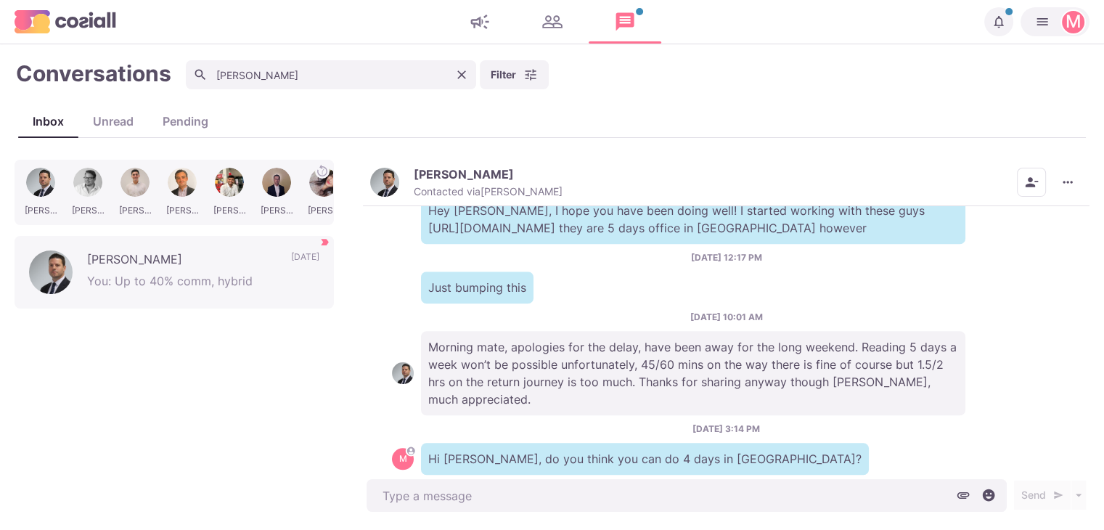
scroll to position [1220, 0]
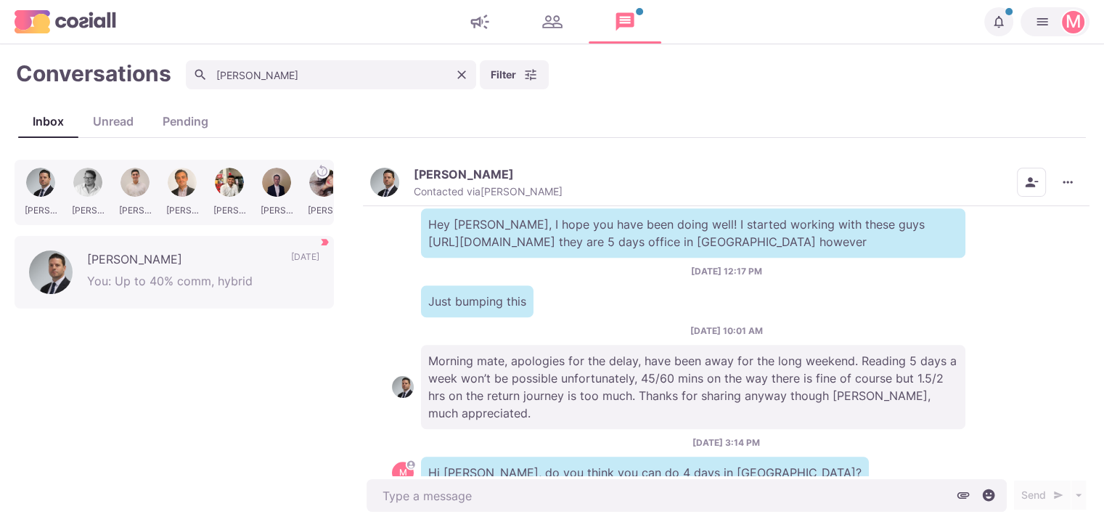
drag, startPoint x: 1092, startPoint y: 395, endPoint x: 1089, endPoint y: 379, distance: 16.9
click at [1089, 379] on div "Conversations lee howards Filter Status Campaign Contact Mark conversations as …" at bounding box center [552, 287] width 1104 height 456
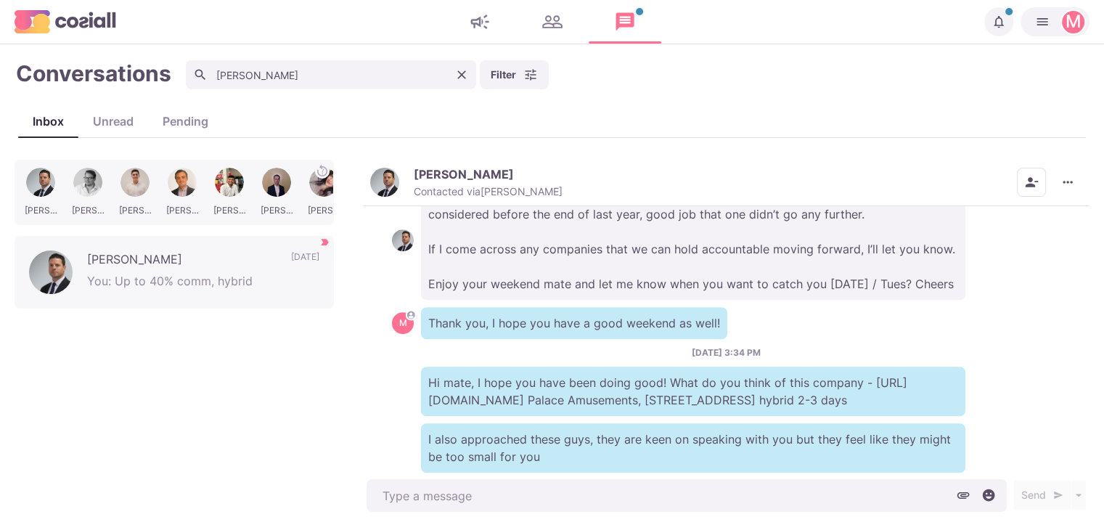
scroll to position [980, 0]
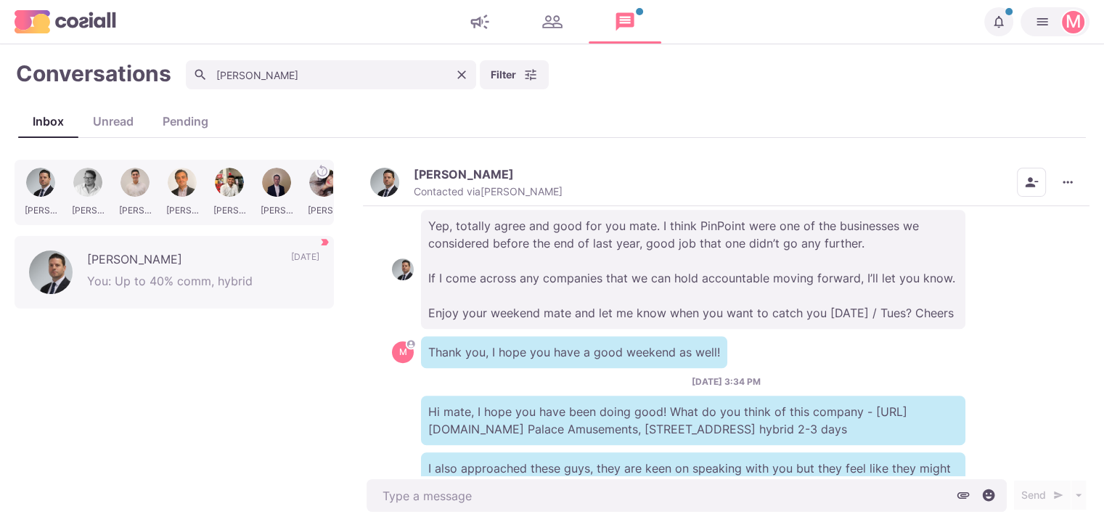
click at [1091, 213] on div "Conversations lee howards Filter Status Campaign Contact Mark conversations as …" at bounding box center [552, 287] width 1104 height 456
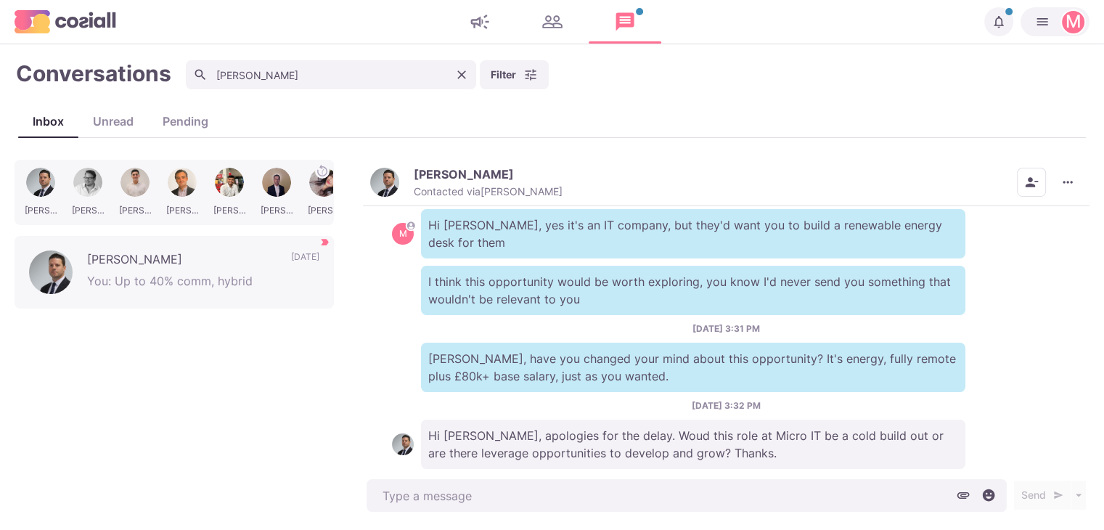
scroll to position [240, 0]
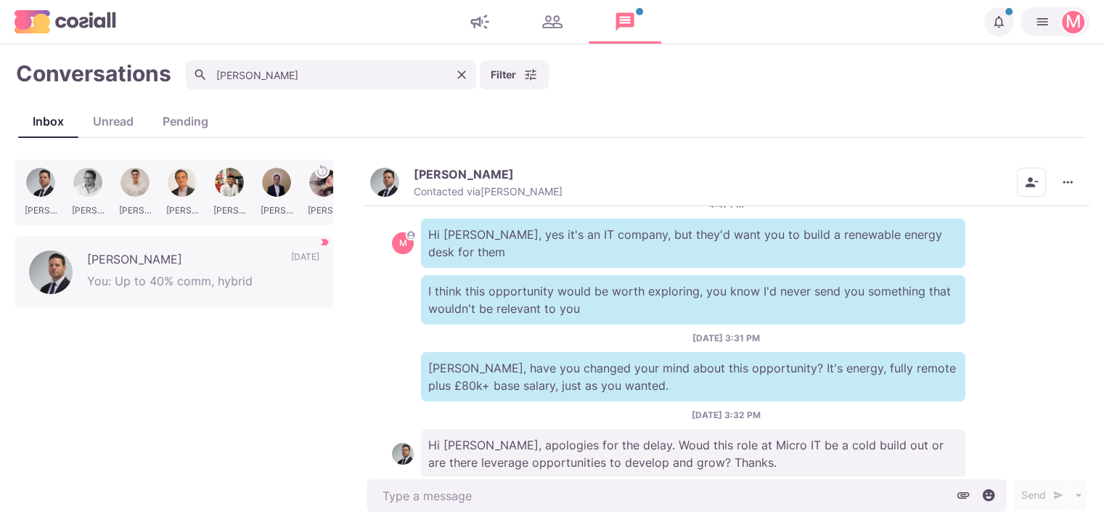
drag, startPoint x: 1077, startPoint y: 210, endPoint x: 1091, endPoint y: 218, distance: 16.9
click at [1091, 218] on div "Conversations lee howards Filter Status Campaign Contact Mark conversations as …" at bounding box center [552, 287] width 1104 height 456
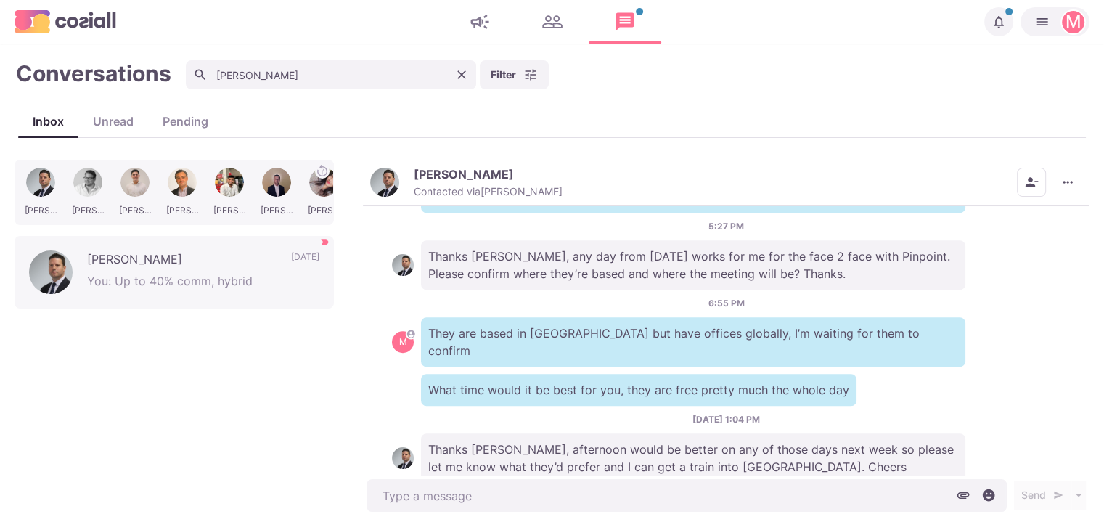
scroll to position [0, 0]
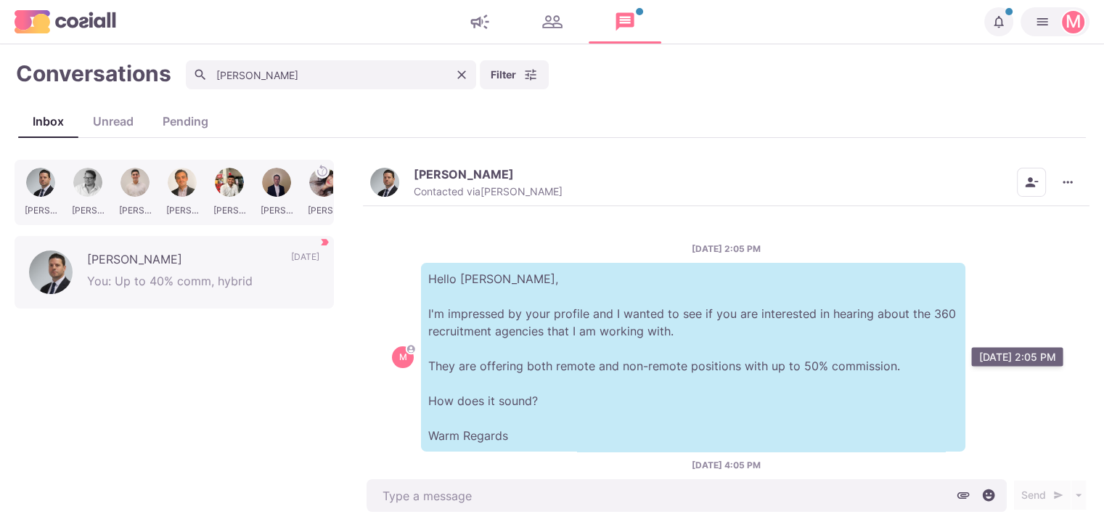
click at [787, 411] on p "Hello Lee, I'm impressed by your profile and I wanted to see if you are interes…" at bounding box center [693, 357] width 544 height 189
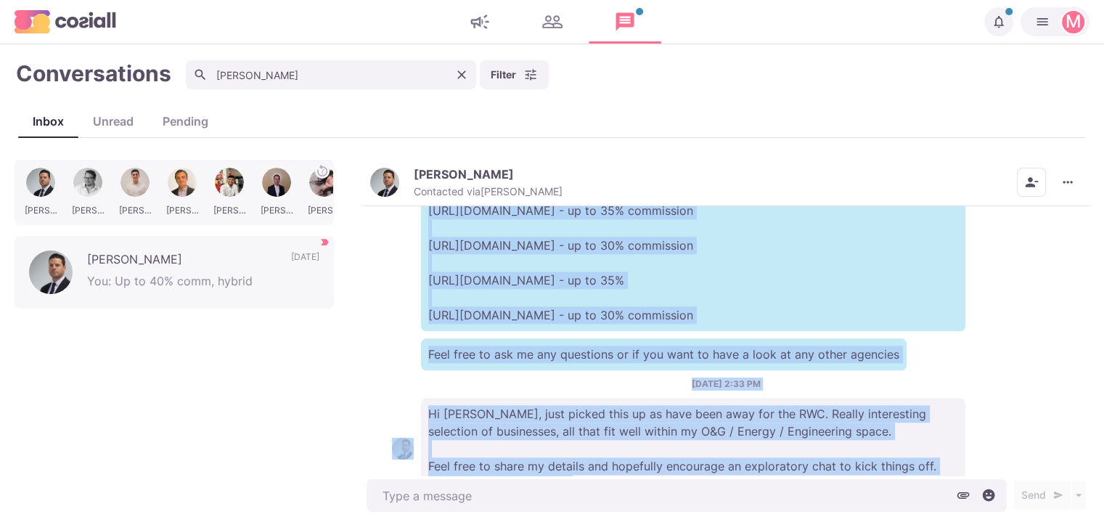
scroll to position [2484, 0]
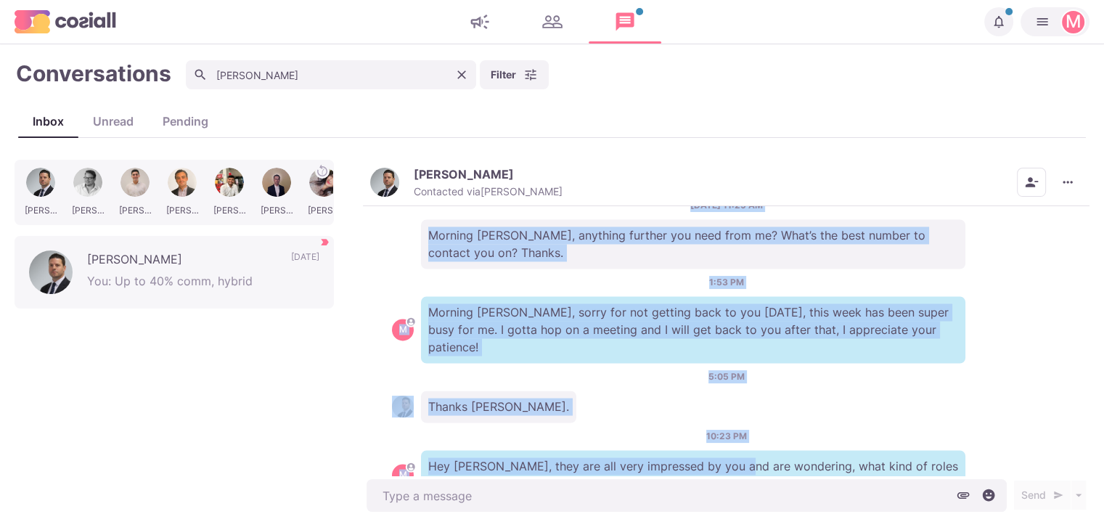
drag, startPoint x: 792, startPoint y: 286, endPoint x: 739, endPoint y: 352, distance: 84.2
click at [739, 352] on div "5/23/2023, 2:05 PM M Hello Lee, I'm impressed by your profile and I wanted to s…" at bounding box center [726, 340] width 726 height 269
click at [739, 450] on p "Hey Lee, they are all very impressed by you and are wondering, what kind of rol…" at bounding box center [693, 474] width 544 height 49
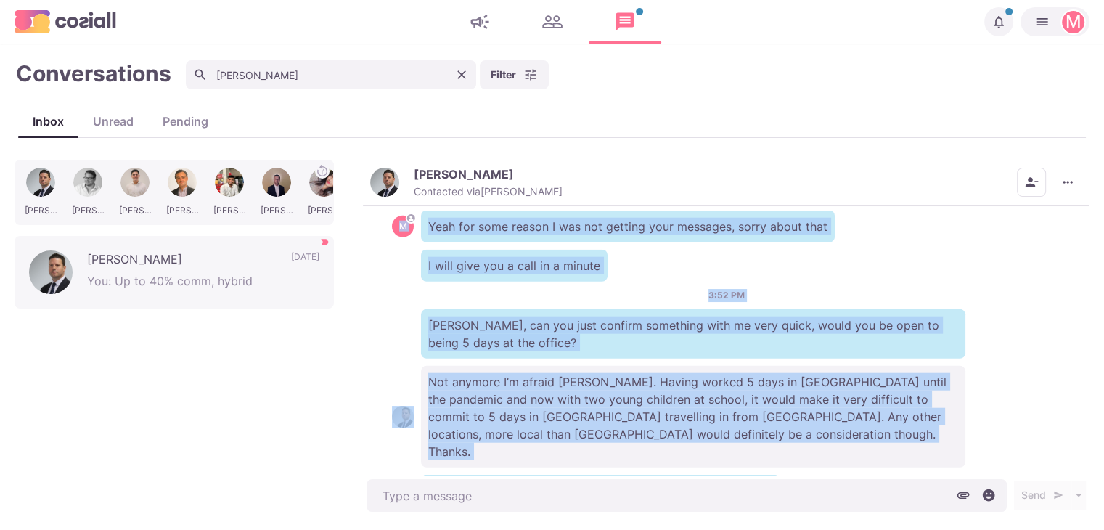
scroll to position [3836, 0]
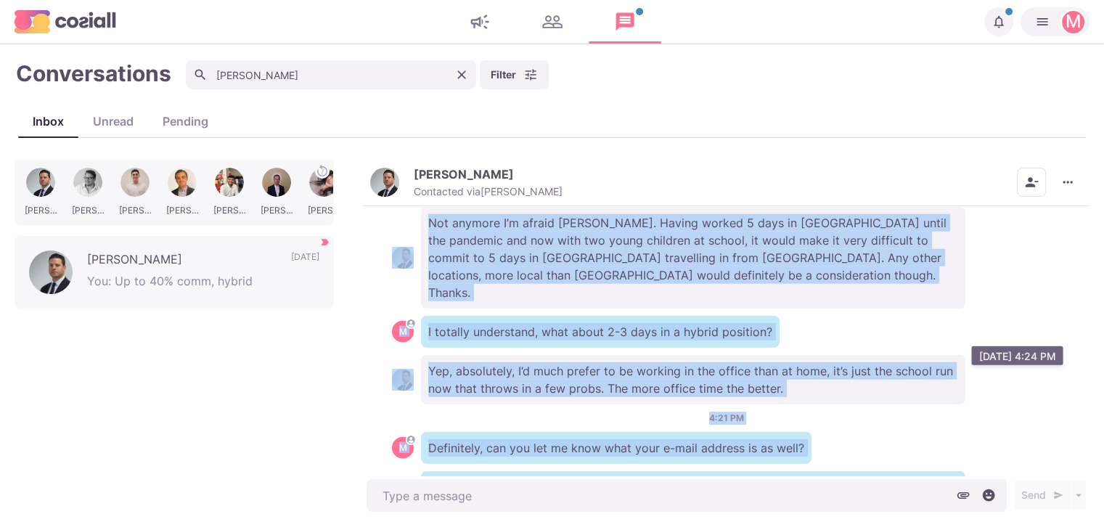
drag, startPoint x: 773, startPoint y: 297, endPoint x: 731, endPoint y: 342, distance: 62.1
click at [731, 342] on div "5/23/2023, 2:05 PM M Hello Lee, I'm impressed by your profile and I wanted to s…" at bounding box center [726, 340] width 726 height 269
click at [732, 471] on p "Also, they are asking me if you have non-compete, even if you do have it, would…" at bounding box center [693, 495] width 544 height 49
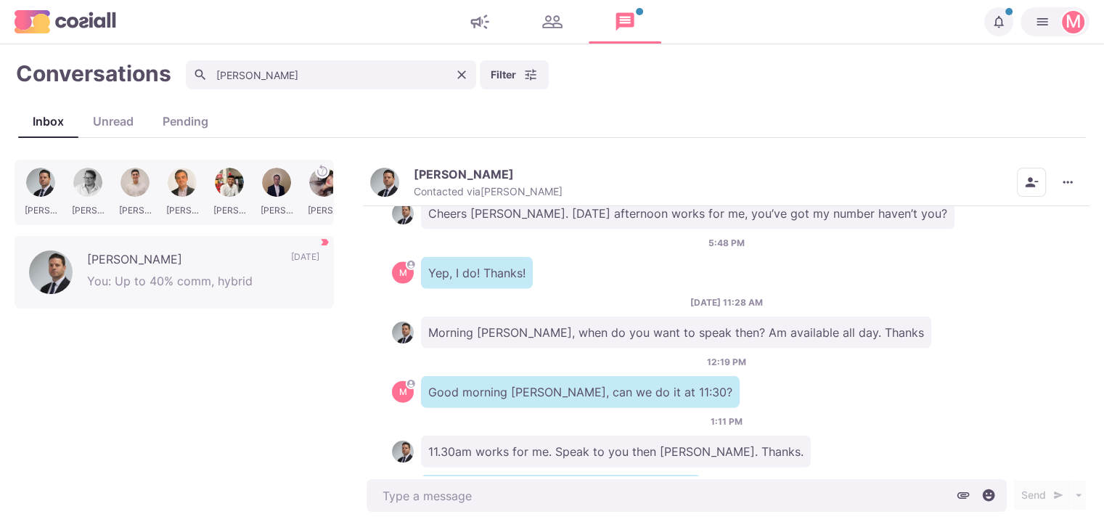
scroll to position [0, 0]
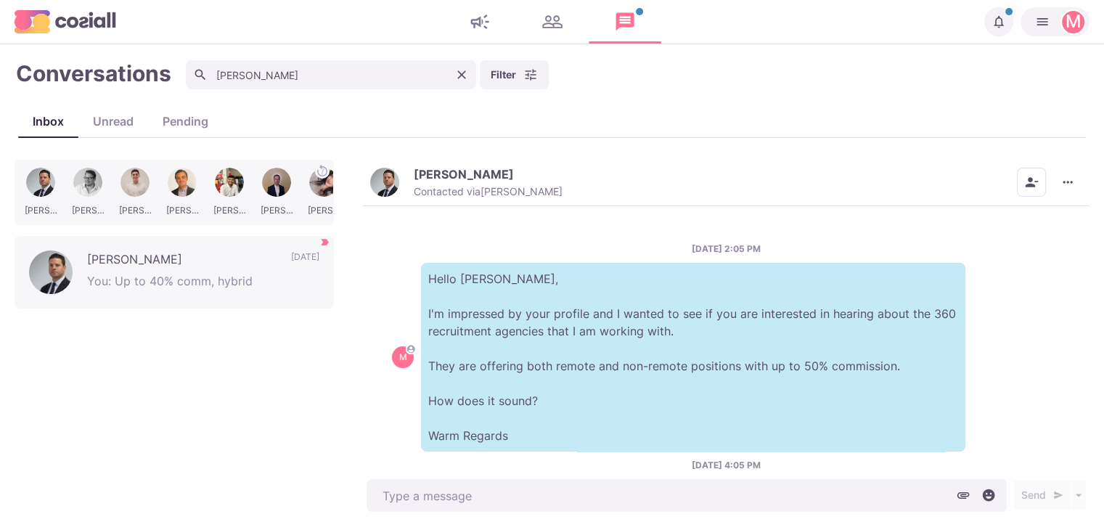
click at [451, 64] on div at bounding box center [461, 74] width 29 height 29
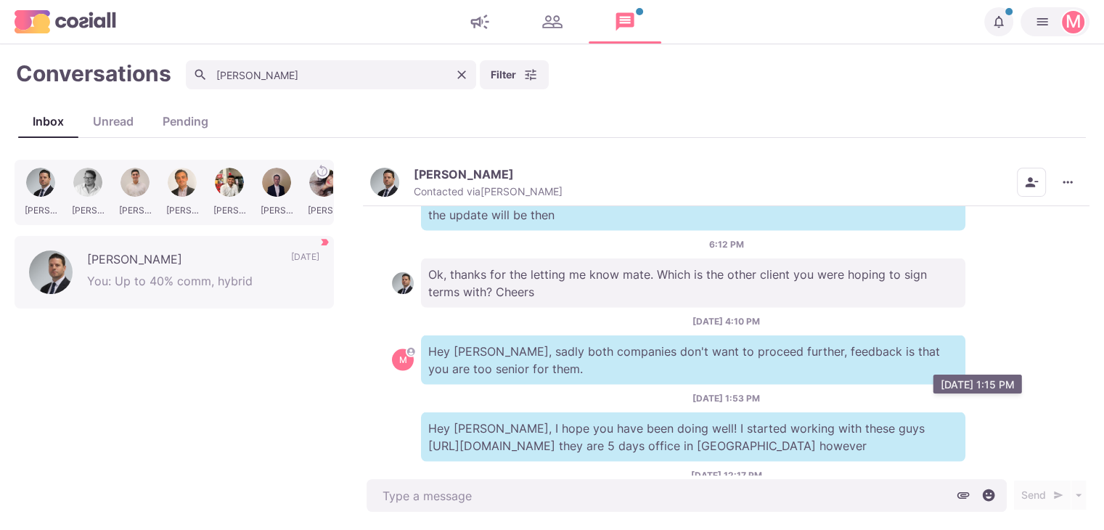
type textarea "x"
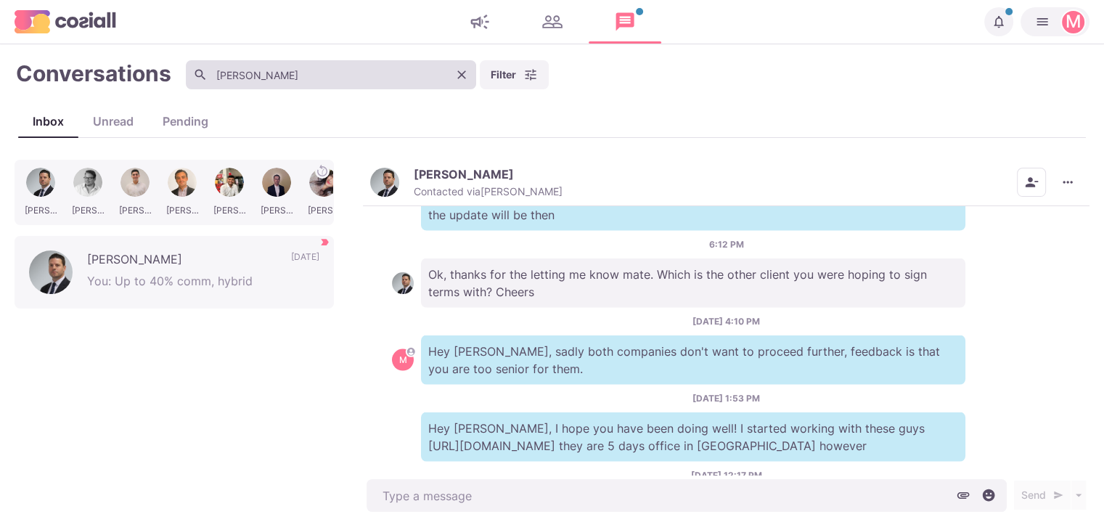
click at [469, 75] on button "Clear" at bounding box center [462, 75] width 22 height 22
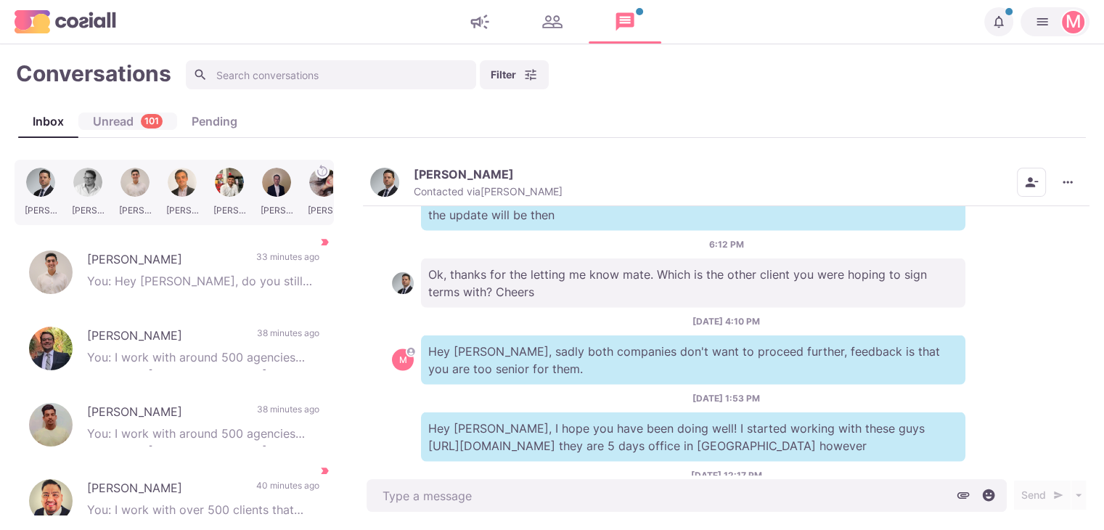
click at [111, 120] on div "Unread 101" at bounding box center [127, 120] width 99 height 17
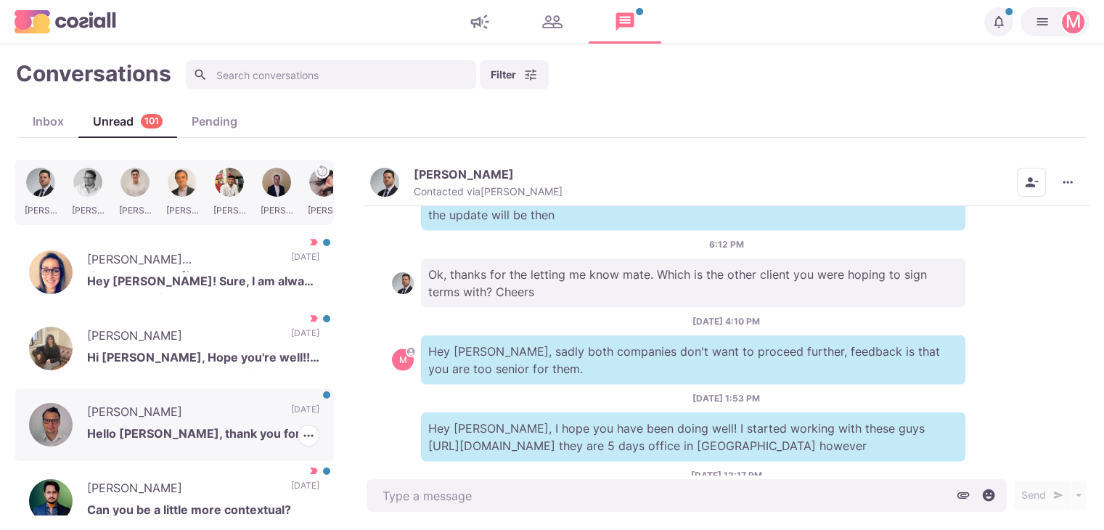
click at [208, 434] on p "Hello [PERSON_NAME], thank you for the message. I'm not looking to move right n…" at bounding box center [203, 435] width 232 height 22
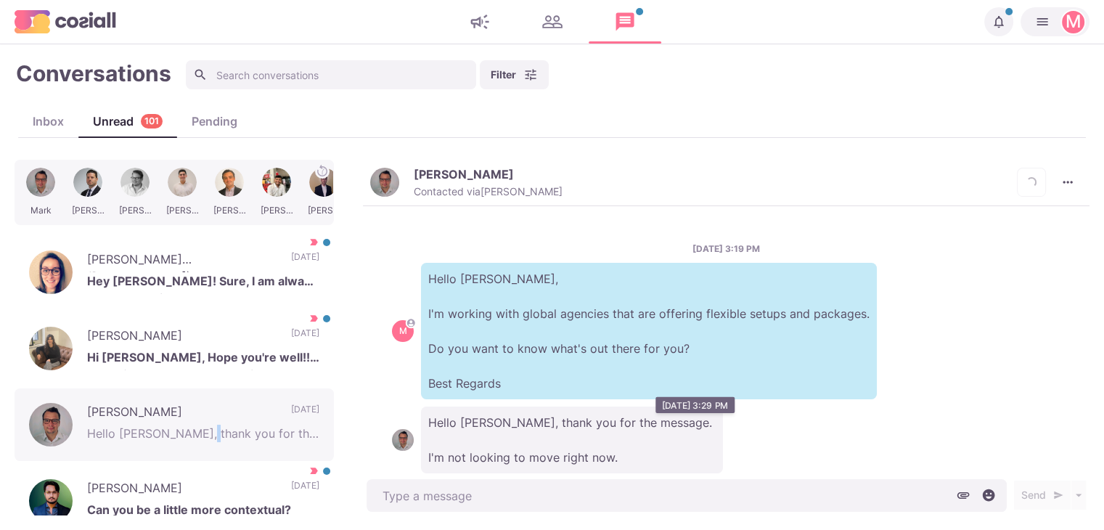
scroll to position [34, 0]
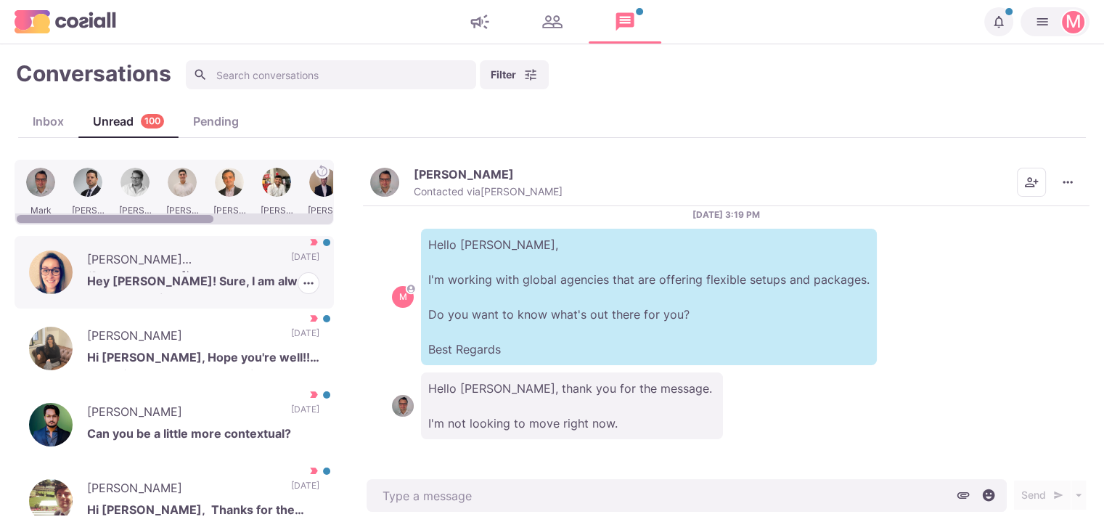
drag, startPoint x: 267, startPoint y: 264, endPoint x: 284, endPoint y: 274, distance: 19.2
click at [291, 266] on p "[DATE]" at bounding box center [305, 261] width 28 height 22
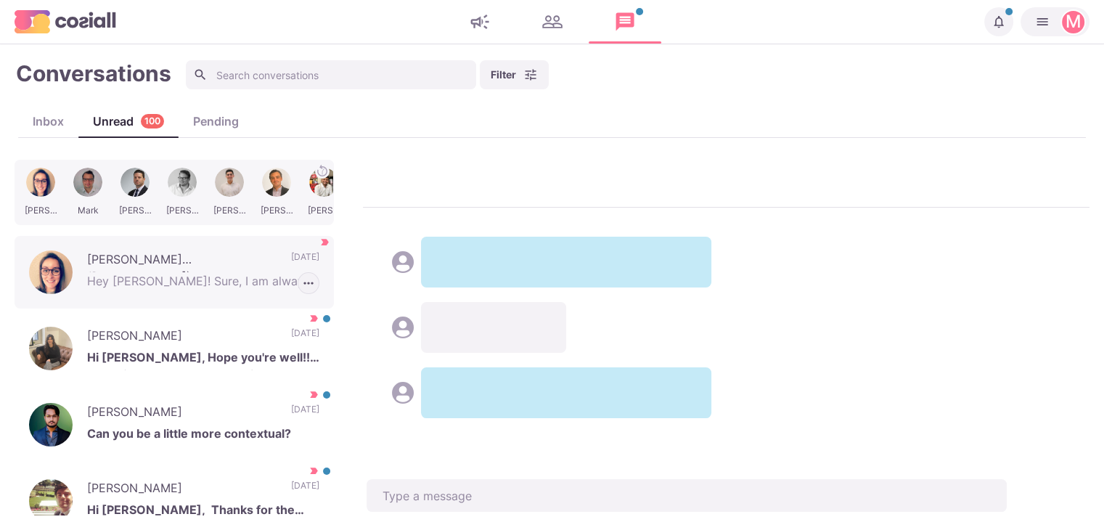
click at [306, 280] on button "button" at bounding box center [308, 283] width 22 height 22
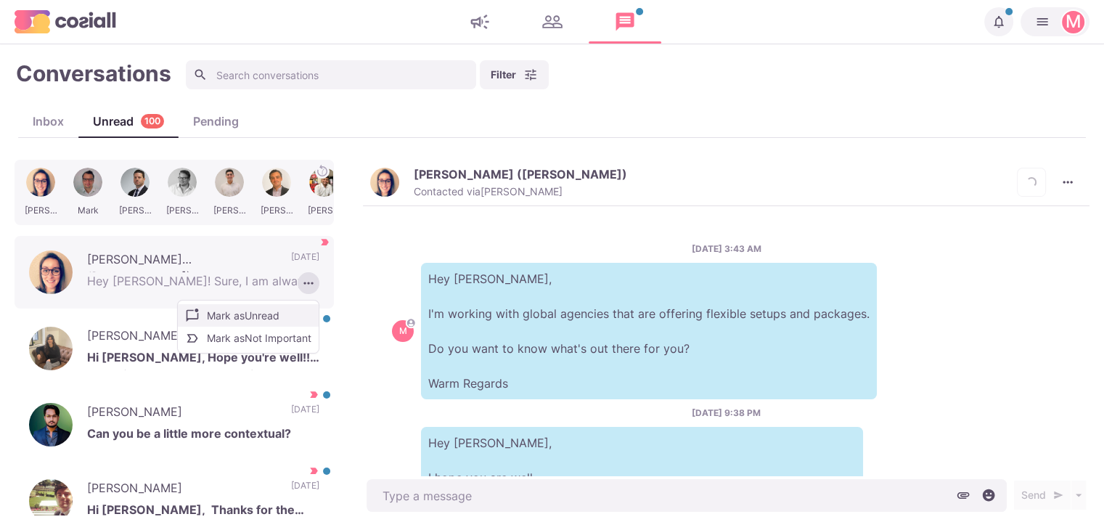
scroll to position [348, 0]
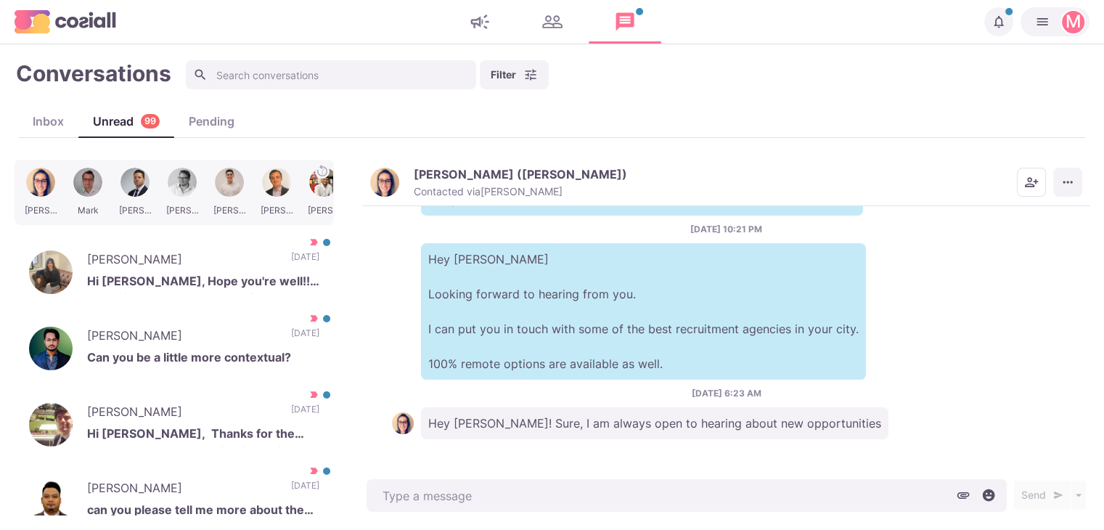
click at [1059, 178] on button "More menu" at bounding box center [1067, 182] width 29 height 29
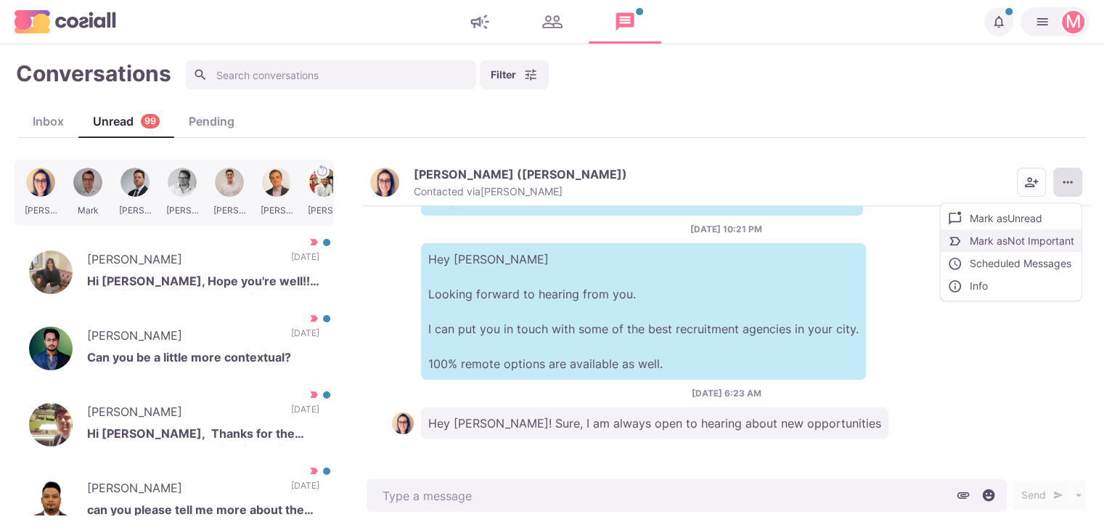
click at [1048, 230] on button "Mark as Not Important" at bounding box center [1010, 240] width 141 height 22
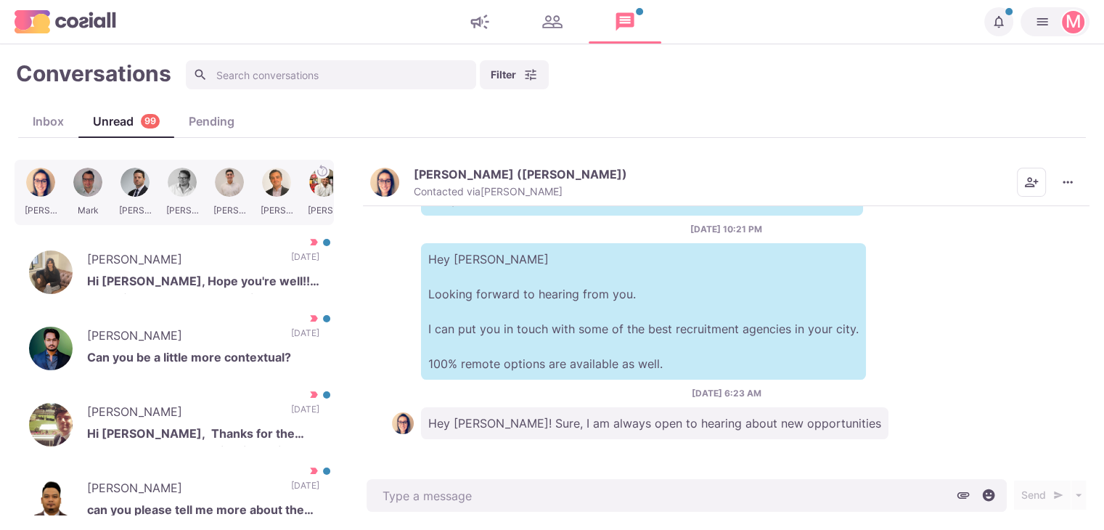
click at [403, 191] on button "Casey Brewer (Dalman) Contacted via Jacob Moss" at bounding box center [498, 182] width 257 height 31
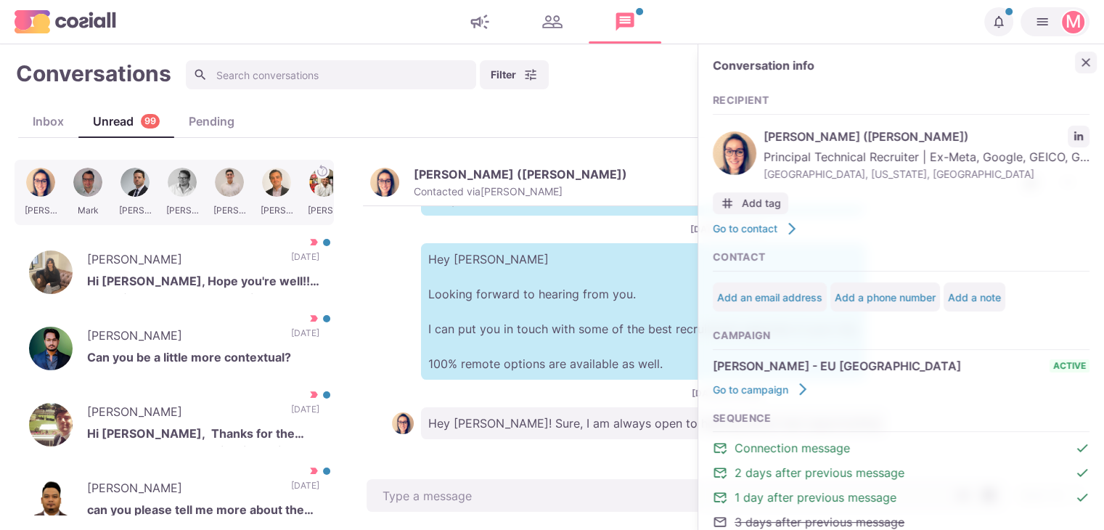
click at [1078, 69] on icon "Close" at bounding box center [1085, 62] width 15 height 15
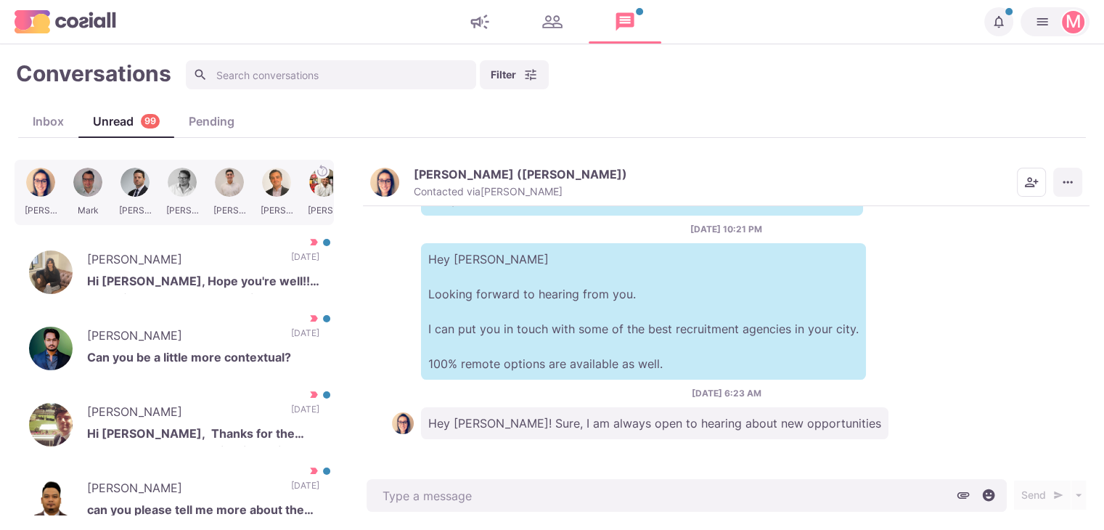
click at [1072, 176] on icon "More menu" at bounding box center [1067, 182] width 15 height 15
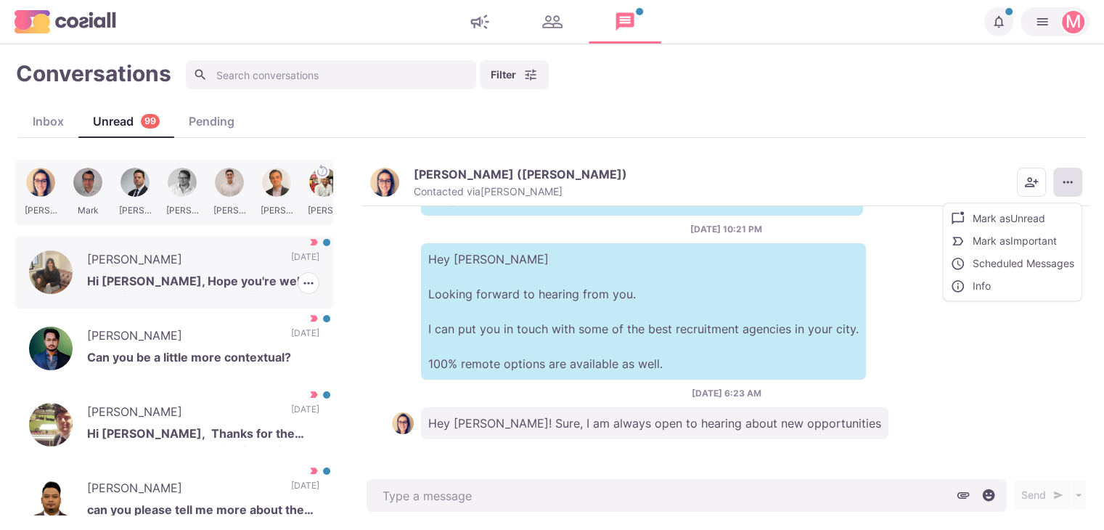
click at [299, 245] on div "Iria Becerra Quintana Hi Sam, Hope you're well!! To be fully honest - I'm plann…" at bounding box center [174, 272] width 319 height 73
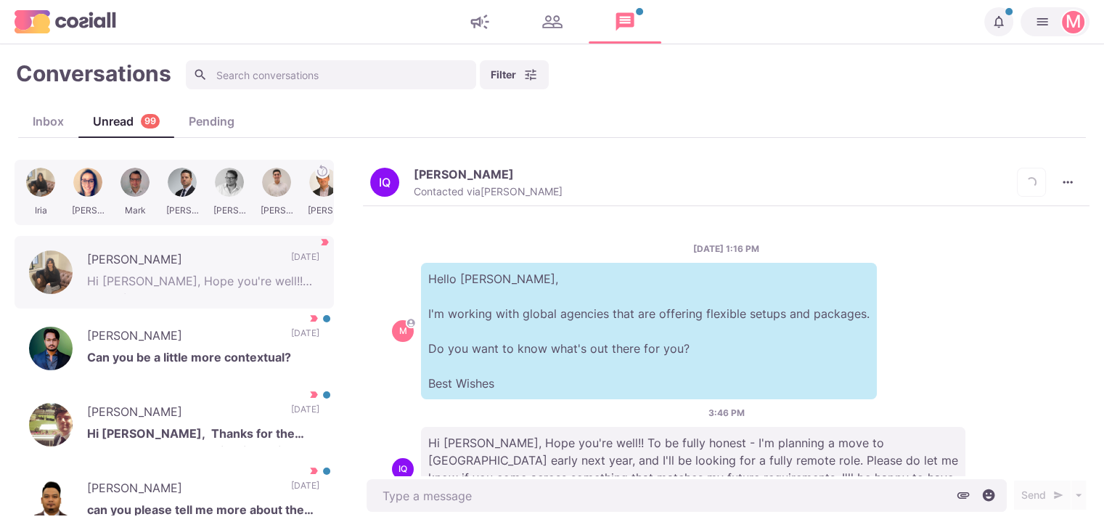
scroll to position [54, 0]
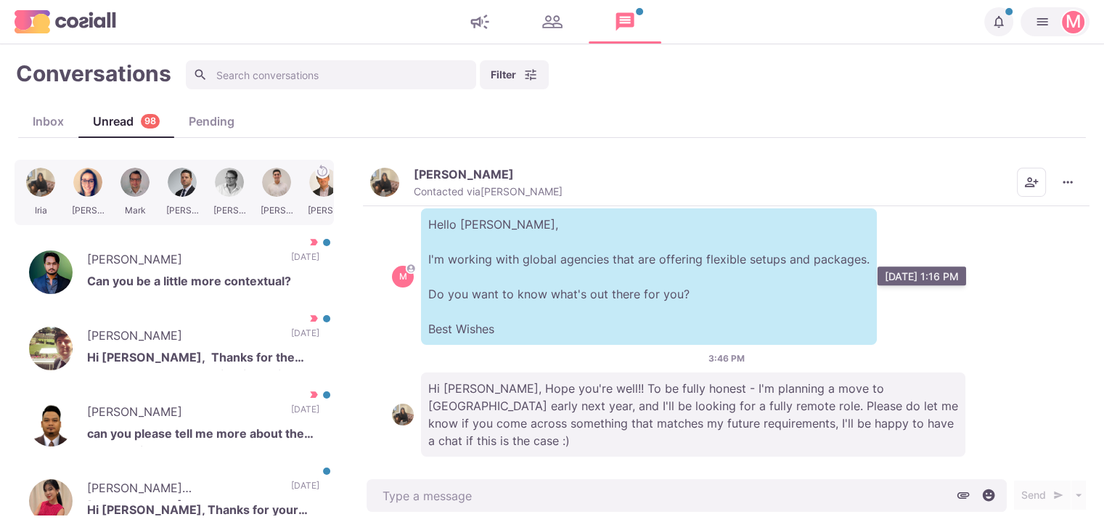
click at [854, 322] on p "Hello Iria, I'm working with global agencies that are offering flexible setups …" at bounding box center [649, 276] width 456 height 136
click at [855, 389] on p "Hi [PERSON_NAME], Hope you're well!! To be fully honest - I'm planning a move t…" at bounding box center [693, 414] width 544 height 84
click at [1077, 180] on button "More menu" at bounding box center [1067, 182] width 29 height 29
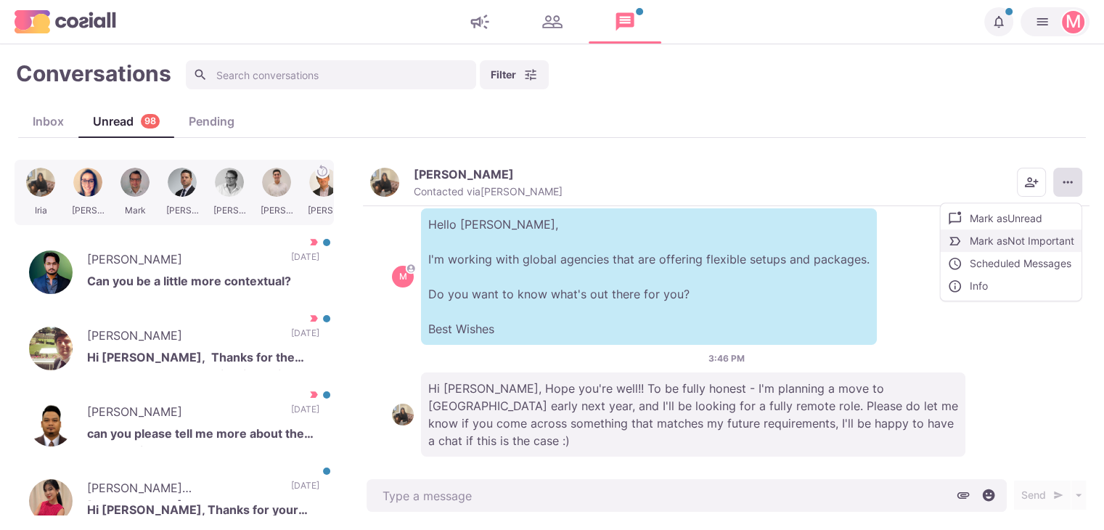
drag, startPoint x: 1056, startPoint y: 241, endPoint x: 1063, endPoint y: 235, distance: 9.3
click at [1063, 235] on button "Mark as Not Important" at bounding box center [1010, 240] width 141 height 22
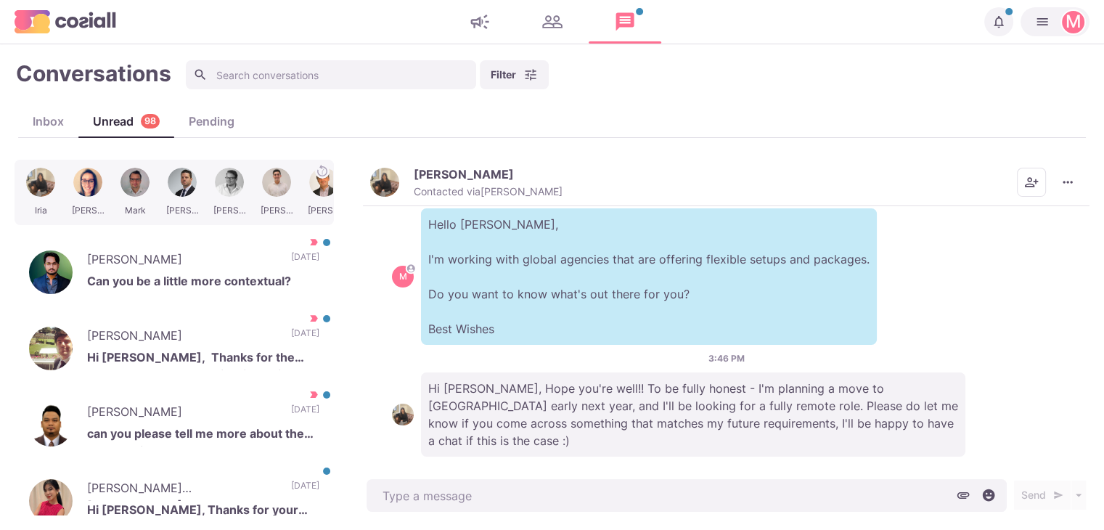
click at [1063, 235] on div "Iria Becerra Quintana Contacted via Sam Richardson Mark as Unread Mark as Impor…" at bounding box center [726, 338] width 726 height 356
click at [679, 419] on p "Hi [PERSON_NAME], Hope you're well!! To be fully honest - I'm planning a move t…" at bounding box center [693, 414] width 544 height 84
click at [654, 409] on p "Hi [PERSON_NAME], Hope you're well!! To be fully honest - I'm planning a move t…" at bounding box center [693, 414] width 544 height 84
click at [653, 409] on p "Hi [PERSON_NAME], Hope you're well!! To be fully honest - I'm planning a move t…" at bounding box center [693, 414] width 544 height 84
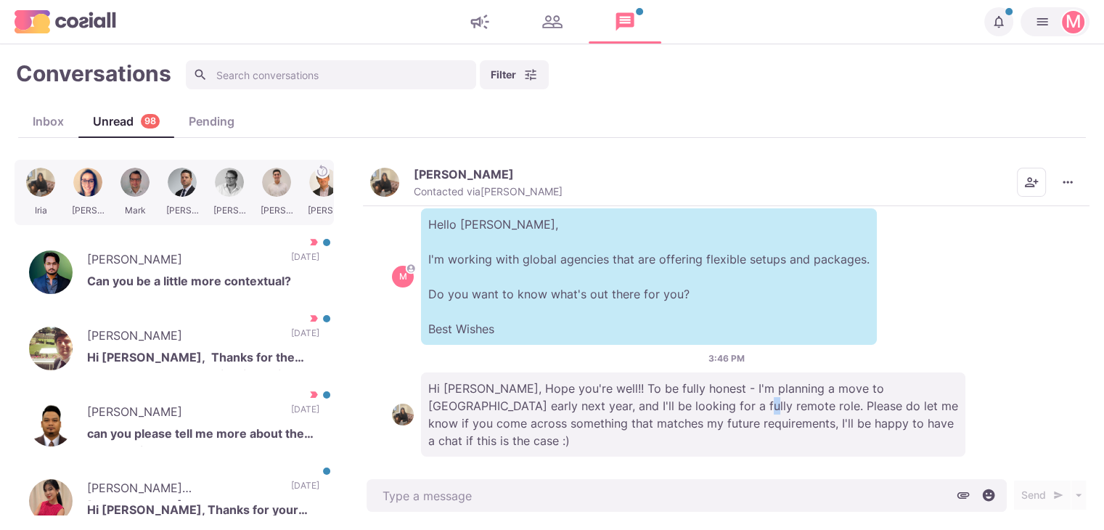
click at [652, 406] on p "Hi [PERSON_NAME], Hope you're well!! To be fully honest - I'm planning a move t…" at bounding box center [693, 414] width 544 height 84
click at [702, 456] on div "10/2/2025, 1:16 PM M Hello Iria, I'm working with global agencies that are offe…" at bounding box center [726, 340] width 726 height 269
click at [566, 381] on p "Hi [PERSON_NAME], Hope you're well!! To be fully honest - I'm planning a move t…" at bounding box center [693, 414] width 544 height 84
click at [382, 178] on img "button" at bounding box center [384, 182] width 29 height 29
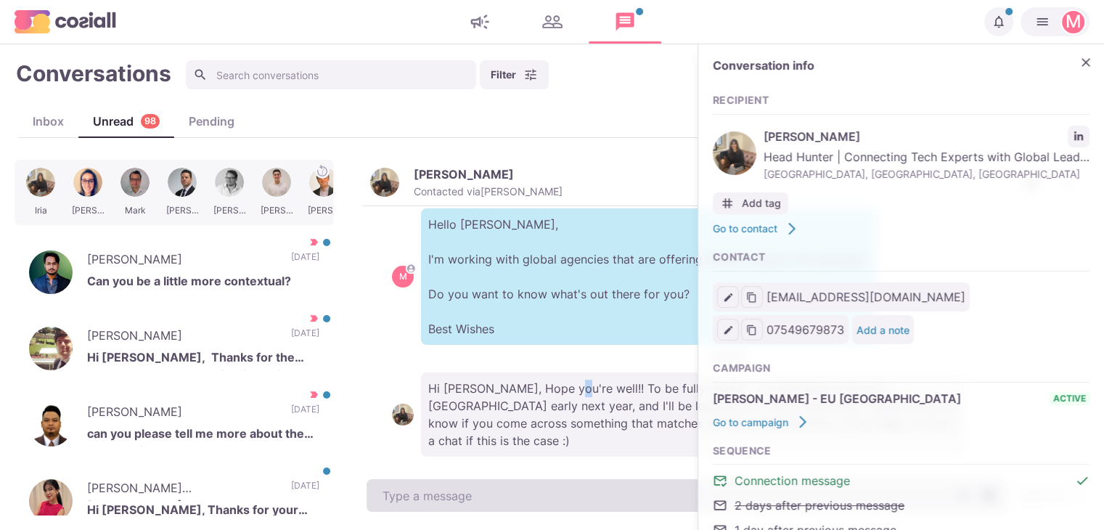
click at [489, 484] on textarea at bounding box center [686, 495] width 640 height 33
type textarea "x"
type textarea "W"
type textarea "x"
type textarea "Wh"
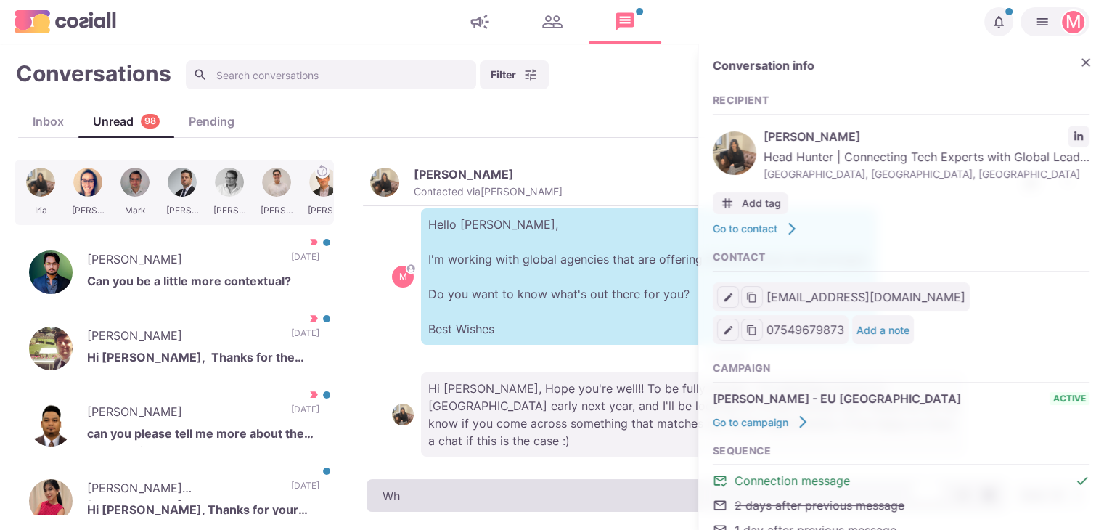
type textarea "x"
type textarea "Whe"
type textarea "x"
type textarea "Wher"
type textarea "x"
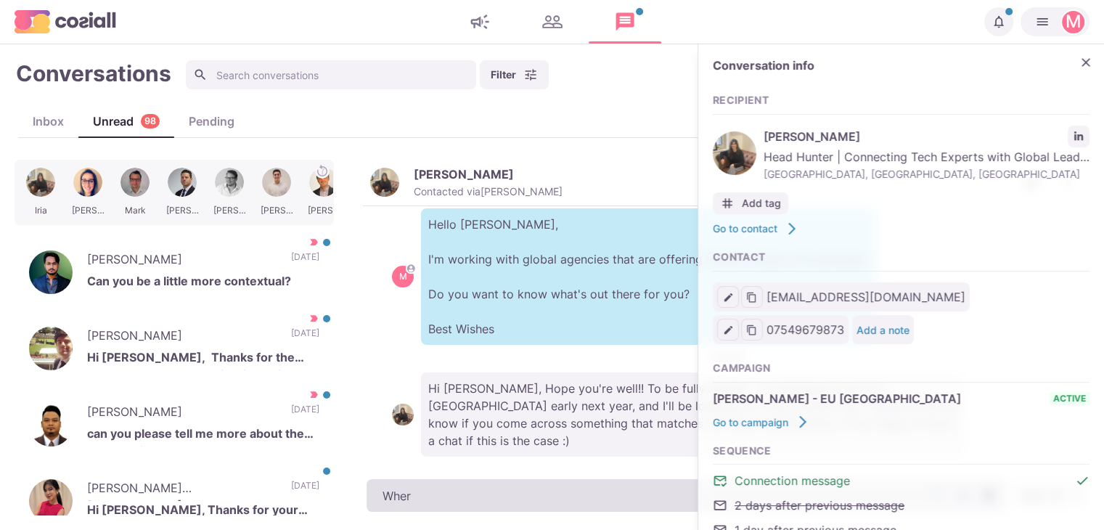
type textarea "Where"
type textarea "x"
type textarea "Wherea"
type textarea "x"
type textarea "Whereabo"
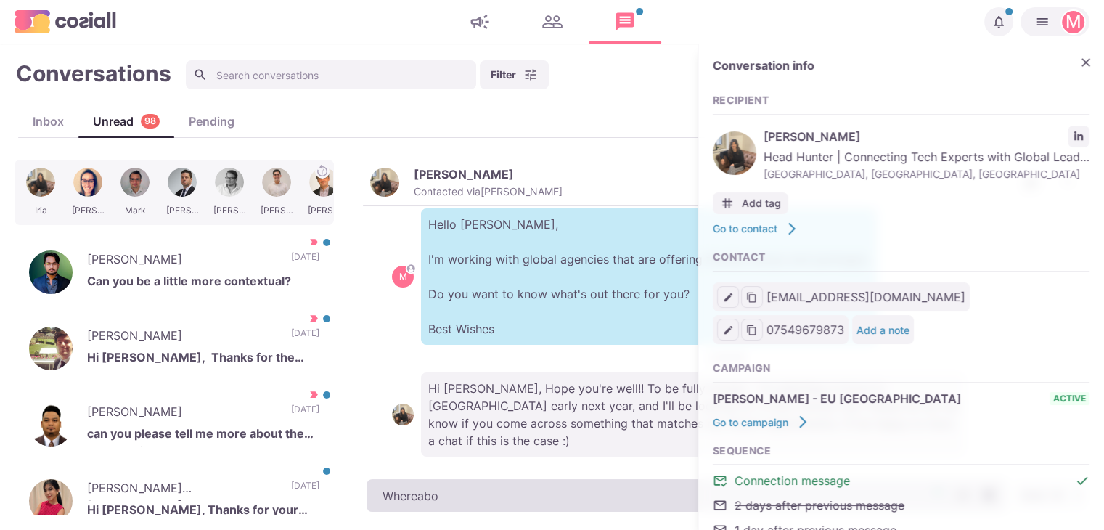
type textarea "x"
type textarea "Whereabou"
type textarea "x"
type textarea "Whereabout"
type textarea "x"
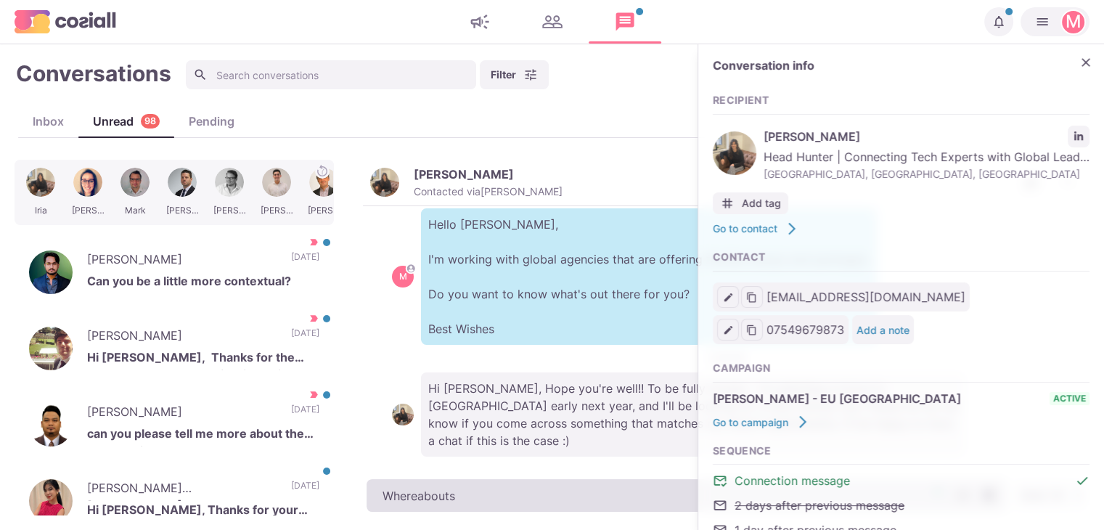
type textarea "Whereabouts"
type textarea "x"
type textarea "Whereabout"
type textarea "x"
type textarea "Whereabou"
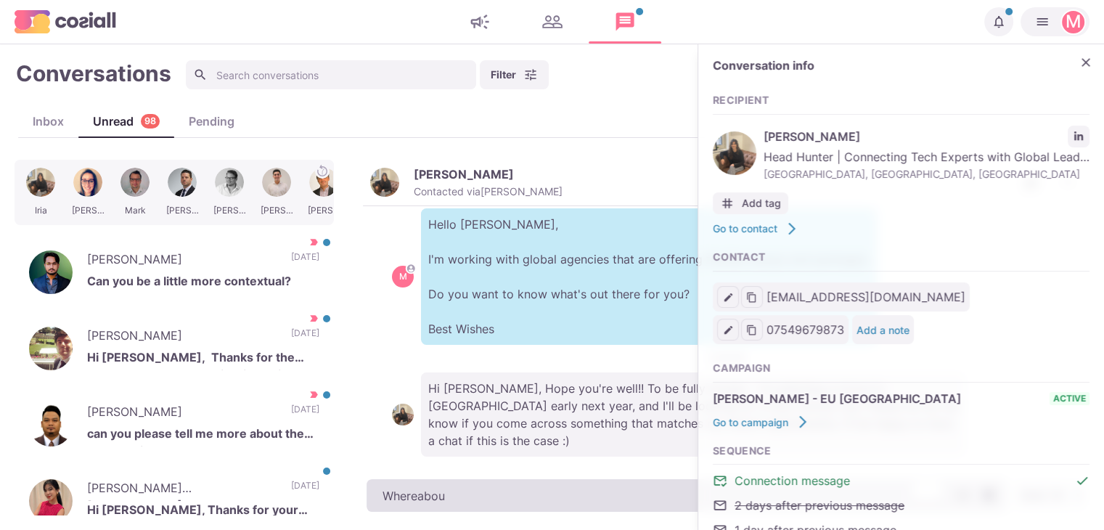
type textarea "x"
type textarea "Whereabo"
type textarea "x"
type textarea "Whereab"
type textarea "x"
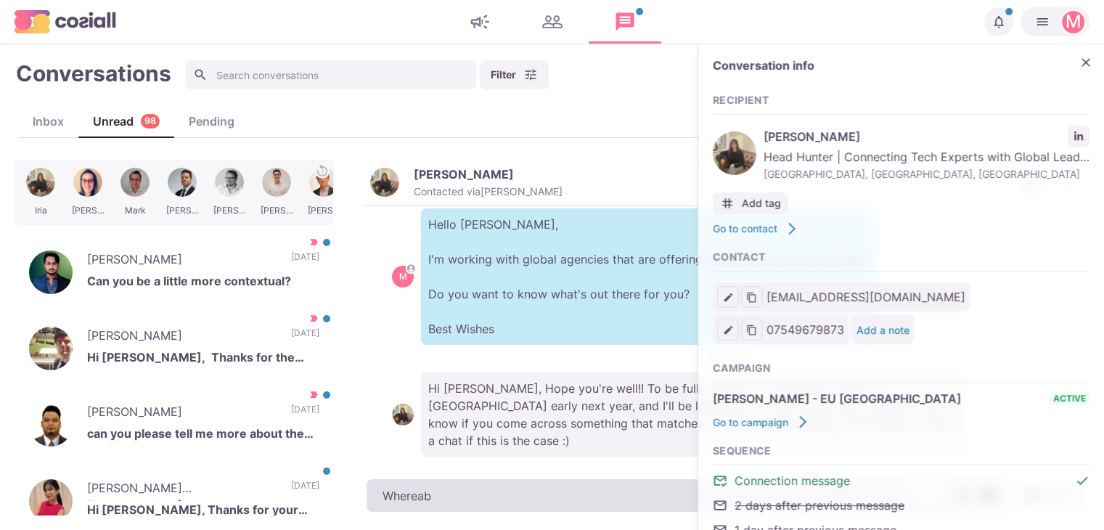
type textarea "Wherea"
type textarea "x"
type textarea "Where"
type textarea "x"
type textarea "Wher"
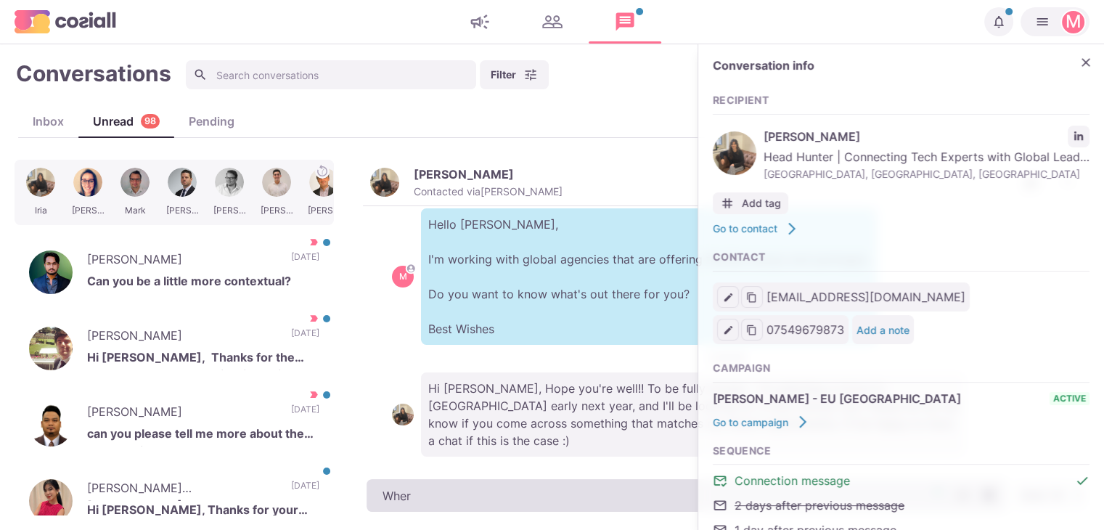
type textarea "x"
type textarea "Whe"
type textarea "x"
type textarea "Wh"
type textarea "x"
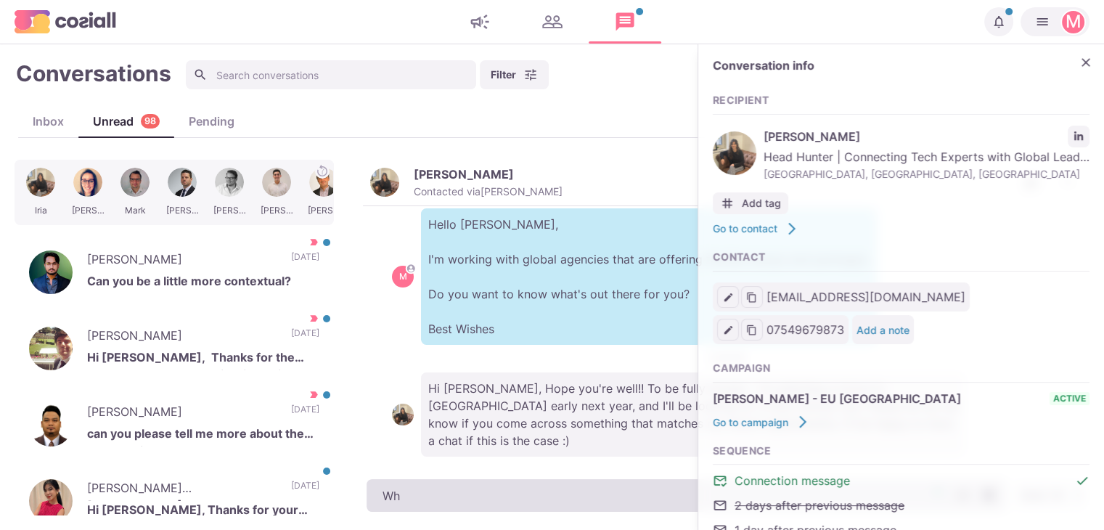
type textarea "W"
type textarea "x"
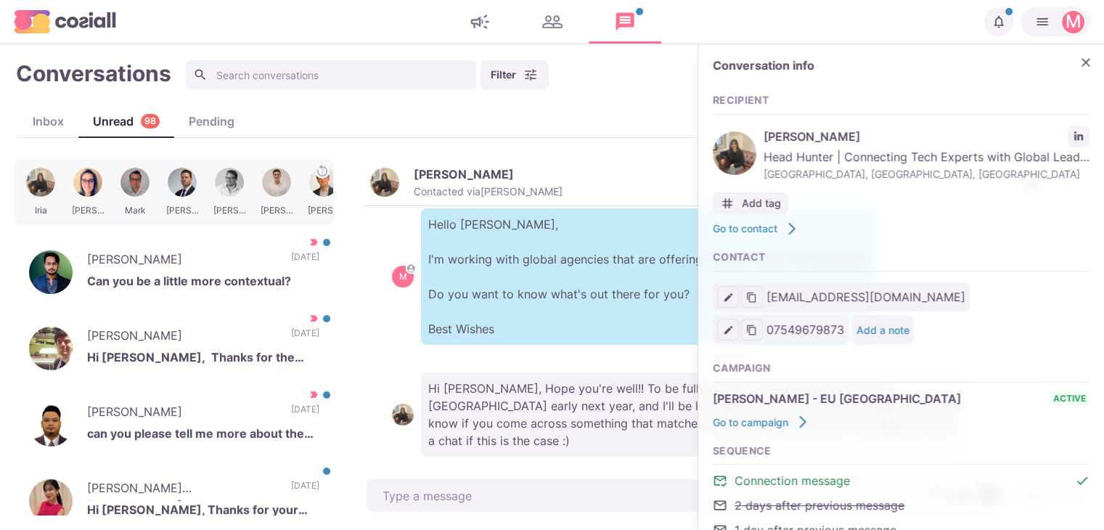
type textarea "x"
type textarea "W"
type textarea "x"
type textarea "Wh"
type textarea "x"
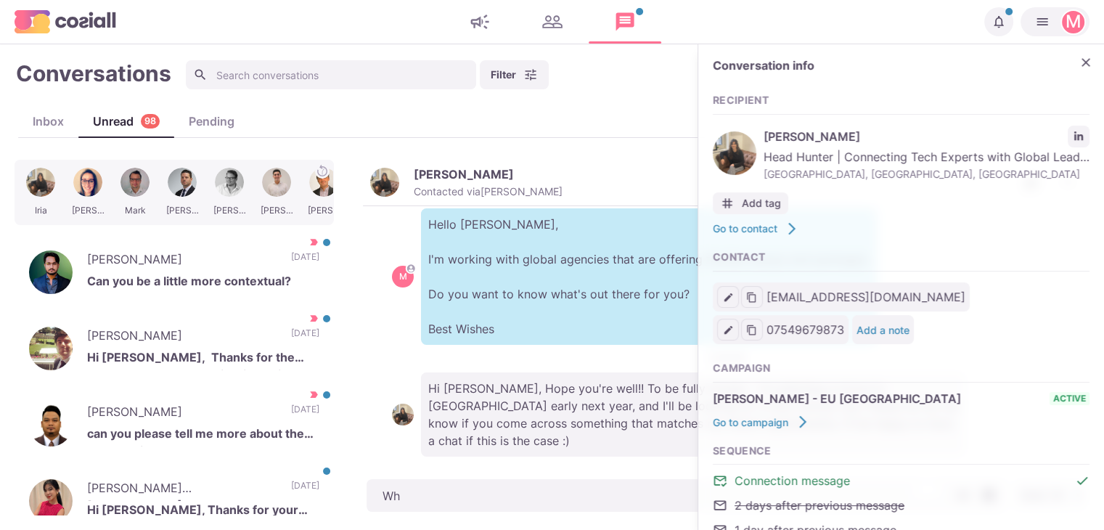
type textarea "Whe"
drag, startPoint x: 757, startPoint y: 131, endPoint x: 1062, endPoint y: 67, distance: 311.9
click at [1062, 67] on div "Conversation info Recipient Iria Becerra Quintana Head Hunter | Connecting Tech…" at bounding box center [901, 342] width 406 height 597
click at [1078, 59] on icon "Close" at bounding box center [1085, 62] width 15 height 15
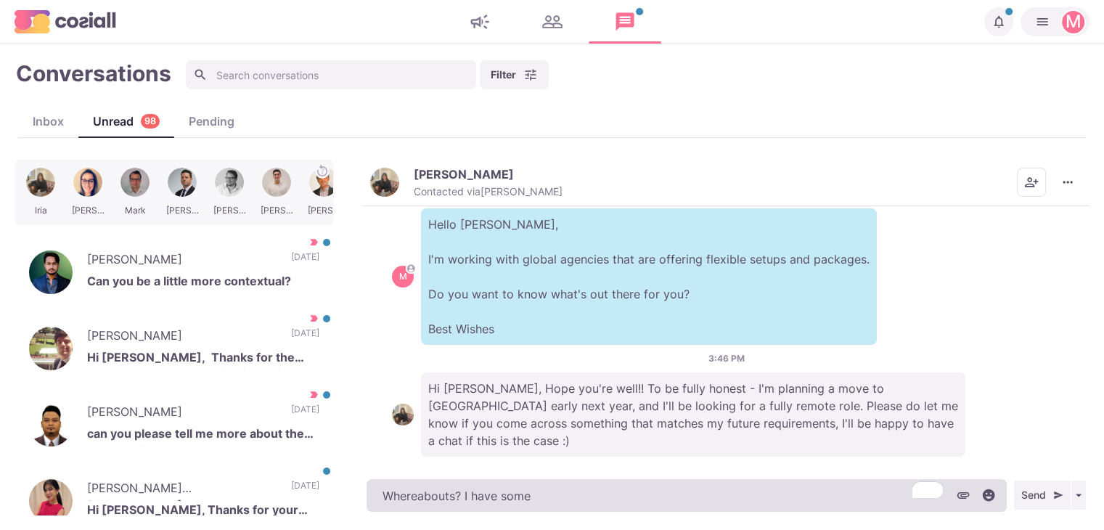
click at [579, 491] on textarea "Whereabouts? I have some" at bounding box center [686, 495] width 640 height 33
click at [612, 498] on textarea "Whereabouts? I have some." at bounding box center [686, 495] width 640 height 33
paste textarea "I work with over 500 clients that offer remote, hybrid, and non-remote position…"
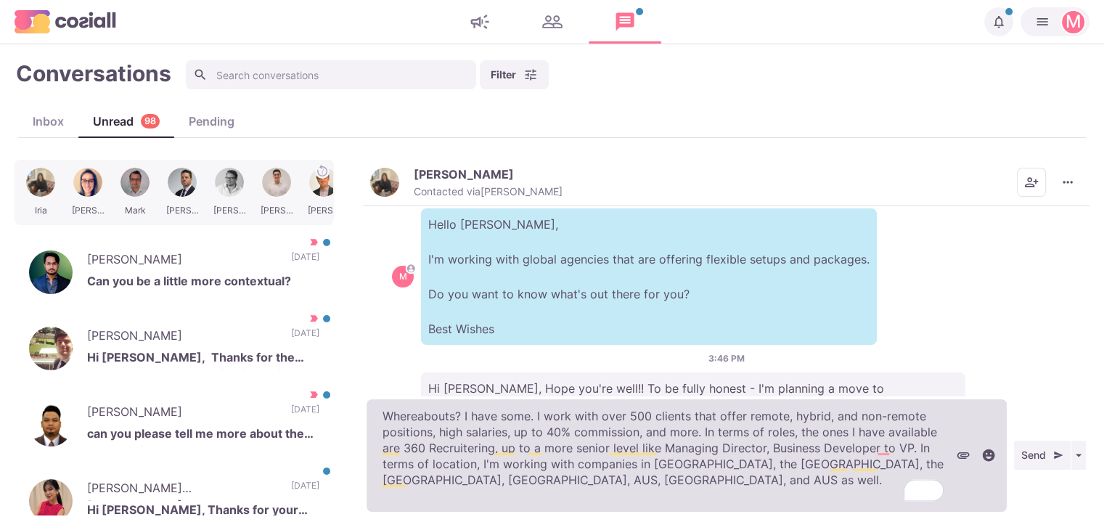
click at [600, 466] on textarea "Whereabouts? I have some. I work with over 500 clients that offer remote, hybri…" at bounding box center [686, 455] width 640 height 112
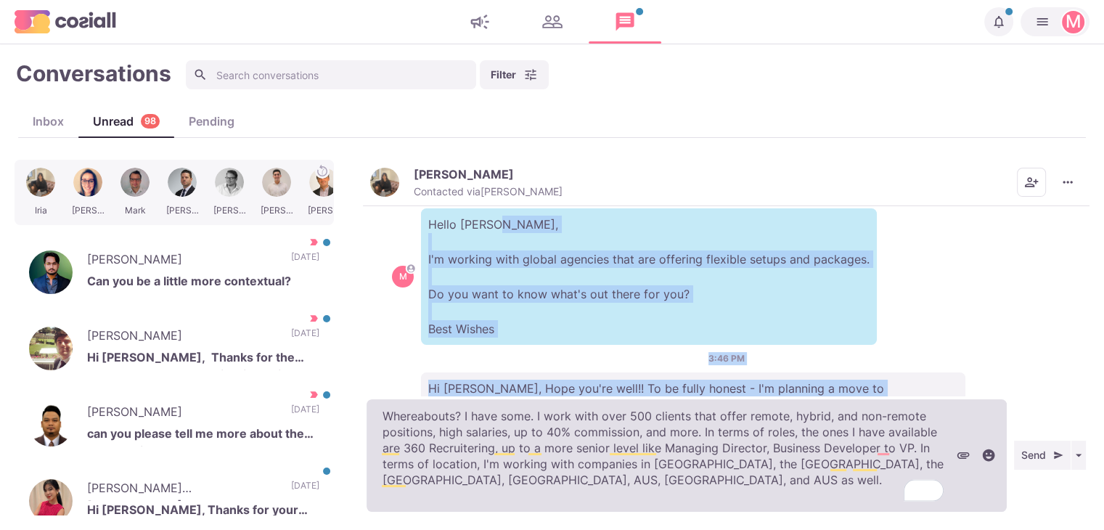
scroll to position [134, 0]
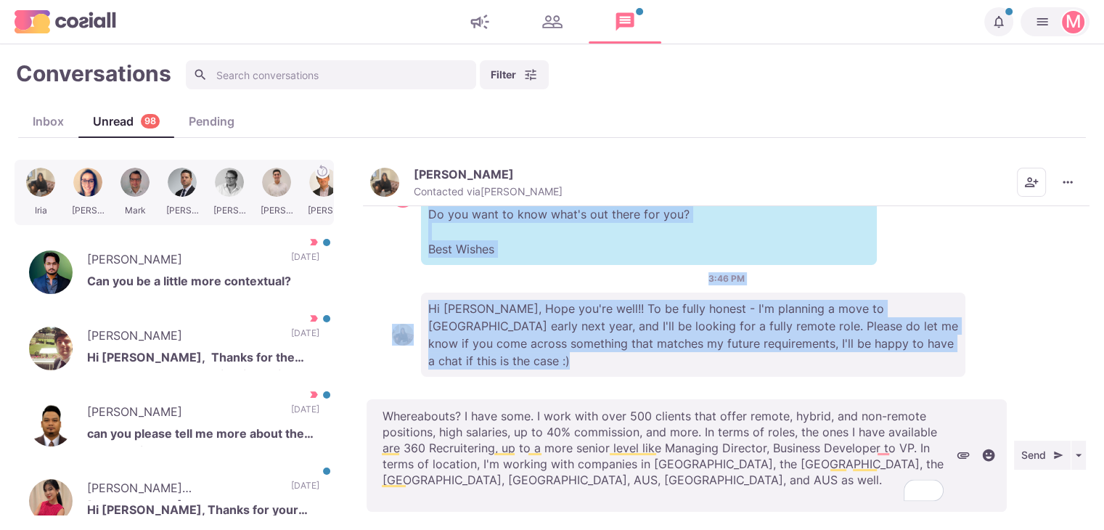
drag, startPoint x: 639, startPoint y: 233, endPoint x: 662, endPoint y: 260, distance: 36.0
click at [662, 262] on p "Hello Iria, I'm working with global agencies that are offering flexible setups …" at bounding box center [649, 196] width 456 height 136
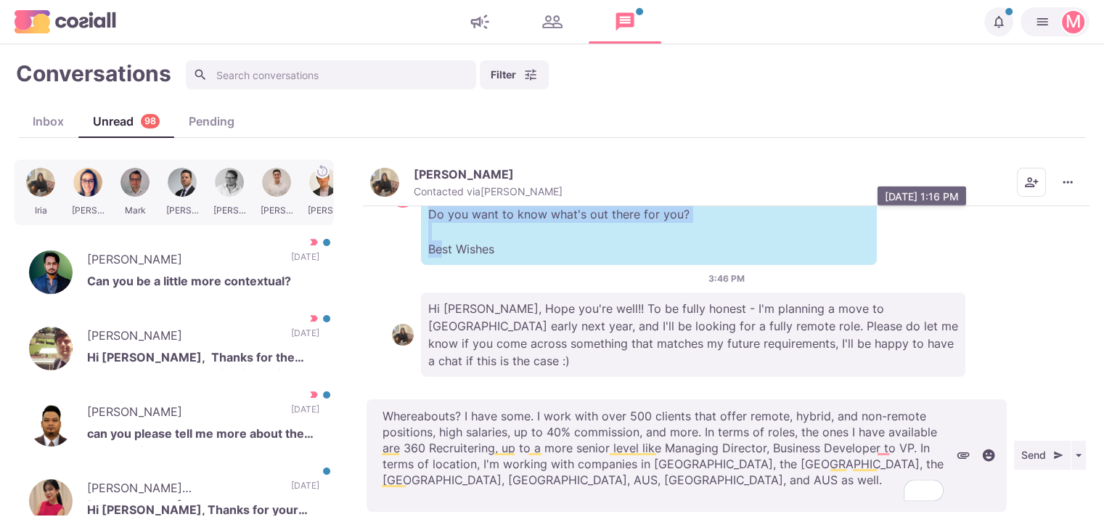
click at [662, 260] on p "Hello Iria, I'm working with global agencies that are offering flexible setups …" at bounding box center [649, 196] width 456 height 136
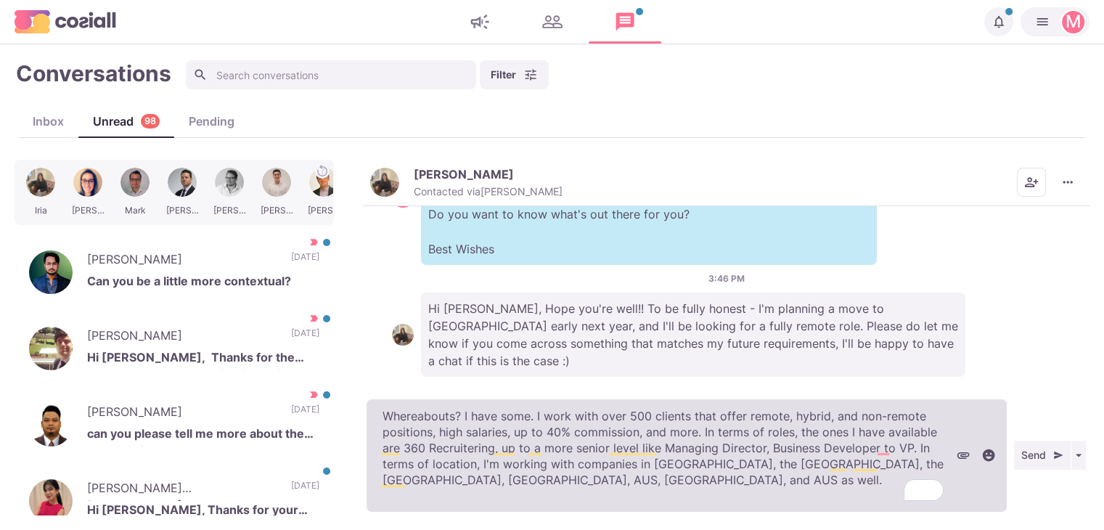
click at [630, 422] on textarea "Whereabouts? I have some. I work with over 500 clients that offer remote, hybri…" at bounding box center [686, 455] width 640 height 112
click at [520, 403] on textarea "Whereabouts? I have some. I work with over 500 clients that offer remote, hybri…" at bounding box center [686, 455] width 640 height 112
click at [514, 403] on textarea "Whereabouts? I have some. I work with over 500 clients that offer remote, hybri…" at bounding box center [686, 455] width 640 height 112
click at [509, 403] on textarea "Whereabouts? I have some. I work with over 500 clients that offer remote, hybri…" at bounding box center [686, 455] width 640 height 112
click at [512, 403] on textarea "Whereabouts? I have some. I work with over 500 clients that offer remote, hybri…" at bounding box center [686, 455] width 640 height 112
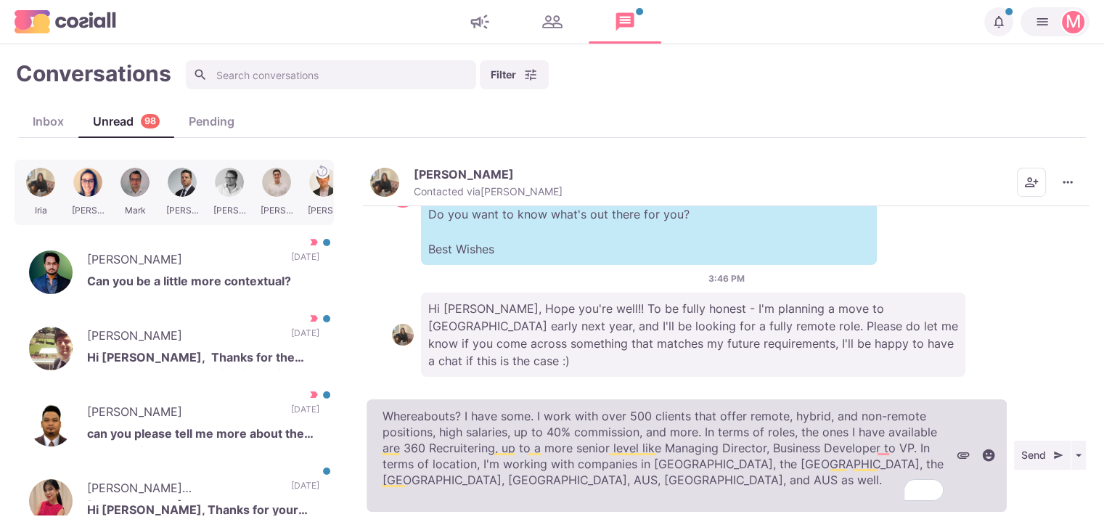
click at [503, 406] on textarea "Whereabouts? I have some. I work with over 500 clients that offer remote, hybri…" at bounding box center [686, 455] width 640 height 112
click at [502, 399] on textarea "Whereabouts? I have some. I work with over 500 clients that offer remote, hybri…" at bounding box center [686, 455] width 640 height 112
click at [527, 414] on textarea "Whereabouts? I have some. I work with over 500 clients that offer remote, hybri…" at bounding box center [686, 455] width 640 height 112
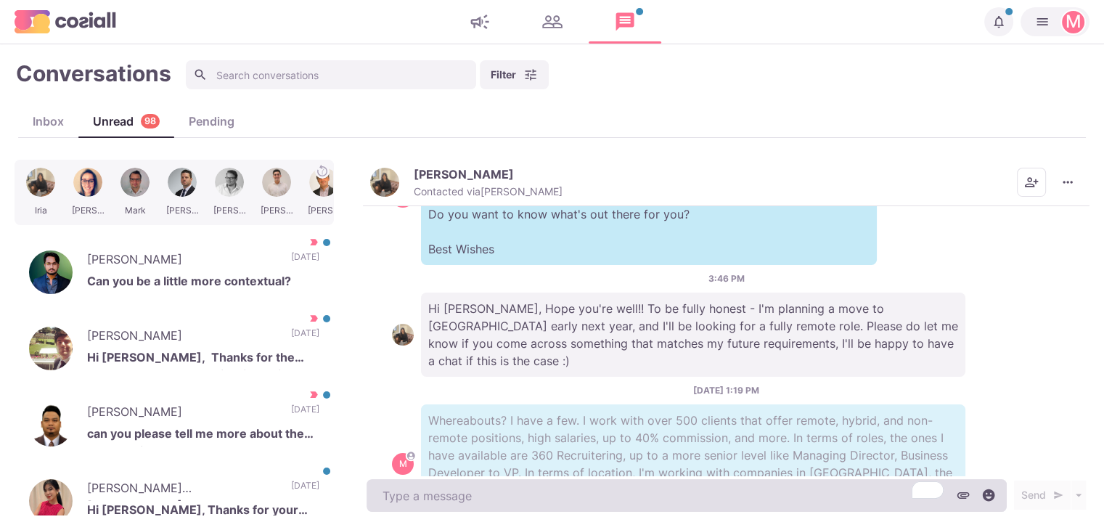
scroll to position [183, 0]
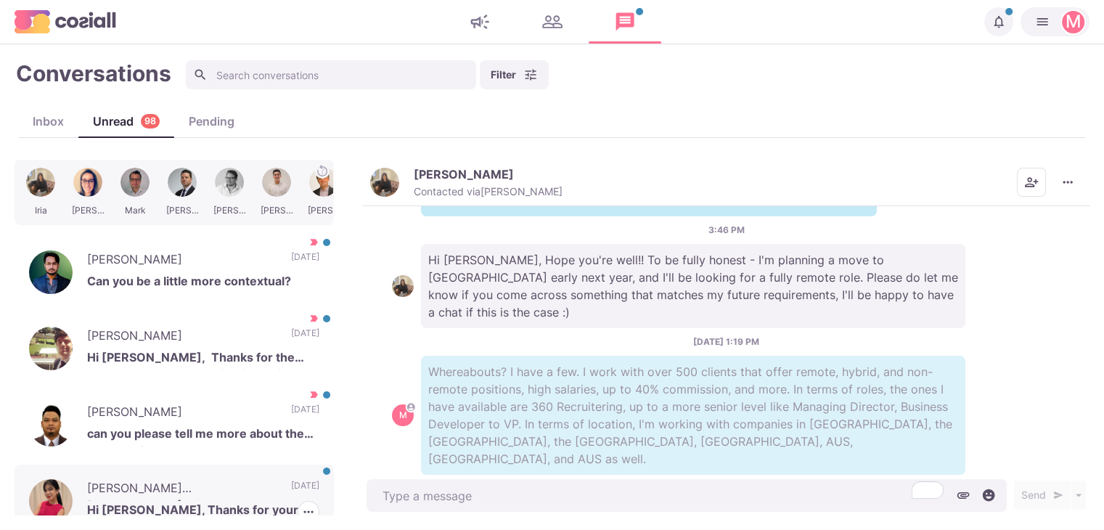
click at [207, 480] on p "Faith Molina Yap" at bounding box center [181, 490] width 189 height 22
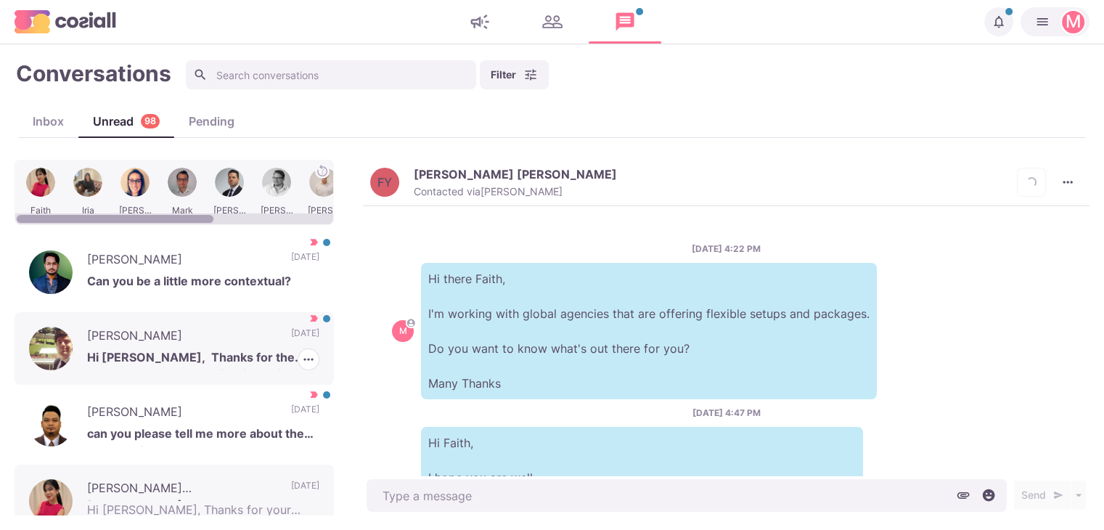
scroll to position [528, 0]
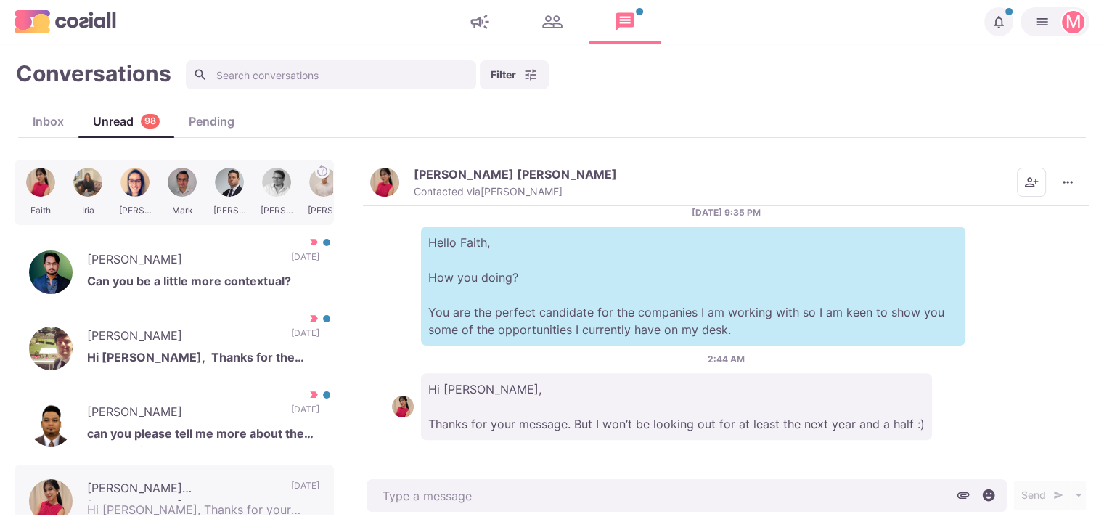
click at [1038, 517] on main "Conversations Filter Status Campaign Contact Mark conversations as important wh…" at bounding box center [552, 286] width 1104 height 485
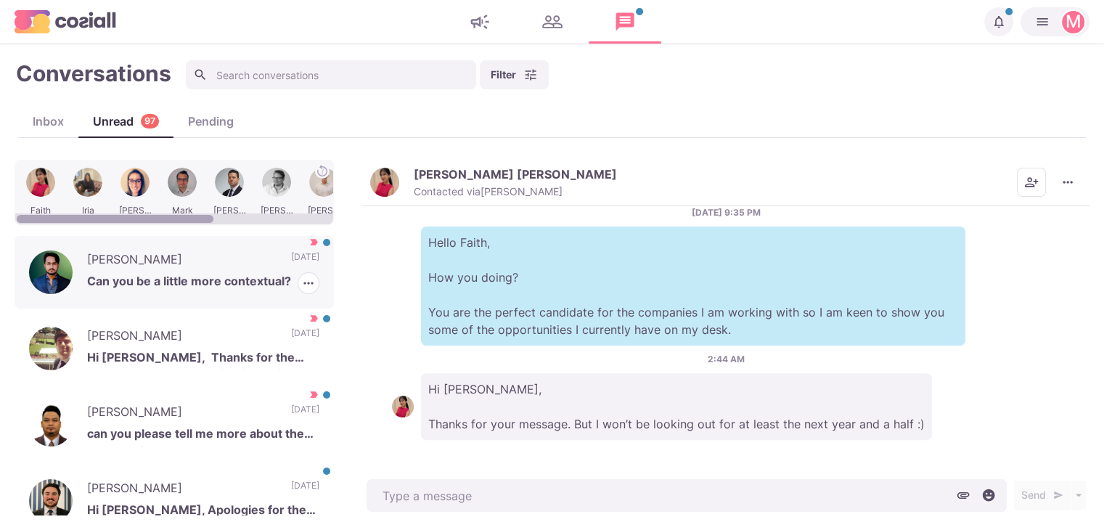
click at [241, 266] on p "[PERSON_NAME]" at bounding box center [181, 261] width 189 height 22
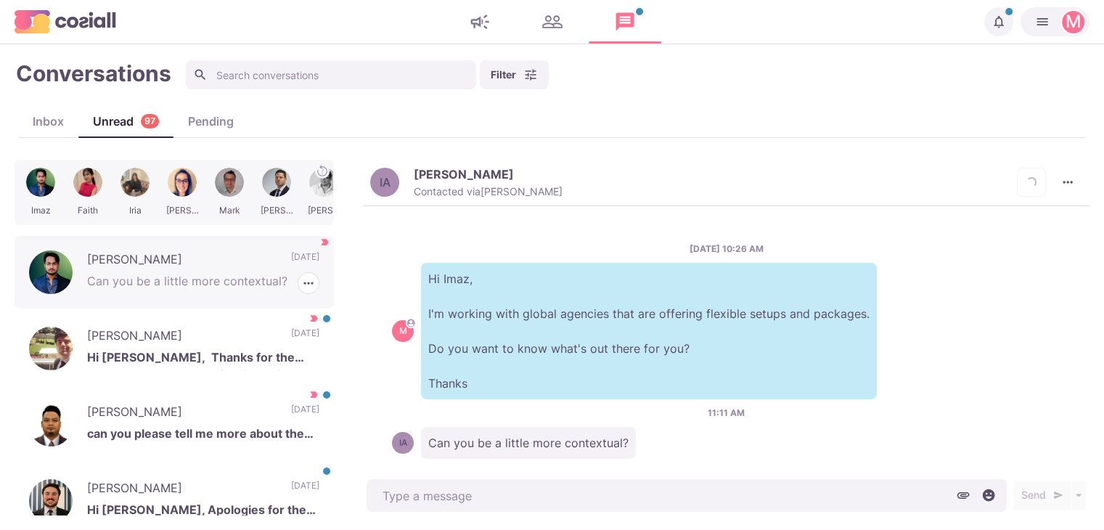
scroll to position [20, 0]
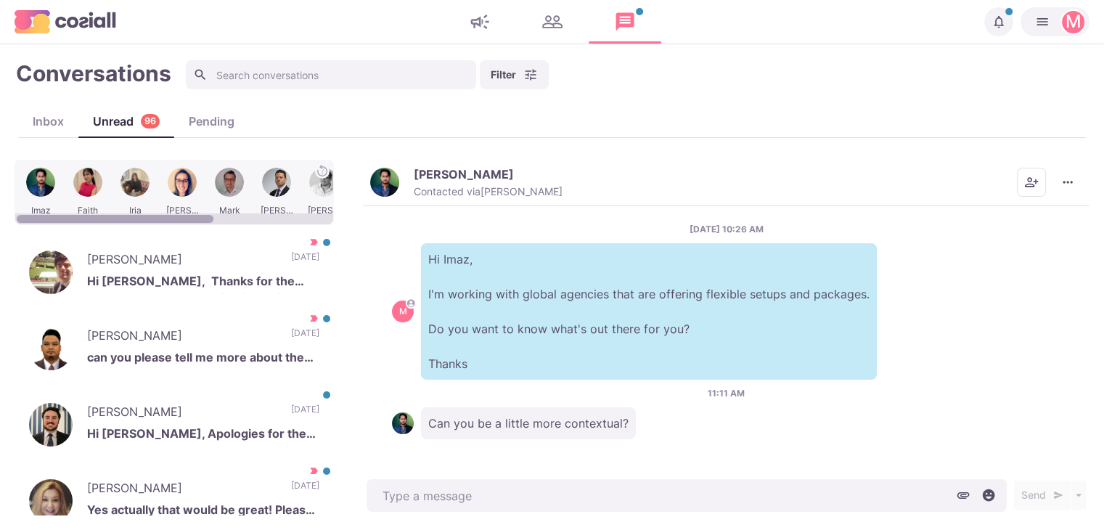
click at [479, 194] on p "Contacted via [PERSON_NAME]" at bounding box center [488, 191] width 149 height 13
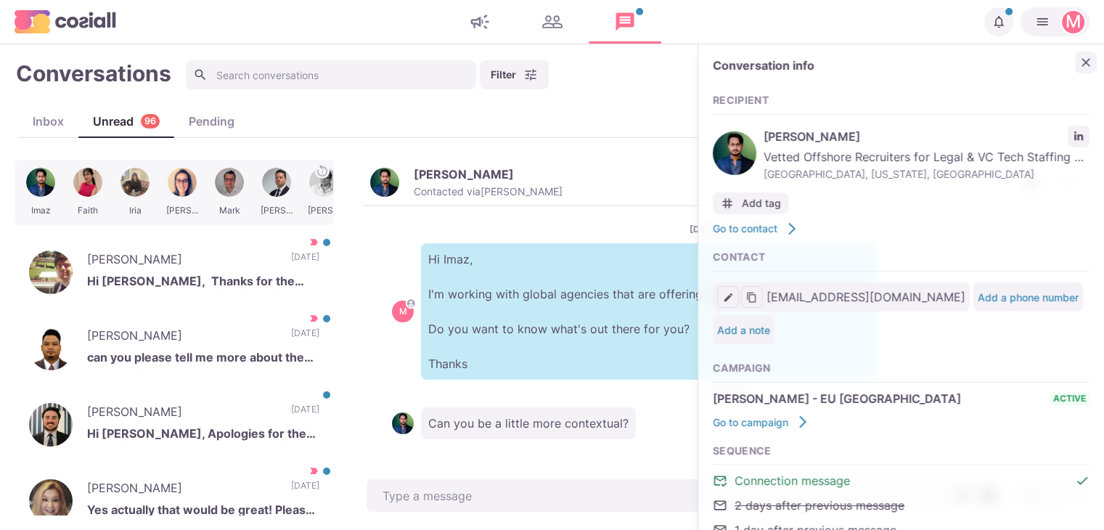
click at [1078, 66] on icon "Close" at bounding box center [1085, 62] width 15 height 15
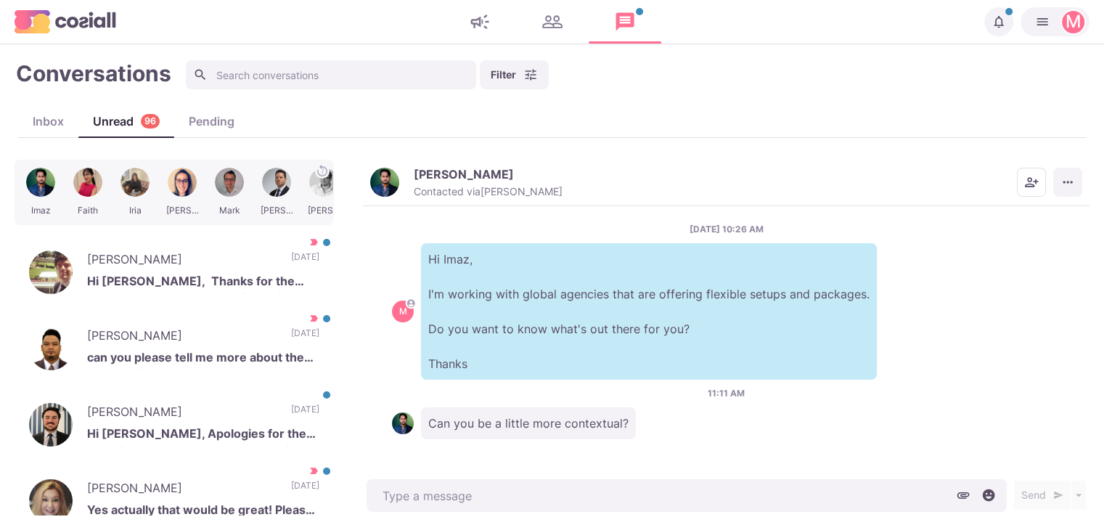
click at [1068, 189] on icon "More menu" at bounding box center [1067, 182] width 15 height 15
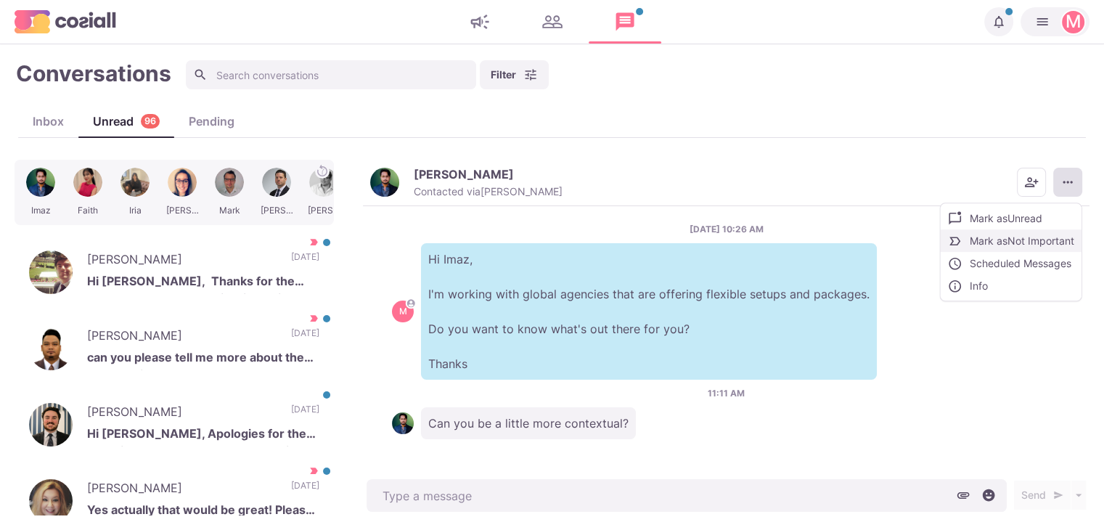
click at [1035, 234] on button "Mark as Not Important" at bounding box center [1010, 240] width 141 height 22
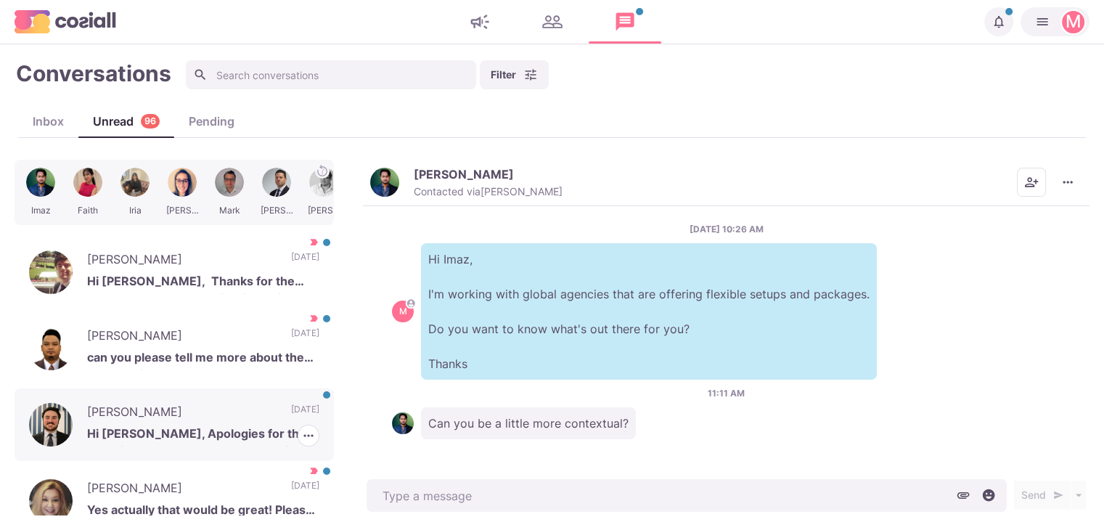
click at [272, 395] on div "Ben Aldrich Hi Sam, Apologies for the delay in my response. I am not looking fo…" at bounding box center [174, 424] width 319 height 73
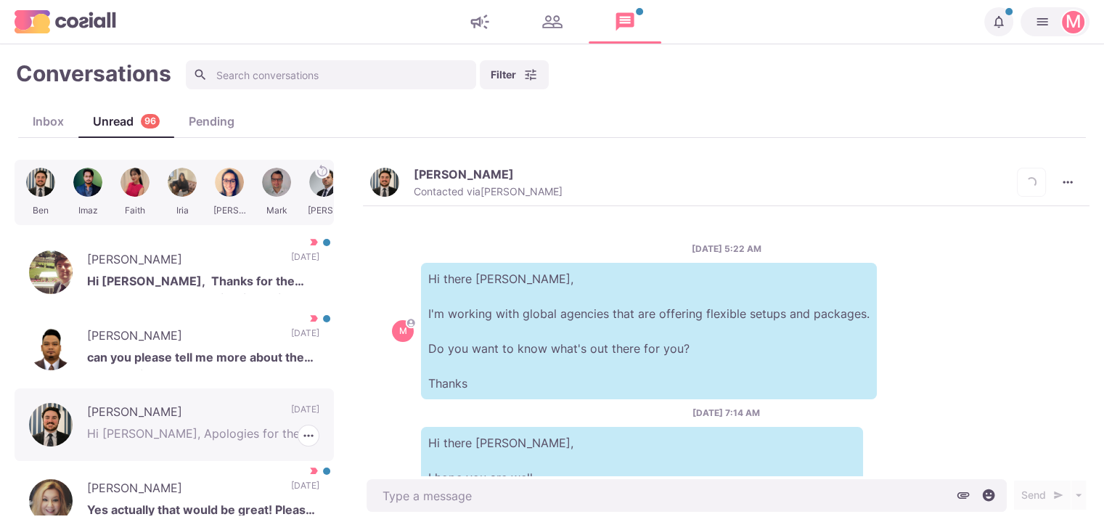
scroll to position [598, 0]
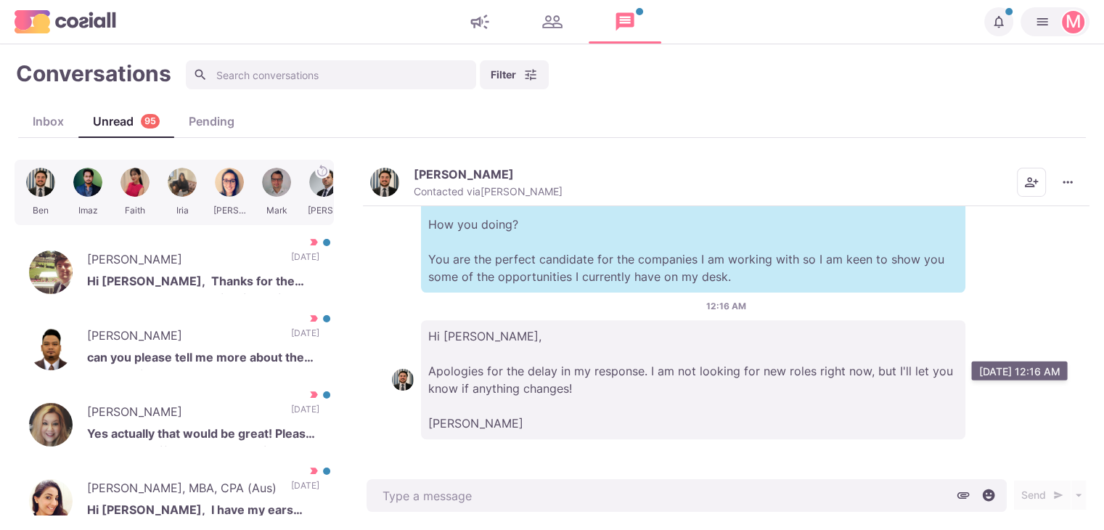
click at [507, 402] on p "Hi Sam, Apologies for the delay in my response. I am not looking for new roles …" at bounding box center [693, 379] width 544 height 119
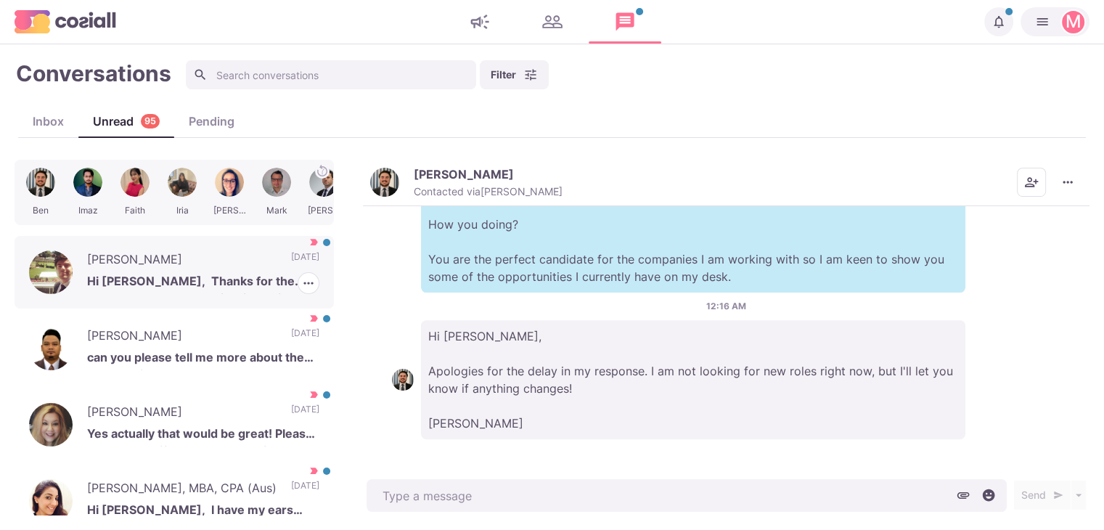
click at [308, 281] on div "Jonathan Magee Hi Sam, Thanks for the message, I am not considering going back …" at bounding box center [174, 272] width 319 height 73
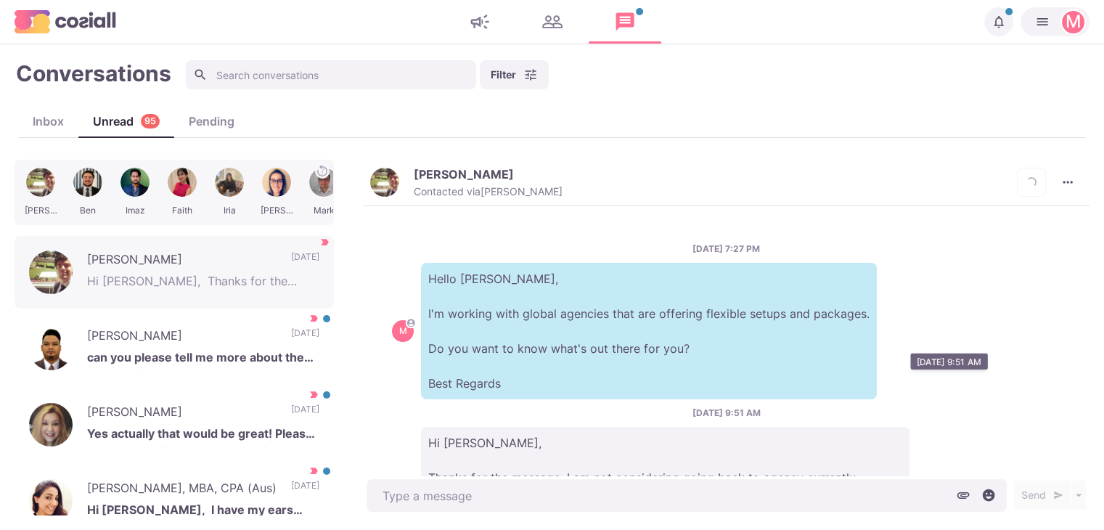
scroll to position [141, 0]
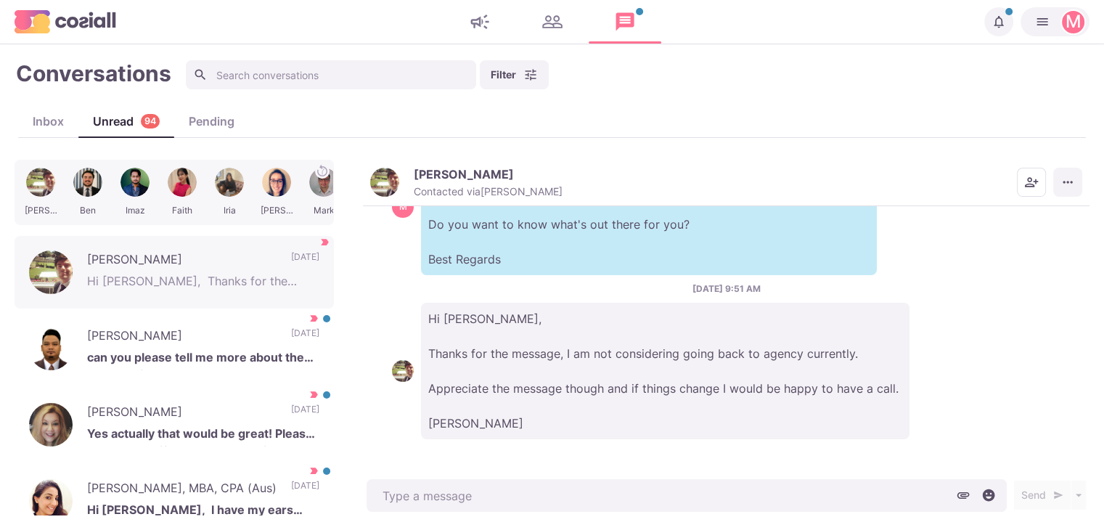
click at [1070, 182] on icon "More menu" at bounding box center [1066, 182] width 9 height 2
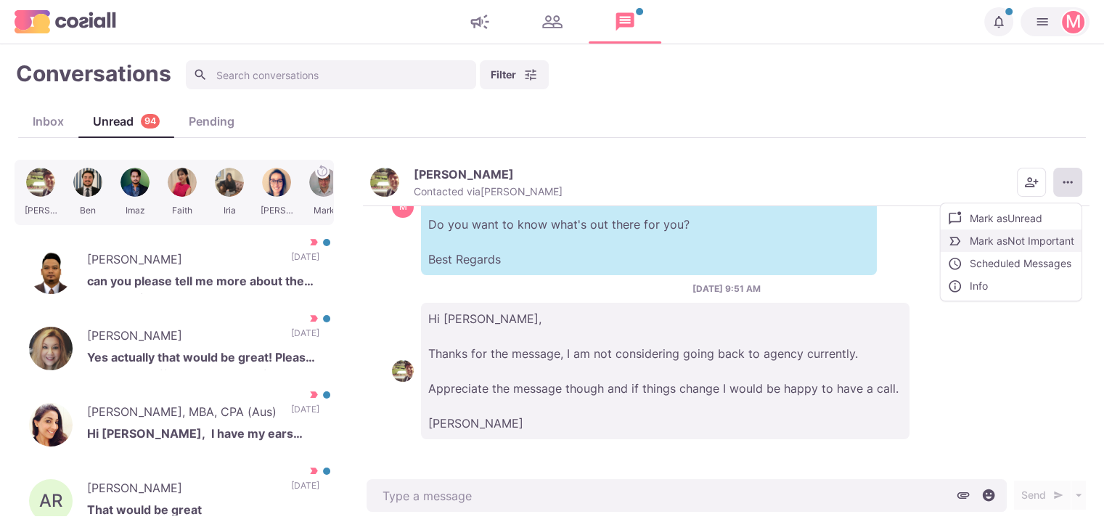
click at [1029, 241] on button "Mark as Not Important" at bounding box center [1010, 240] width 141 height 22
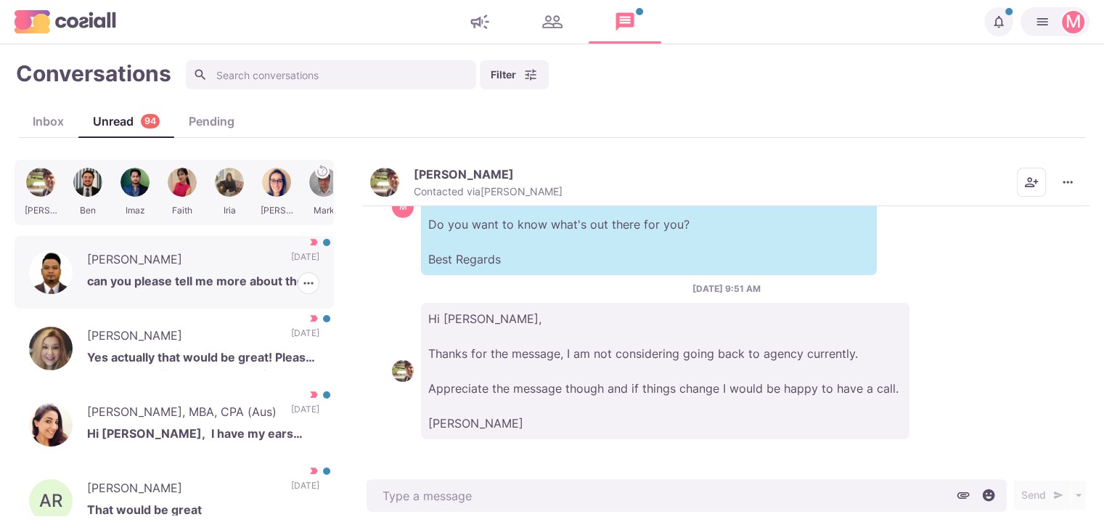
click at [192, 261] on p "Jake Limbo" at bounding box center [181, 261] width 189 height 22
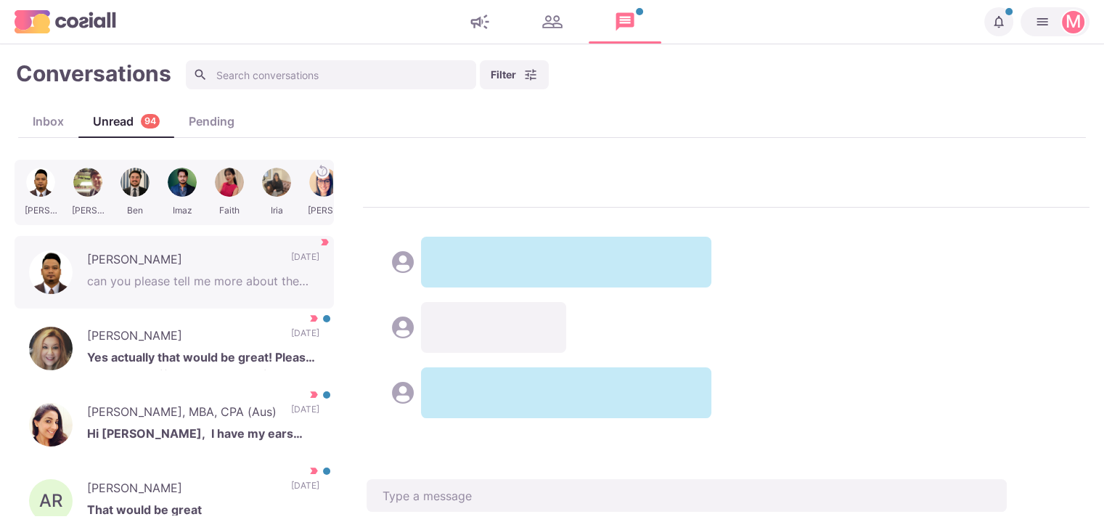
scroll to position [426, 0]
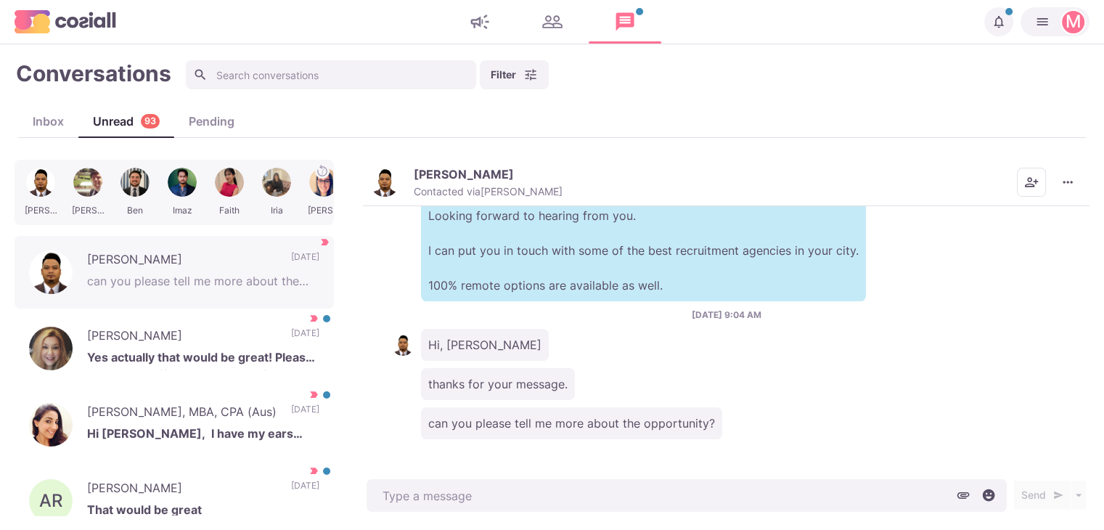
click at [411, 255] on div "Hey Jake Looking forward to hearing from you. I can put you in touch with some …" at bounding box center [726, 233] width 668 height 136
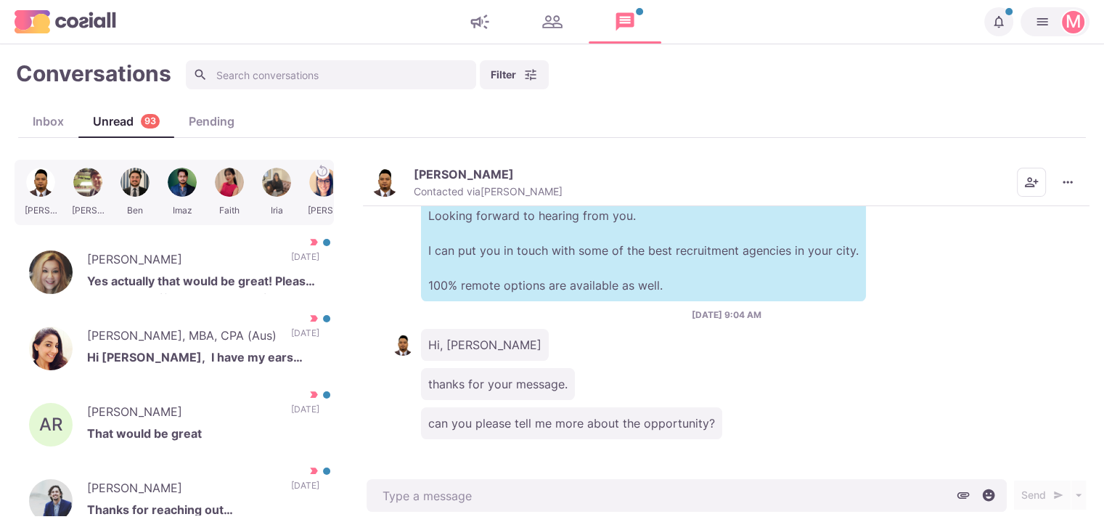
click at [390, 175] on img "button" at bounding box center [384, 182] width 29 height 29
